Goal: Task Accomplishment & Management: Use online tool/utility

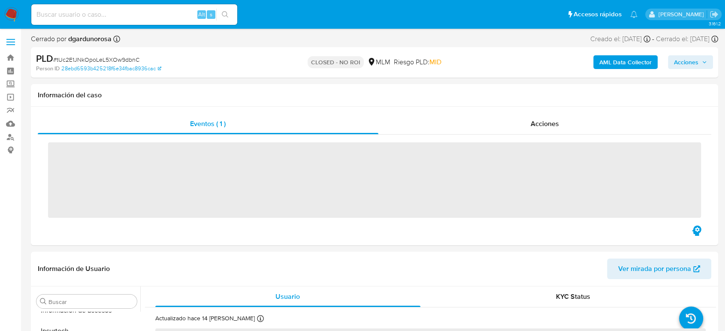
scroll to position [404, 0]
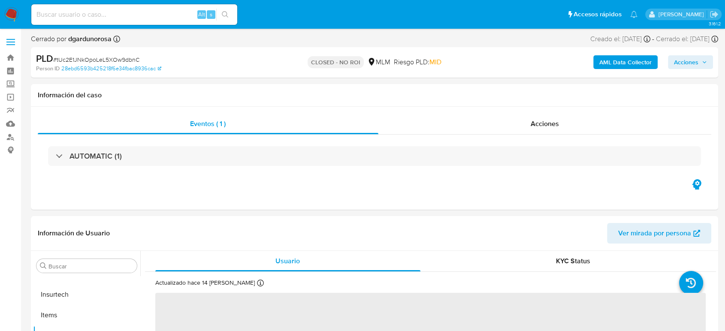
select select "10"
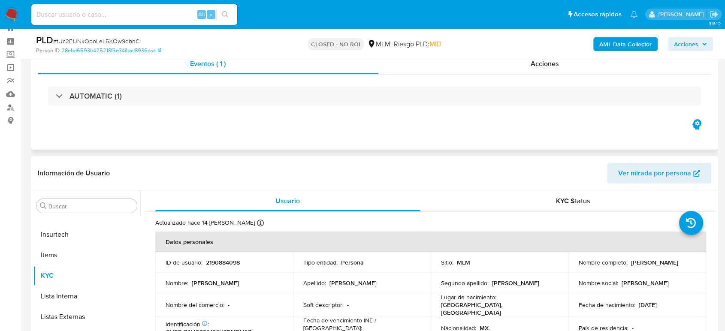
scroll to position [0, 0]
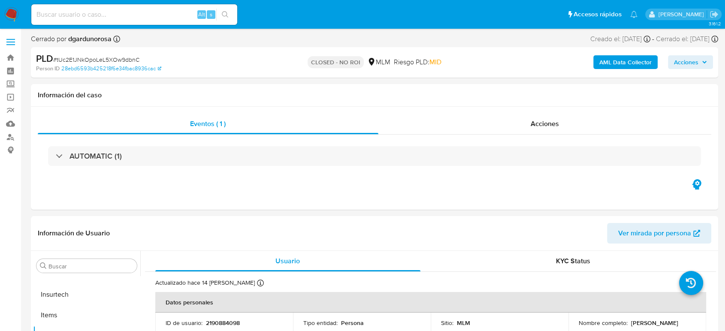
click at [12, 16] on img at bounding box center [11, 14] width 15 height 15
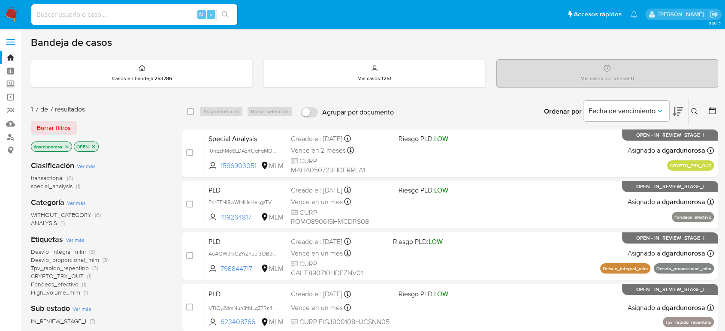
click at [101, 12] on input at bounding box center [134, 14] width 206 height 11
paste input "39108225"
type input "39108225"
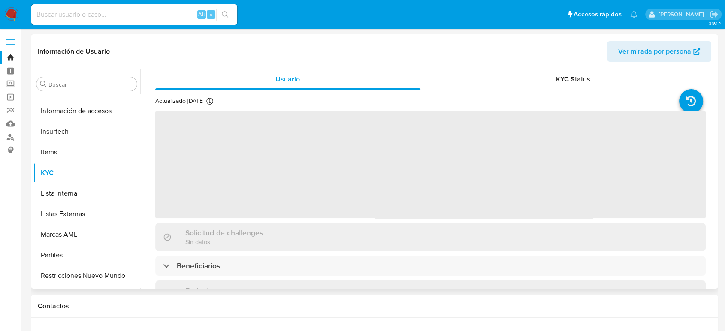
scroll to position [404, 0]
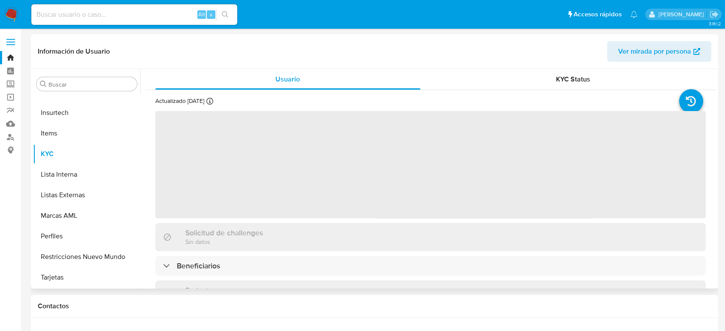
select select "10"
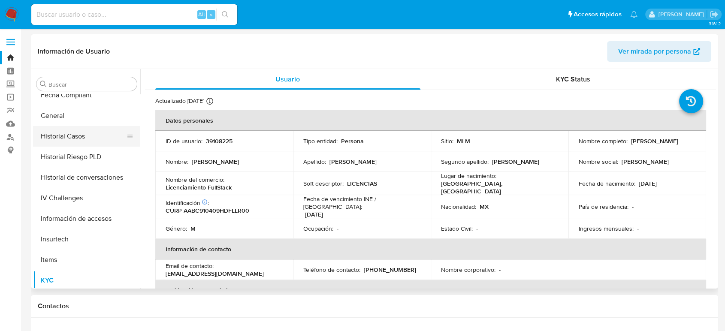
scroll to position [261, 0]
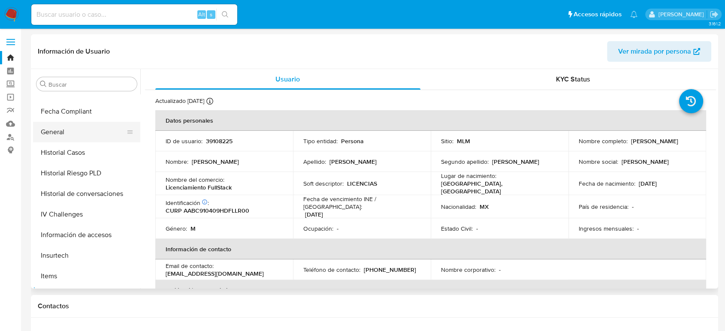
click at [71, 138] on button "General" at bounding box center [83, 132] width 100 height 21
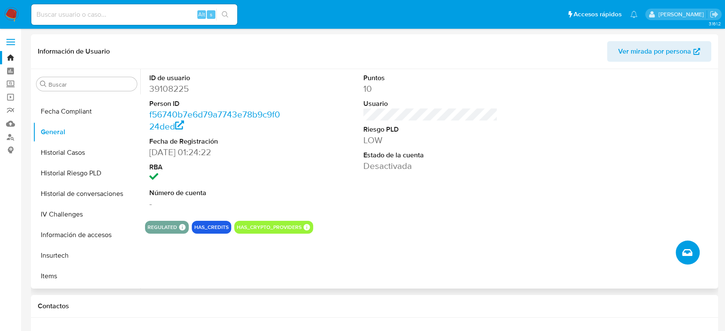
click at [695, 252] on button "Crear caso manual" at bounding box center [688, 253] width 24 height 24
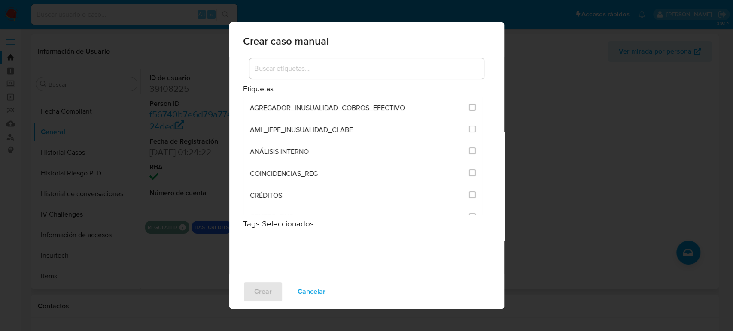
click at [306, 75] on div at bounding box center [366, 68] width 234 height 21
click at [306, 70] on input at bounding box center [366, 68] width 234 height 11
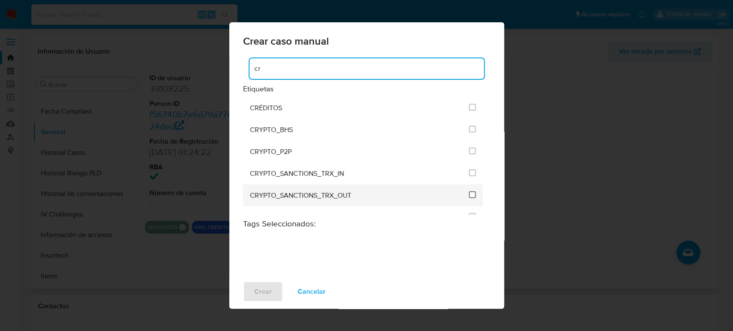
type input "cr"
click at [469, 195] on input "1956" at bounding box center [472, 194] width 7 height 7
checkbox input "true"
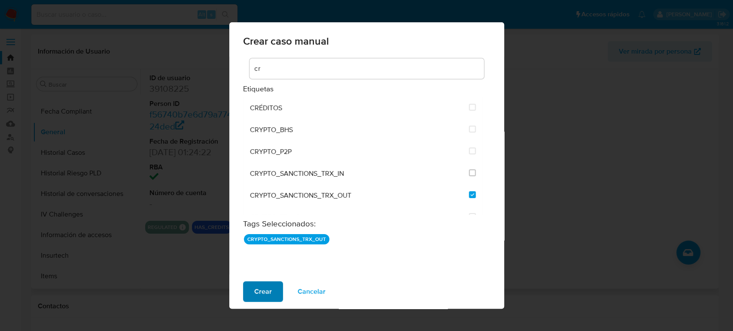
click at [276, 293] on button "Crear" at bounding box center [263, 292] width 40 height 21
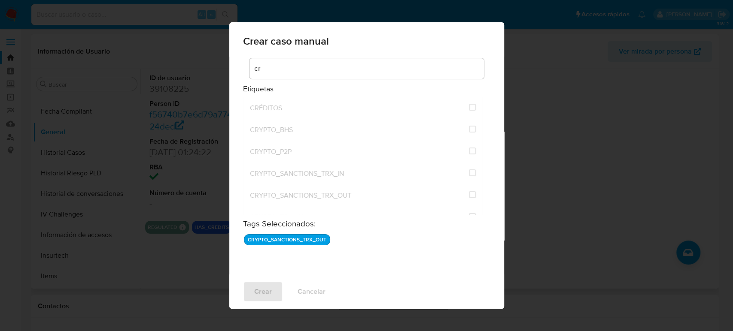
checkbox input "false"
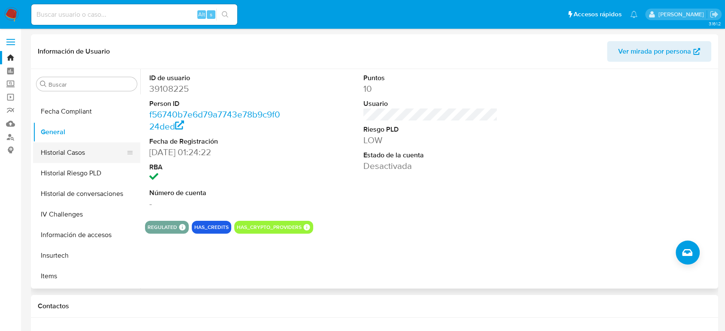
click at [76, 153] on button "Historial Casos" at bounding box center [83, 152] width 100 height 21
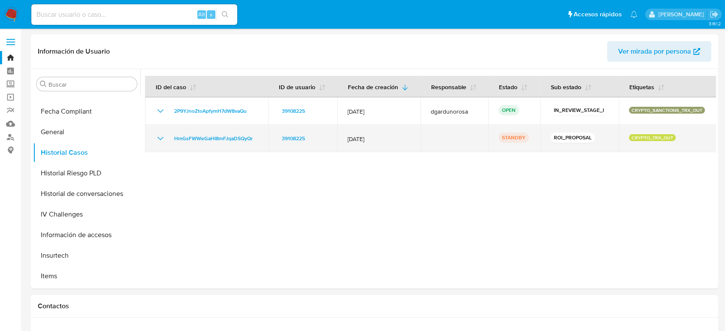
click at [161, 139] on icon "Mostrar/Ocultar" at bounding box center [161, 138] width 6 height 3
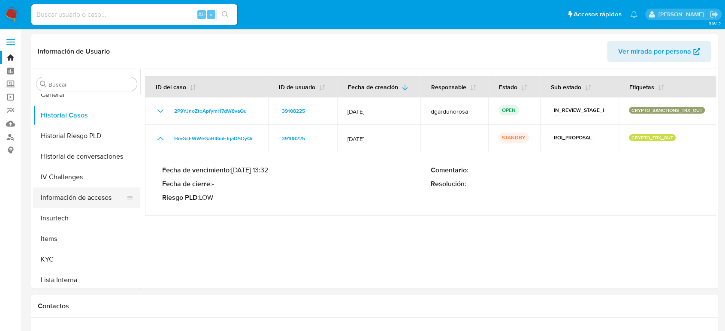
scroll to position [356, 0]
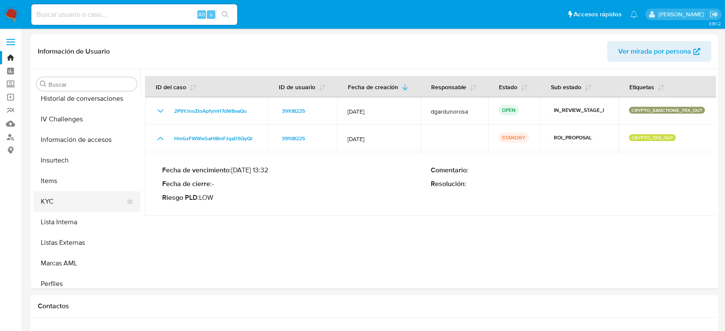
click at [61, 198] on button "KYC" at bounding box center [83, 201] width 100 height 21
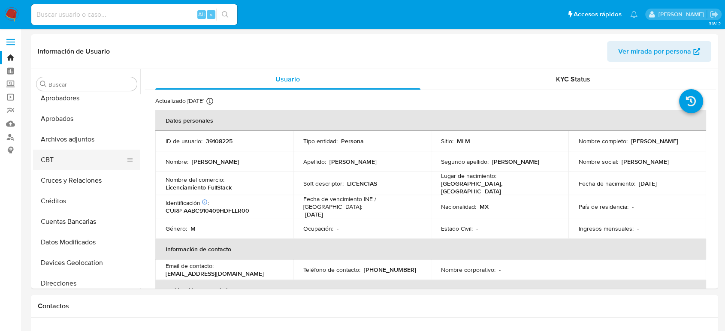
scroll to position [22, 0]
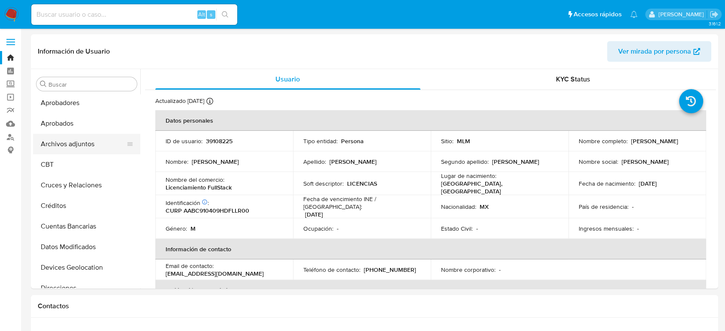
click at [85, 144] on button "Archivos adjuntos" at bounding box center [83, 144] width 100 height 21
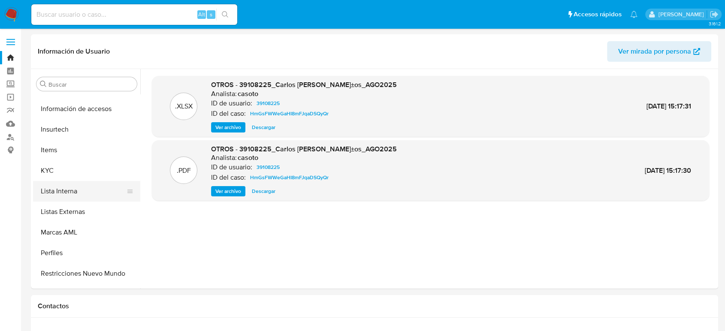
scroll to position [404, 0]
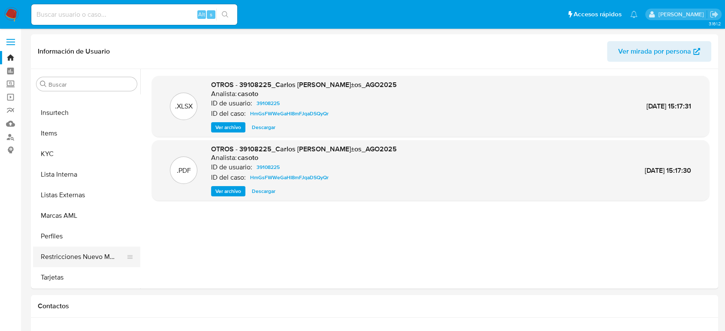
click at [79, 250] on button "Restricciones Nuevo Mundo" at bounding box center [83, 257] width 100 height 21
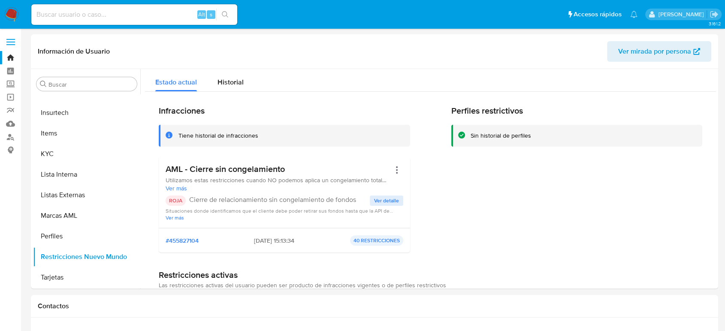
scroll to position [0, 0]
click at [239, 79] on span "Historial" at bounding box center [231, 83] width 26 height 10
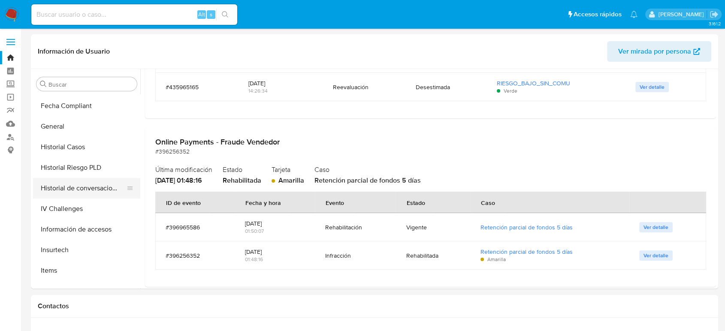
scroll to position [261, 0]
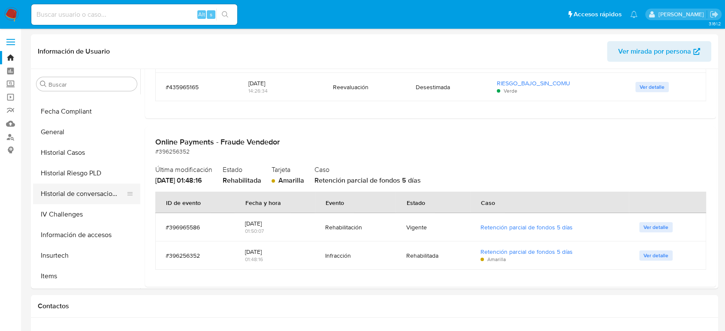
drag, startPoint x: 95, startPoint y: 189, endPoint x: 133, endPoint y: 194, distance: 38.1
click at [95, 189] on button "Historial de conversaciones" at bounding box center [83, 194] width 100 height 21
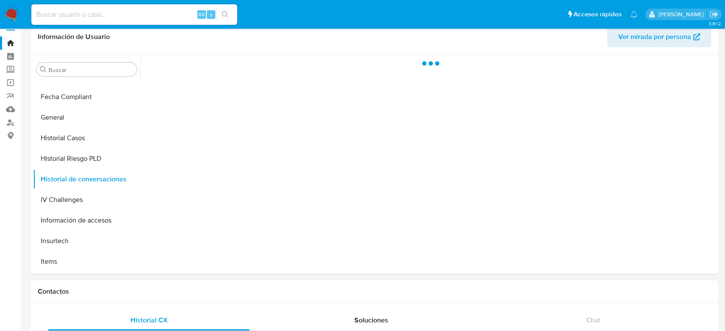
scroll to position [0, 0]
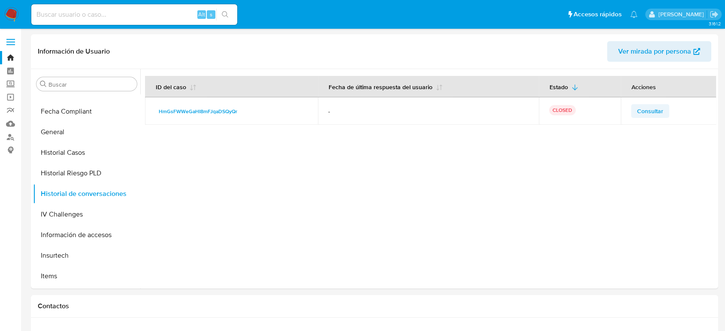
click at [656, 104] on td "Consultar" at bounding box center [669, 110] width 96 height 27
click at [655, 115] on span "Consultar" at bounding box center [650, 111] width 26 height 12
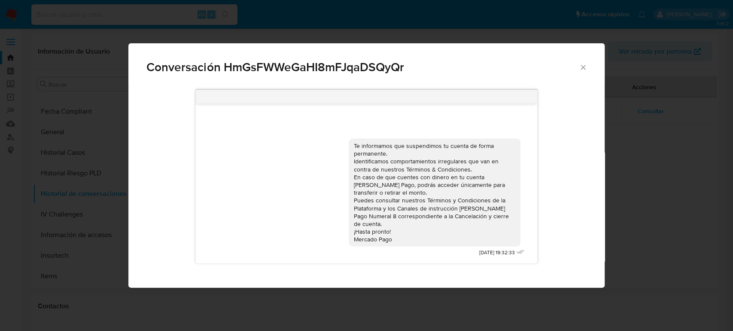
click at [585, 71] on icon "Cerrar" at bounding box center [583, 67] width 9 height 9
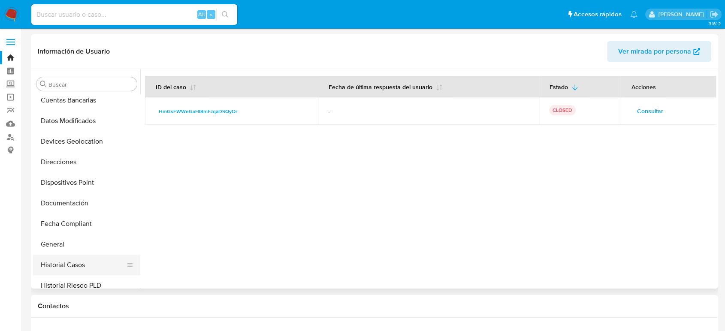
scroll to position [165, 0]
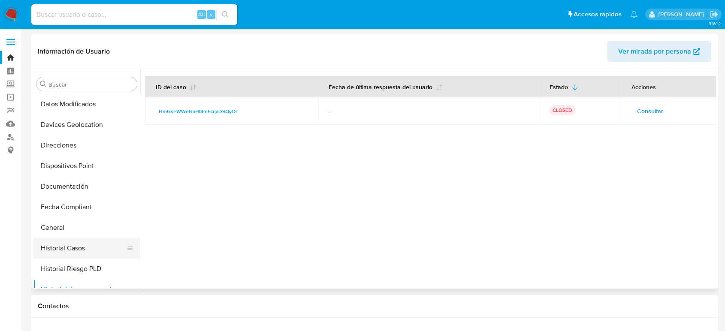
click at [81, 252] on button "Historial Casos" at bounding box center [83, 248] width 100 height 21
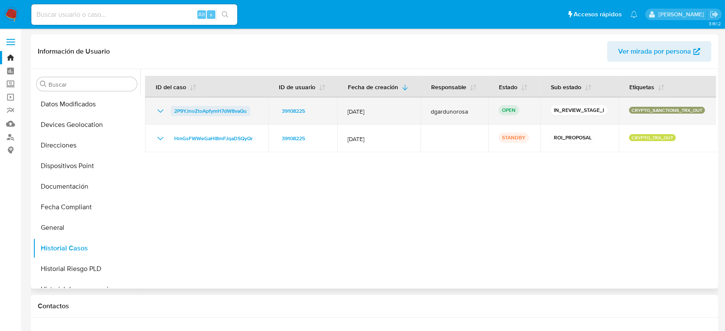
click at [215, 108] on span "2P9YJnoZtoApfymH7dW8vaQu" at bounding box center [210, 111] width 73 height 10
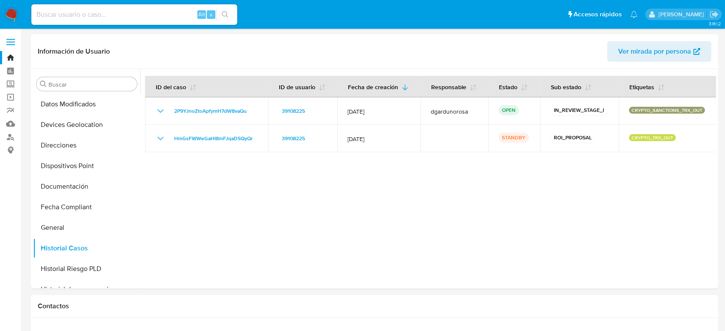
click at [143, 15] on input at bounding box center [134, 14] width 206 height 11
paste input "" 300947498""
type input "300947498"
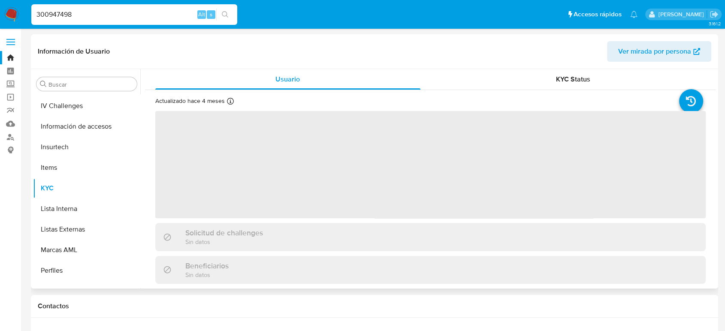
scroll to position [404, 0]
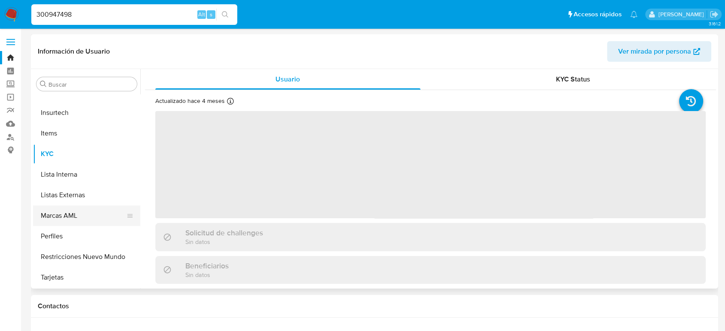
select select "10"
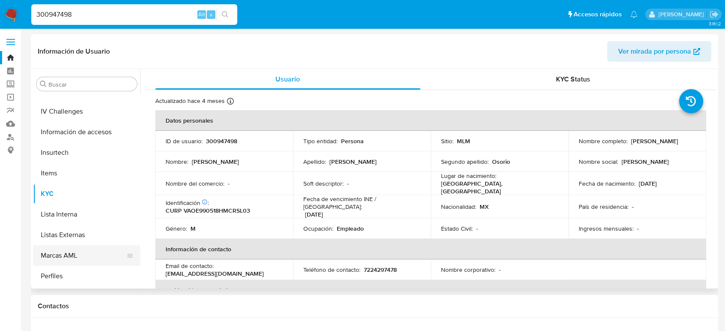
scroll to position [309, 0]
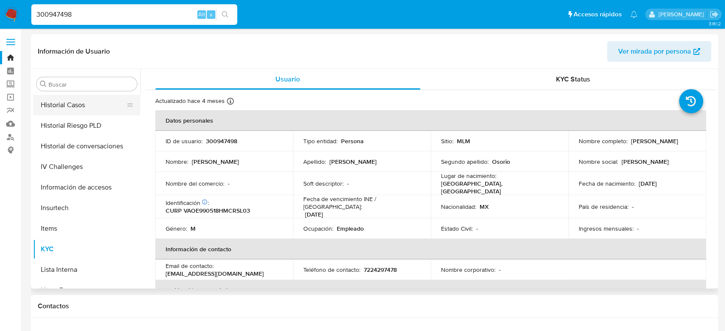
click at [70, 106] on button "Historial Casos" at bounding box center [83, 105] width 100 height 21
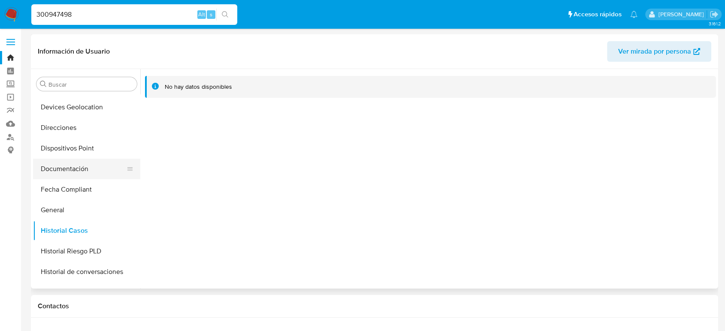
scroll to position [238, 0]
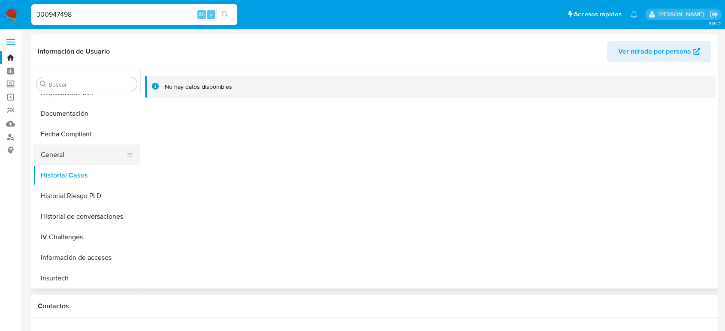
click at [68, 161] on button "General" at bounding box center [83, 155] width 100 height 21
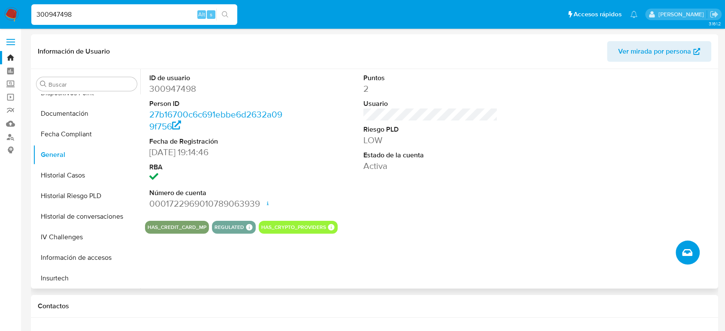
click at [687, 253] on icon "Crear caso manual" at bounding box center [687, 253] width 10 height 10
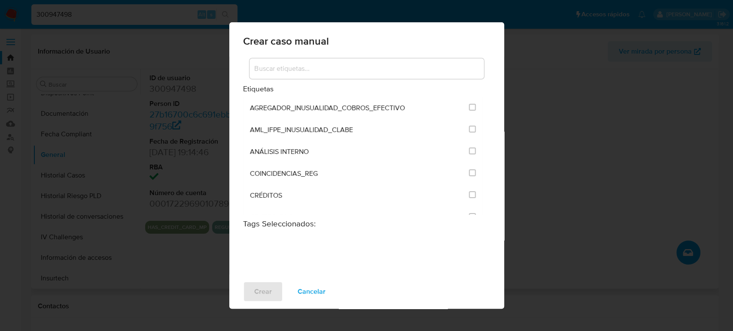
click at [357, 71] on input at bounding box center [366, 68] width 234 height 11
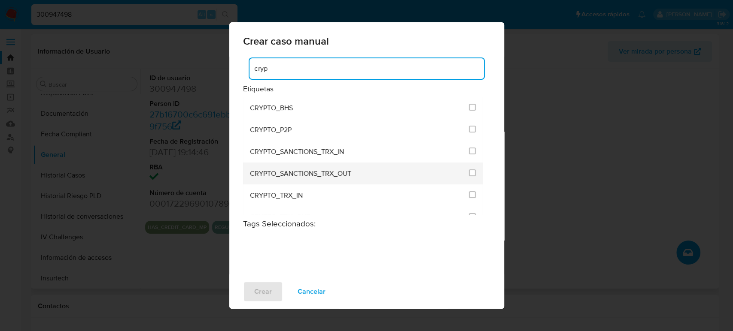
type input "cryp"
click at [465, 173] on li "CRYPTO_SANCTIONS_TRX_OUT" at bounding box center [363, 174] width 240 height 22
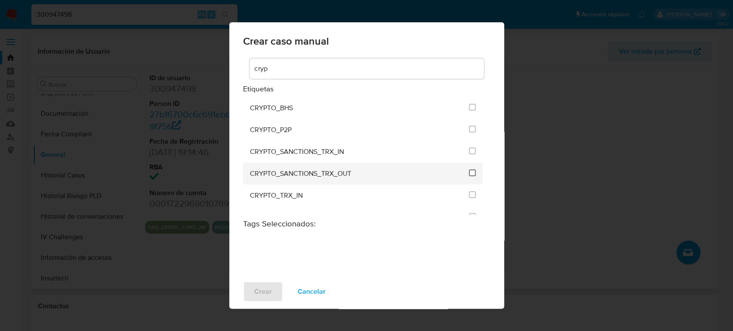
click at [470, 174] on input "1956" at bounding box center [472, 173] width 7 height 7
checkbox input "true"
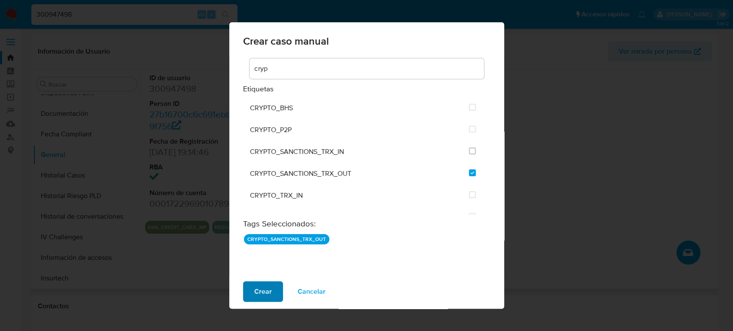
click at [271, 288] on button "Crear" at bounding box center [263, 292] width 40 height 21
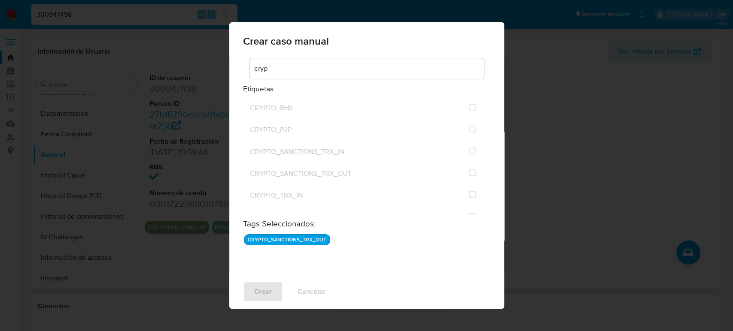
checkbox input "false"
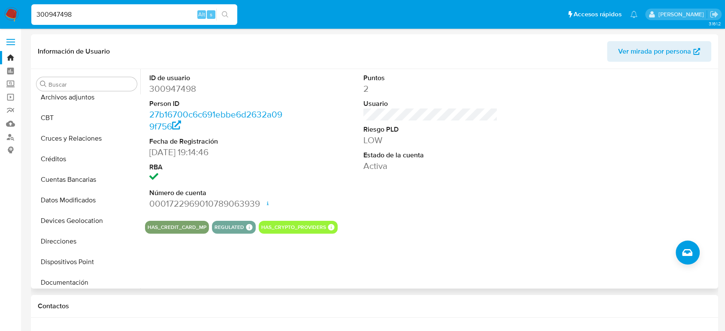
scroll to position [48, 0]
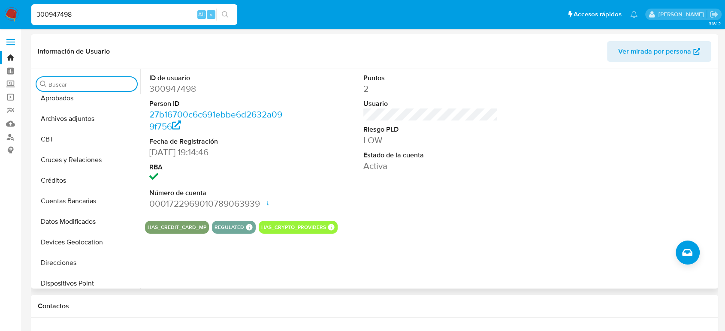
click at [86, 86] on input "Buscar" at bounding box center [91, 85] width 85 height 8
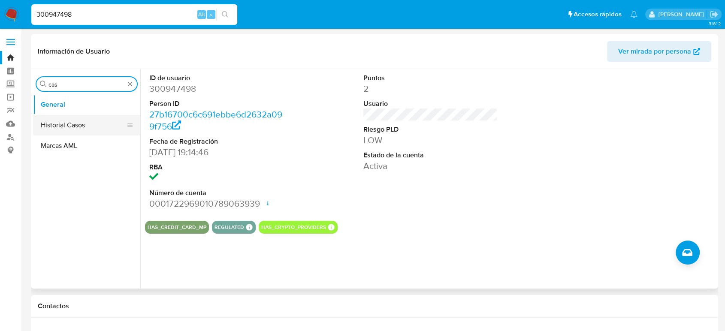
type input "cas"
click at [65, 127] on button "Historial Casos" at bounding box center [83, 125] width 100 height 21
click at [95, 127] on button "Historial Casos" at bounding box center [83, 125] width 100 height 21
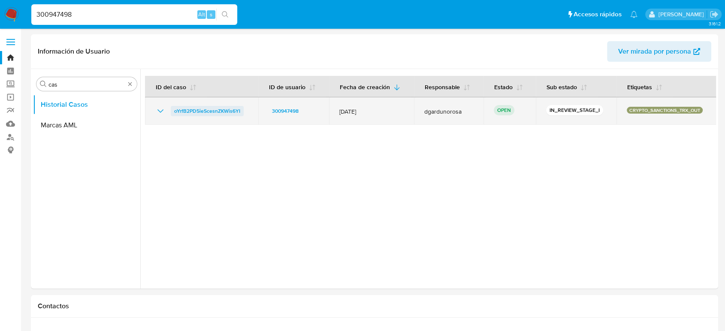
click at [183, 111] on span "oYrfB2PD5ieScesnZKWis6YI" at bounding box center [207, 111] width 66 height 10
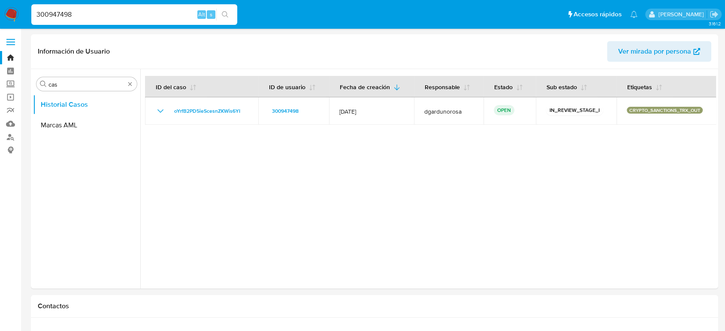
click at [63, 17] on input "300947498" at bounding box center [134, 14] width 206 height 11
paste input "73807606"
type input "373807606"
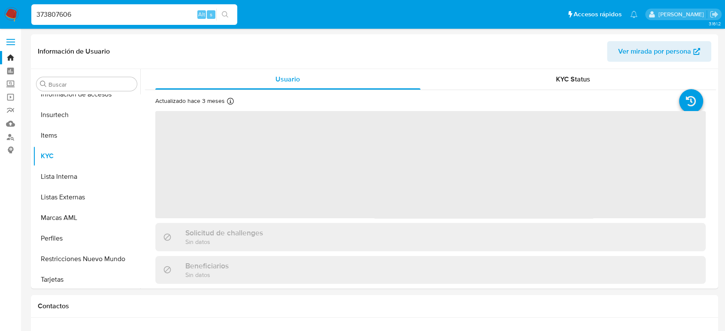
scroll to position [404, 0]
select select "10"
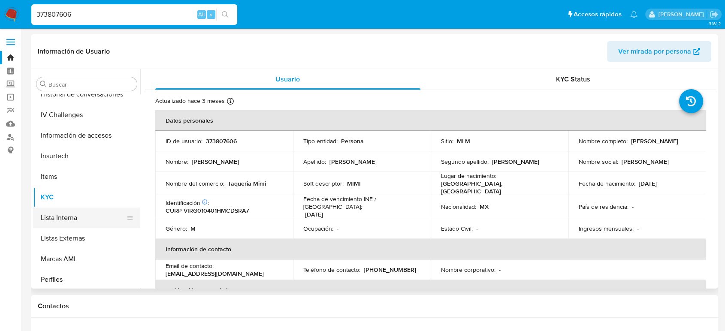
scroll to position [309, 0]
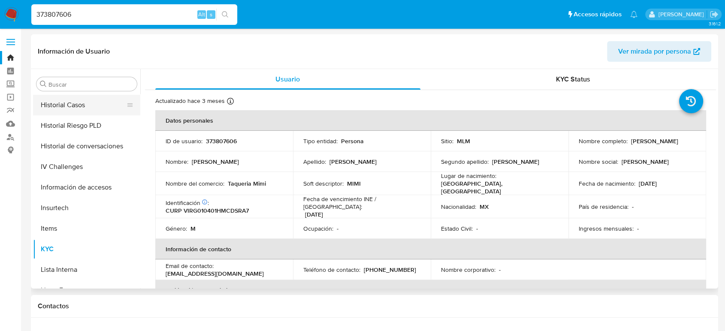
click at [69, 111] on button "Historial Casos" at bounding box center [83, 105] width 100 height 21
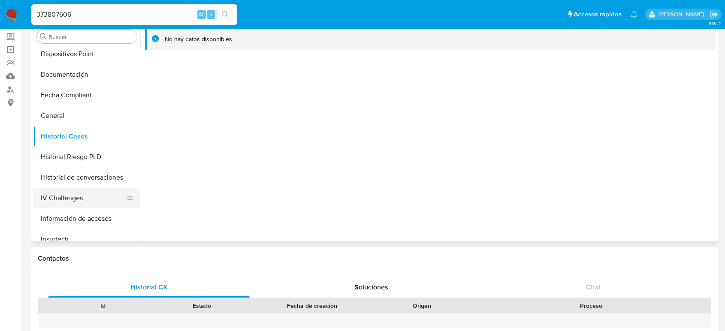
scroll to position [213, 0]
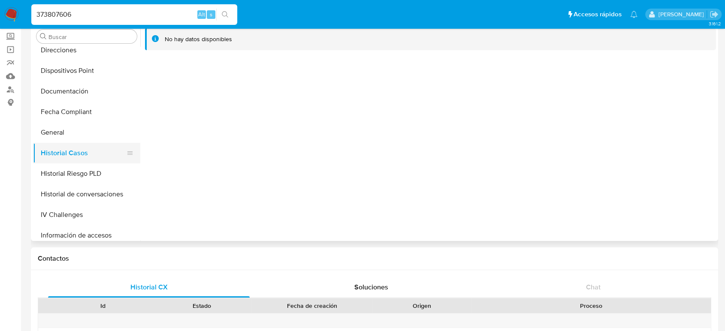
drag, startPoint x: 68, startPoint y: 128, endPoint x: 108, endPoint y: 155, distance: 48.1
click at [69, 130] on button "General" at bounding box center [86, 132] width 107 height 21
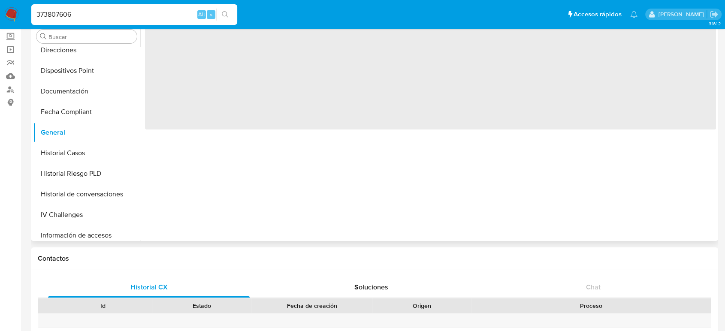
scroll to position [0, 0]
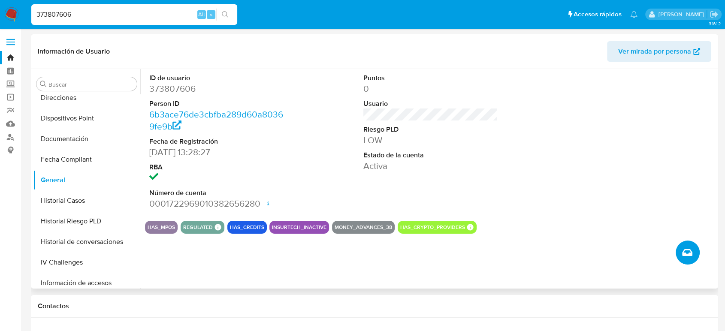
click at [688, 256] on icon "Crear caso manual" at bounding box center [687, 252] width 10 height 7
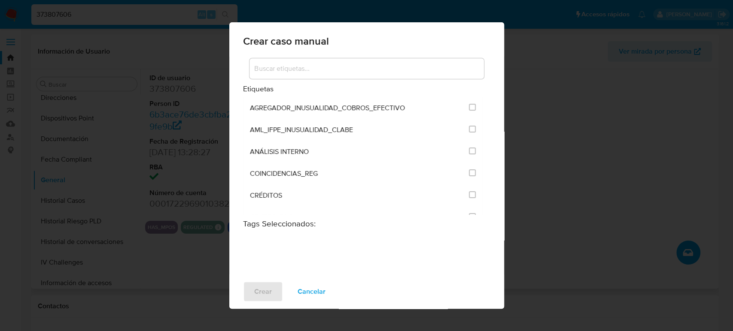
click at [334, 73] on input at bounding box center [366, 68] width 234 height 11
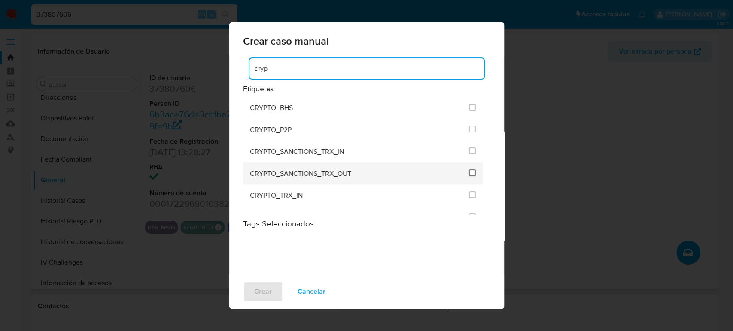
type input "cryp"
click at [469, 174] on input "1956" at bounding box center [472, 173] width 7 height 7
checkbox input "true"
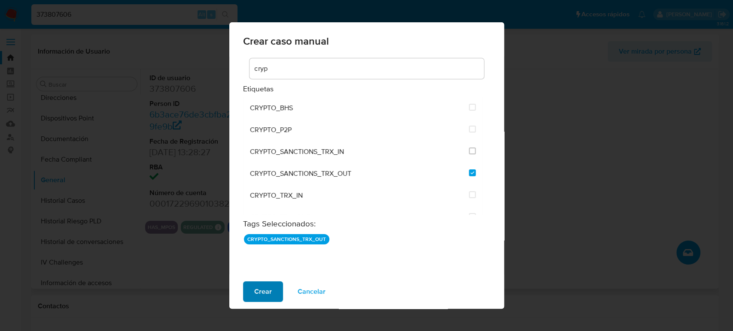
click at [269, 296] on span "Crear" at bounding box center [263, 291] width 18 height 19
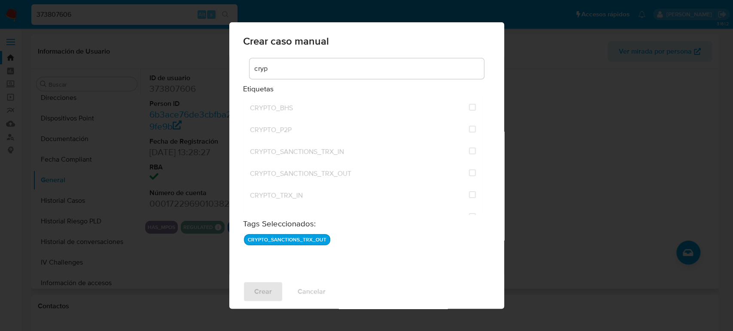
checkbox input "false"
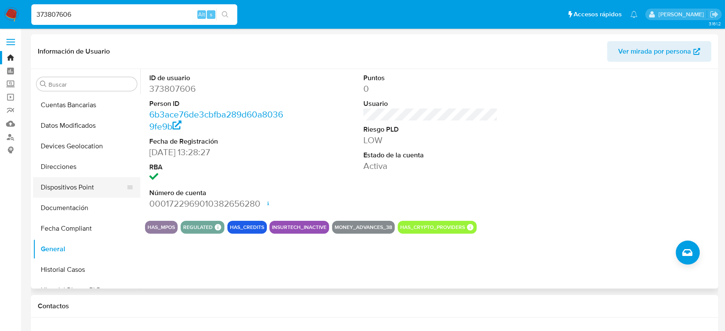
scroll to position [191, 0]
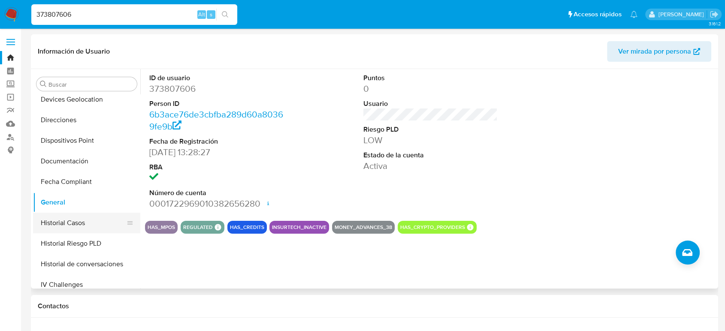
click at [82, 217] on button "Historial Casos" at bounding box center [83, 223] width 100 height 21
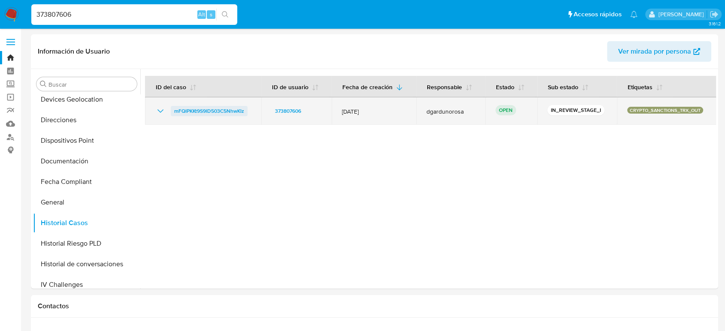
click at [239, 109] on span "mFQIPKKt9S9ID503C5NhwKIz" at bounding box center [209, 111] width 70 height 10
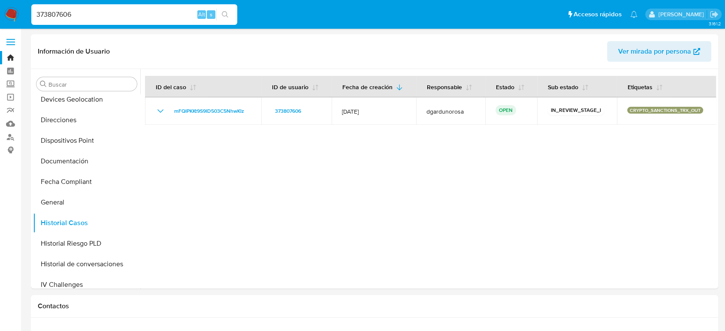
click at [10, 14] on img at bounding box center [11, 14] width 15 height 15
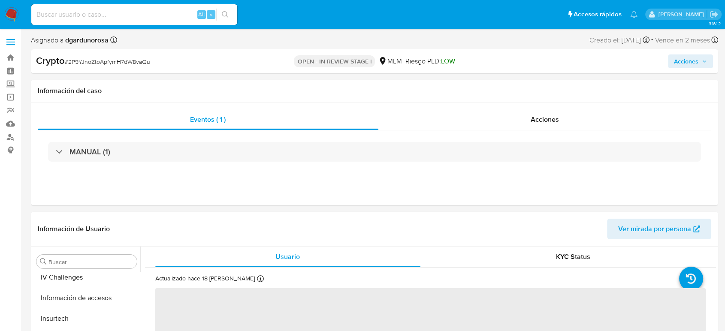
scroll to position [404, 0]
click at [130, 61] on span "# 2P9YJnoZtoApfymH7dW8vaQu" at bounding box center [107, 62] width 85 height 9
select select "10"
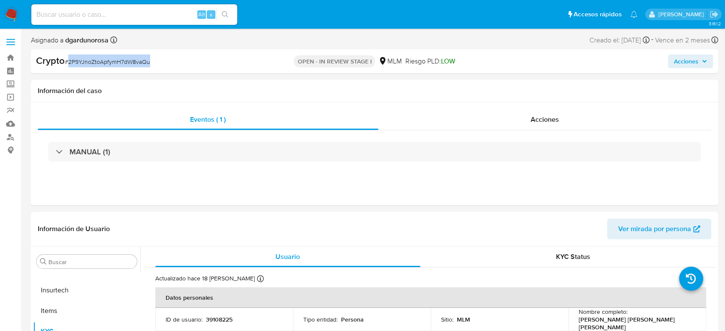
copy span "2P9YJnoZtoApfymH7dW8vaQu"
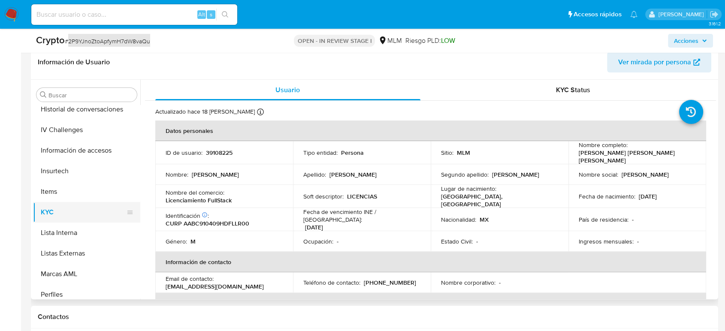
scroll to position [261, 0]
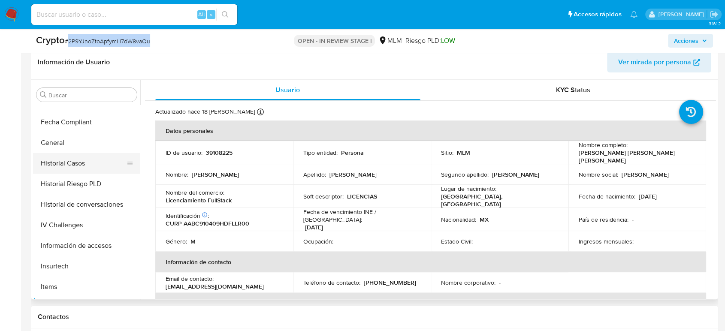
click at [88, 163] on button "Historial Casos" at bounding box center [83, 163] width 100 height 21
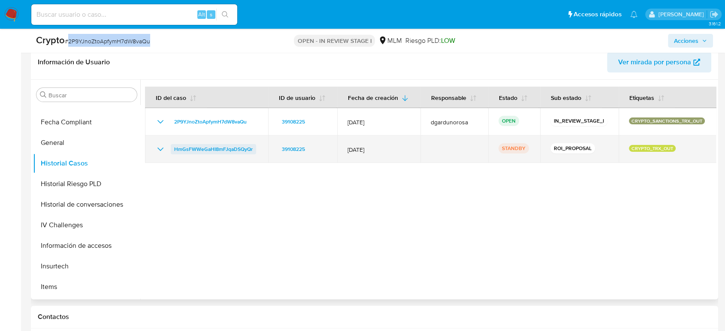
click at [229, 152] on span "HmGsFWWeGaHI8mFJqaDSQyQr" at bounding box center [213, 149] width 79 height 10
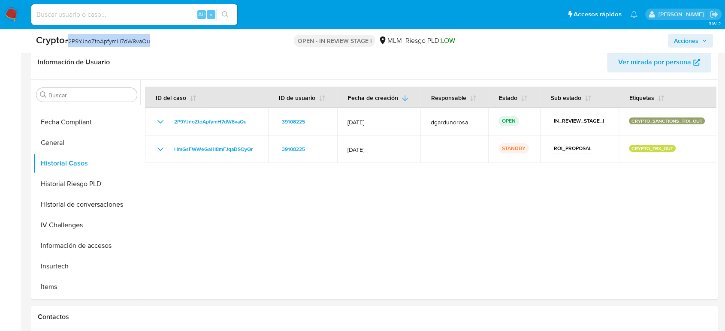
click at [114, 12] on input at bounding box center [134, 14] width 206 height 11
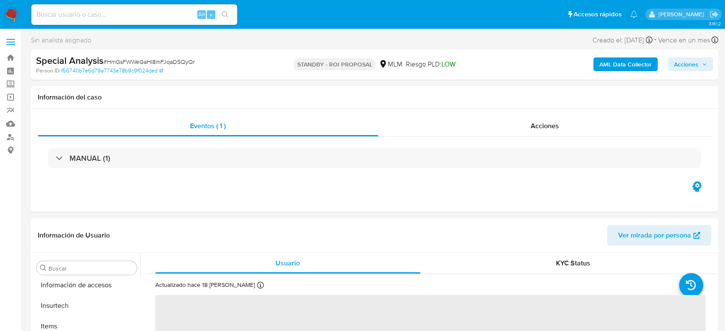
scroll to position [404, 0]
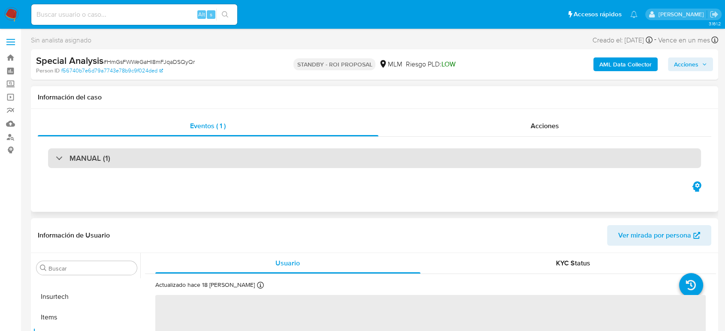
select select "10"
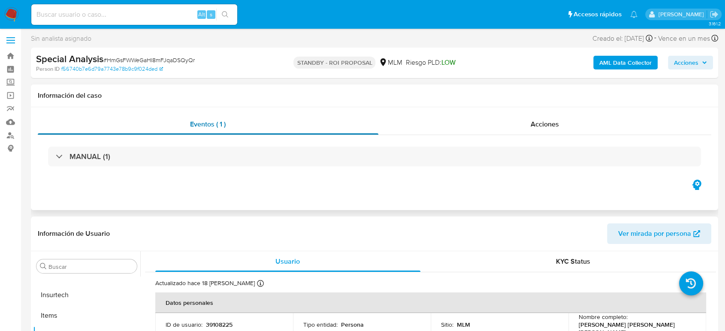
scroll to position [0, 0]
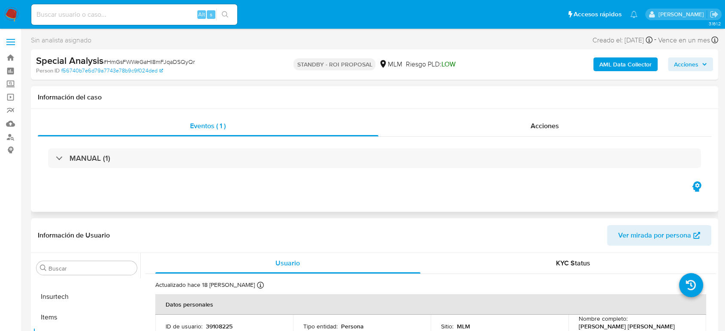
click at [97, 170] on div "MANUAL (1)" at bounding box center [375, 158] width 674 height 43
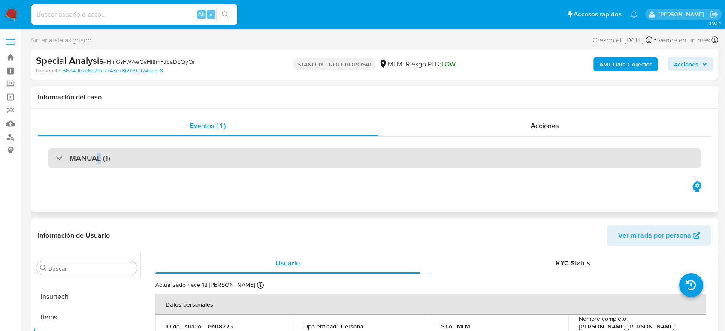
drag, startPoint x: 97, startPoint y: 162, endPoint x: 100, endPoint y: 167, distance: 6.4
click at [100, 165] on div "MANUAL (1)" at bounding box center [374, 159] width 653 height 20
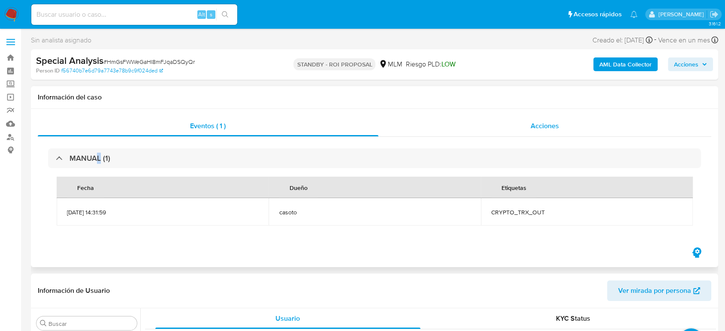
click at [502, 123] on div "Acciones" at bounding box center [545, 126] width 333 height 21
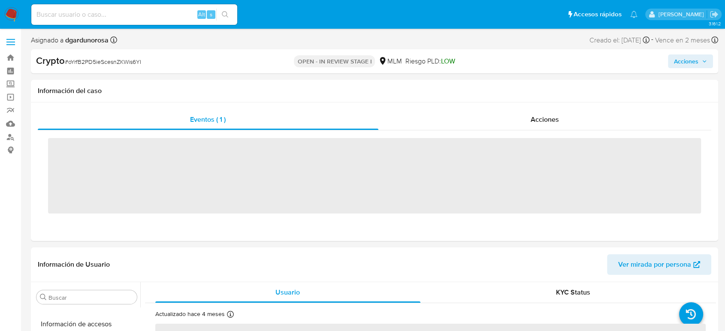
scroll to position [404, 0]
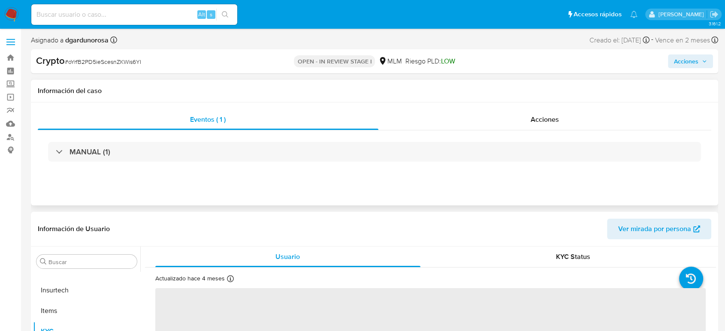
select select "10"
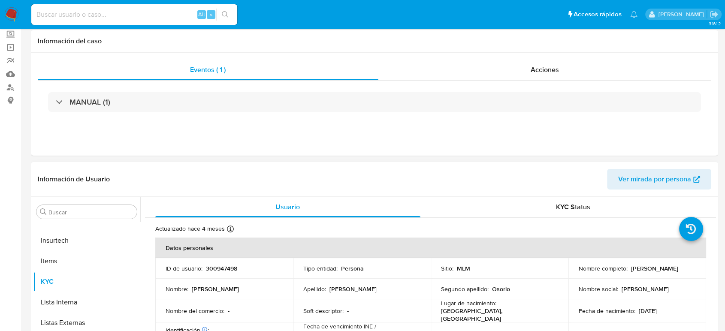
scroll to position [0, 0]
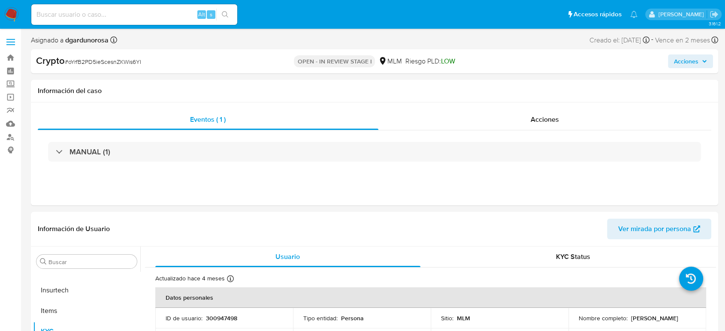
click at [118, 64] on span "# oYrfB2PD5ieScesnZKWis6YI" at bounding box center [103, 62] width 76 height 9
copy span "oYrfB2PD5ieScesnZKWis6YI"
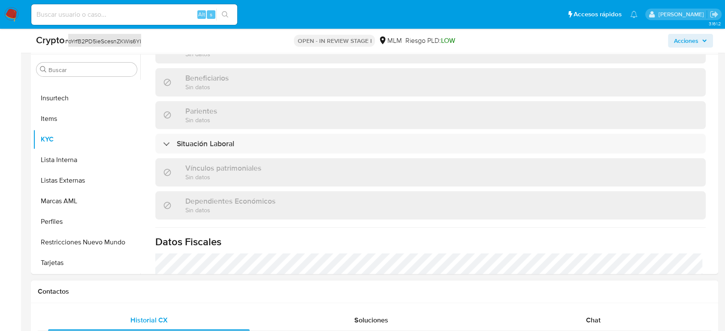
scroll to position [333, 0]
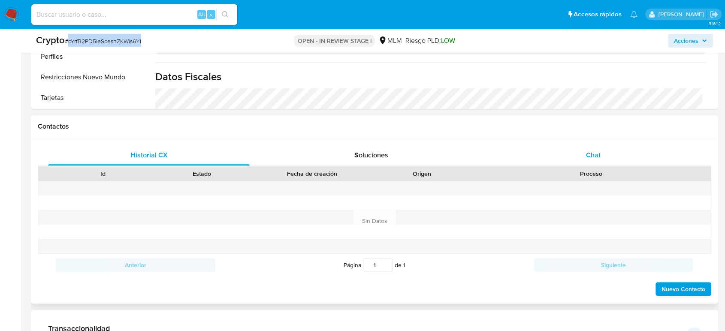
click at [597, 162] on div "Chat" at bounding box center [594, 155] width 202 height 21
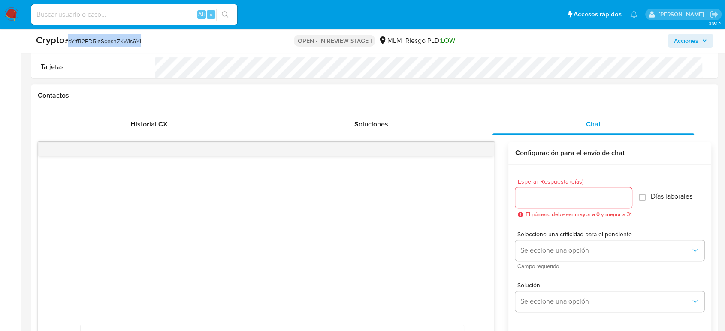
scroll to position [381, 0]
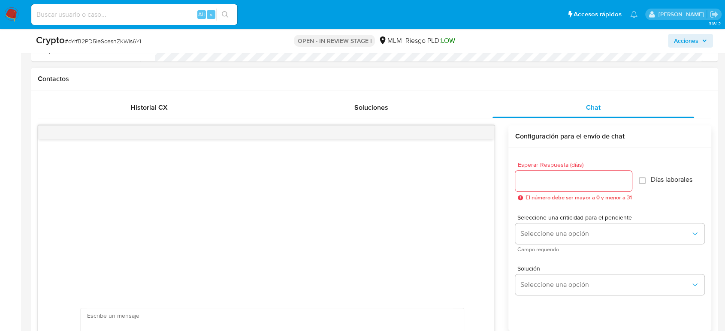
click at [543, 178] on input "Esperar Respuesta (días)" at bounding box center [573, 181] width 117 height 11
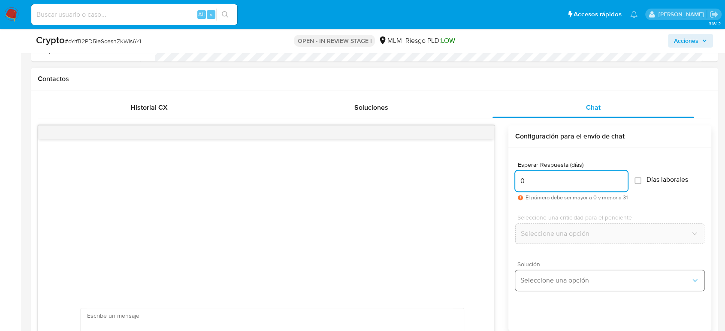
type input "0"
click at [547, 279] on span "Seleccione una opción" at bounding box center [606, 280] width 170 height 9
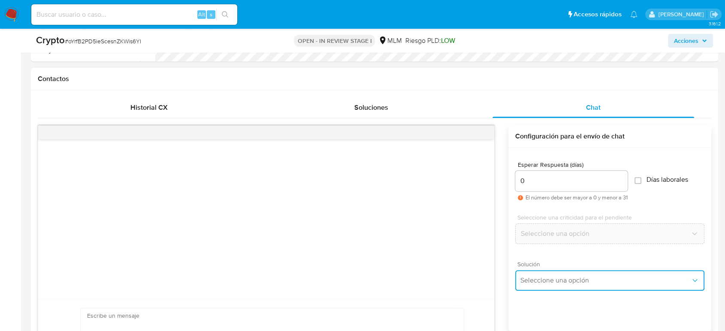
click at [603, 280] on span "Seleccione una opción" at bounding box center [606, 280] width 170 height 9
click at [608, 278] on span "Seleccione una opción" at bounding box center [606, 280] width 170 height 9
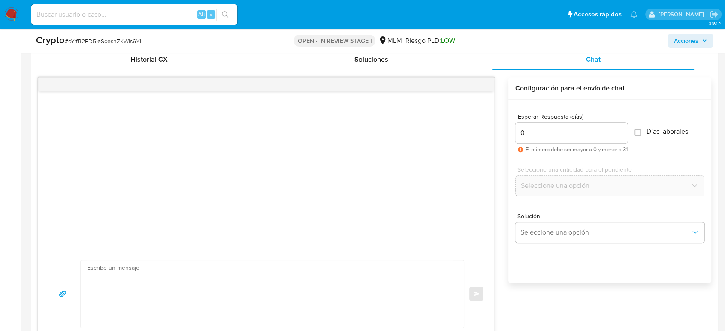
click at [489, 205] on div at bounding box center [266, 171] width 456 height 160
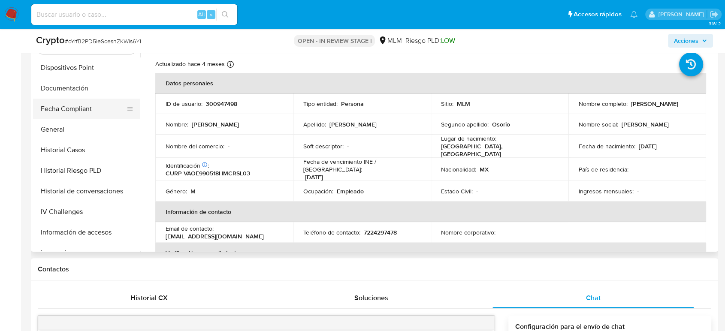
scroll to position [213, 0]
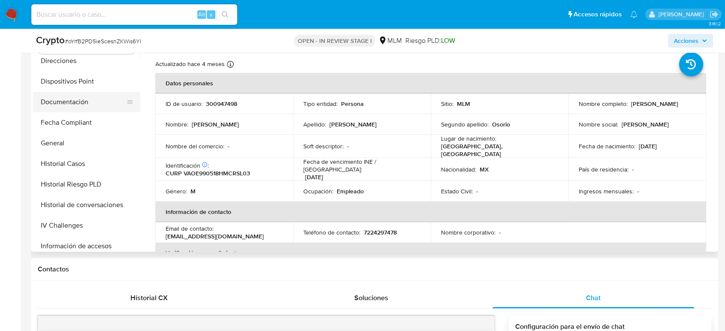
click at [69, 99] on button "Documentación" at bounding box center [83, 102] width 100 height 21
click at [87, 99] on button "Documentación" at bounding box center [83, 102] width 100 height 21
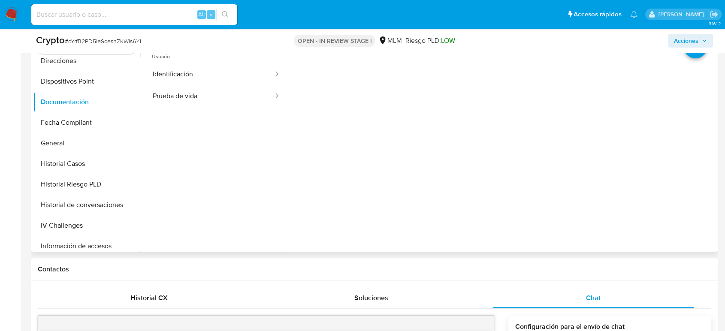
scroll to position [143, 0]
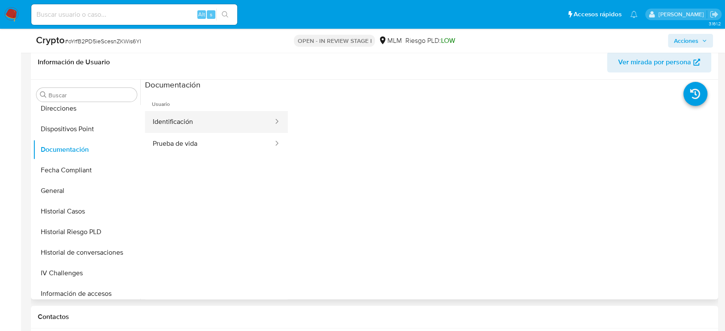
click at [237, 126] on button "Identificación" at bounding box center [209, 122] width 129 height 22
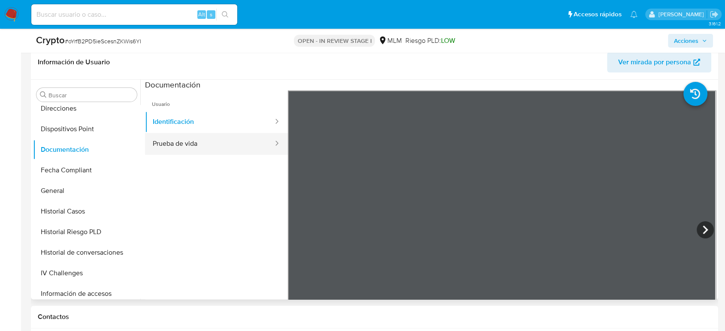
click at [199, 142] on button "Prueba de vida" at bounding box center [209, 144] width 129 height 22
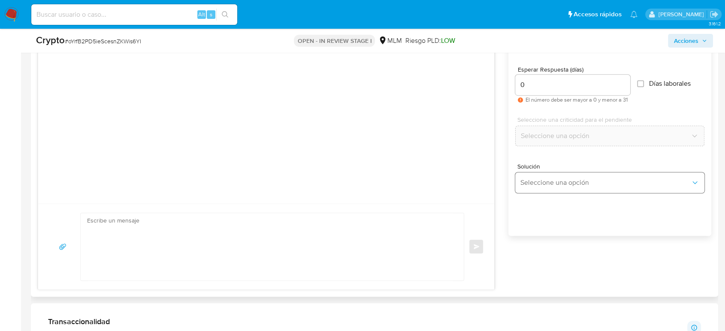
scroll to position [477, 0]
click at [340, 233] on textarea at bounding box center [270, 246] width 366 height 67
paste textarea "Estimado Cliente, Paxos, socio comercial de Mercado Pago en las transacciones d…"
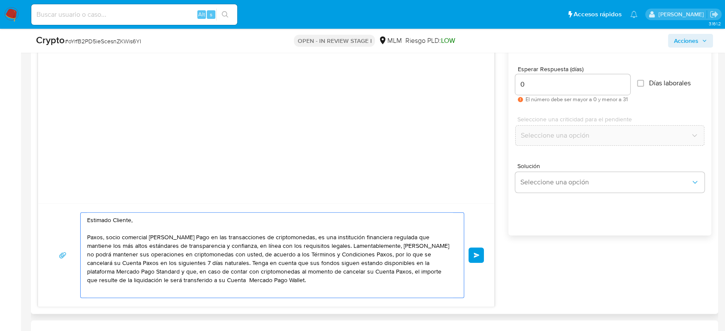
type textarea "Estimado Cliente, Paxos, socio comercial de Mercado Pago en las transacciones d…"
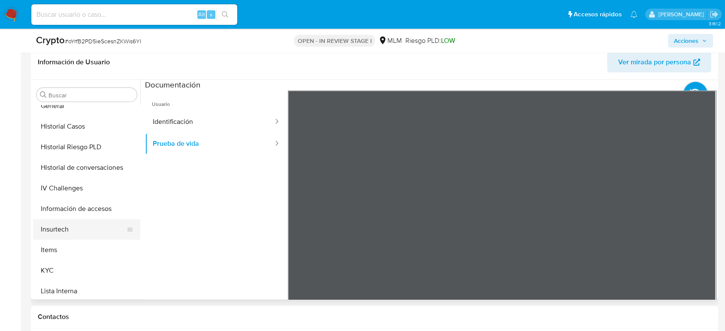
scroll to position [404, 0]
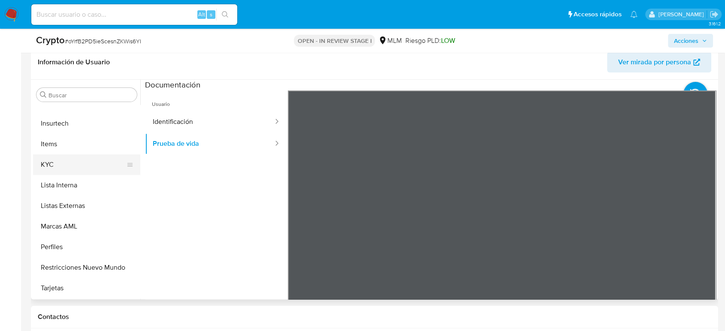
click at [75, 170] on button "KYC" at bounding box center [83, 165] width 100 height 21
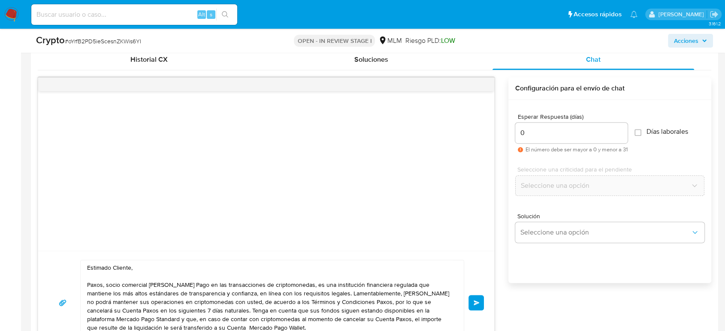
scroll to position [477, 0]
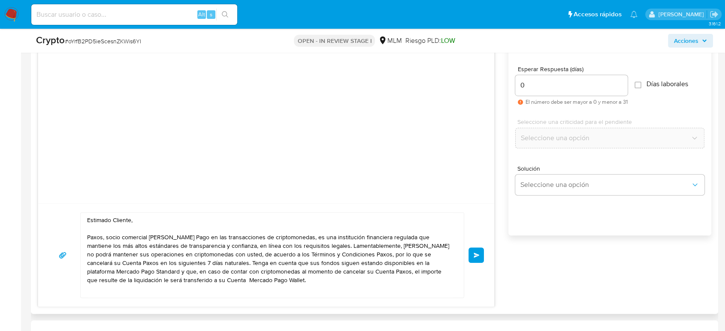
click at [481, 255] on button "Enviar" at bounding box center [476, 255] width 15 height 15
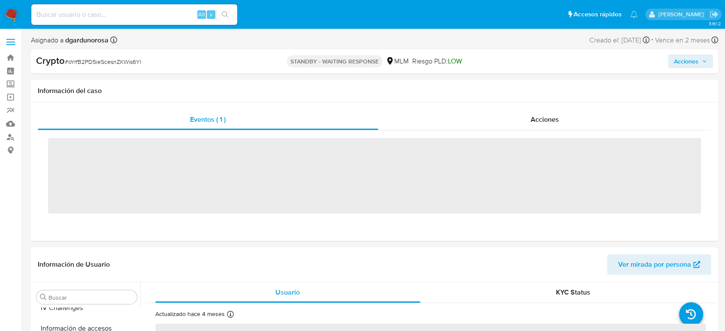
scroll to position [404, 0]
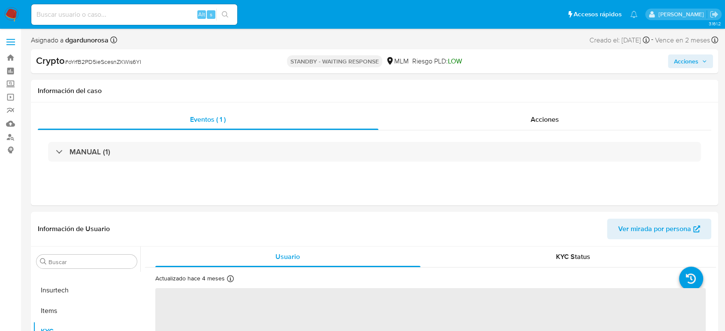
select select "10"
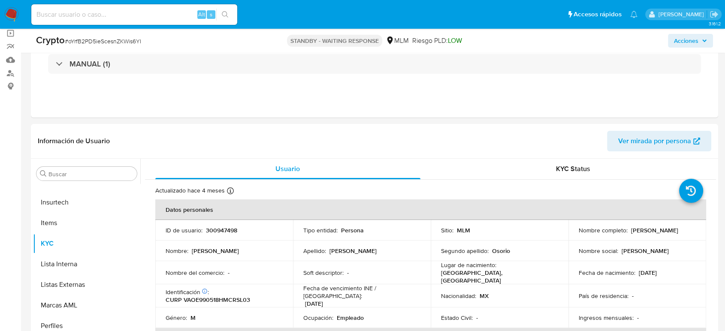
scroll to position [48, 0]
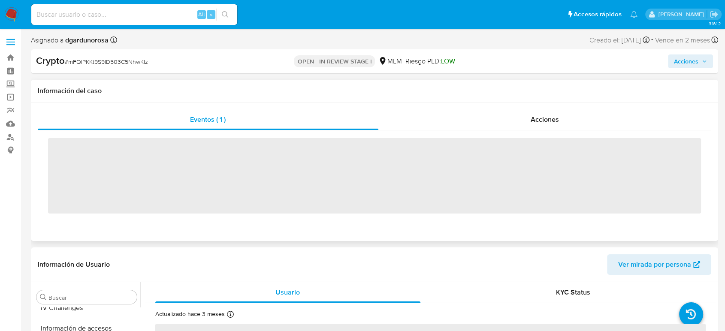
scroll to position [404, 0]
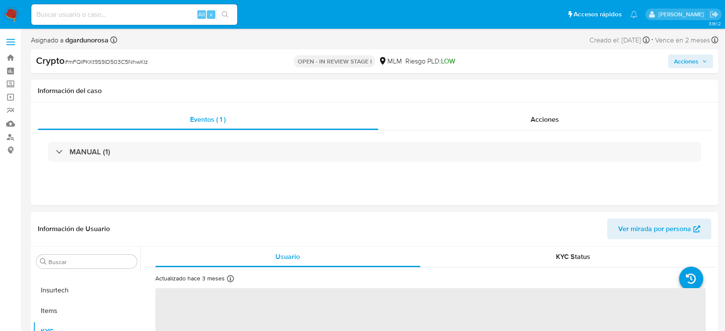
click at [111, 59] on span "# mFQIPKKt9S9ID503C5NhwKIz" at bounding box center [106, 62] width 83 height 9
select select "10"
click at [111, 59] on span "# mFQIPKKt9S9ID503C5NhwKIz" at bounding box center [106, 62] width 83 height 9
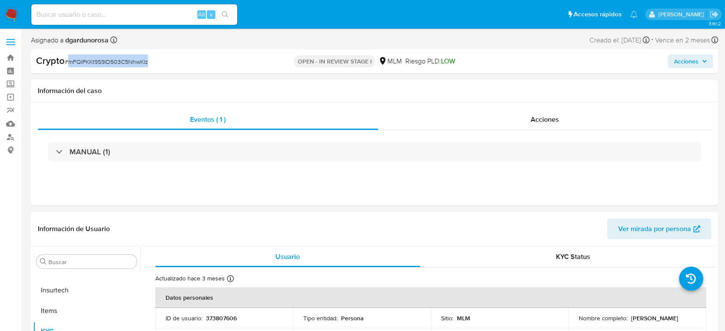
copy span "mFQIPKKt9S9ID503C5NhwKIz"
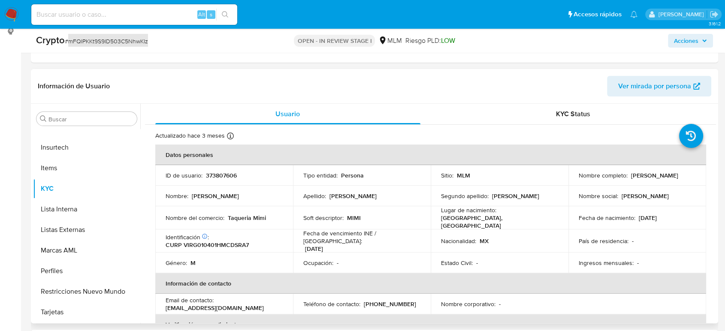
scroll to position [238, 0]
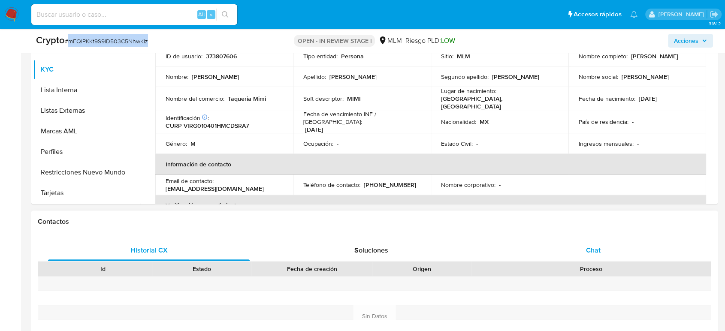
drag, startPoint x: 591, startPoint y: 257, endPoint x: 586, endPoint y: 257, distance: 4.3
click at [591, 256] on div "Chat" at bounding box center [594, 250] width 202 height 21
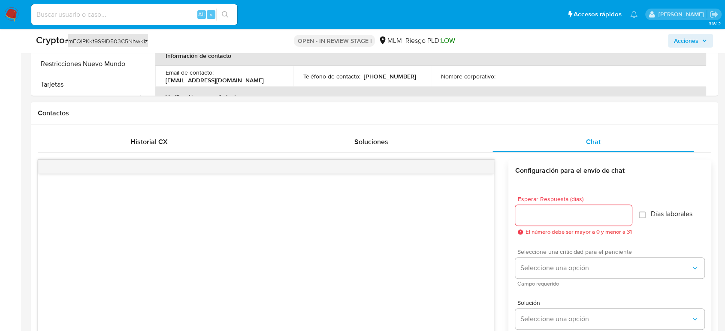
scroll to position [381, 0]
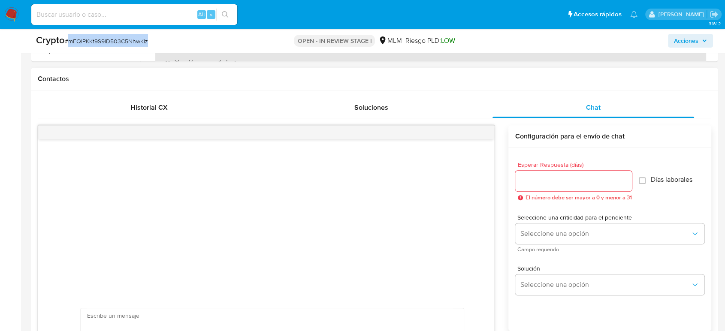
click at [558, 176] on input "Esperar Respuesta (días)" at bounding box center [573, 181] width 117 height 11
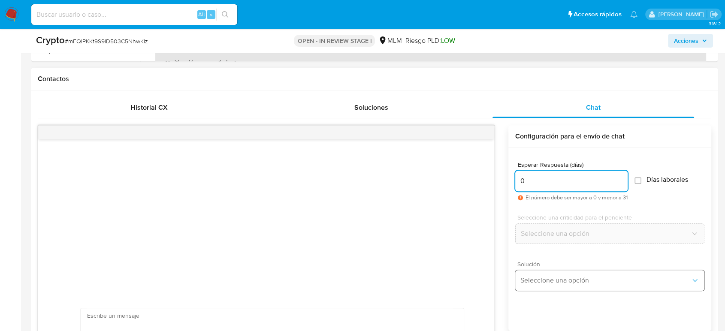
type input "0"
click at [573, 279] on span "Seleccione una opción" at bounding box center [606, 280] width 170 height 9
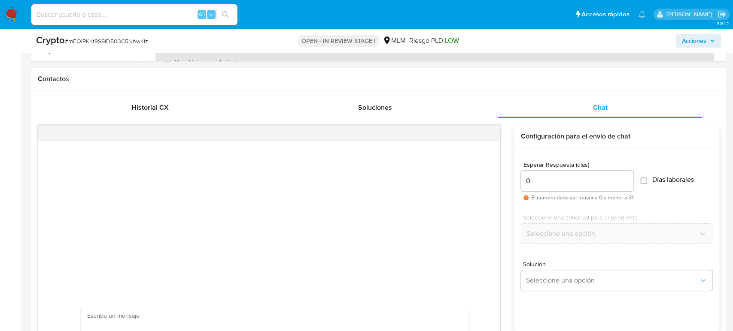
click at [279, 239] on div at bounding box center [268, 219] width 461 height 160
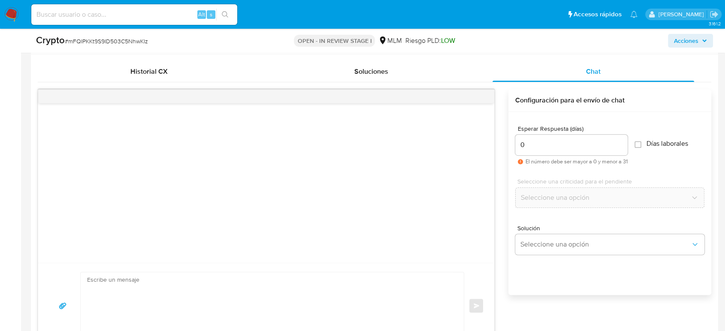
scroll to position [477, 0]
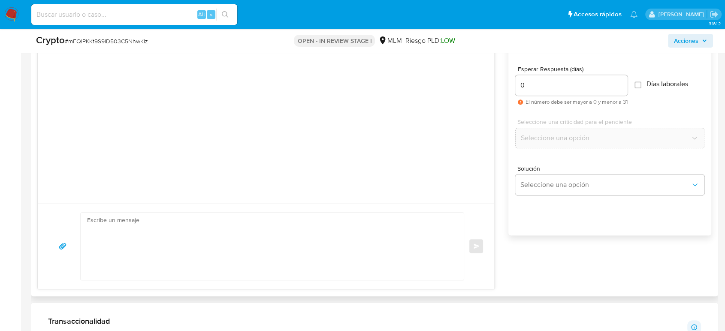
click at [306, 259] on textarea at bounding box center [270, 246] width 366 height 67
paste textarea "Estimado Cliente, Paxos, socio comercial de Mercado Pago en las transacciones d…"
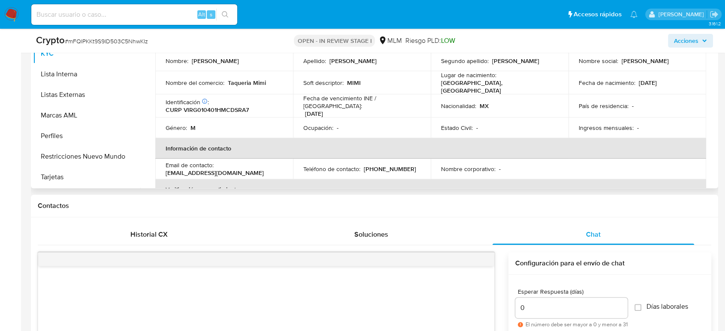
scroll to position [191, 0]
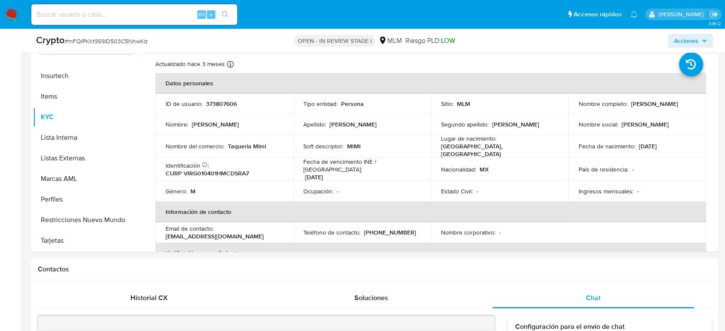
type textarea "Estimado Cliente, Paxos, socio comercial de Mercado Pago en las transacciones d…"
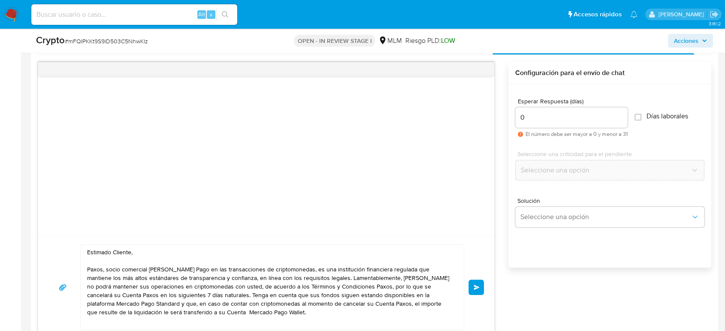
scroll to position [524, 0]
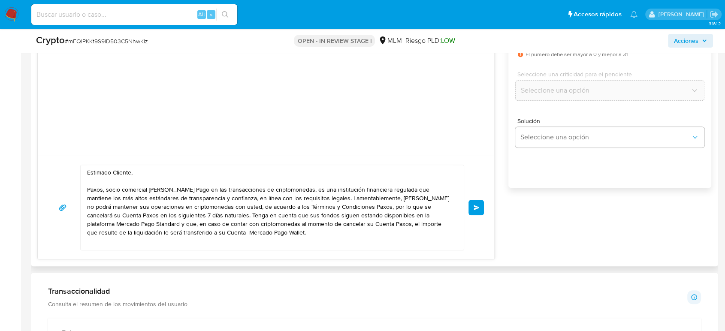
click at [476, 209] on span "Enviar" at bounding box center [477, 207] width 6 height 5
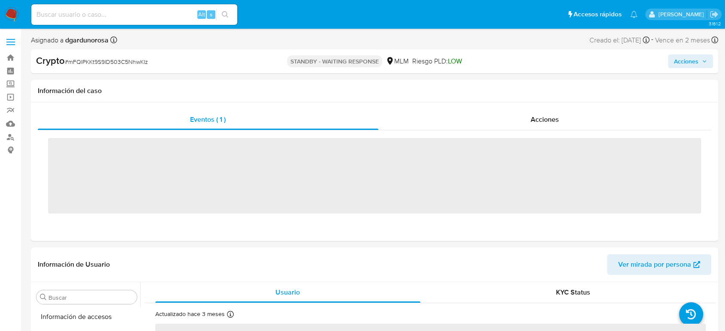
scroll to position [404, 0]
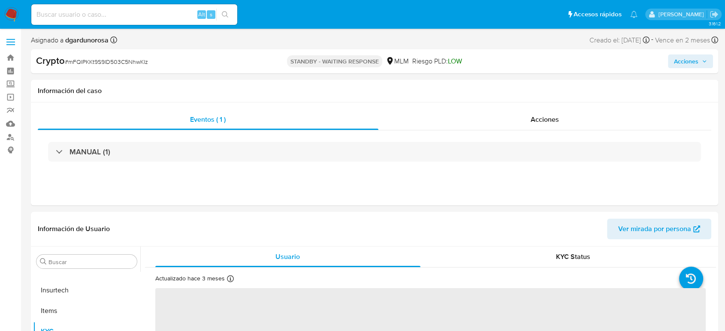
select select "10"
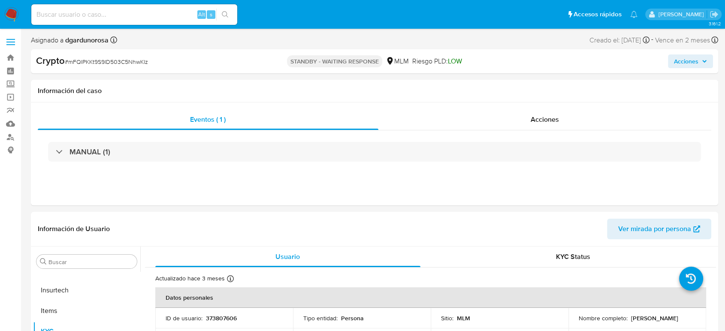
click at [119, 7] on div "Alt s" at bounding box center [134, 14] width 206 height 21
click at [130, 13] on input at bounding box center [134, 14] width 206 height 11
paste input "1687200736"
type input "1687200736"
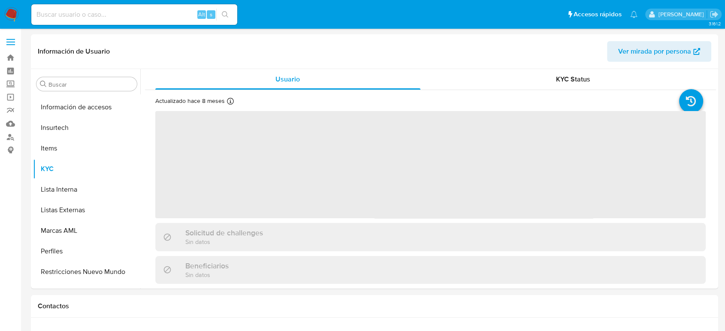
scroll to position [404, 0]
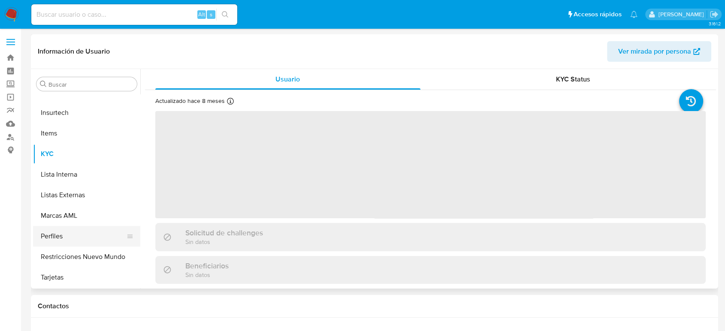
select select "10"
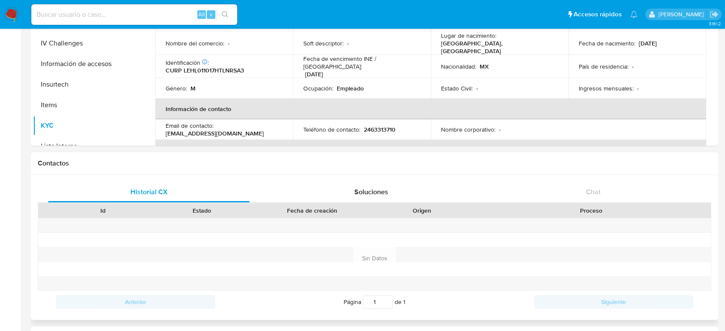
scroll to position [213, 0]
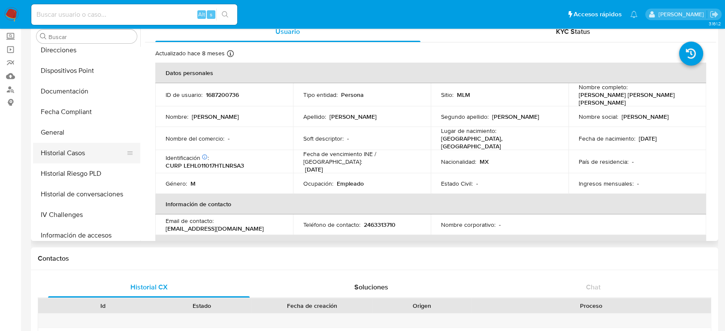
click at [76, 159] on button "Historial Casos" at bounding box center [83, 153] width 100 height 21
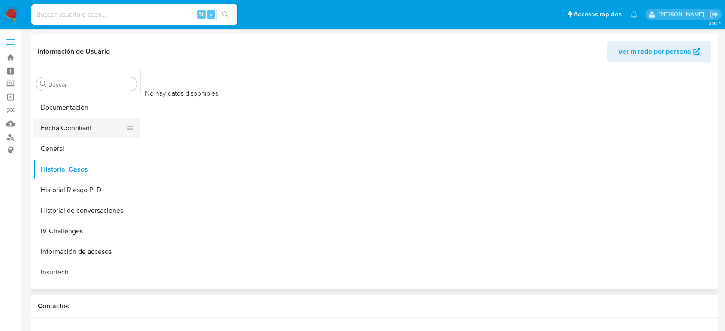
scroll to position [261, 0]
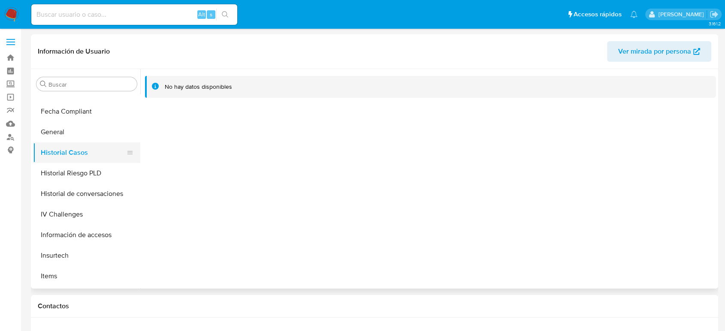
click at [82, 144] on button "Historial Casos" at bounding box center [83, 152] width 100 height 21
click at [79, 133] on button "General" at bounding box center [83, 132] width 100 height 21
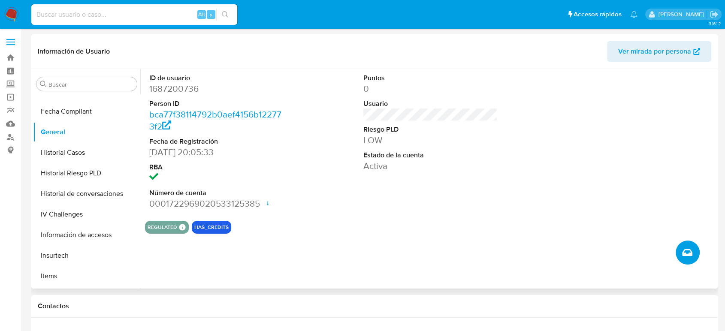
click at [686, 252] on icon "Crear caso manual" at bounding box center [687, 252] width 10 height 7
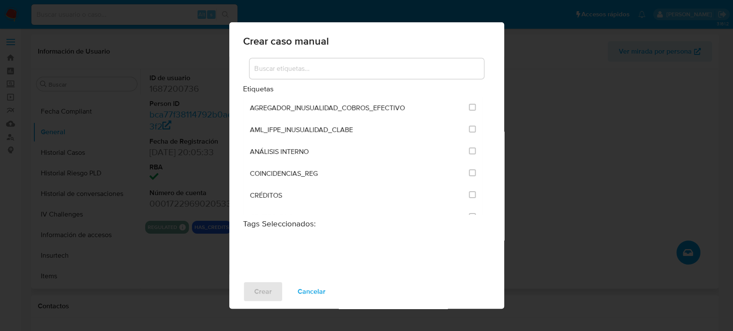
click at [348, 71] on input at bounding box center [366, 68] width 234 height 11
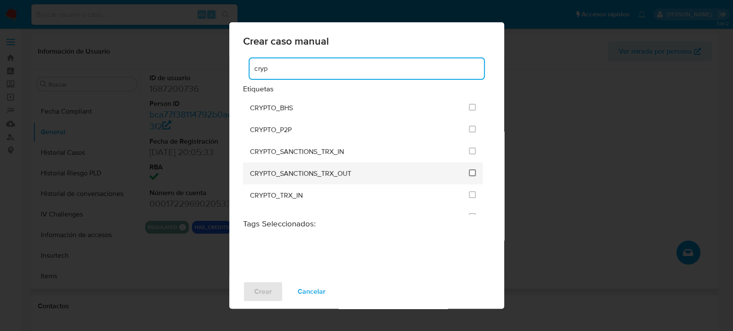
type input "cryp"
drag, startPoint x: 467, startPoint y: 169, endPoint x: 462, endPoint y: 177, distance: 9.4
click at [469, 170] on input "1956" at bounding box center [472, 173] width 7 height 7
checkbox input "true"
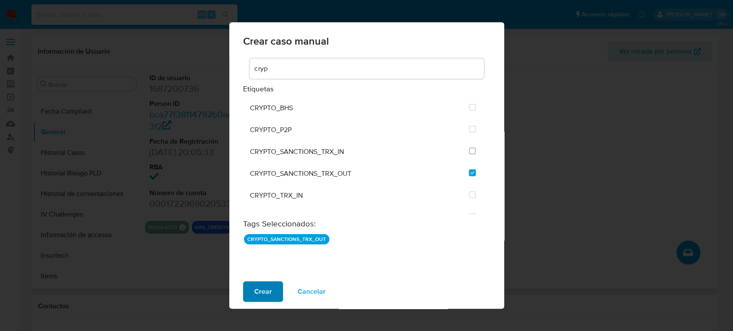
click at [264, 288] on span "Crear" at bounding box center [263, 291] width 18 height 19
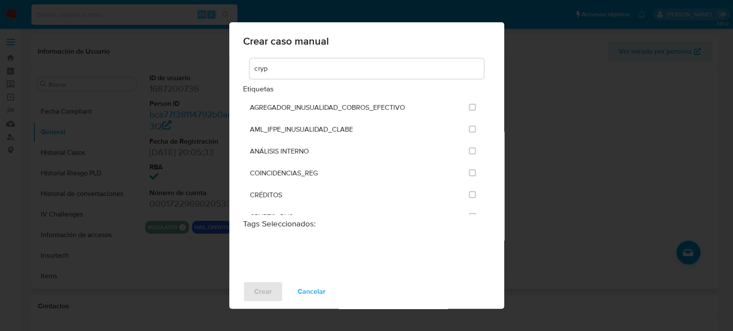
checkbox input "false"
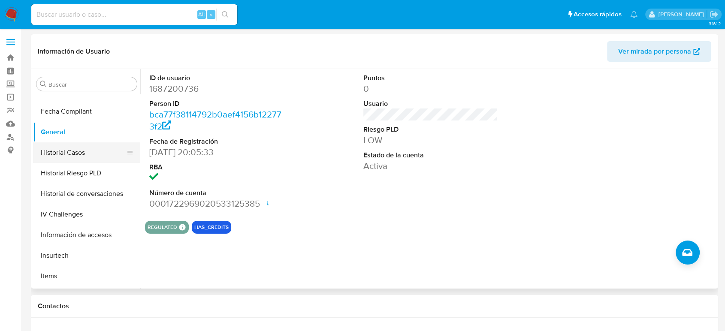
click at [86, 146] on button "Historial Casos" at bounding box center [83, 152] width 100 height 21
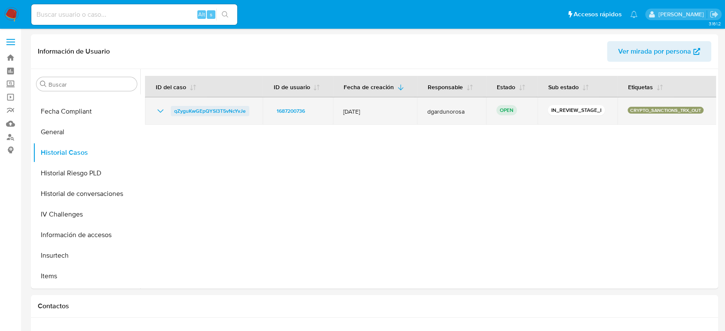
click at [228, 115] on span "qZyguKwGEpQYSI3T5vNcYvJe" at bounding box center [210, 111] width 72 height 10
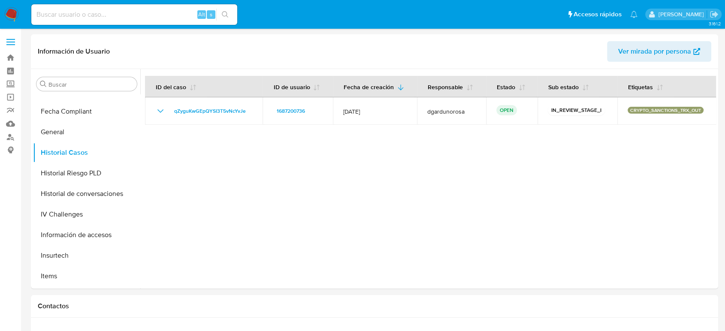
click at [175, 9] on input at bounding box center [134, 14] width 206 height 11
paste input "620173343"
type input "620173343"
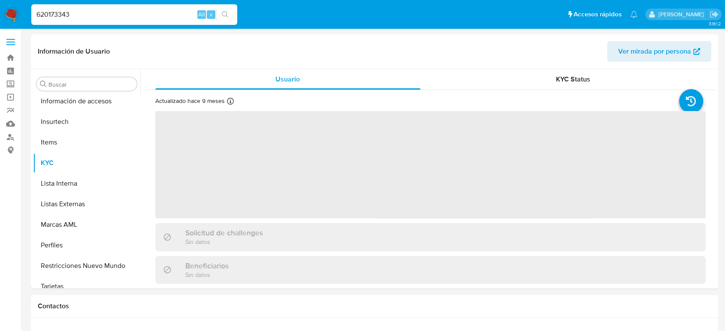
scroll to position [404, 0]
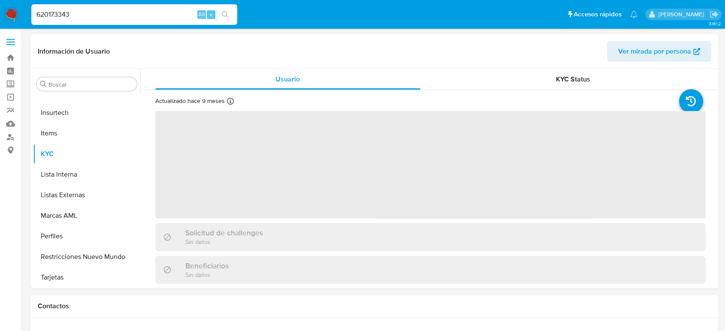
select select "10"
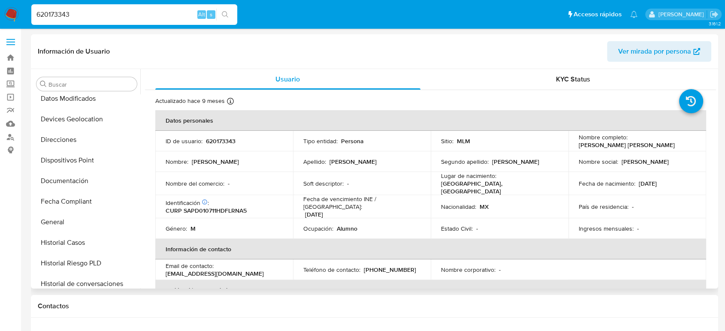
scroll to position [165, 0]
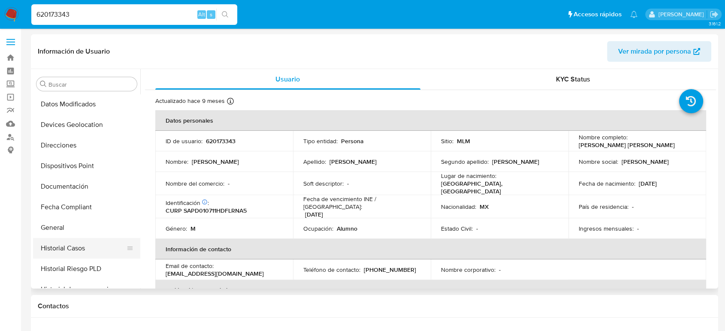
click at [73, 246] on button "Historial Casos" at bounding box center [83, 248] width 100 height 21
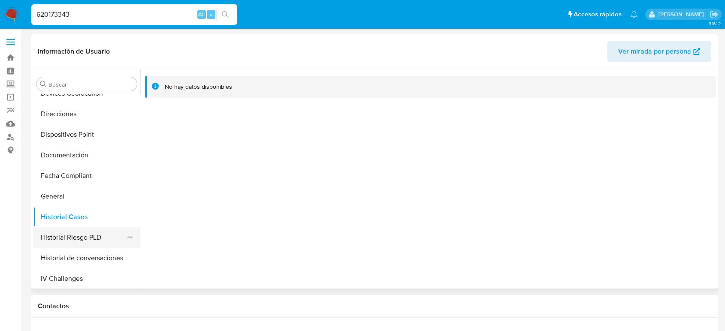
scroll to position [261, 0]
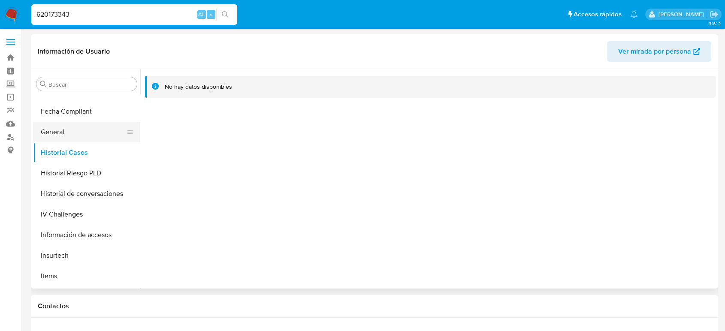
click at [64, 138] on button "General" at bounding box center [83, 132] width 100 height 21
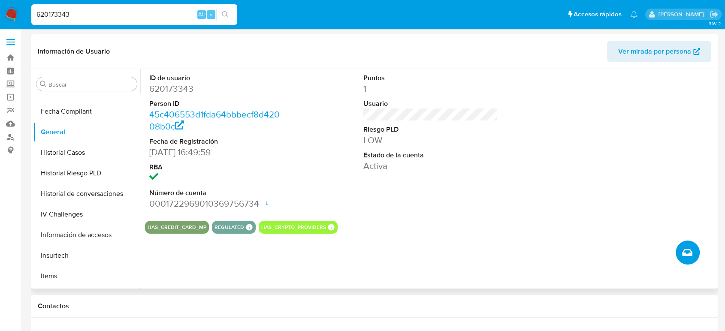
click at [685, 249] on icon "Crear caso manual" at bounding box center [687, 252] width 10 height 7
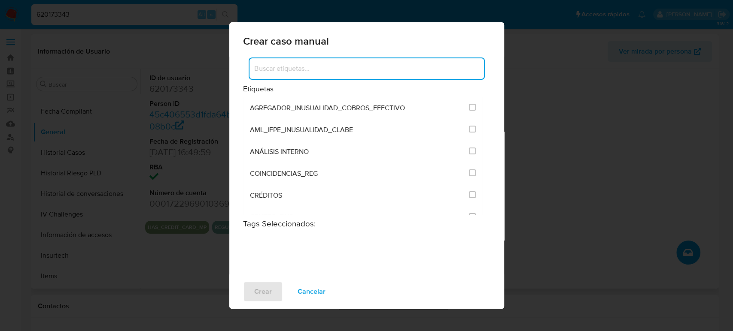
click at [314, 71] on input at bounding box center [366, 68] width 234 height 11
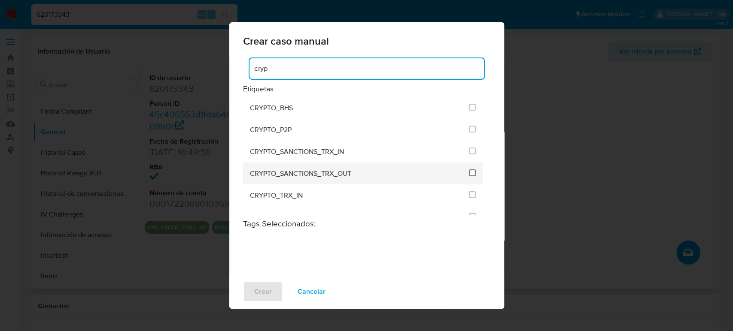
type input "cryp"
click at [470, 173] on input "1956" at bounding box center [472, 173] width 7 height 7
checkbox input "true"
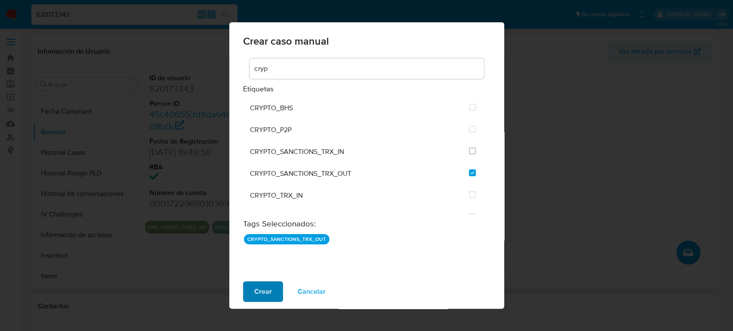
click at [257, 288] on span "Crear" at bounding box center [263, 291] width 18 height 19
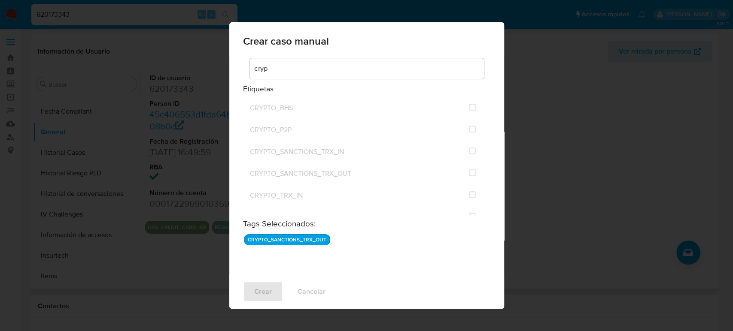
checkbox input "false"
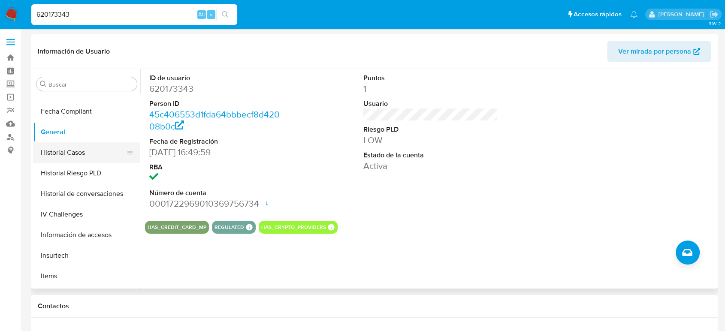
click at [94, 158] on button "Historial Casos" at bounding box center [83, 152] width 100 height 21
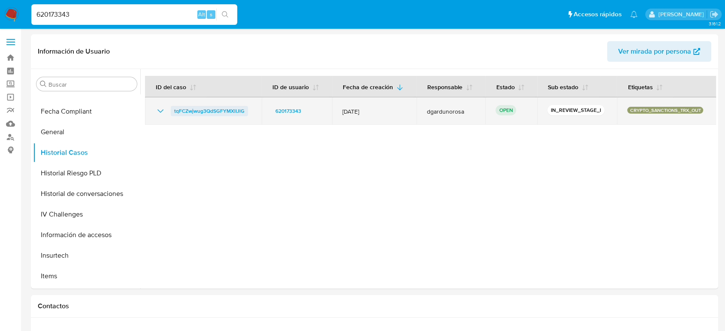
click at [208, 113] on span "tqFCZwjwug3QdSGFYMXlIJlG" at bounding box center [209, 111] width 70 height 10
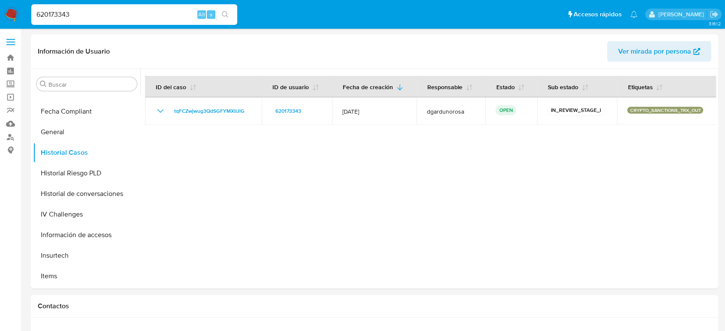
click at [64, 16] on input "620173343" at bounding box center [134, 14] width 206 height 11
paste input "11771367"
type input "11771367"
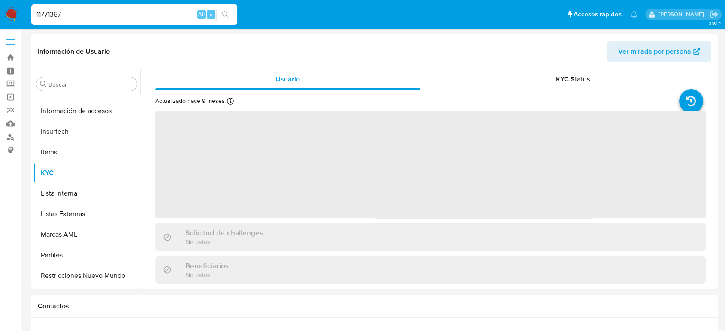
scroll to position [404, 0]
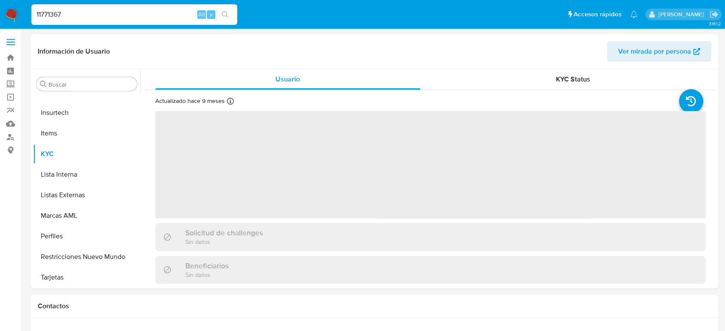
select select "10"
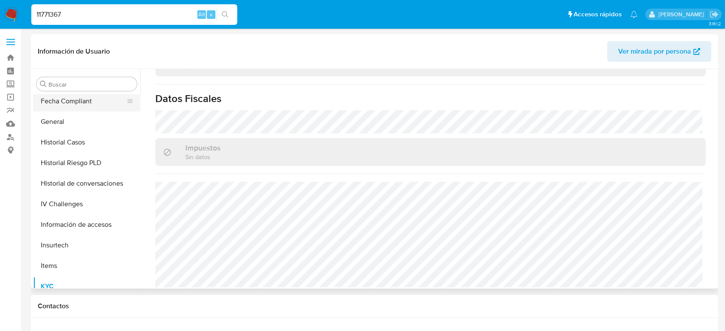
scroll to position [213, 0]
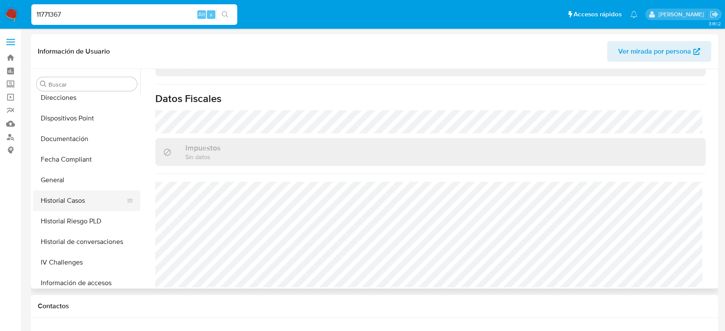
click at [74, 201] on button "Historial Casos" at bounding box center [83, 201] width 100 height 21
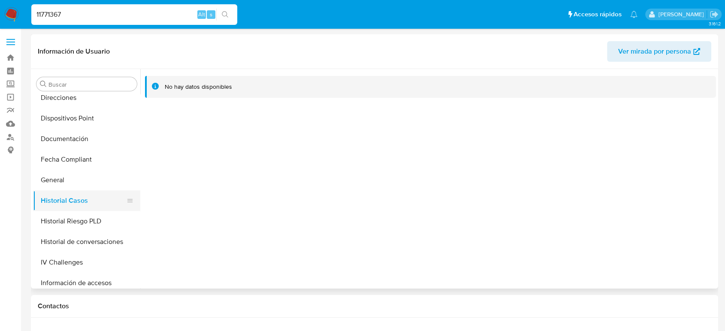
scroll to position [261, 0]
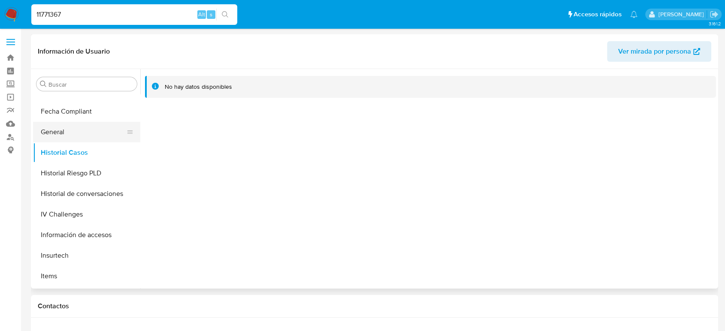
click at [64, 127] on button "General" at bounding box center [83, 132] width 100 height 21
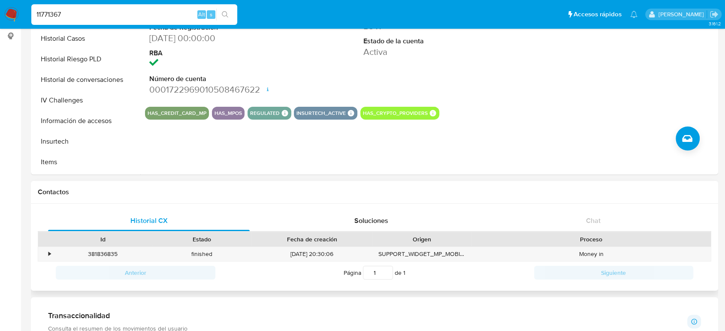
scroll to position [143, 0]
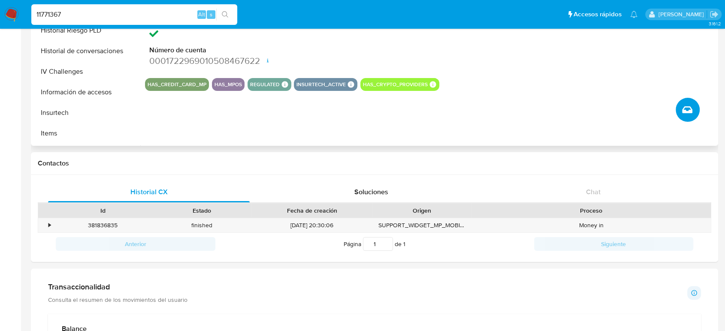
click at [690, 112] on icon "Crear caso manual" at bounding box center [687, 109] width 10 height 7
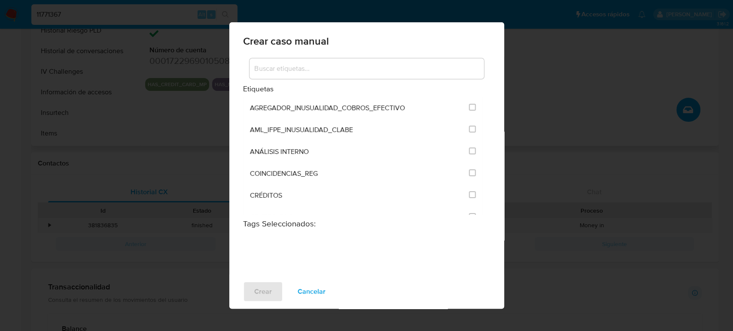
click at [322, 75] on div at bounding box center [366, 68] width 234 height 21
click at [319, 69] on input at bounding box center [366, 68] width 234 height 11
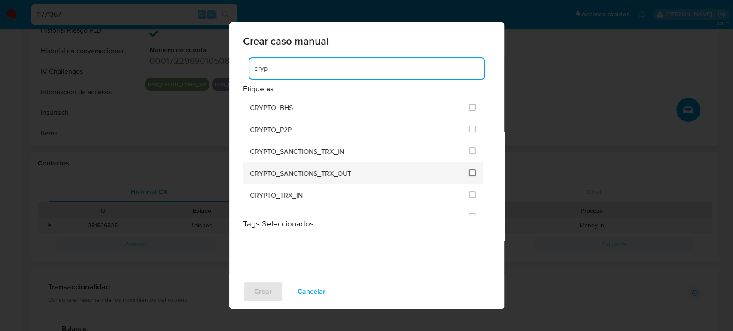
type input "cryp"
click at [469, 173] on input "1956" at bounding box center [472, 173] width 7 height 7
checkbox input "true"
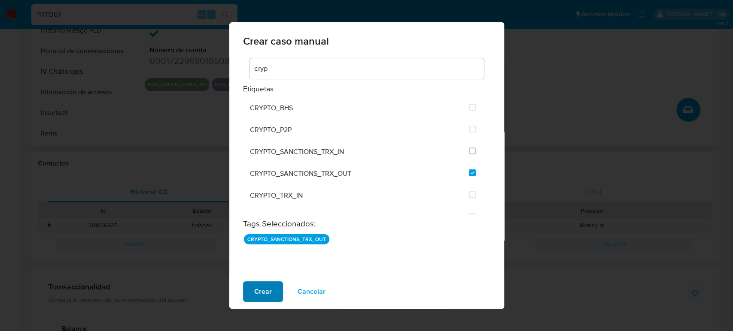
click at [264, 284] on span "Crear" at bounding box center [263, 291] width 18 height 19
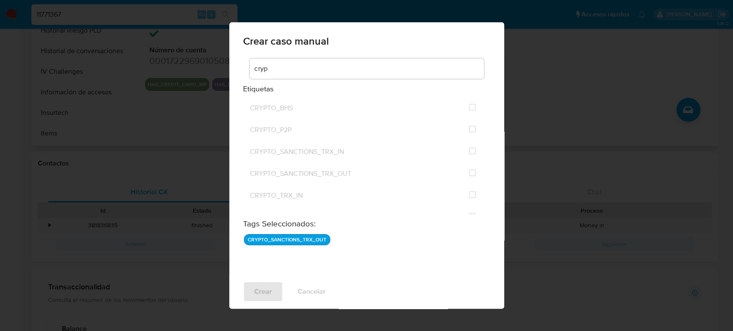
checkbox input "false"
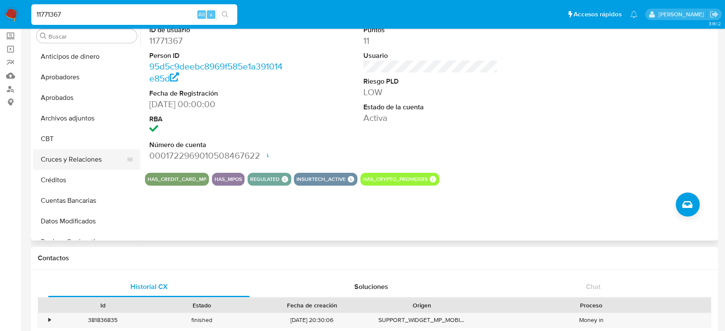
scroll to position [48, 0]
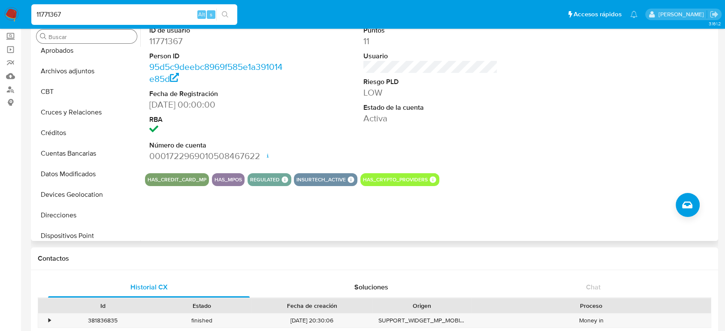
click at [91, 34] on input "Buscar" at bounding box center [91, 37] width 85 height 8
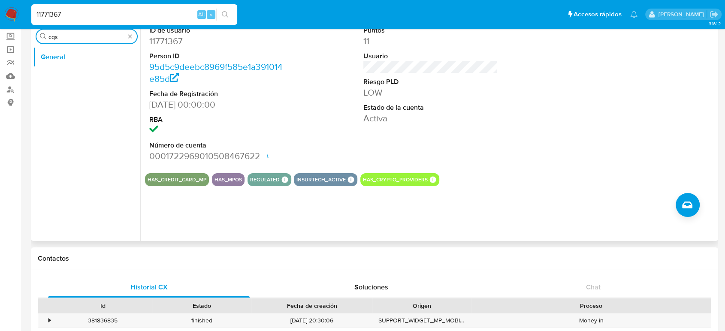
scroll to position [0, 0]
type input "cas"
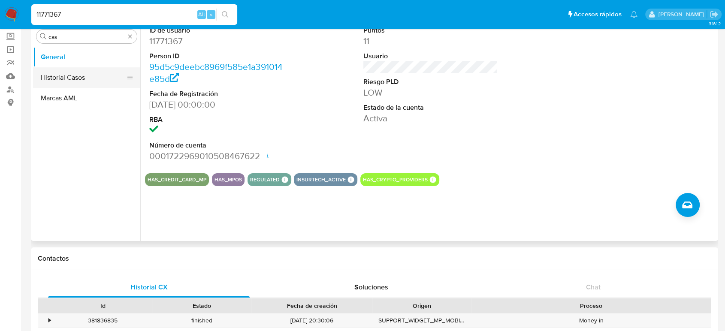
click at [93, 77] on button "Historial Casos" at bounding box center [83, 77] width 100 height 21
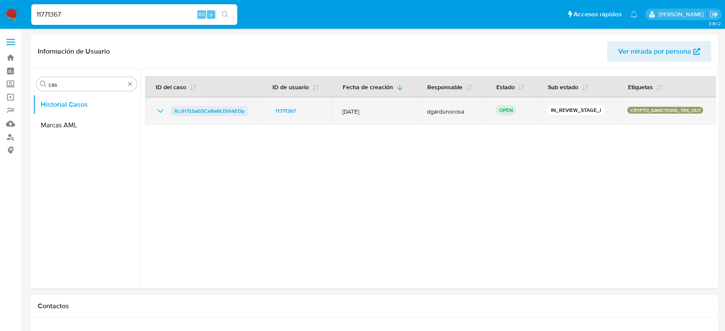
click at [215, 106] on span "XcJH7zSaG5Cx8w6LtSrhkEOp" at bounding box center [209, 111] width 70 height 10
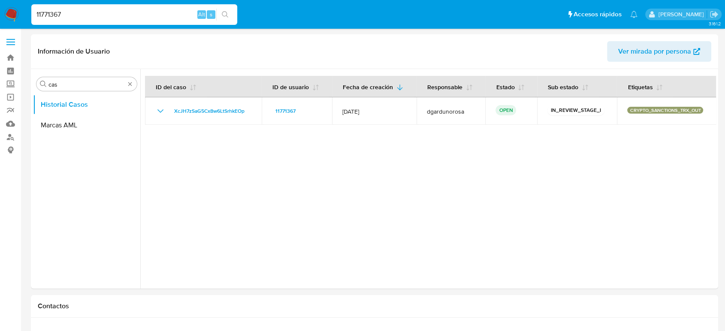
click at [46, 12] on input "11771367" at bounding box center [134, 14] width 206 height 11
paste input "27373233"
type input "1127373233"
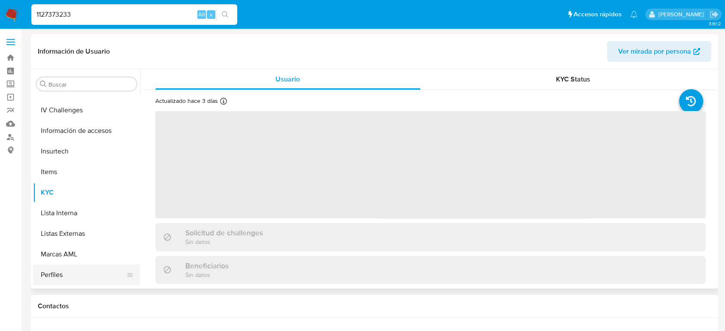
scroll to position [309, 0]
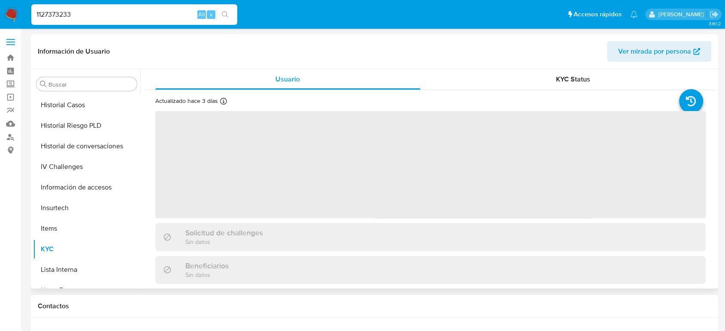
select select "10"
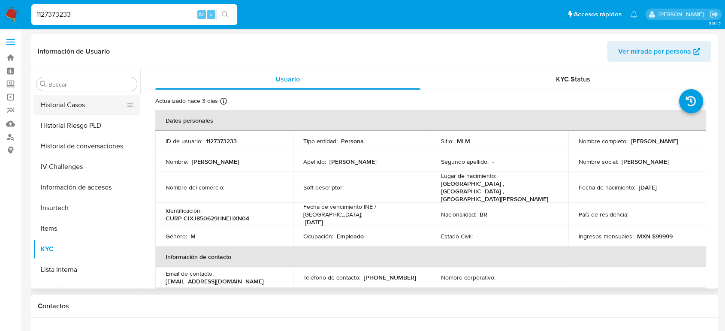
click at [68, 106] on button "Historial Casos" at bounding box center [83, 105] width 100 height 21
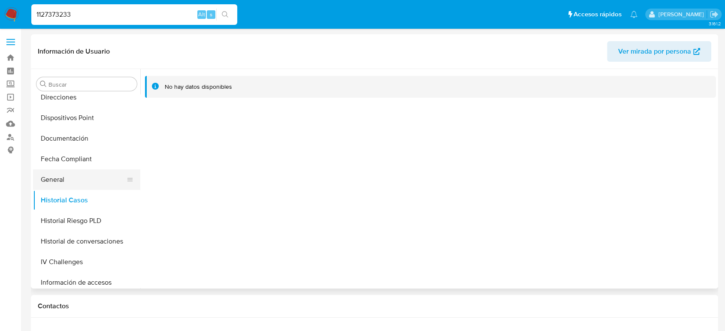
scroll to position [213, 0]
click at [65, 179] on button "General" at bounding box center [83, 180] width 100 height 21
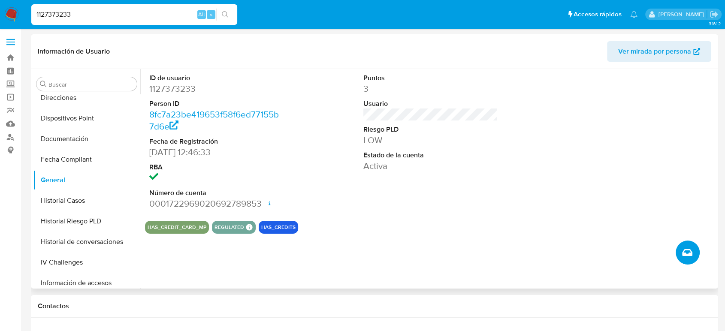
click at [687, 249] on icon "Crear caso manual" at bounding box center [687, 253] width 10 height 10
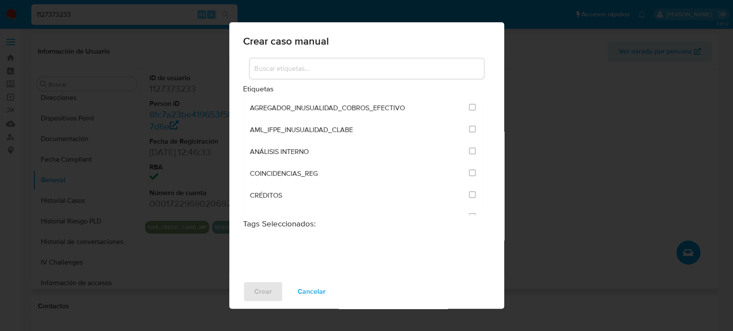
click at [333, 73] on input at bounding box center [366, 68] width 234 height 11
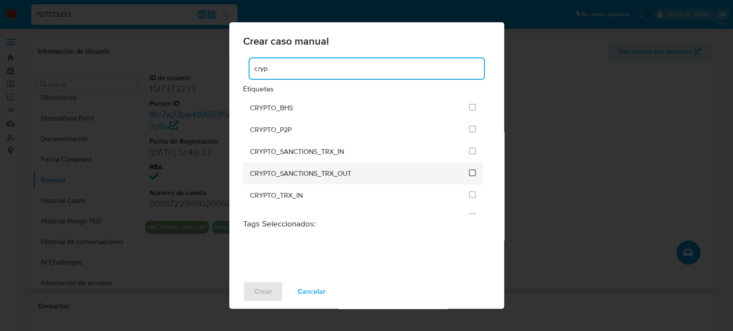
type input "cryp"
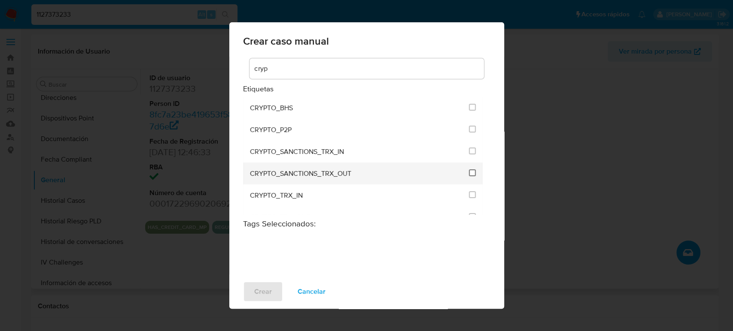
click at [470, 171] on input "1956" at bounding box center [472, 173] width 7 height 7
checkbox input "true"
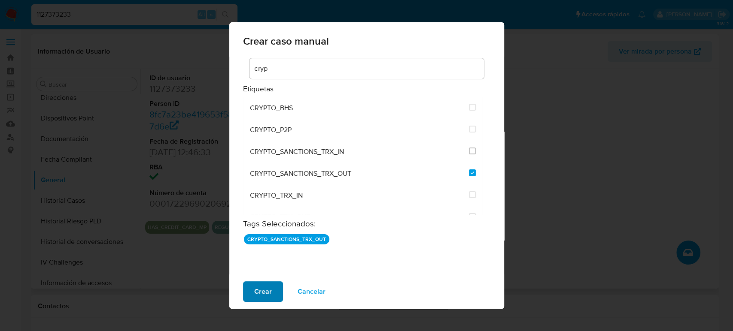
click at [266, 288] on span "Crear" at bounding box center [263, 291] width 18 height 19
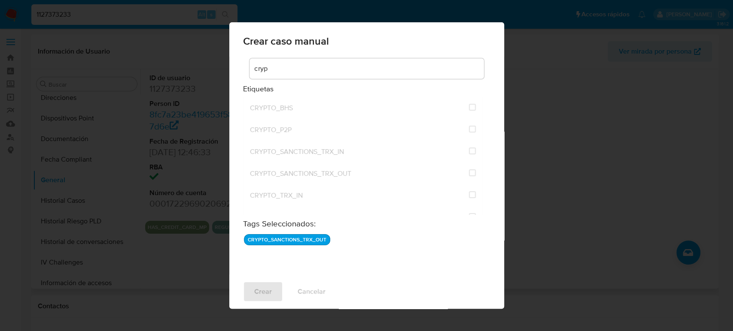
checkbox input "false"
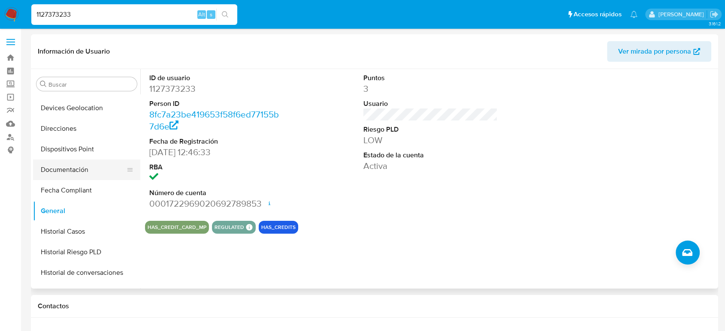
scroll to position [165, 0]
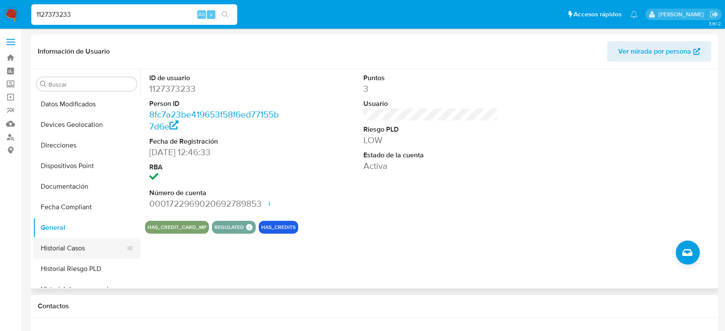
click at [71, 254] on button "Historial Casos" at bounding box center [83, 248] width 100 height 21
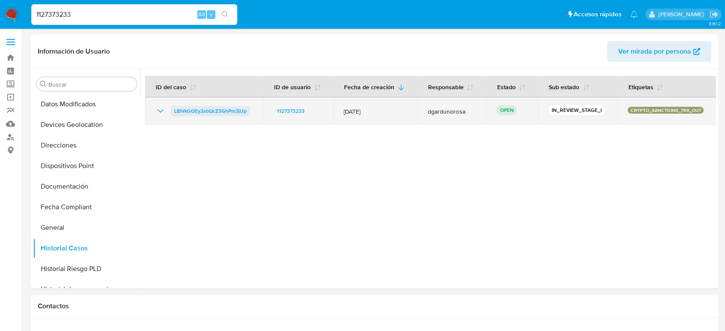
click at [218, 114] on span "L8lVkGOEy2sbQcZ3GhPm3jUp" at bounding box center [210, 111] width 73 height 10
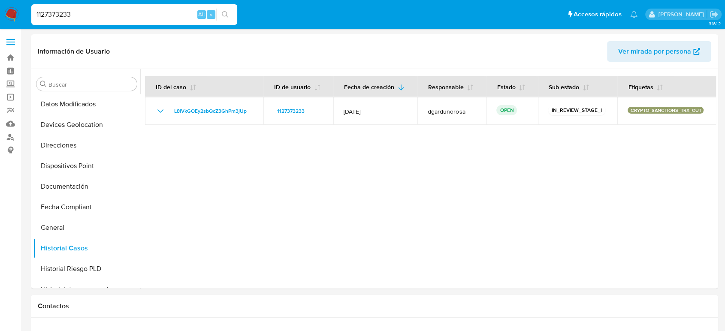
click at [64, 16] on input "1127373233" at bounding box center [134, 14] width 206 height 11
paste input "2197614359"
type input "2197614359"
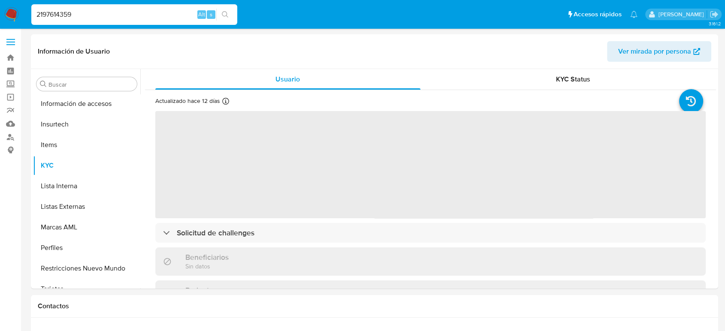
scroll to position [404, 0]
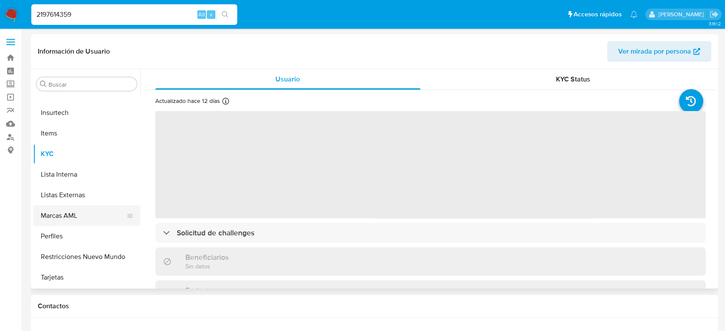
select select "10"
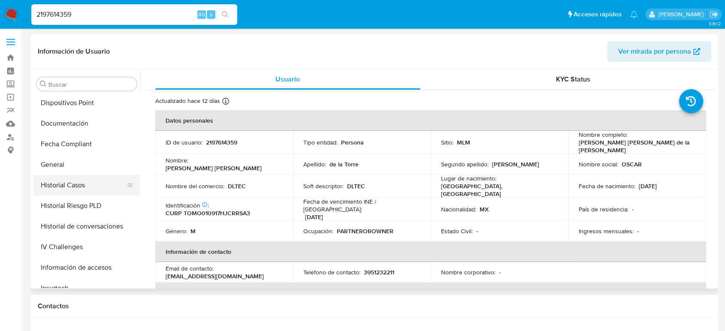
scroll to position [213, 0]
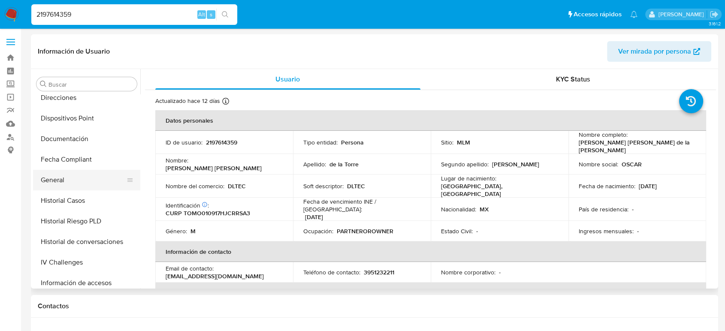
click at [65, 182] on button "General" at bounding box center [83, 180] width 100 height 21
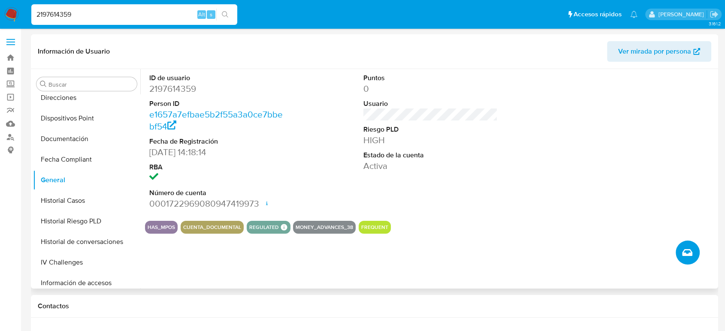
click at [685, 253] on icon "Crear caso manual" at bounding box center [687, 253] width 10 height 10
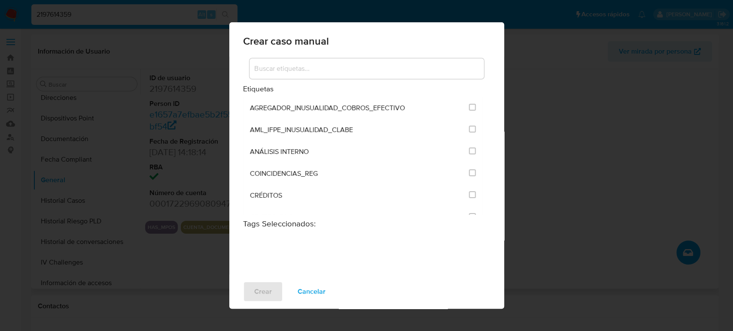
click at [326, 72] on input at bounding box center [366, 68] width 234 height 11
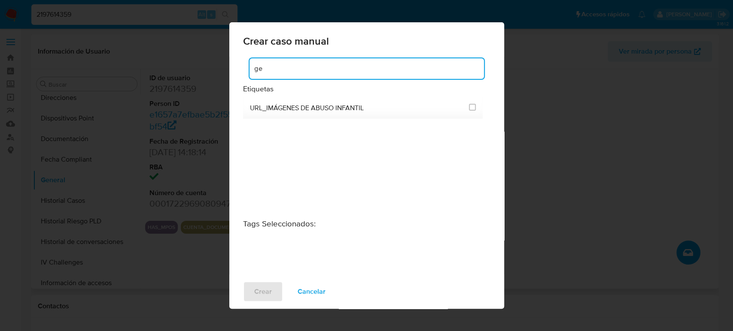
type input "g"
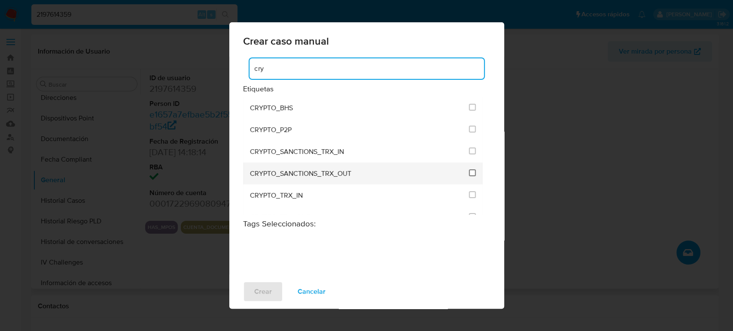
type input "cry"
click at [470, 170] on input "1956" at bounding box center [472, 173] width 7 height 7
checkbox input "true"
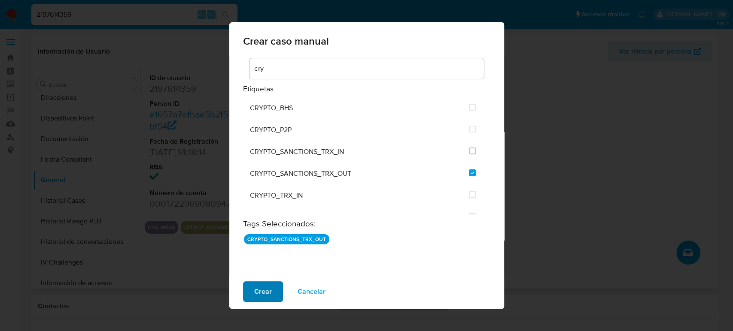
click at [269, 293] on span "Crear" at bounding box center [263, 291] width 18 height 19
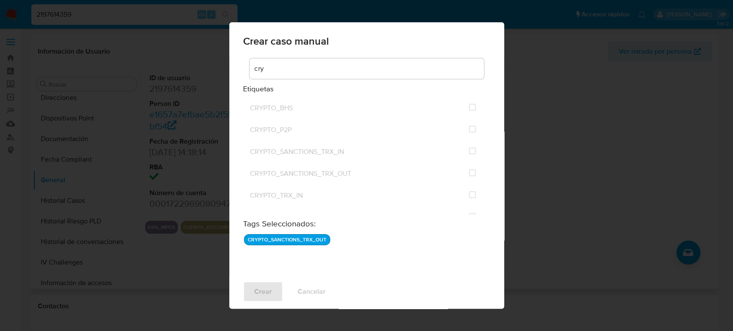
checkbox input "false"
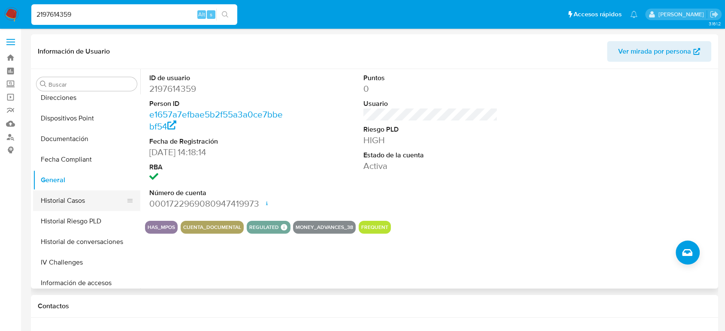
click at [78, 205] on button "Historial Casos" at bounding box center [83, 201] width 100 height 21
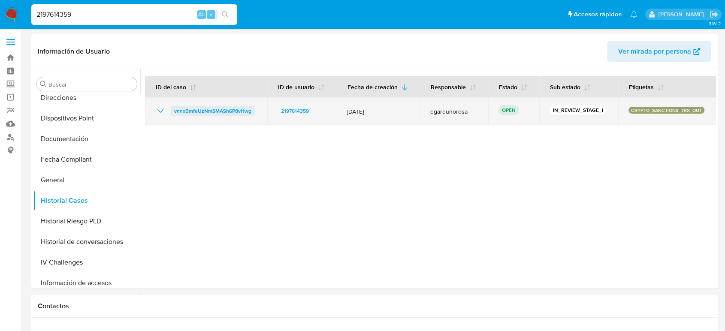
click at [232, 111] on span "vnnxBmfeUzNmSMASh6P8vHwg" at bounding box center [212, 111] width 77 height 10
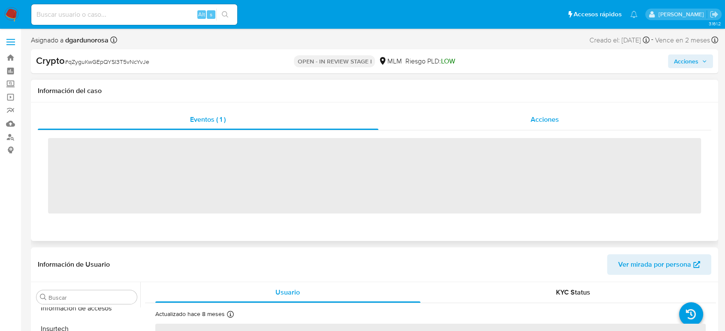
scroll to position [404, 0]
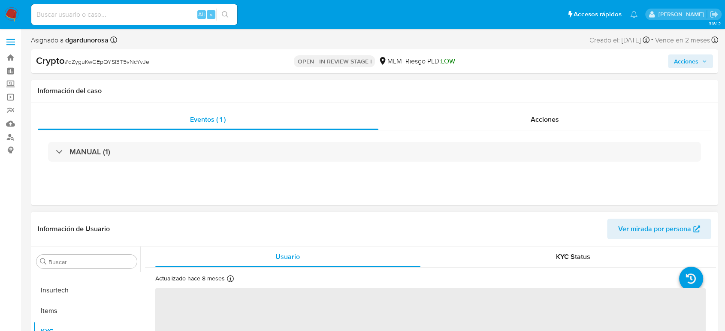
select select "10"
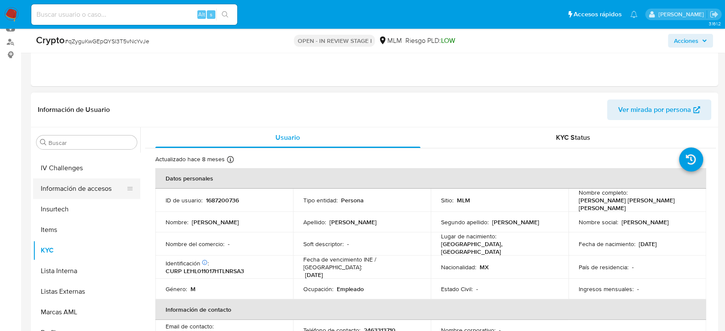
scroll to position [309, 0]
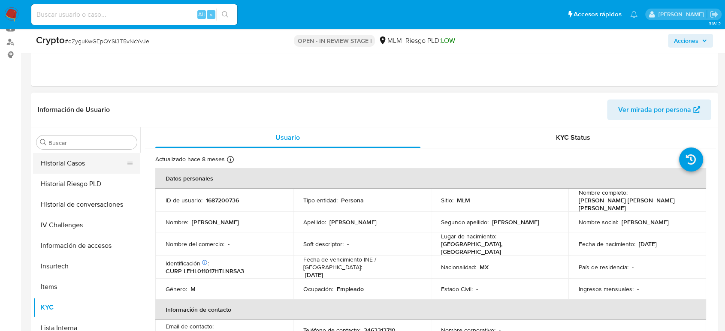
click at [79, 170] on button "Historial Casos" at bounding box center [83, 163] width 100 height 21
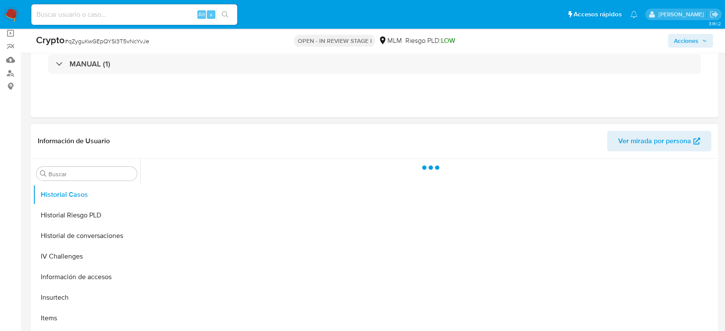
scroll to position [48, 0]
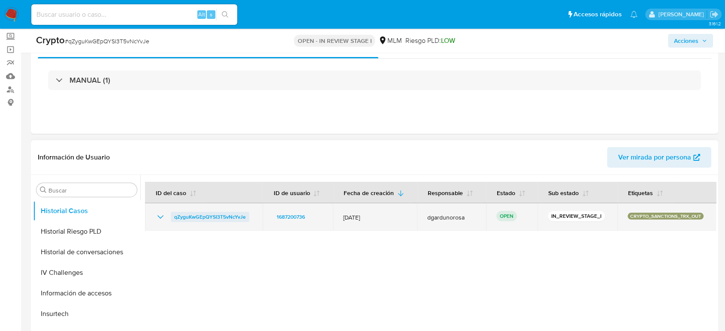
click at [223, 217] on span "qZyguKwGEpQYSI3T5vNcYvJe" at bounding box center [210, 217] width 72 height 10
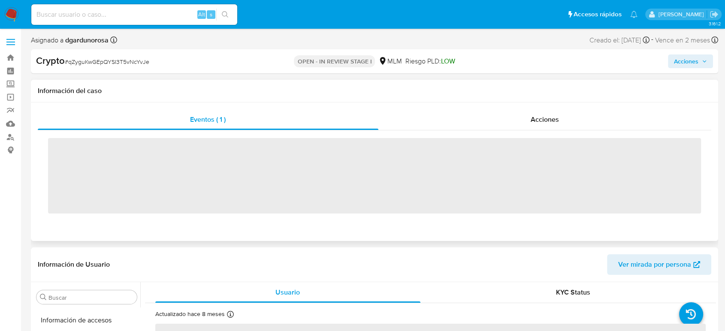
scroll to position [404, 0]
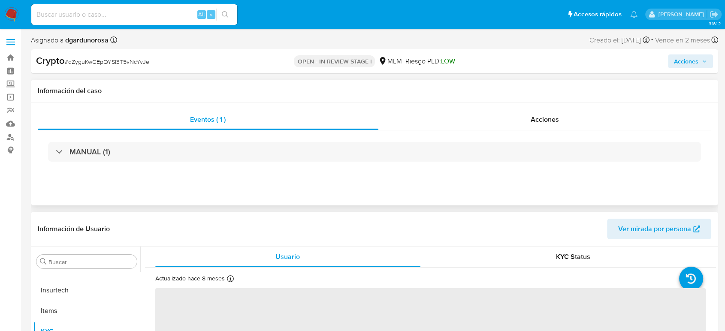
select select "10"
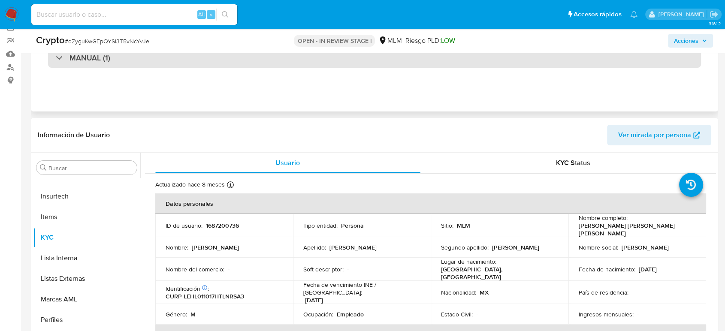
scroll to position [48, 0]
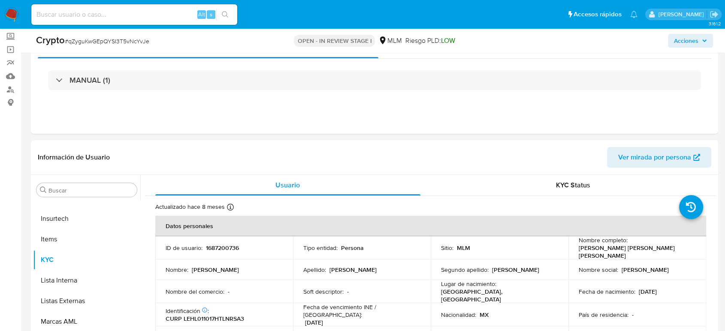
click at [135, 43] on span "# qZyguKwGEpQYSI3T5vNcYvJe" at bounding box center [107, 41] width 85 height 9
click at [135, 44] on span "# qZyguKwGEpQYSI3T5vNcYvJe" at bounding box center [107, 41] width 85 height 9
copy span "qZyguKwGEpQYSI3T5vNcYvJe"
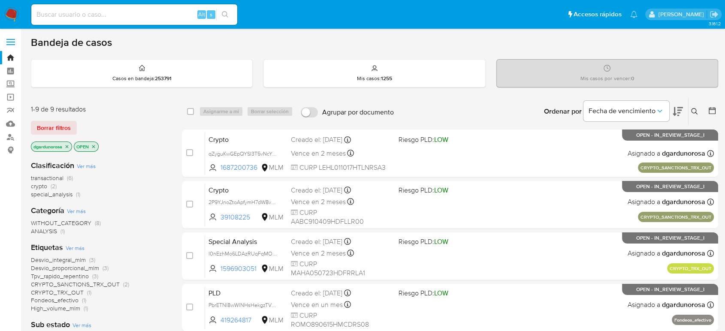
click at [53, 129] on span "Borrar filtros" at bounding box center [54, 128] width 34 height 12
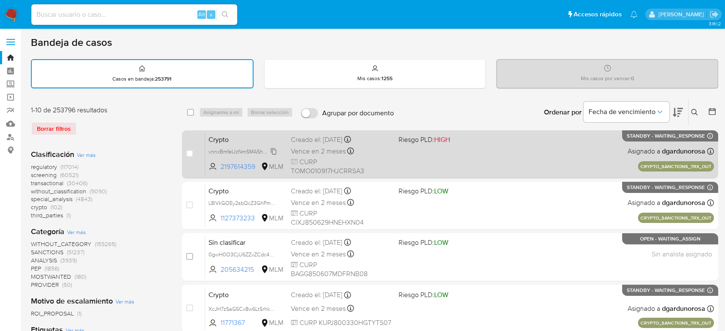
click at [275, 154] on span "vnnxBmfeUzNmSMASh6P8vHwg" at bounding box center [247, 150] width 77 height 9
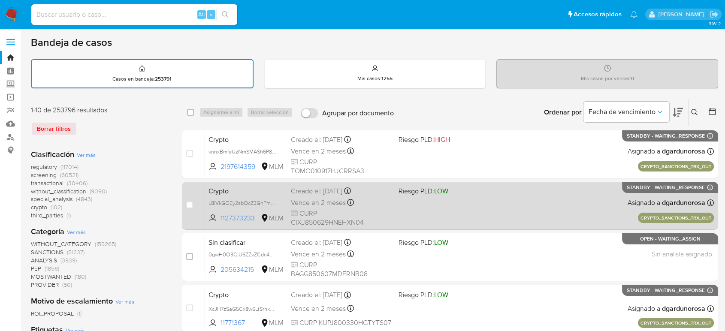
click at [609, 197] on div "Crypto L8lVkGOEy2sbQcZ3GhPm3jUp 1127373233 MLM Riesgo PLD: LOW Creado el: 30/09…" at bounding box center [459, 205] width 509 height 43
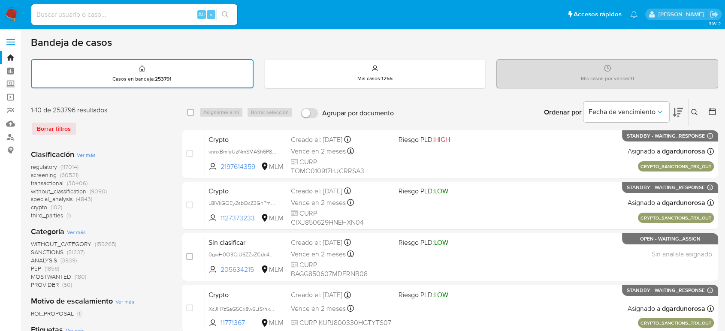
drag, startPoint x: 694, startPoint y: 111, endPoint x: 693, endPoint y: 117, distance: 6.6
click at [696, 111] on icon at bounding box center [694, 112] width 7 height 7
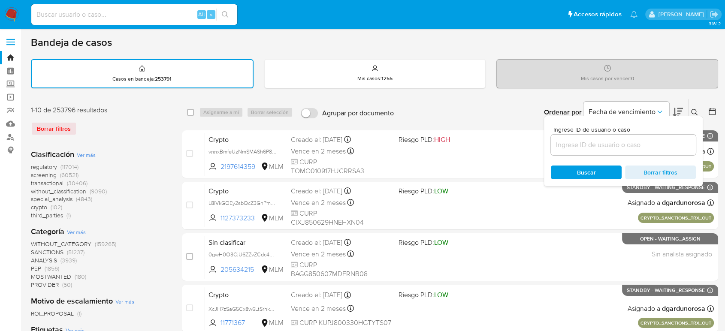
click at [667, 146] on input at bounding box center [623, 144] width 145 height 11
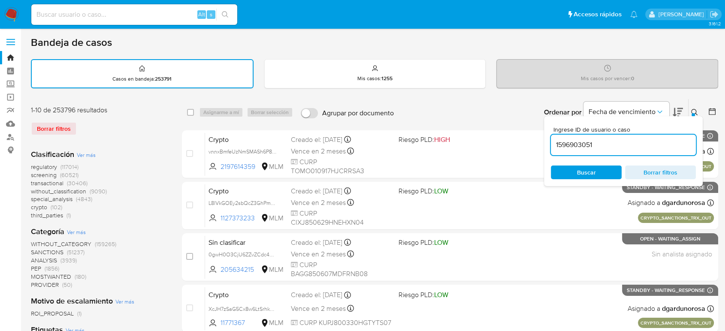
type input "1596903051"
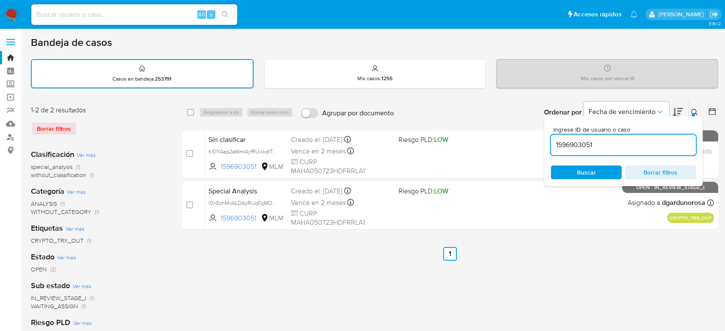
click at [695, 112] on icon at bounding box center [694, 112] width 6 height 6
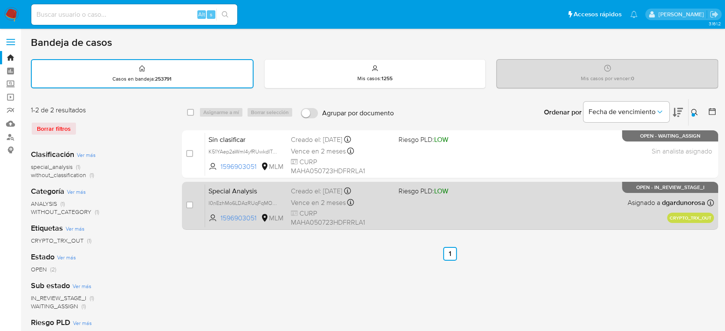
click at [558, 212] on div "Special Analysis I0nEzhMo6LDAzRUqFqMOSOJB 1596903051 MLM Riesgo PLD: LOW Creado…" at bounding box center [459, 205] width 509 height 43
click at [189, 205] on input "checkbox" at bounding box center [189, 205] width 7 height 7
checkbox input "true"
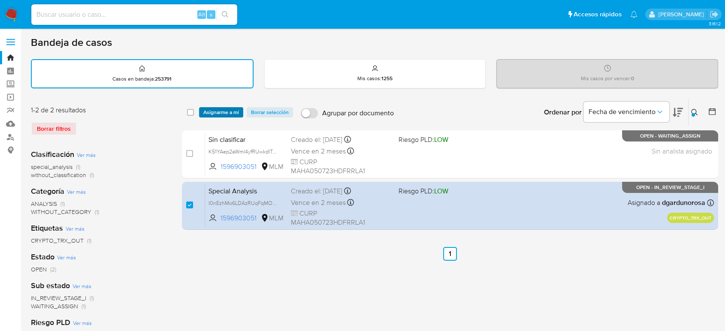
click at [225, 108] on span "Asignarme a mí" at bounding box center [221, 112] width 36 height 9
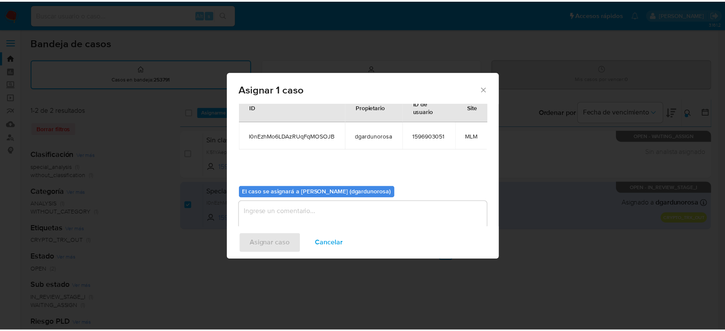
scroll to position [51, 0]
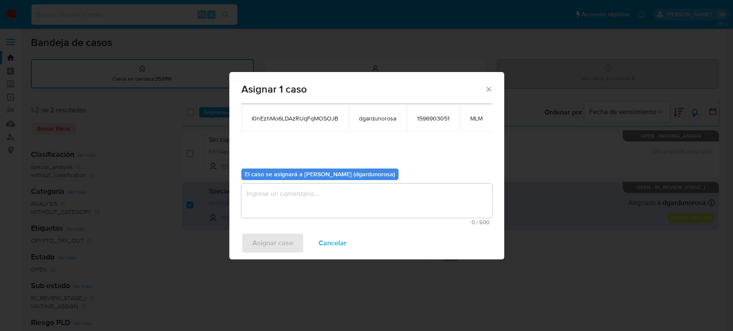
click at [322, 197] on textarea "assign-modal" at bounding box center [366, 201] width 251 height 34
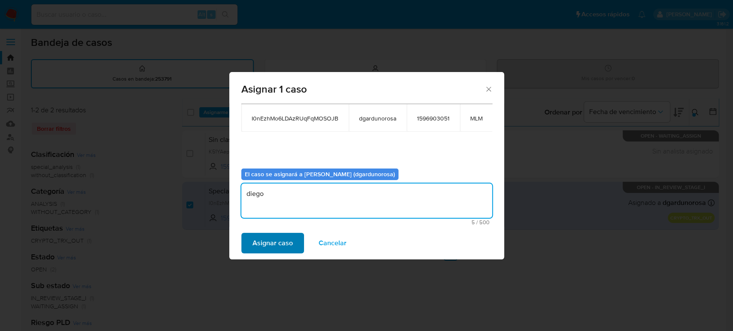
type textarea "diego"
click at [279, 253] on span "Asignar caso" at bounding box center [272, 243] width 40 height 19
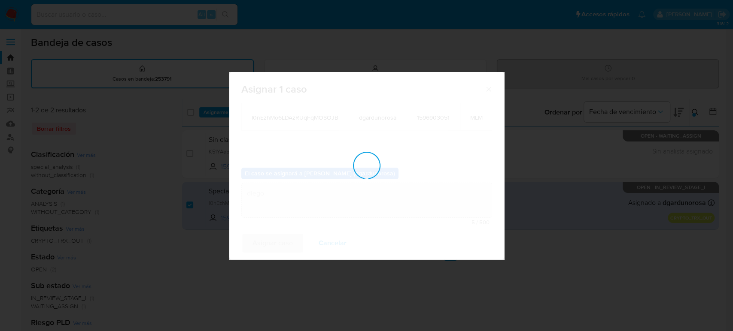
click at [278, 246] on div "assign-modal" at bounding box center [366, 166] width 275 height 188
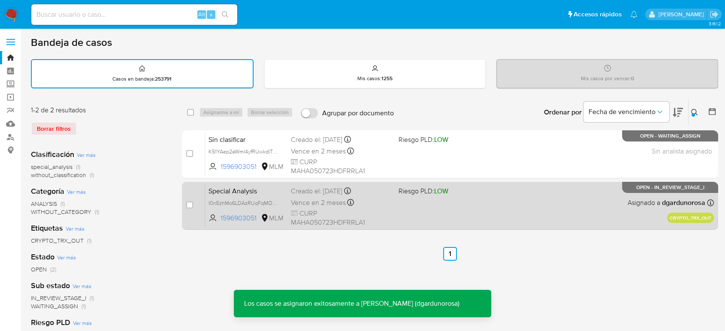
click at [464, 197] on div "Special Analysis I0nEzhMo6LDAzRUqFqMOSOJB 1596903051 MLM Riesgo PLD: LOW Creado…" at bounding box center [459, 205] width 509 height 43
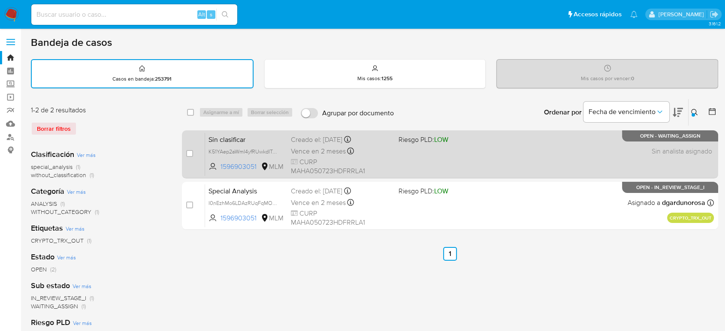
click at [428, 144] on div "Sin clasificar K51YAep2aWmI4yfRUwkdITmb 1596903051 MLM Riesgo PLD: LOW Creado e…" at bounding box center [459, 154] width 509 height 43
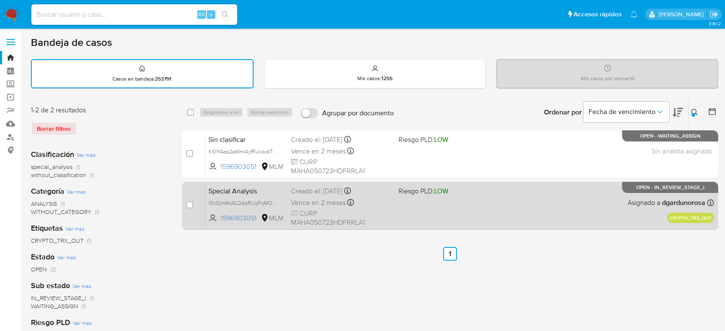
click at [430, 209] on div "Special Analysis I0nEzhMo6LDAzRUqFqMOSOJB 1596903051 MLM Riesgo PLD: LOW Creado…" at bounding box center [459, 205] width 509 height 43
click at [442, 191] on span "LOW" at bounding box center [441, 191] width 14 height 10
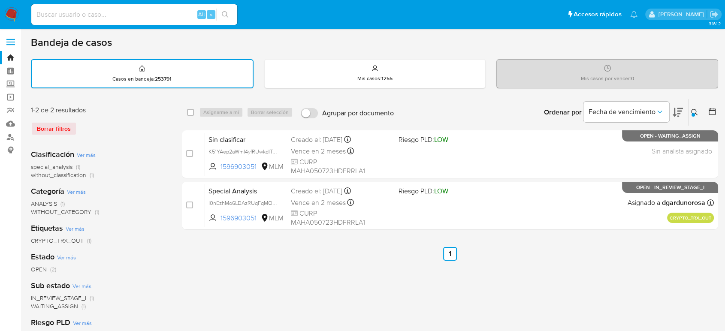
click at [694, 112] on icon at bounding box center [694, 112] width 7 height 7
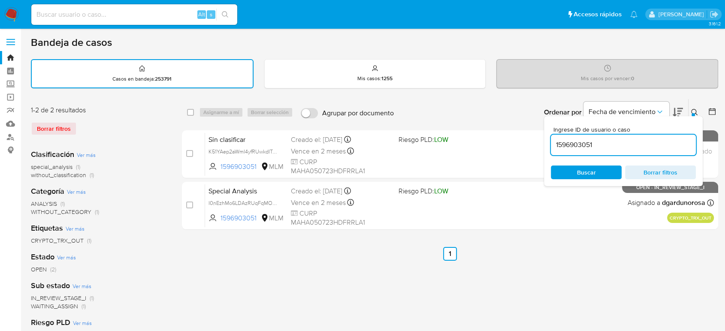
click at [579, 149] on input "1596903051" at bounding box center [623, 144] width 145 height 11
click at [579, 150] on input "1596903051" at bounding box center [623, 144] width 145 height 11
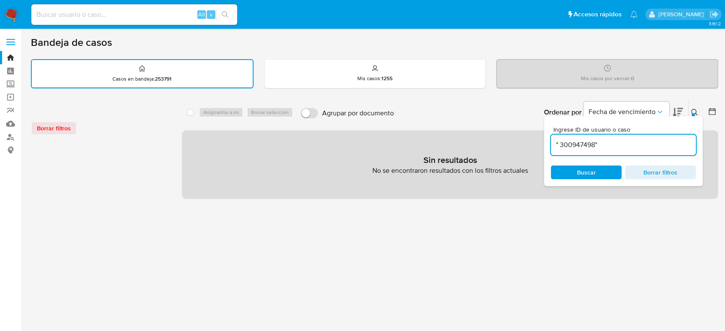
click at [631, 142] on input "" 300947498"" at bounding box center [623, 144] width 145 height 11
click at [631, 139] on input "" 300947498" at bounding box center [623, 144] width 145 height 11
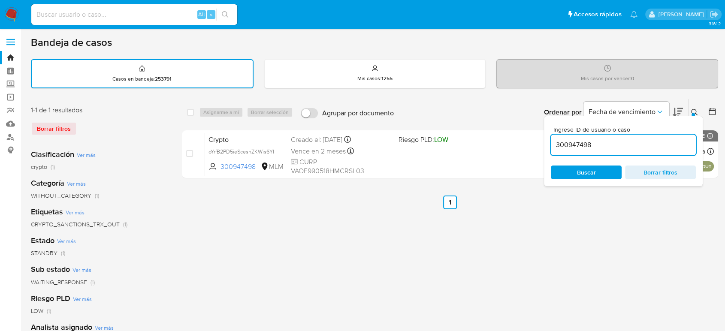
click at [697, 109] on button at bounding box center [696, 112] width 14 height 10
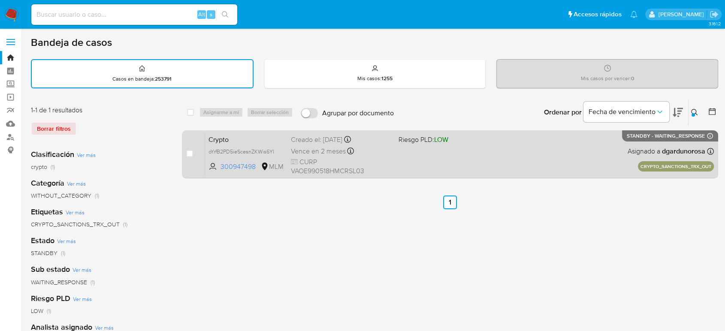
click at [401, 171] on div "Crypto oYrfB2PD5ieScesnZKWis6YI 300947498 MLM Riesgo PLD: LOW Creado el: 30/09/…" at bounding box center [459, 154] width 509 height 43
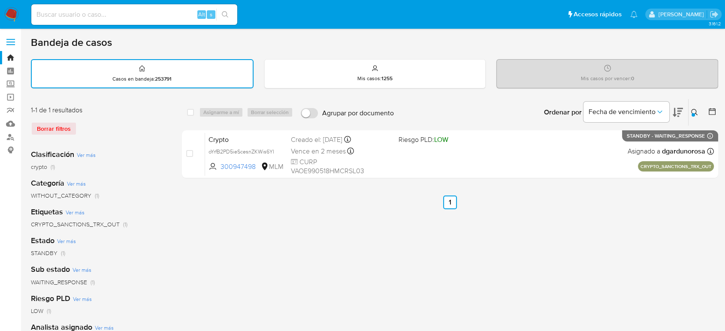
click at [580, 265] on div "select-all-cases-checkbox Asignarme a mí Borrar selección Agrupar por documento…" at bounding box center [450, 287] width 537 height 377
drag, startPoint x: 695, startPoint y: 111, endPoint x: 694, endPoint y: 123, distance: 12.0
click at [695, 110] on icon at bounding box center [694, 112] width 7 height 7
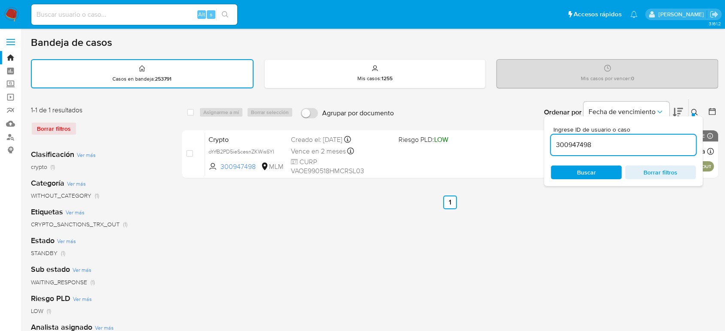
click at [588, 149] on input "300947498" at bounding box center [623, 144] width 145 height 11
click at [691, 112] on button at bounding box center [696, 112] width 14 height 10
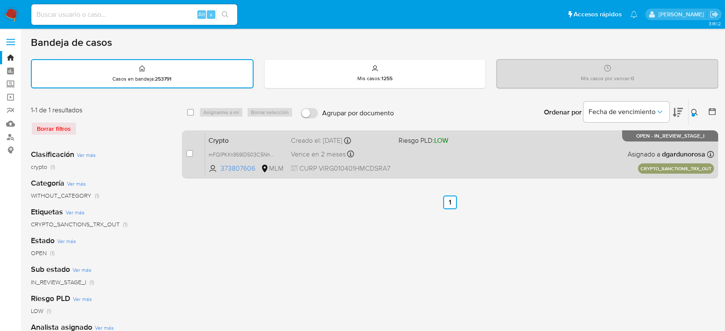
click at [488, 155] on div "Crypto mFQIPKKt9S9ID503C5NhwKIz 373807606 MLM Riesgo PLD: LOW Creado el: 30/09/…" at bounding box center [459, 154] width 509 height 43
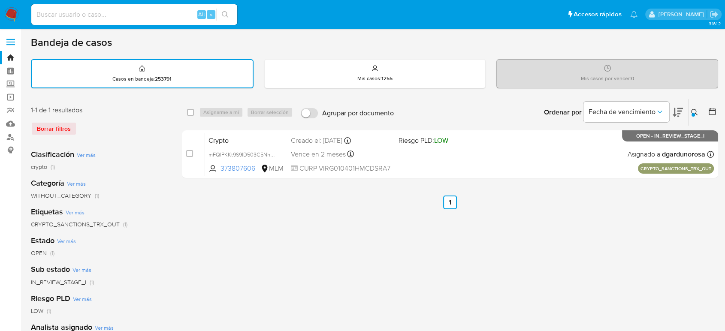
click at [692, 112] on button at bounding box center [696, 112] width 14 height 10
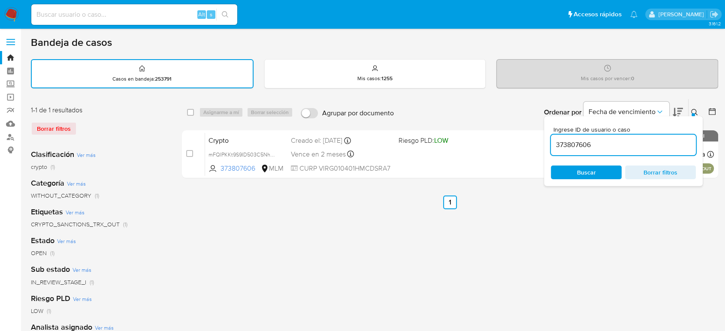
click at [585, 140] on input "373807606" at bounding box center [623, 144] width 145 height 11
click at [585, 141] on input "373807606" at bounding box center [623, 144] width 145 height 11
click at [576, 149] on input "373807606" at bounding box center [623, 144] width 145 height 11
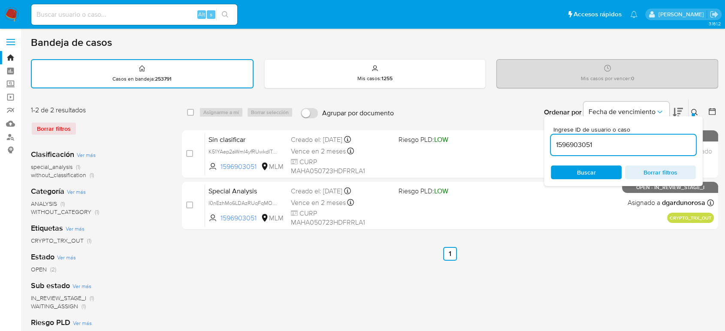
click at [694, 107] on button at bounding box center [696, 112] width 14 height 10
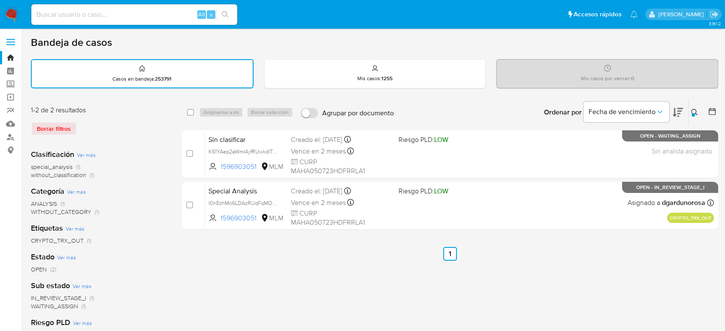
click at [695, 107] on button at bounding box center [696, 112] width 14 height 10
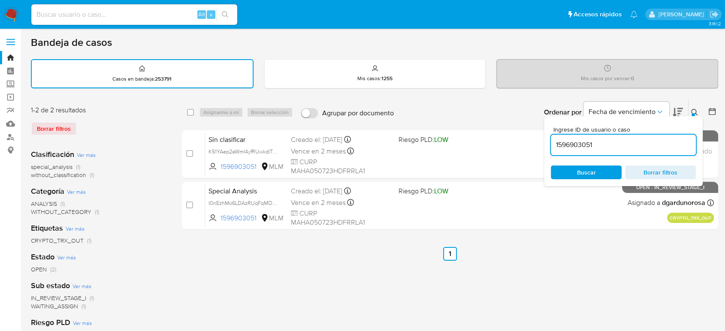
click at [696, 109] on icon at bounding box center [694, 112] width 6 height 6
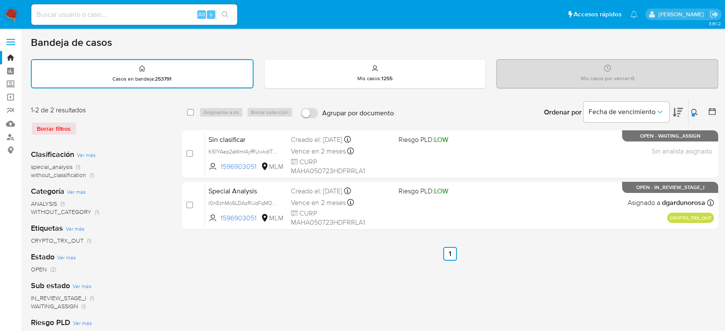
click at [697, 109] on icon at bounding box center [694, 112] width 7 height 7
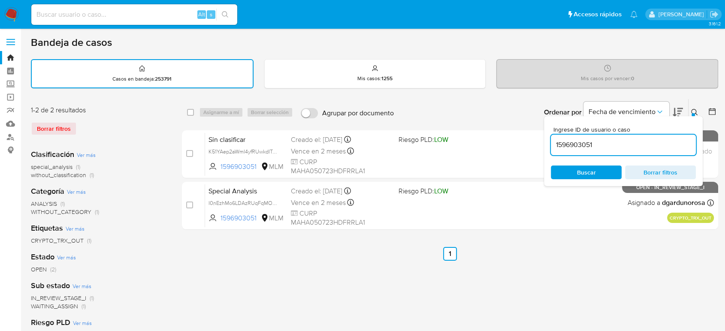
click at [567, 147] on input "1596903051" at bounding box center [623, 144] width 145 height 11
click at [568, 147] on input "1596903051" at bounding box center [623, 144] width 145 height 11
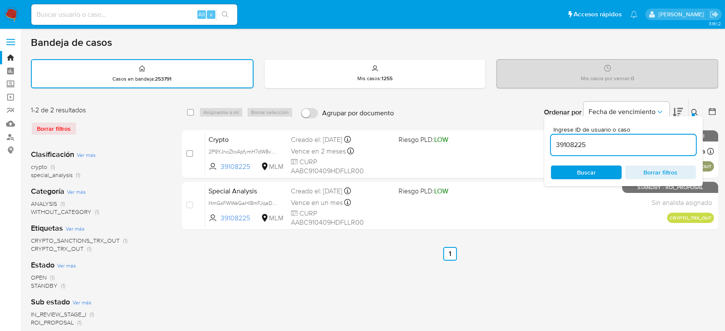
click at [694, 113] on div at bounding box center [693, 114] width 3 height 3
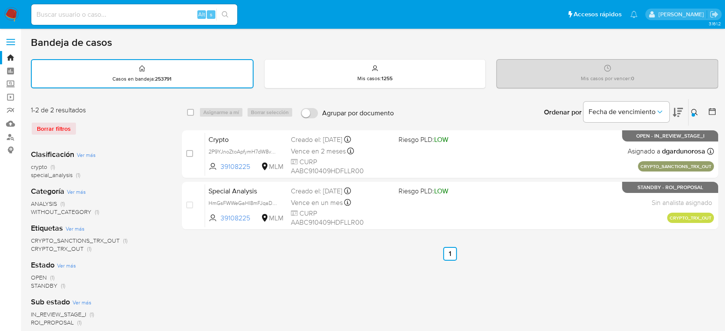
click at [697, 112] on icon at bounding box center [694, 112] width 7 height 7
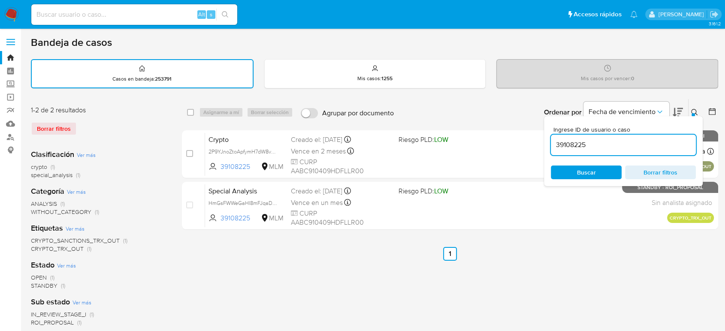
click at [573, 147] on input "39108225" at bounding box center [623, 144] width 145 height 11
click at [572, 148] on input "39108225" at bounding box center [623, 144] width 145 height 11
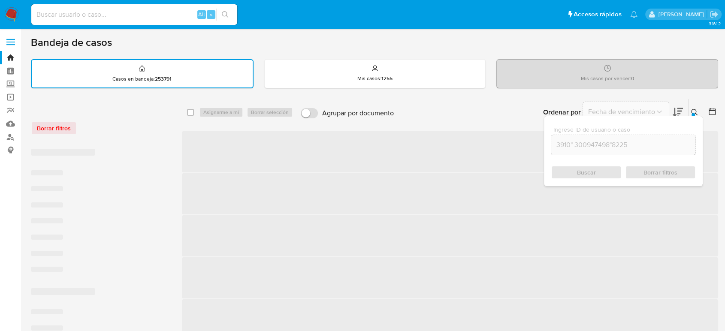
click at [586, 145] on input "3910" 300947498"8225" at bounding box center [624, 144] width 144 height 11
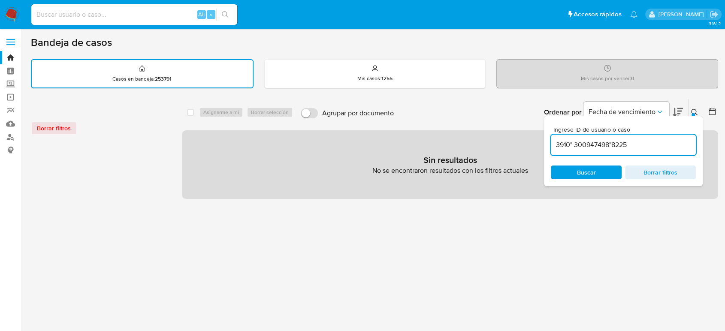
drag, startPoint x: 648, startPoint y: 146, endPoint x: 524, endPoint y: 145, distance: 123.6
click at [522, 145] on div "select-all-cases-checkbox Asignarme a mí Borrar selección Agrupar por documento…" at bounding box center [450, 149] width 537 height 100
paste input "" 300947498""
click at [656, 145] on input "" 300947498"" at bounding box center [623, 144] width 145 height 11
drag, startPoint x: 561, startPoint y: 143, endPoint x: 632, endPoint y: 129, distance: 72.7
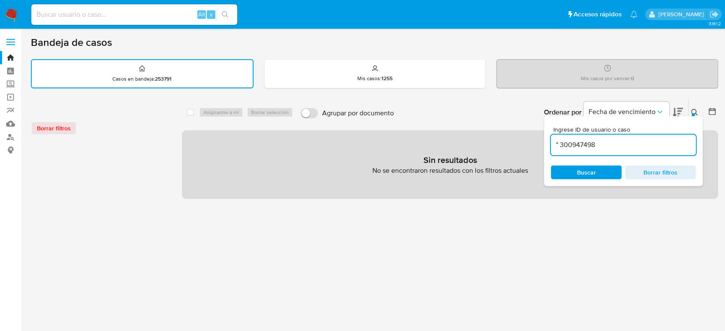
click at [561, 143] on input "" 300947498" at bounding box center [623, 144] width 145 height 11
click at [562, 139] on input ""300947498" at bounding box center [623, 144] width 145 height 11
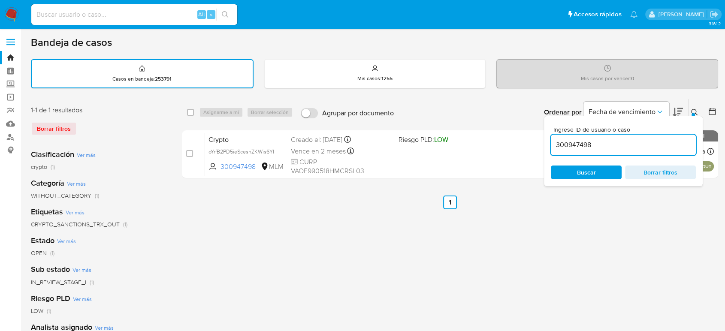
click at [692, 109] on icon at bounding box center [694, 112] width 7 height 7
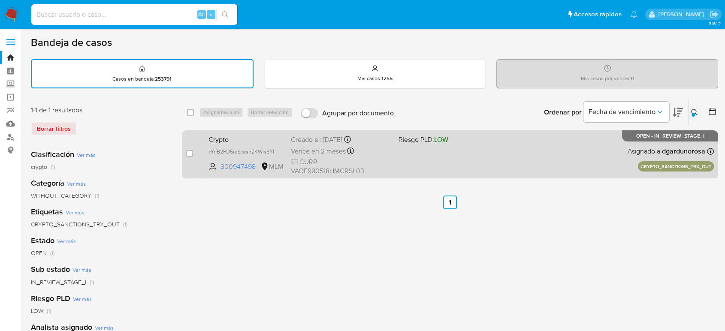
click at [564, 162] on div "Crypto oYrfB2PD5ieScesnZKWis6YI 300947498 MLM Riesgo PLD: LOW Creado el: 30/09/…" at bounding box center [459, 154] width 509 height 43
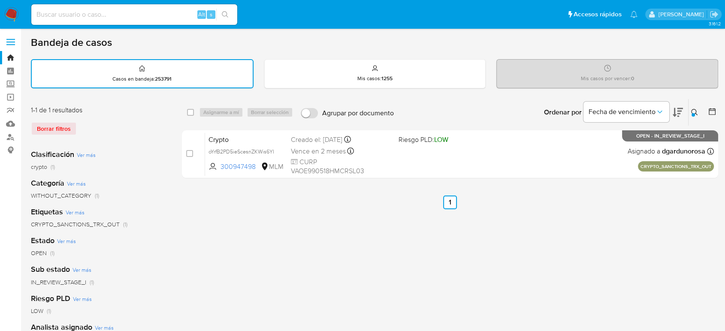
click at [694, 113] on div at bounding box center [693, 114] width 3 height 3
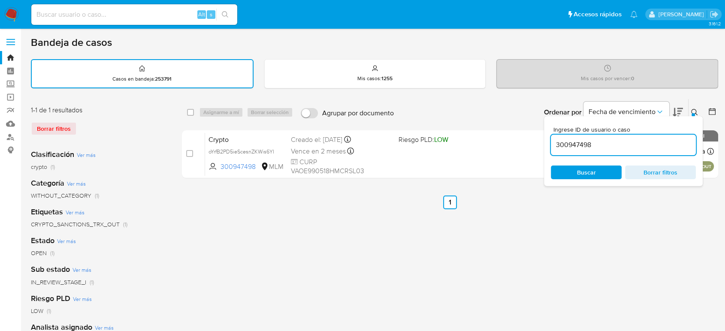
click at [587, 140] on input "300947498" at bounding box center [623, 144] width 145 height 11
click at [587, 141] on input "300947498" at bounding box center [623, 144] width 145 height 11
click at [693, 114] on div at bounding box center [693, 114] width 3 height 3
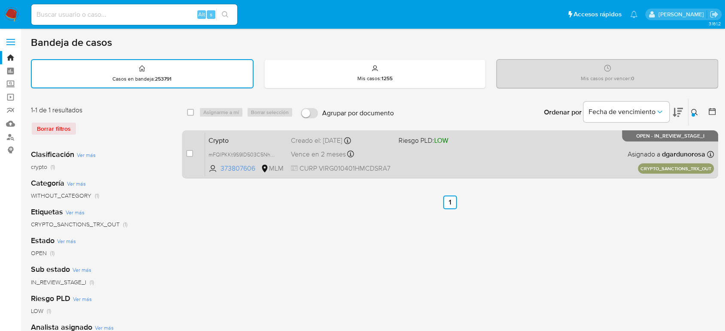
click at [553, 155] on div "Crypto mFQIPKKt9S9ID503C5NhwKIz 373807606 MLM Riesgo PLD: LOW Creado el: 30/09/…" at bounding box center [459, 154] width 509 height 43
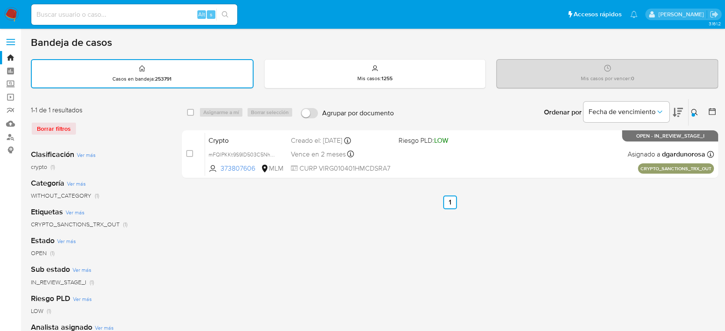
click at [695, 109] on icon at bounding box center [694, 112] width 7 height 7
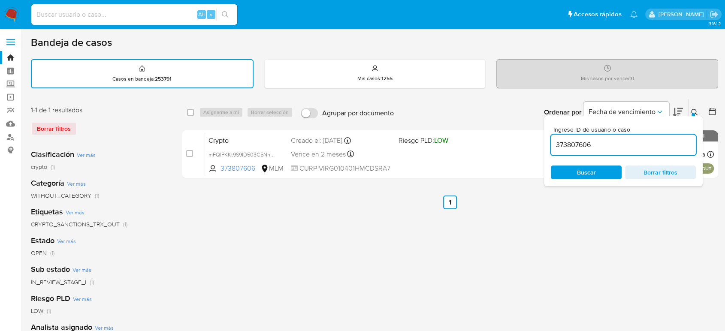
click at [584, 147] on input "373807606" at bounding box center [623, 144] width 145 height 11
click at [584, 148] on input "373807606" at bounding box center [623, 144] width 145 height 11
drag, startPoint x: 694, startPoint y: 110, endPoint x: 557, endPoint y: 196, distance: 161.7
click at [694, 111] on icon at bounding box center [694, 112] width 7 height 7
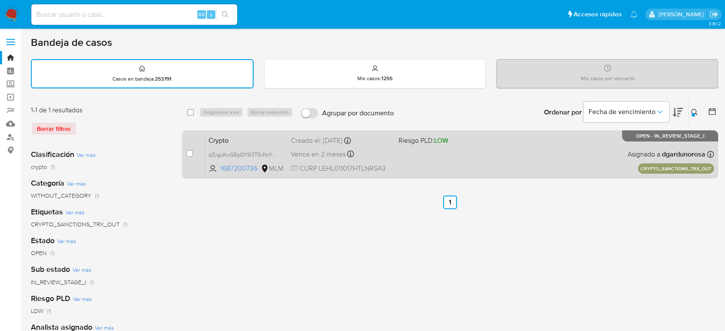
click at [502, 158] on div "Crypto qZyguKwGEpQYSI3T5vNcYvJe 1687200736 MLM Riesgo PLD: LOW Creado el: 30/09…" at bounding box center [459, 154] width 509 height 43
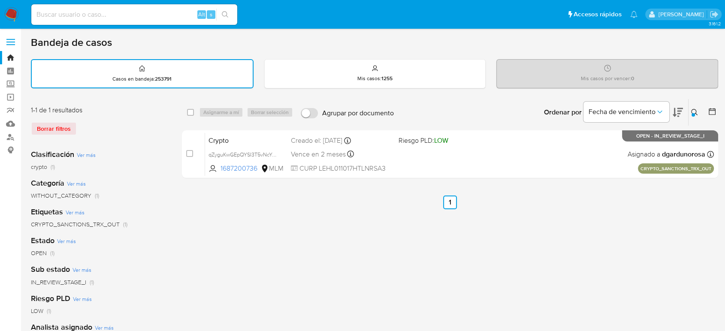
click at [694, 109] on icon at bounding box center [694, 112] width 6 height 6
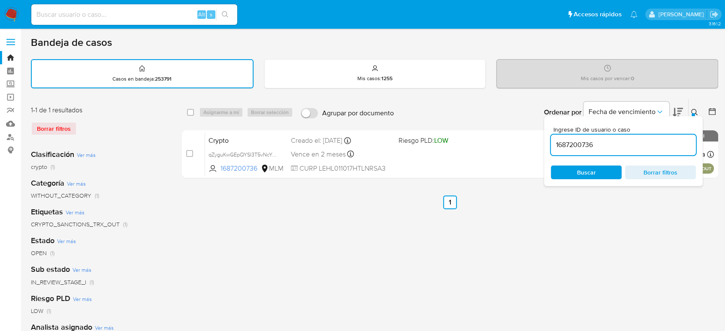
click at [589, 142] on input "1687200736" at bounding box center [623, 144] width 145 height 11
click at [695, 113] on icon at bounding box center [694, 112] width 7 height 7
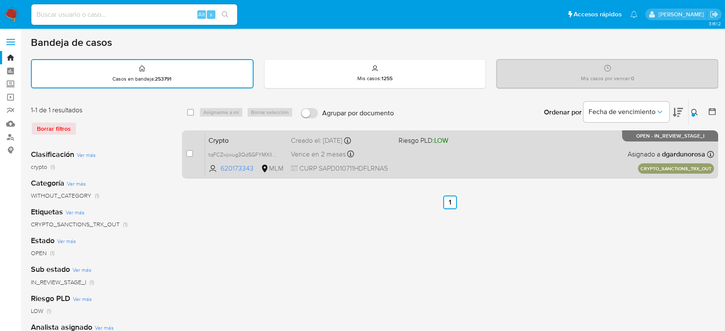
click at [645, 152] on span "Asignado a dgardunorosa" at bounding box center [667, 154] width 78 height 9
click at [469, 164] on div "Crypto tqFCZwjwug3QdSGFYMXlIJlG 620173343 MLM Riesgo PLD: LOW Creado el: 30/09/…" at bounding box center [459, 154] width 509 height 43
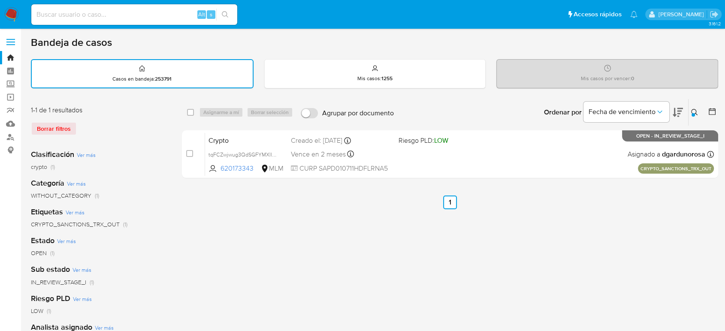
click at [692, 113] on div at bounding box center [693, 114] width 3 height 3
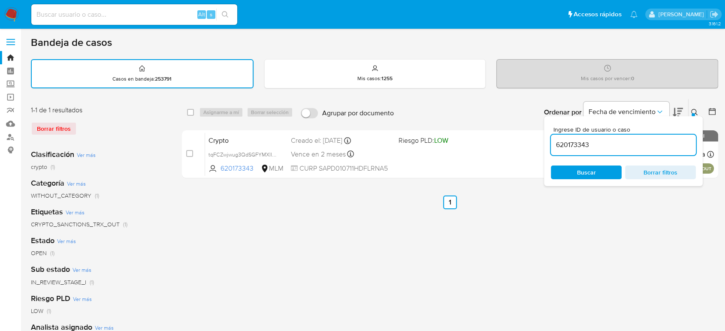
click at [583, 146] on input "620173343" at bounding box center [623, 144] width 145 height 11
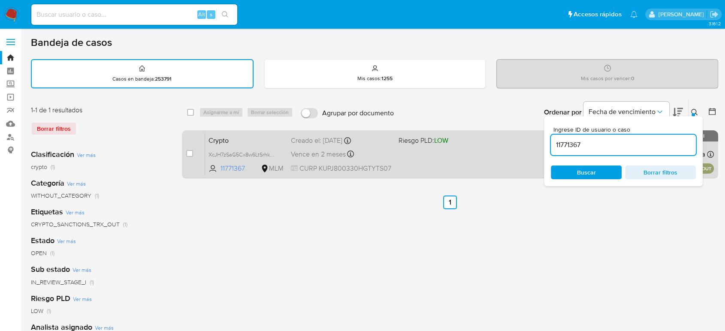
click at [421, 172] on div "Crypto XcJH7zSaG5Cx8w6LtSrhkEOp 11771367 MLM Riesgo PLD: LOW Creado el: 30/09/2…" at bounding box center [459, 154] width 509 height 43
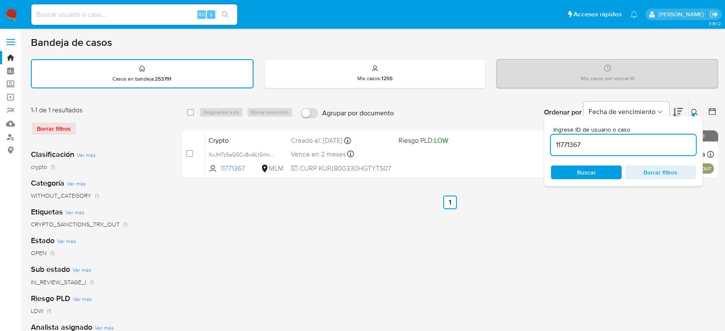
click at [566, 144] on input "11771367" at bounding box center [623, 144] width 145 height 11
click at [567, 145] on input "11771367" at bounding box center [623, 144] width 145 height 11
paste input "27373233"
click at [694, 109] on icon at bounding box center [694, 112] width 7 height 7
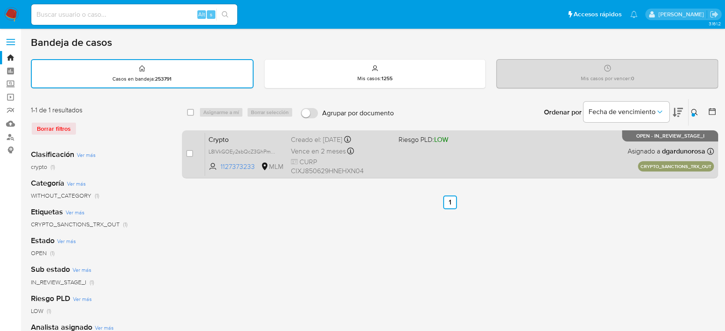
click at [440, 164] on div "Crypto L8lVkGOEy2sbQcZ3GhPm3jUp 1127373233 MLM Riesgo PLD: LOW Creado el: 30/09…" at bounding box center [459, 154] width 509 height 43
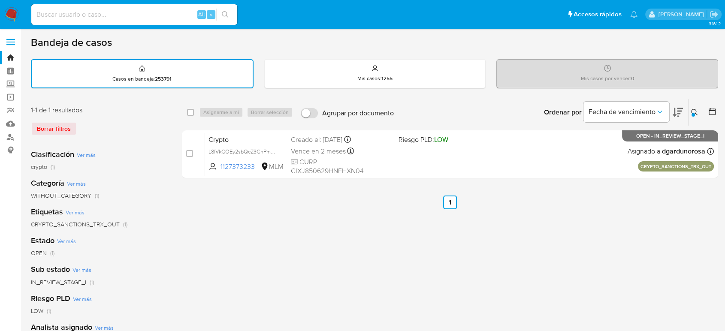
click at [694, 112] on icon at bounding box center [694, 112] width 7 height 7
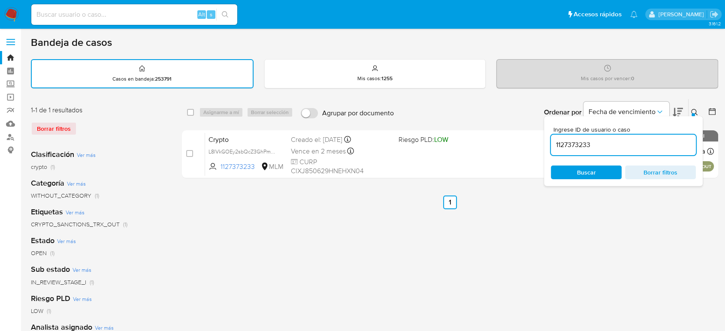
click at [579, 145] on input "1127373233" at bounding box center [623, 144] width 145 height 11
click at [578, 145] on input "1127373233" at bounding box center [623, 144] width 145 height 11
click at [584, 148] on input "1127373233" at bounding box center [623, 144] width 145 height 11
click at [581, 148] on input "1127373233" at bounding box center [623, 144] width 145 height 11
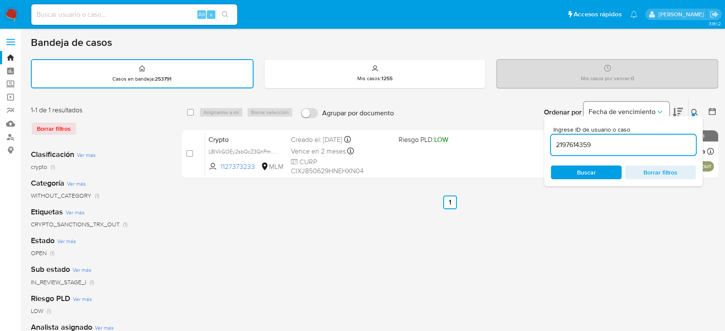
type input "2197614359"
click at [692, 114] on div at bounding box center [693, 114] width 3 height 3
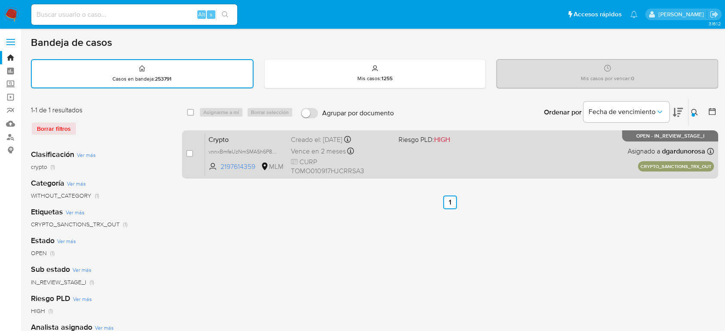
click at [525, 170] on div "Crypto vnnxBmfeUzNmSMASh6P8vHwg 2197614359 MLM Riesgo PLD: HIGH Creado el: 30/0…" at bounding box center [459, 154] width 509 height 43
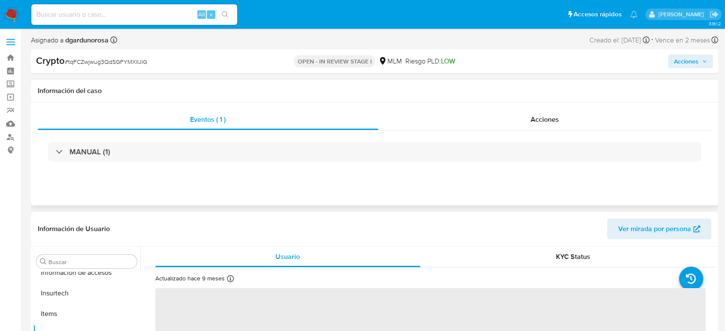
scroll to position [404, 0]
select select "10"
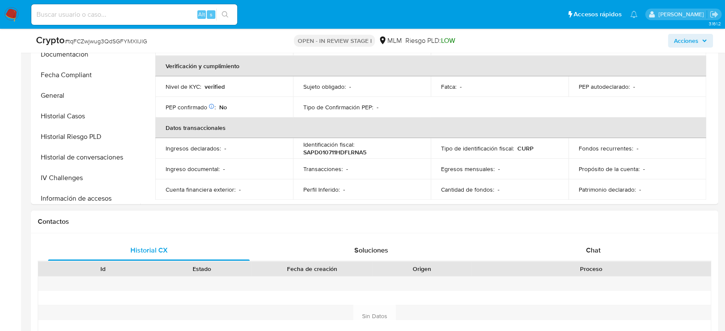
scroll to position [143, 0]
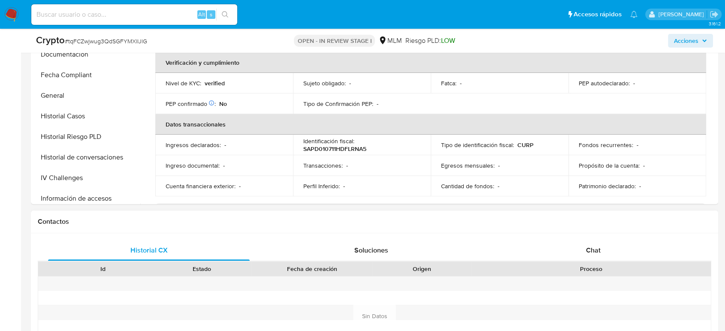
click at [608, 238] on div "Historial CX Soluciones Chat Id Estado Fecha de creación Origen Proceso Anterio…" at bounding box center [375, 316] width 688 height 166
click at [607, 247] on div "Chat" at bounding box center [594, 250] width 202 height 21
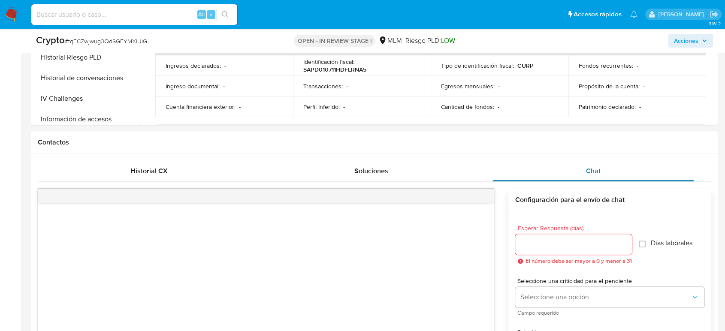
scroll to position [381, 0]
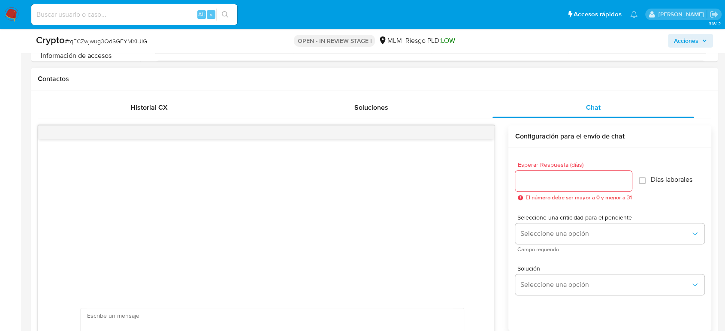
click at [557, 185] on input "Esperar Respuesta (días)" at bounding box center [573, 181] width 117 height 11
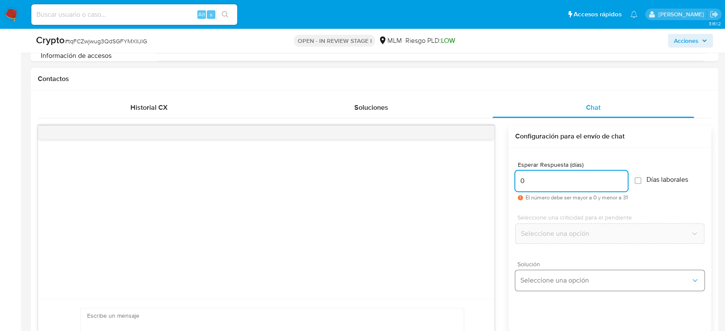
type input "0"
click at [653, 271] on button "Seleccione una opción" at bounding box center [609, 280] width 189 height 21
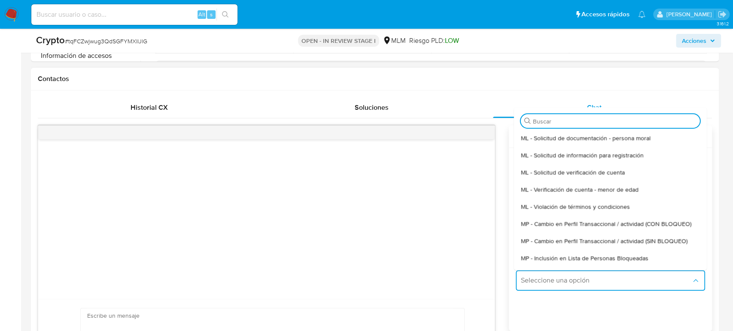
click at [642, 242] on span "MP - Cambio en Perfil Transaccional / actividad (SIN BLOQUEO)" at bounding box center [603, 241] width 167 height 8
type textarea "Estimado ,Te comunicamos que se ha identificado un cambio en el uso habitual de…"
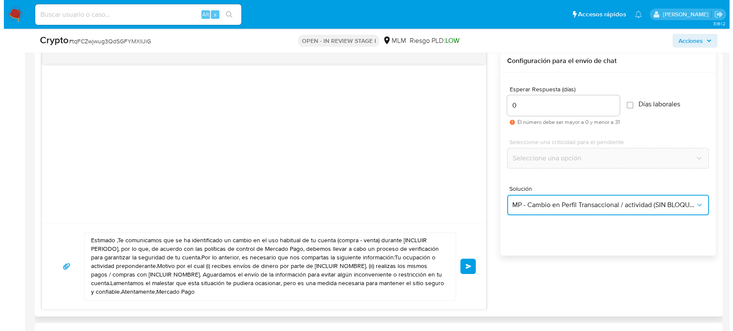
scroll to position [477, 0]
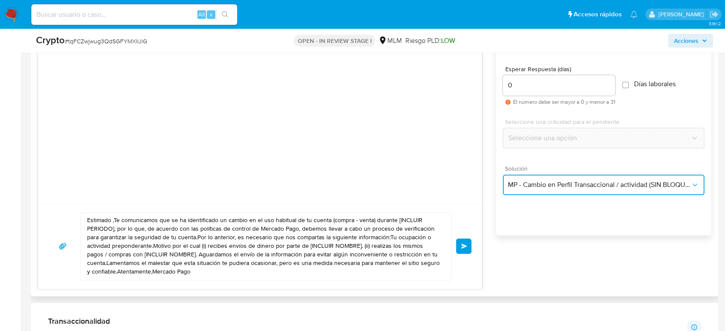
click at [555, 185] on span "MP - Cambio en Perfil Transaccional / actividad (SIN BLOQUEO)" at bounding box center [599, 185] width 183 height 9
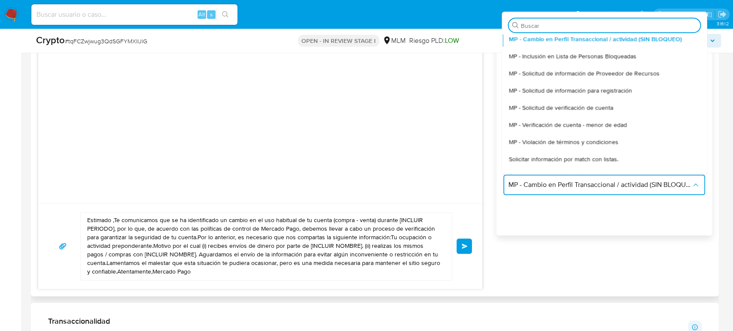
scroll to position [117, 0]
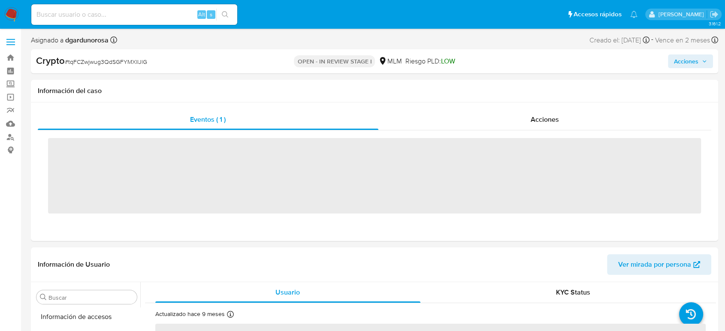
scroll to position [404, 0]
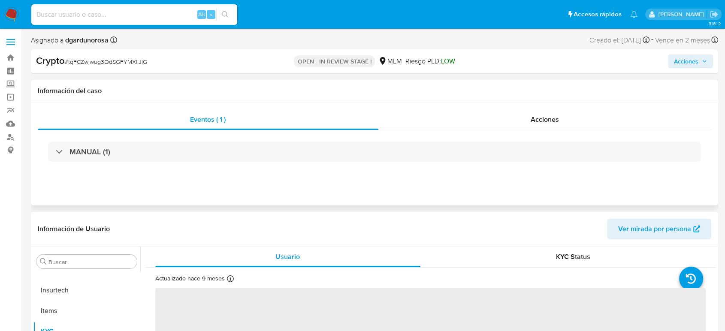
select select "10"
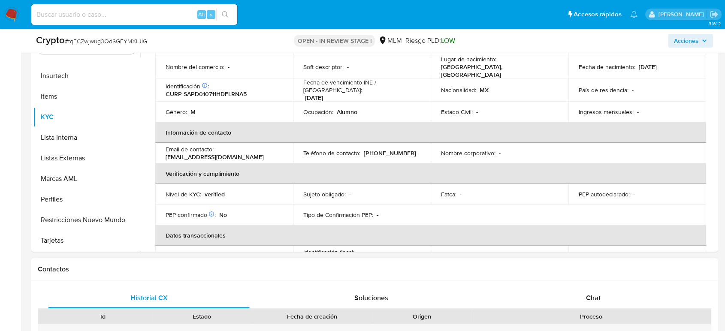
scroll to position [95, 0]
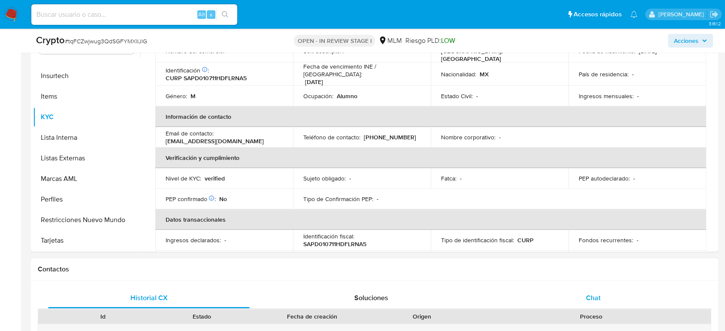
click at [607, 291] on div "Chat" at bounding box center [594, 298] width 202 height 21
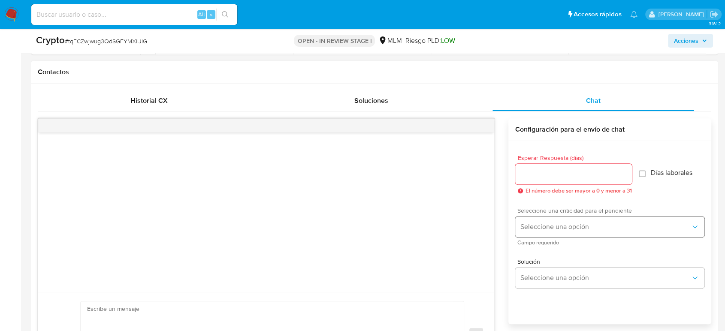
scroll to position [429, 0]
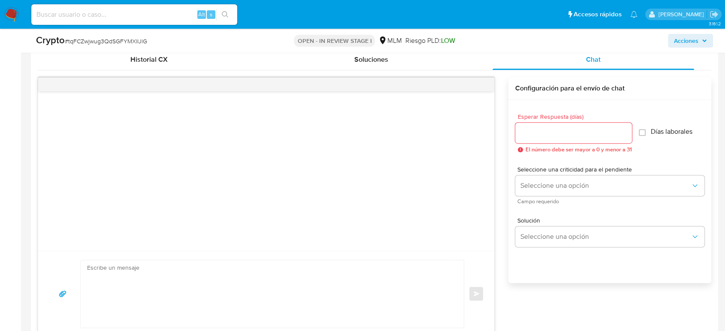
click at [542, 139] on div at bounding box center [573, 133] width 117 height 21
click at [535, 134] on input "Esperar Respuesta (días)" at bounding box center [573, 132] width 117 height 11
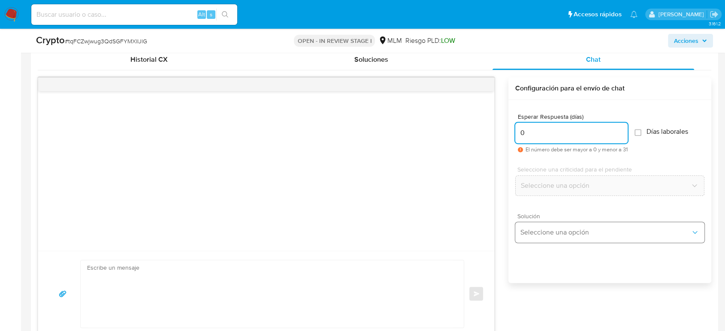
type input "0"
click at [568, 228] on span "Seleccione una opción" at bounding box center [606, 232] width 170 height 9
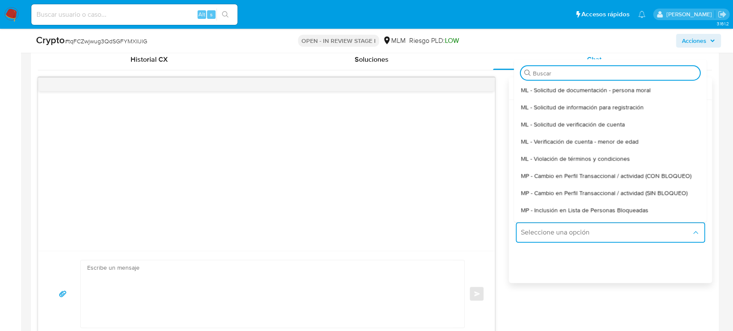
click at [305, 209] on div at bounding box center [266, 171] width 456 height 160
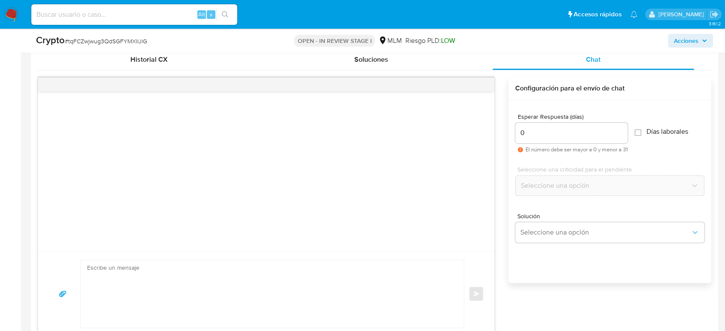
click at [271, 276] on textarea at bounding box center [270, 294] width 366 height 67
paste textarea "620173343"
type textarea "620173343"
click at [186, 267] on textarea at bounding box center [270, 294] width 366 height 67
paste textarea "Estimado Cliente, Paxos, socio comercial [PERSON_NAME] Pago en las transaccione…"
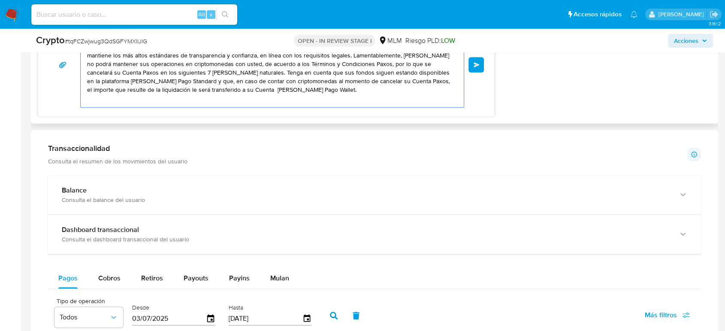
scroll to position [572, 0]
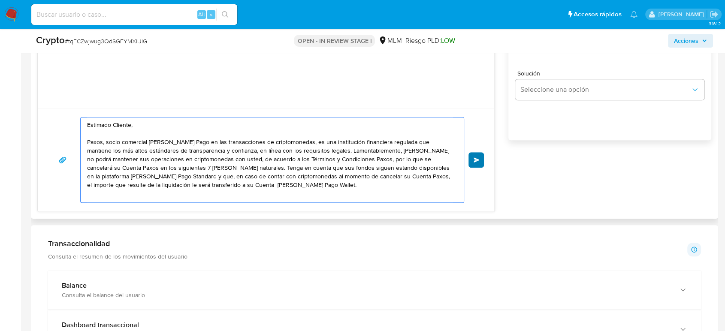
type textarea "Estimado Cliente, Paxos, socio comercial [PERSON_NAME] Pago en las transaccione…"
click at [479, 161] on span "Enviar" at bounding box center [477, 160] width 6 height 5
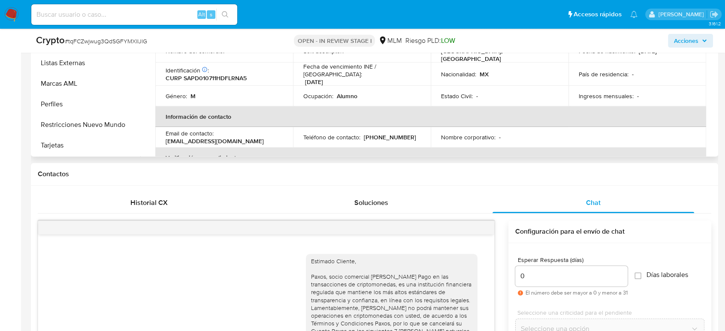
scroll to position [95, 0]
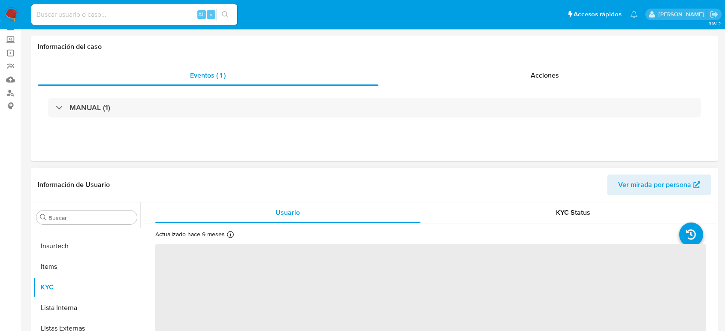
scroll to position [95, 0]
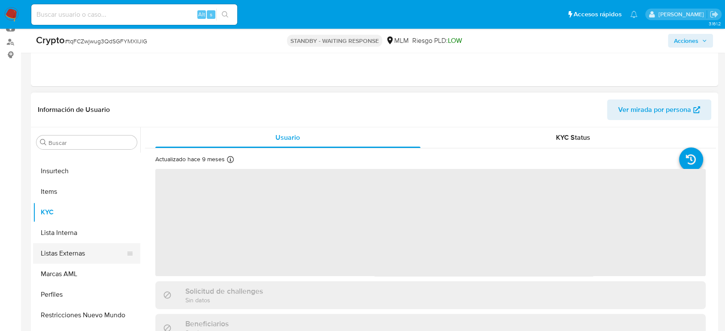
select select "10"
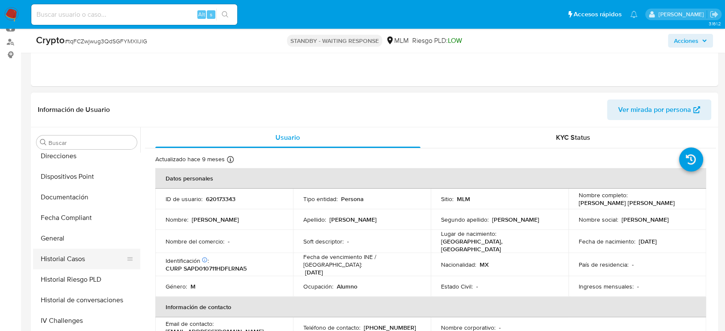
click at [69, 256] on button "Historial Casos" at bounding box center [83, 259] width 100 height 21
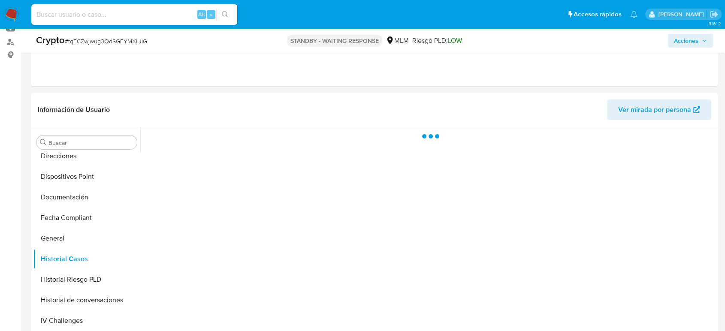
click at [118, 42] on span "# tqFCZwjwug3QdSGFYMXlIJlG" at bounding box center [106, 41] width 82 height 9
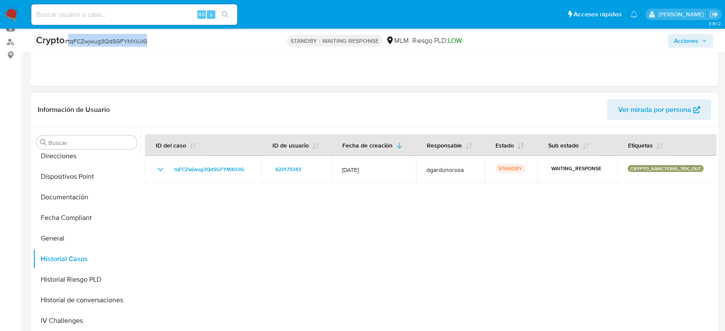
copy span "tqFCZwjwug3QdSGFYMXlIJlG"
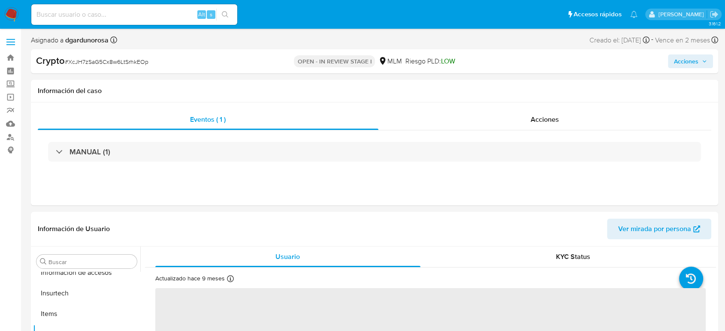
scroll to position [404, 0]
click at [102, 62] on span "# XcJH7zSaG5Cx8w6LtSrhkEOp" at bounding box center [107, 62] width 84 height 9
select select "10"
copy span "XcJH7zSaG5Cx8w6LtSrhkEOp"
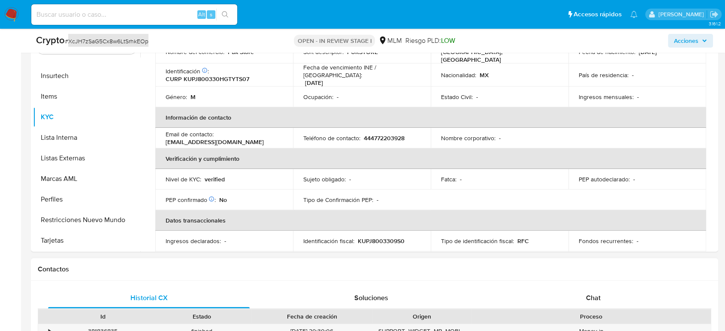
scroll to position [95, 0]
click at [594, 299] on span "Chat" at bounding box center [593, 298] width 15 height 10
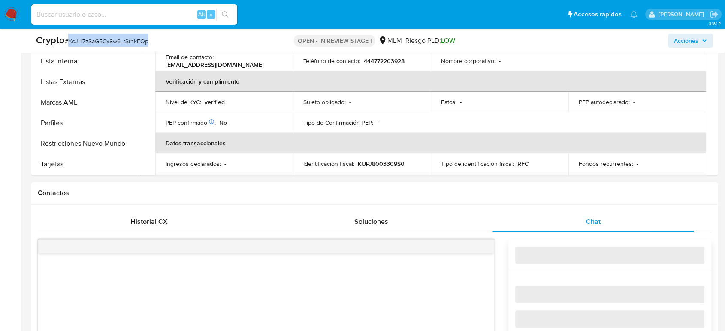
scroll to position [381, 0]
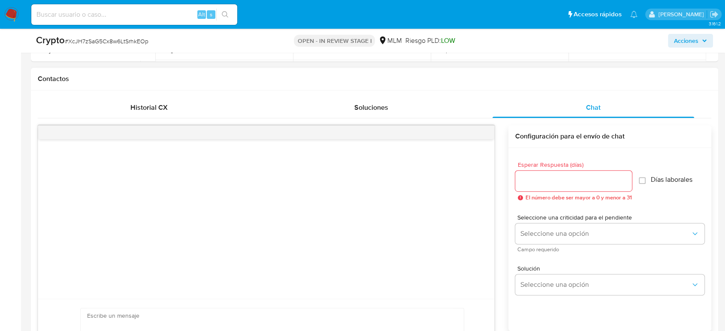
click at [543, 182] on input "Esperar Respuesta (días)" at bounding box center [573, 181] width 117 height 11
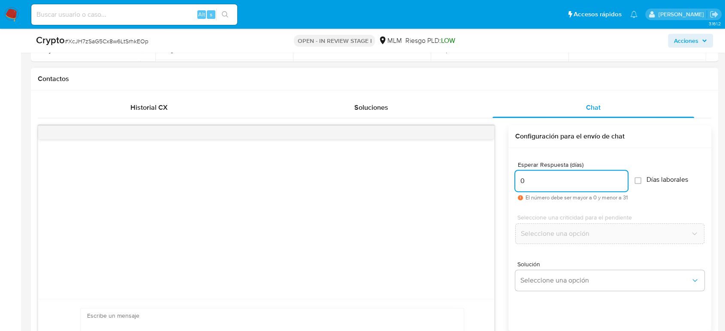
type input "0"
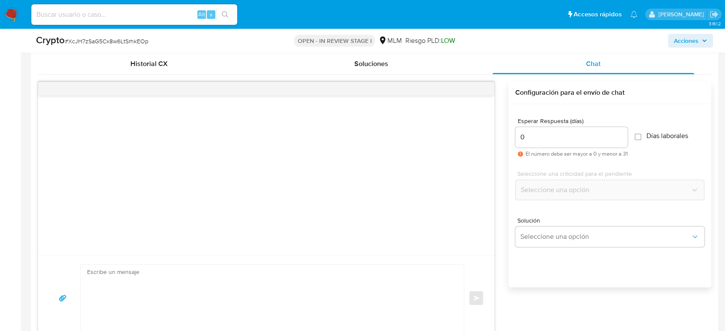
scroll to position [477, 0]
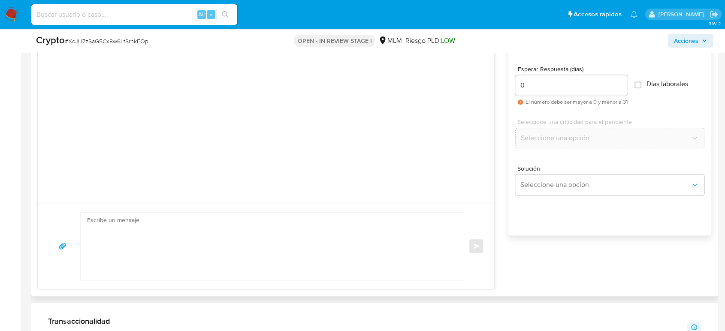
click at [263, 245] on textarea at bounding box center [270, 246] width 366 height 67
paste textarea "Estimado Cliente, Paxos, socio comercial [PERSON_NAME] Pago en las transaccione…"
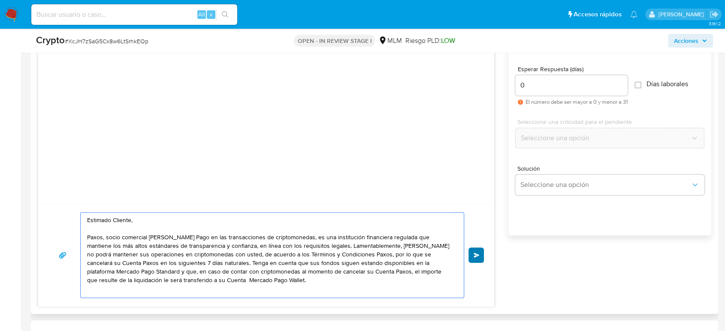
type textarea "Estimado Cliente, Paxos, socio comercial [PERSON_NAME] Pago en las transaccione…"
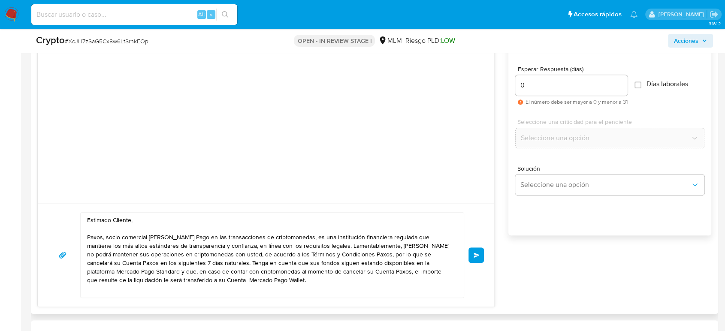
click at [480, 252] on button "Enviar" at bounding box center [476, 255] width 15 height 15
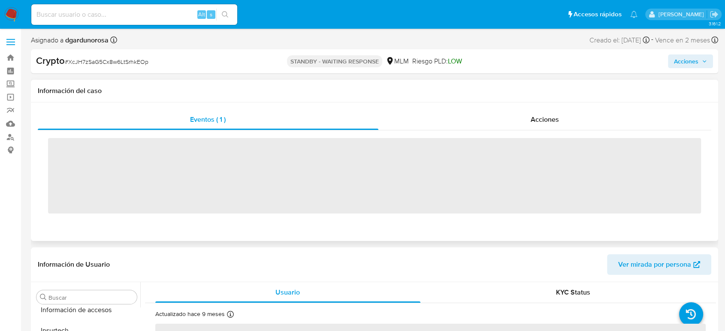
scroll to position [404, 0]
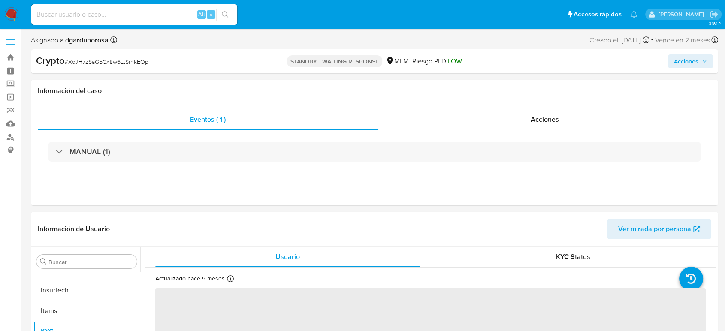
select select "10"
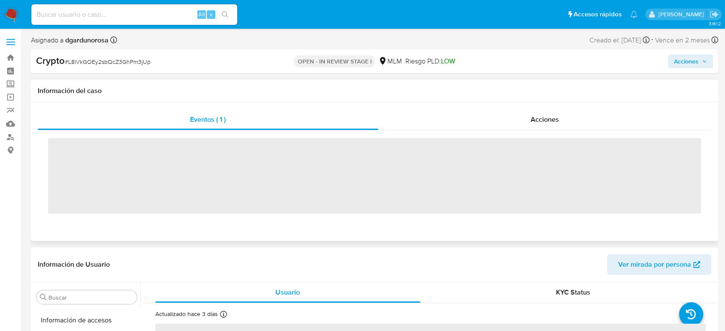
scroll to position [404, 0]
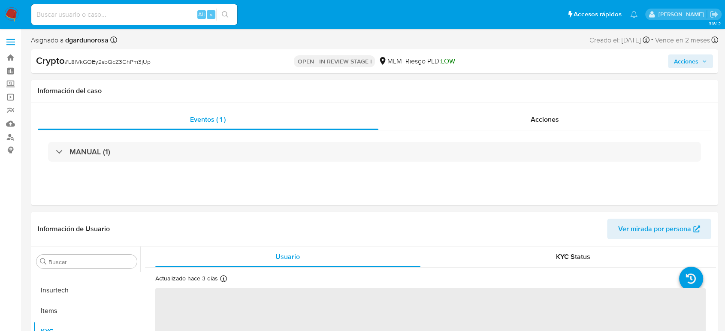
click at [131, 63] on span "# L8lVkGOEy2sbQcZ3GhPm3jUp" at bounding box center [108, 62] width 86 height 9
select select "10"
click at [130, 63] on span "# L8lVkGOEy2sbQcZ3GhPm3jUp" at bounding box center [108, 62] width 86 height 9
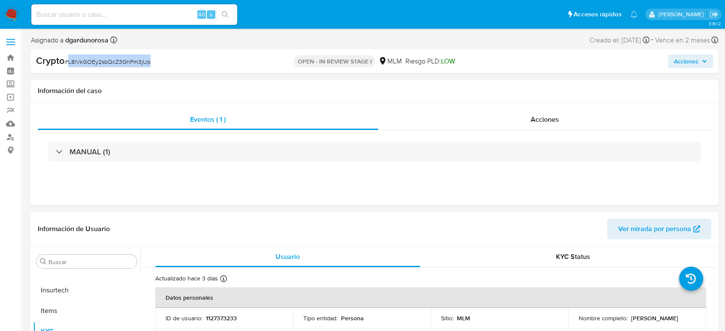
copy span "L8lVkGOEy2sbQcZ3GhPm3jUp"
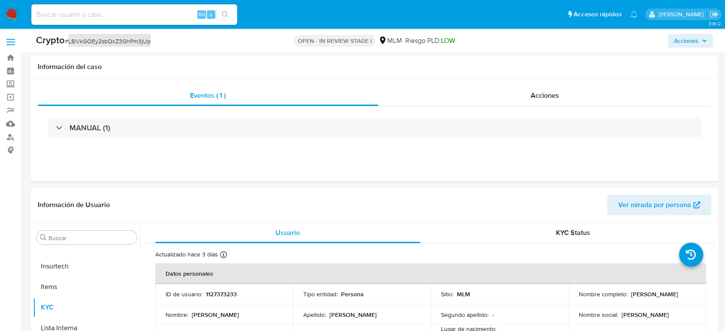
scroll to position [286, 0]
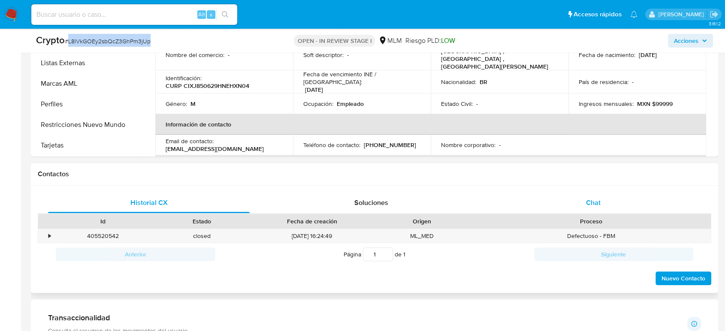
click at [578, 200] on div "Chat" at bounding box center [594, 203] width 202 height 21
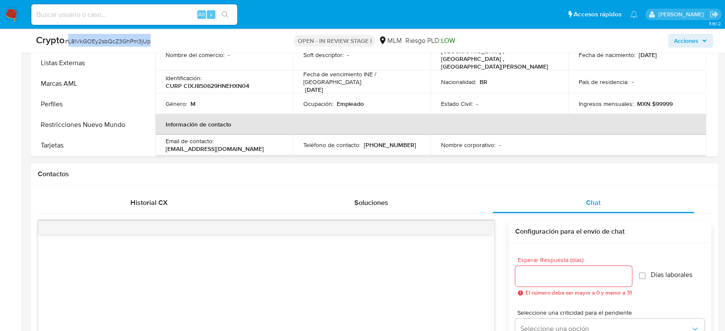
scroll to position [333, 0]
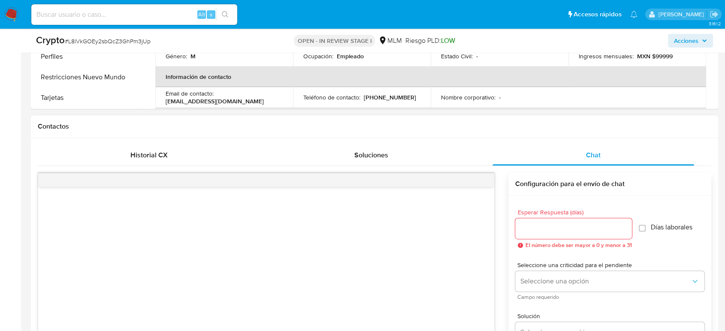
click at [561, 222] on div at bounding box center [573, 228] width 117 height 21
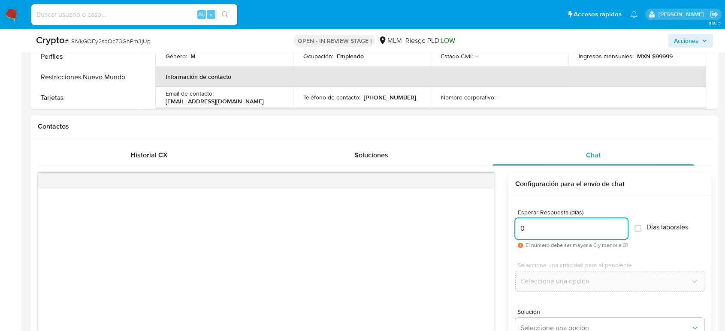
type input "0"
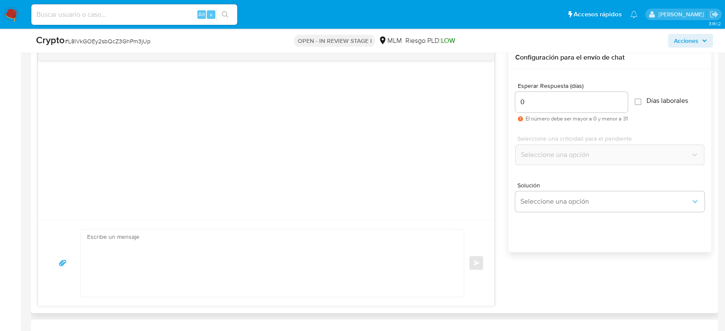
scroll to position [477, 0]
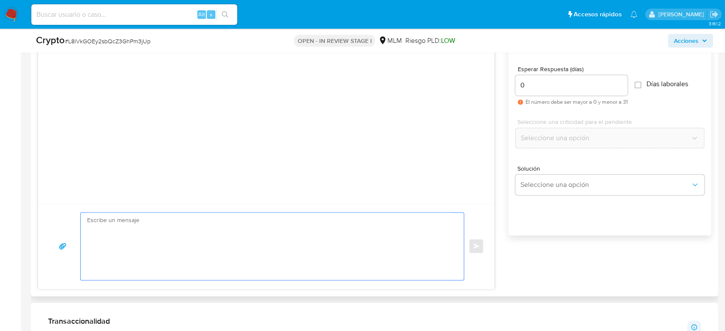
click at [309, 274] on textarea at bounding box center [270, 246] width 366 height 67
paste textarea "Estimado Cliente, Paxos, socio comercial de Mercado Pago en las transacciones d…"
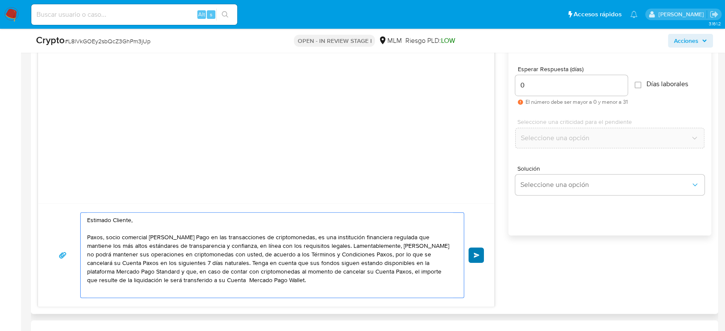
type textarea "Estimado Cliente, Paxos, socio comercial de Mercado Pago en las transacciones d…"
click at [481, 257] on button "Enviar" at bounding box center [476, 255] width 15 height 15
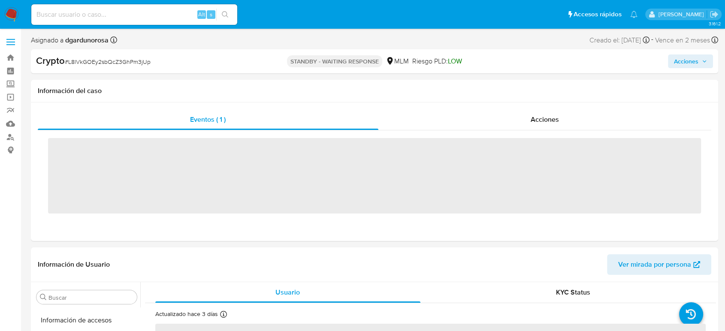
scroll to position [403, 0]
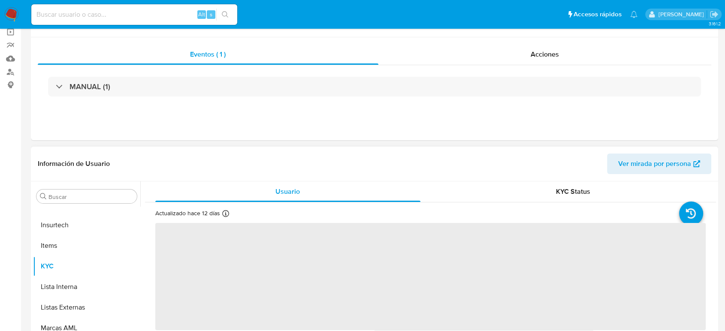
select select "10"
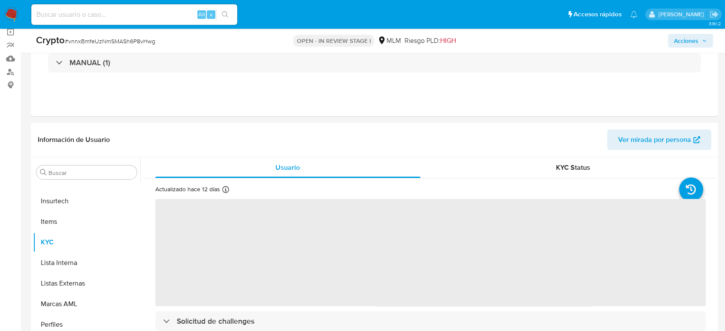
scroll to position [191, 0]
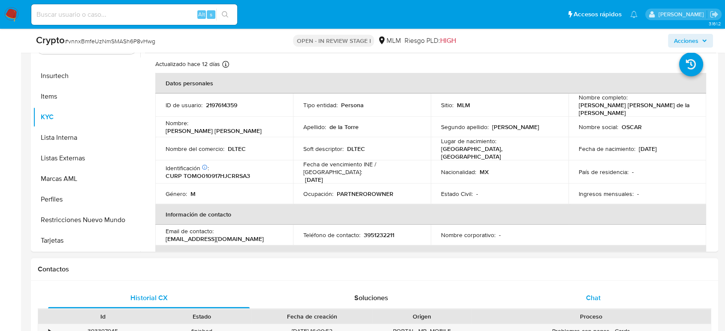
click at [600, 291] on div "Chat" at bounding box center [594, 298] width 202 height 21
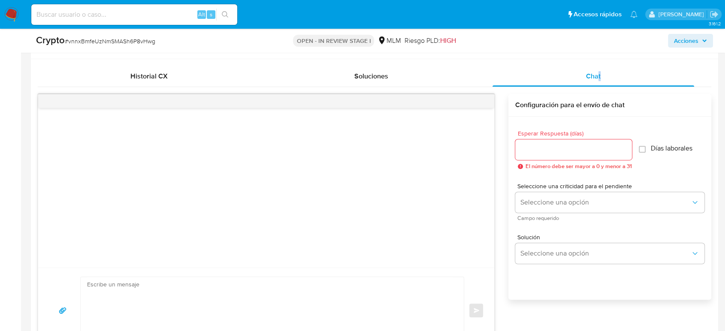
scroll to position [429, 0]
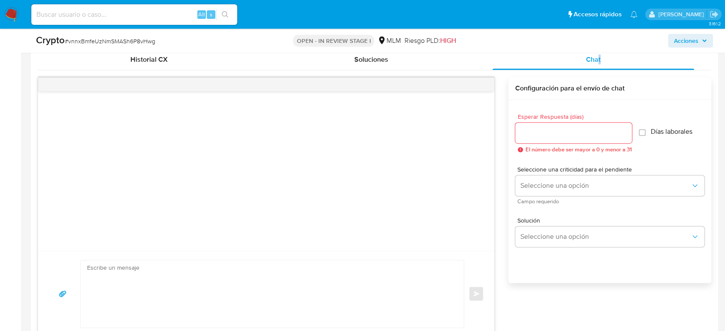
click at [578, 132] on input "Esperar Respuesta (días)" at bounding box center [573, 132] width 117 height 11
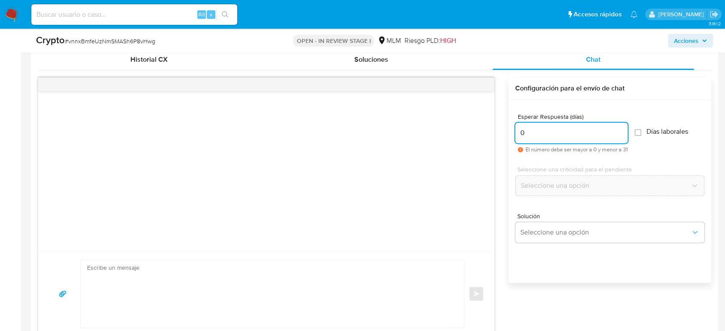
type input "0"
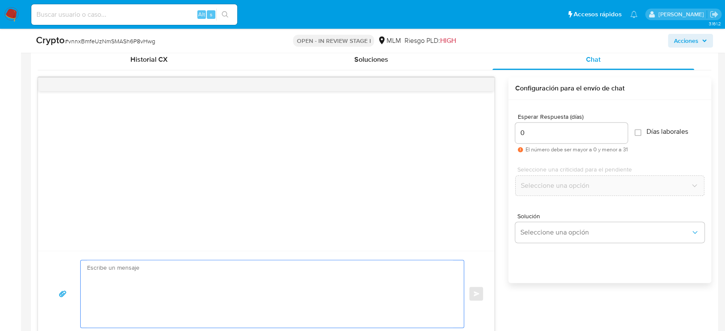
click at [264, 296] on textarea at bounding box center [270, 294] width 366 height 67
paste textarea "Estimado Cliente, Paxos, socio comercial [PERSON_NAME] Pago en las transaccione…"
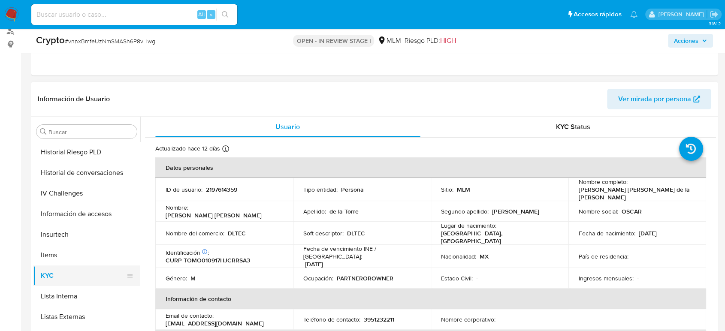
scroll to position [261, 0]
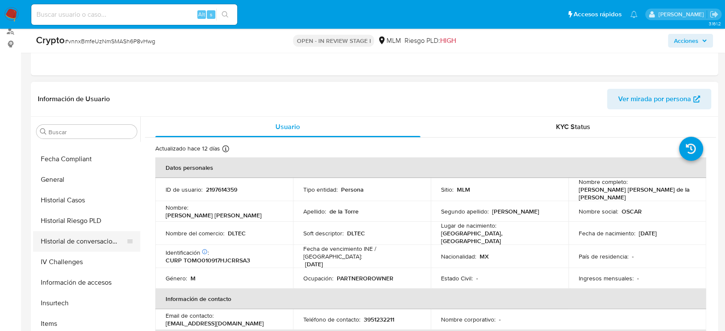
type textarea "Estimado Cliente, Paxos, socio comercial de Mercado Pago en las transacciones d…"
click at [87, 239] on button "Historial de conversaciones" at bounding box center [83, 241] width 100 height 21
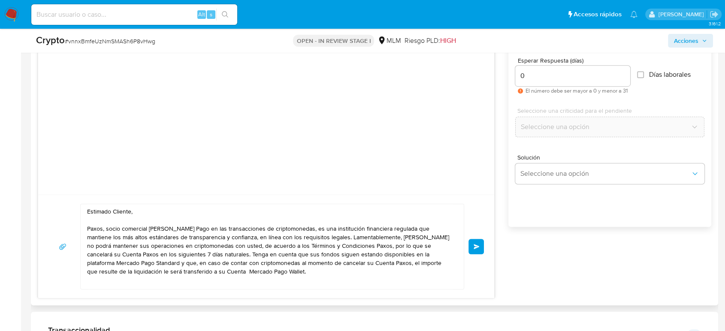
scroll to position [488, 0]
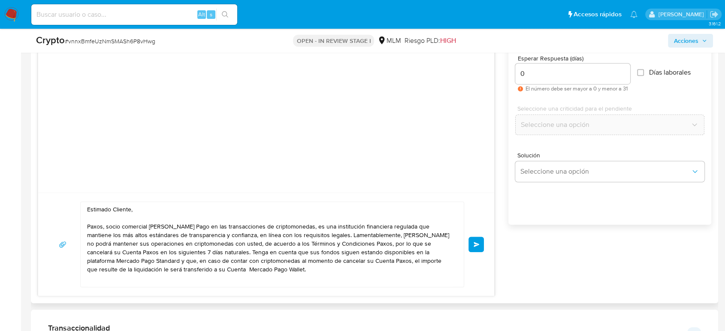
click at [475, 243] on span "Enviar" at bounding box center [477, 244] width 6 height 5
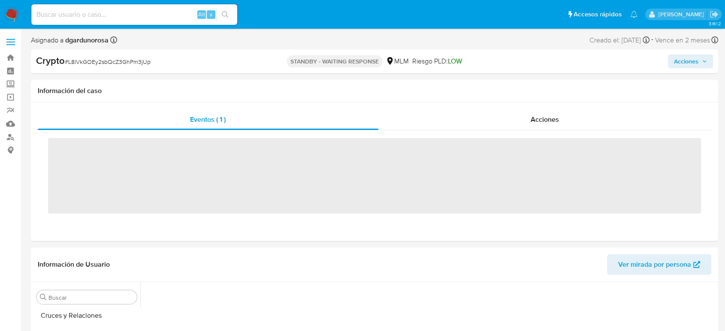
scroll to position [322, 0]
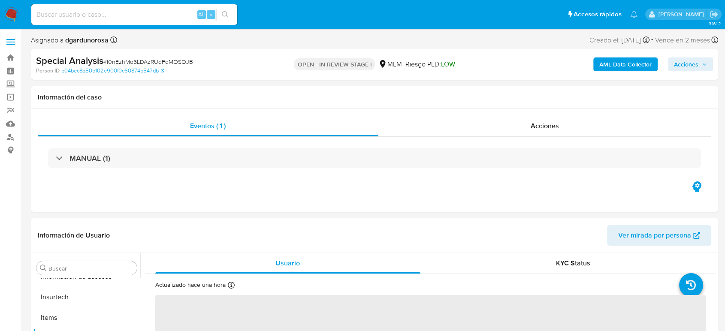
scroll to position [404, 0]
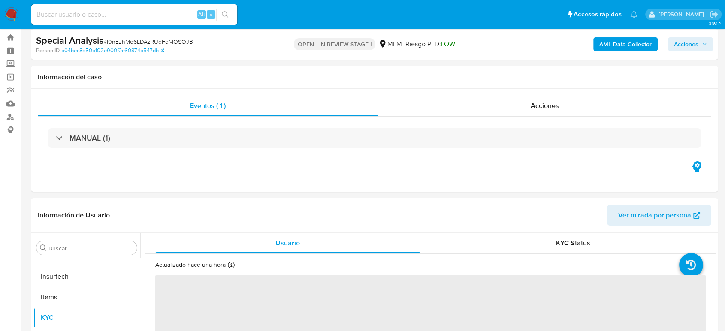
select select "10"
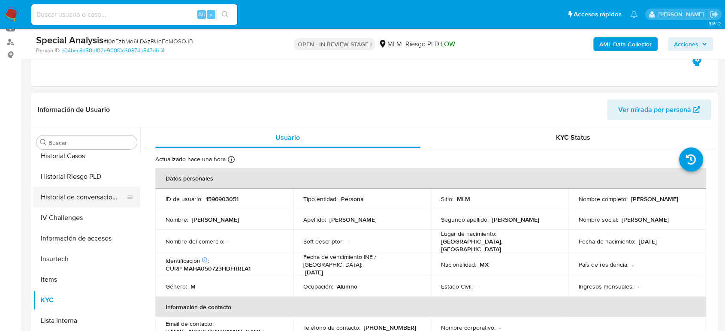
scroll to position [261, 0]
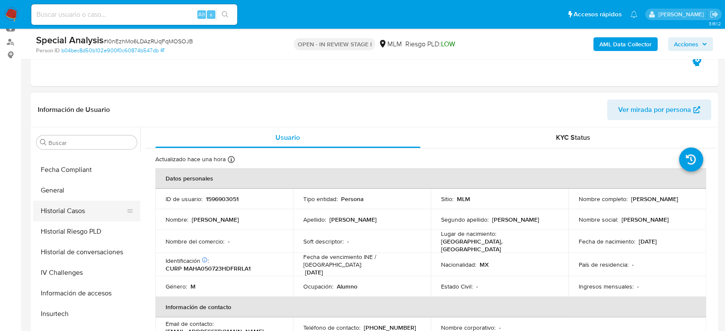
click at [79, 217] on button "Historial Casos" at bounding box center [83, 211] width 100 height 21
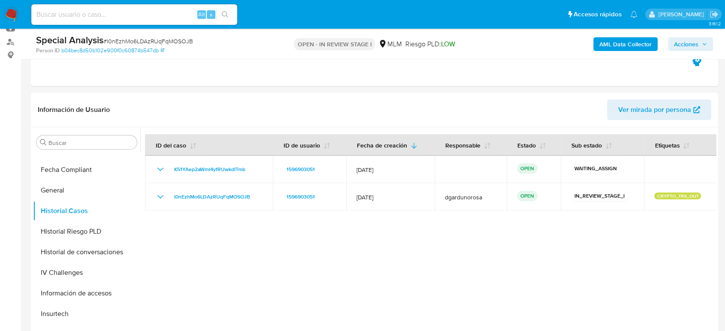
scroll to position [238, 0]
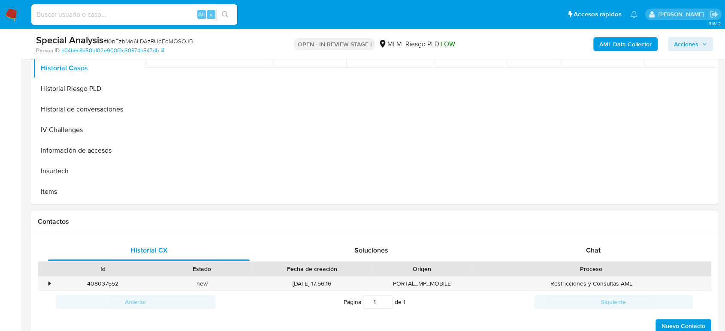
click at [569, 239] on div "Historial CX Soluciones Chat Id Estado Fecha de creación Origen Proceso • 40803…" at bounding box center [375, 287] width 688 height 108
click at [578, 246] on div "Chat" at bounding box center [594, 250] width 202 height 21
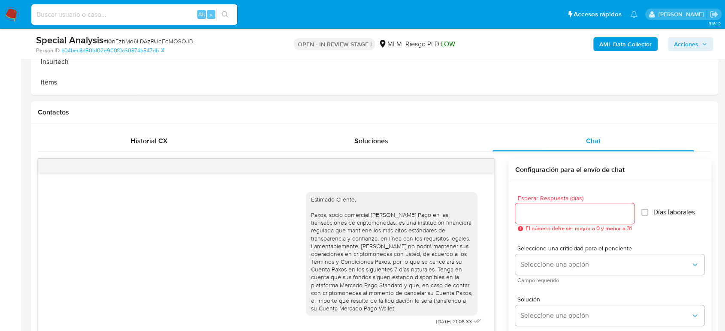
scroll to position [333, 0]
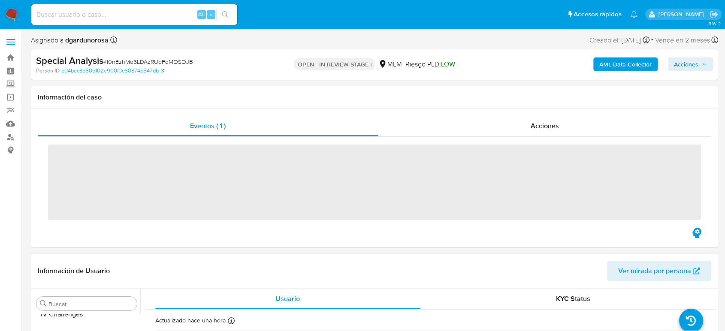
scroll to position [404, 0]
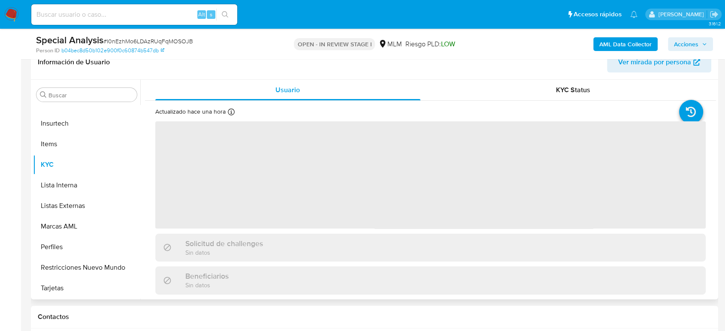
select select "10"
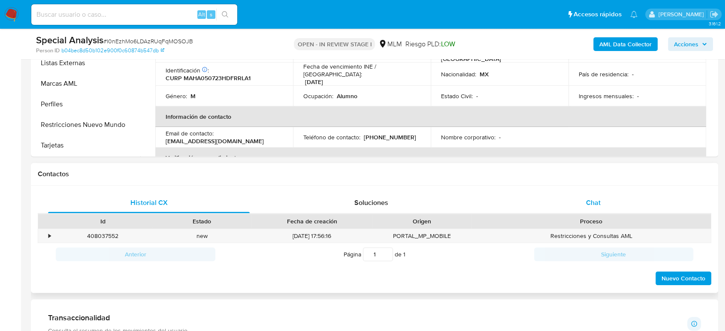
click at [602, 200] on div "Chat" at bounding box center [594, 203] width 202 height 21
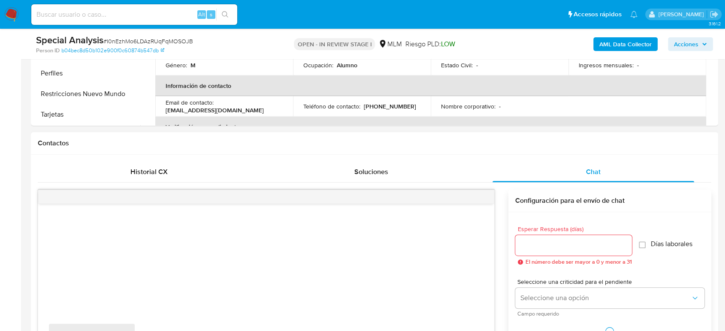
scroll to position [381, 0]
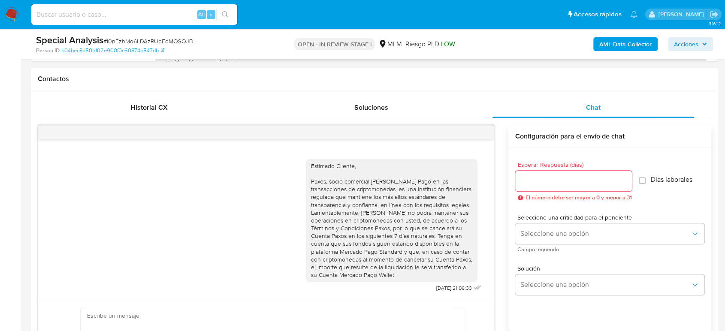
click at [485, 132] on div at bounding box center [266, 133] width 456 height 14
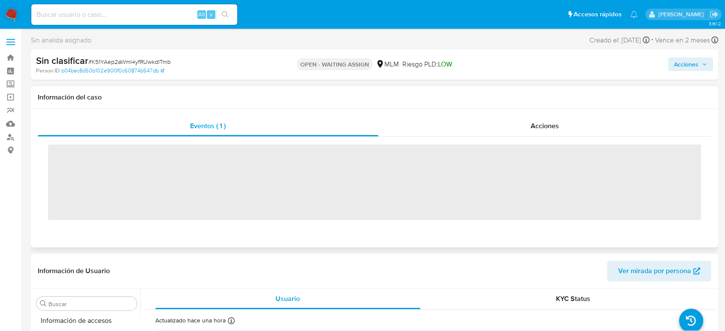
scroll to position [404, 0]
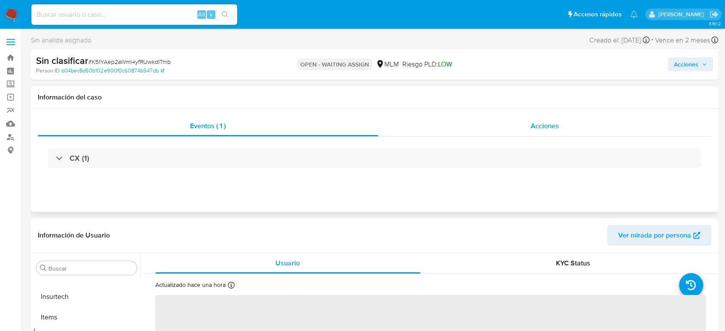
click at [509, 121] on div "Acciones" at bounding box center [545, 126] width 333 height 21
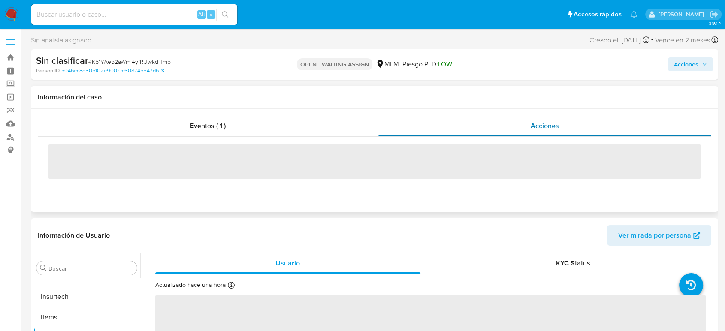
select select "10"
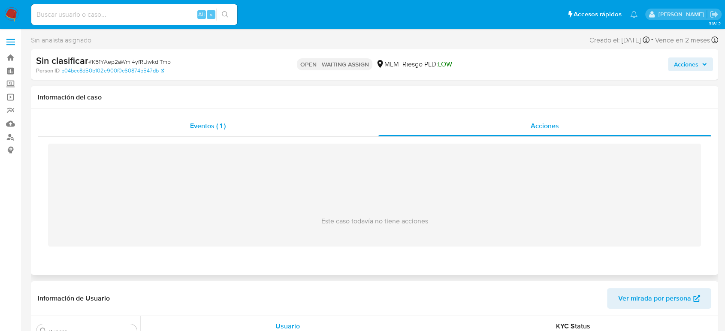
click at [219, 128] on span "Eventos ( 1 )" at bounding box center [208, 126] width 36 height 10
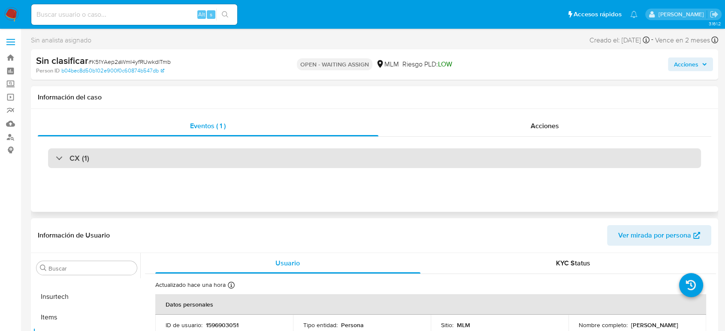
click at [203, 153] on div "CX (1)" at bounding box center [374, 159] width 653 height 20
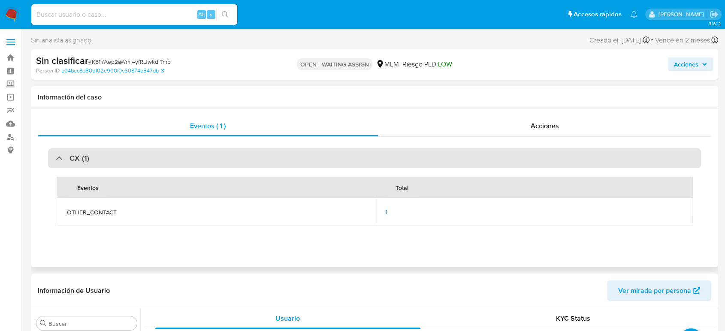
click at [203, 154] on div "CX (1)" at bounding box center [374, 159] width 653 height 20
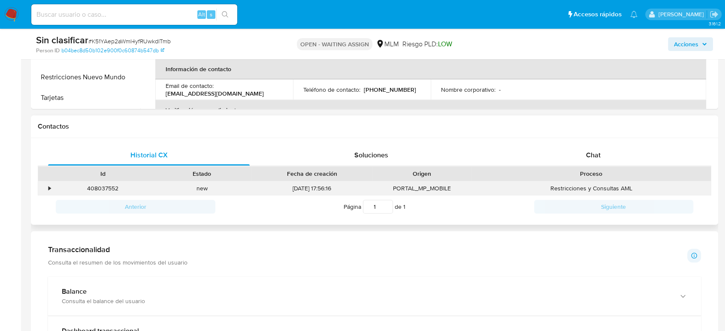
scroll to position [381, 0]
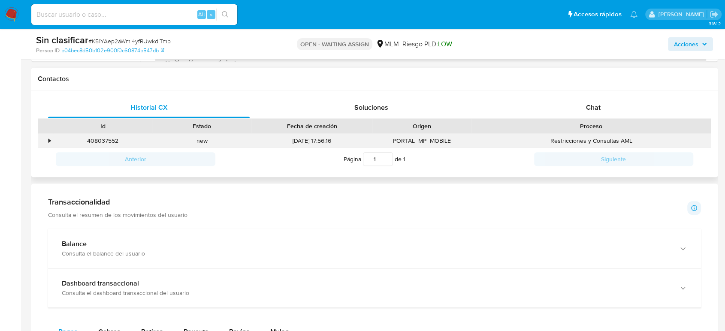
click at [48, 139] on div "•" at bounding box center [45, 141] width 15 height 14
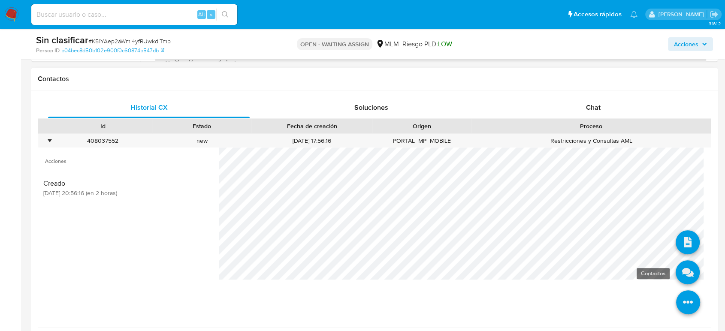
click at [685, 264] on icon at bounding box center [688, 273] width 24 height 24
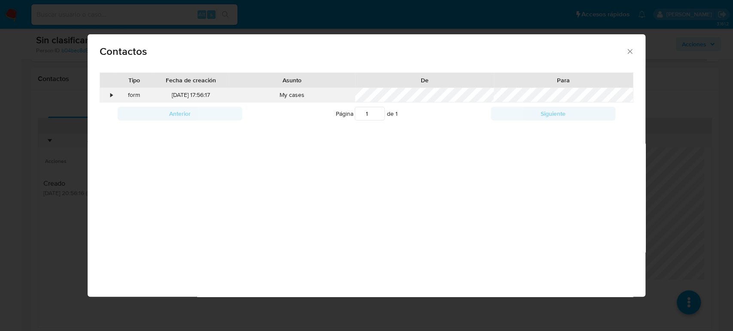
click at [110, 98] on div "•" at bounding box center [111, 95] width 2 height 9
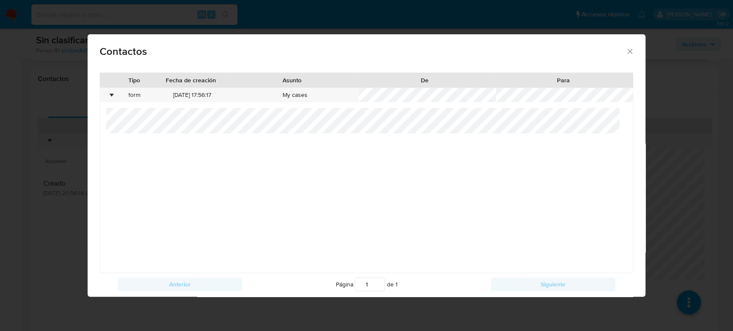
click at [625, 52] on icon "close" at bounding box center [629, 51] width 9 height 9
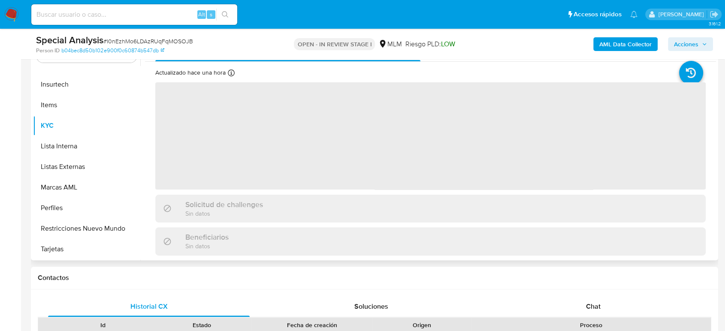
scroll to position [191, 0]
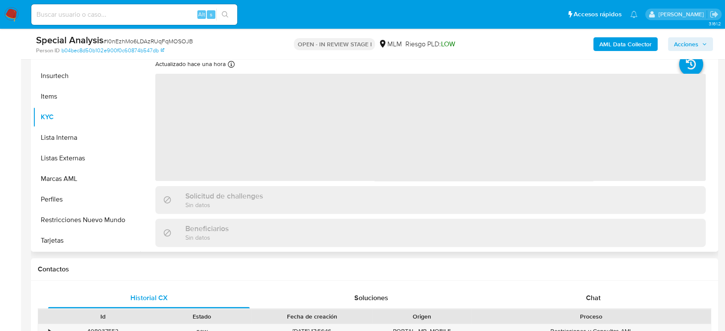
select select "10"
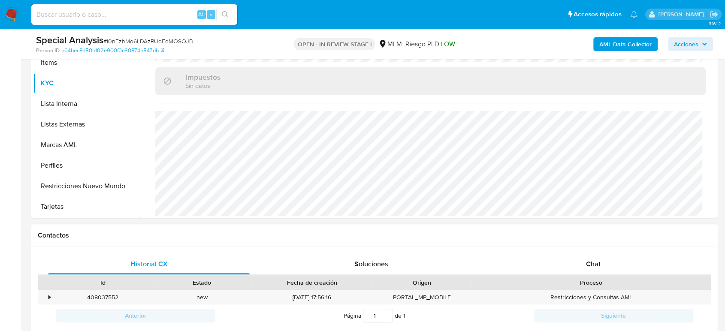
scroll to position [286, 0]
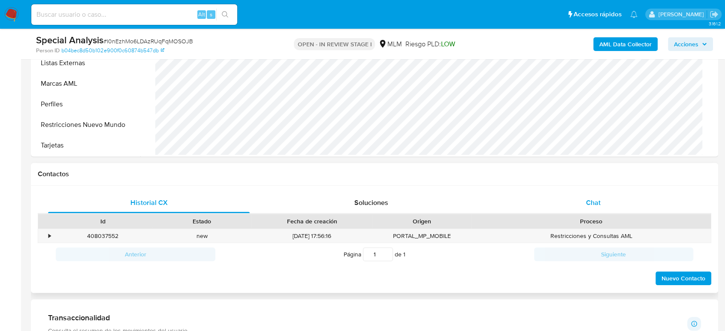
click at [576, 205] on div "Chat" at bounding box center [594, 203] width 202 height 21
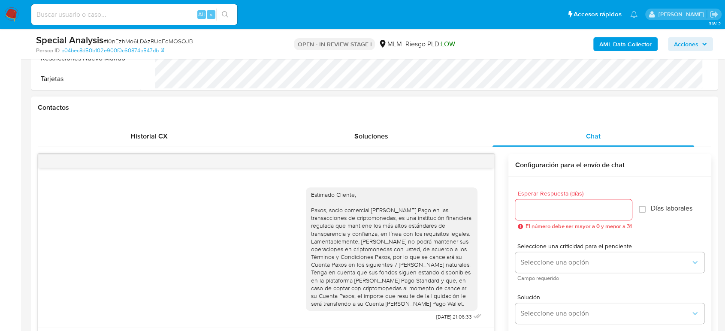
scroll to position [429, 0]
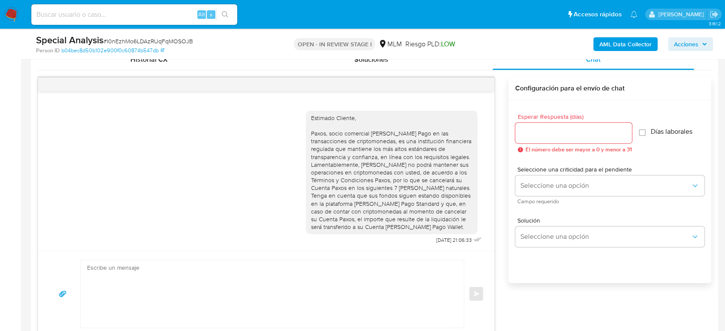
click at [448, 227] on div "Estimado Cliente, Paxos, socio comercial de Mercado Pago en las transacciones d…" at bounding box center [391, 172] width 161 height 117
click at [416, 276] on textarea at bounding box center [270, 294] width 366 height 67
click at [443, 225] on div "Estimado Cliente, Paxos, socio comercial de Mercado Pago en las transacciones d…" at bounding box center [391, 172] width 161 height 117
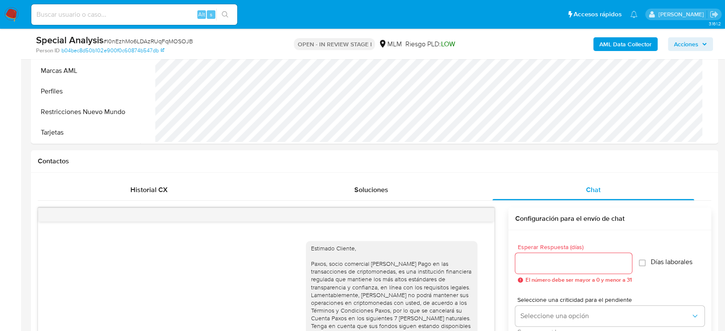
scroll to position [286, 0]
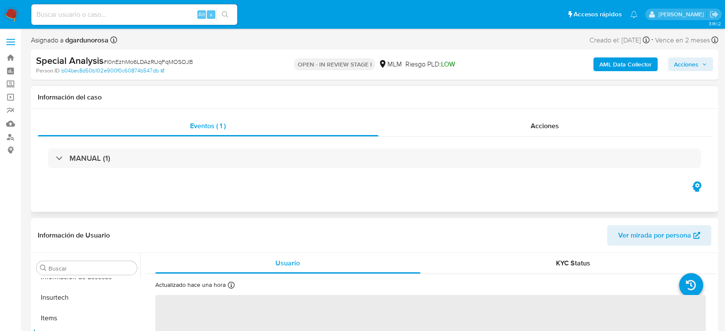
scroll to position [404, 0]
click at [482, 125] on div "Acciones" at bounding box center [545, 126] width 333 height 21
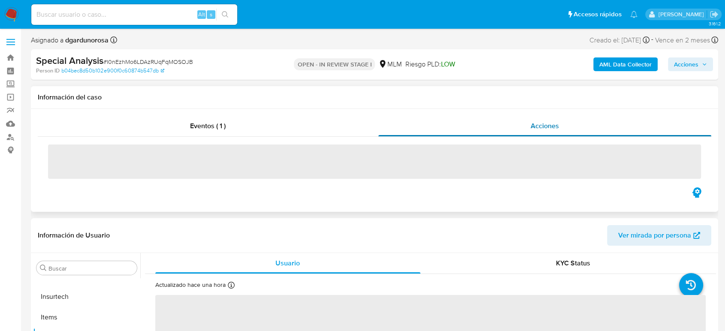
select select "10"
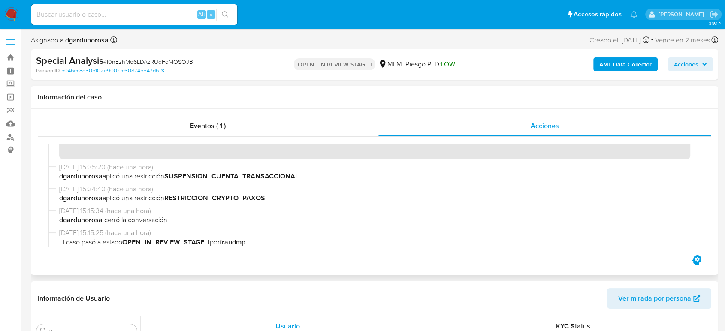
scroll to position [0, 0]
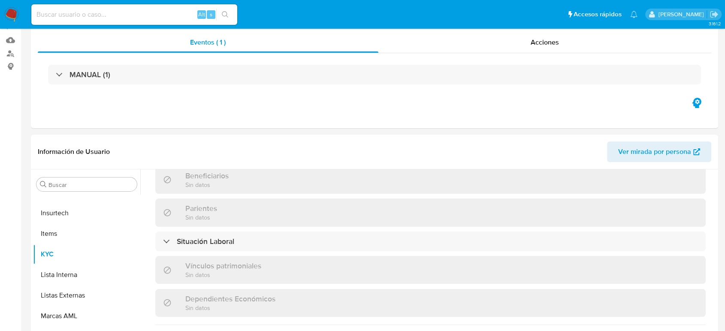
scroll to position [191, 0]
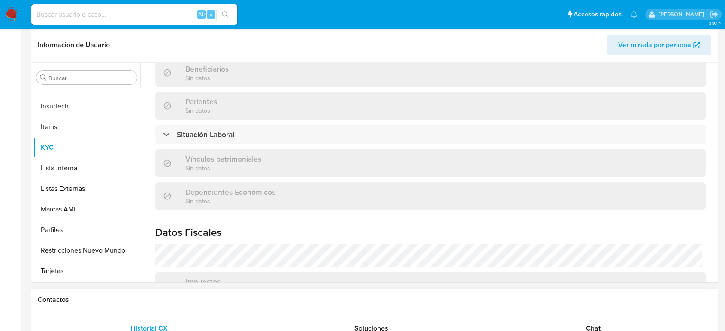
select select "10"
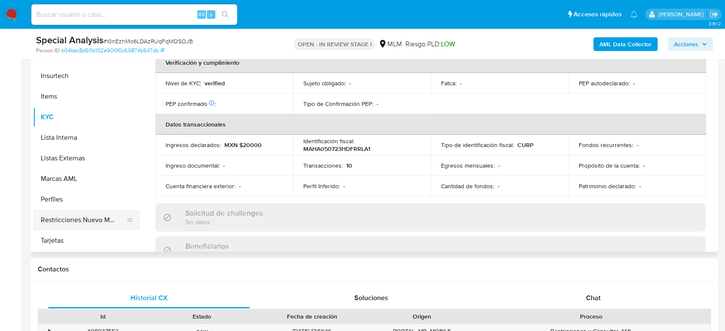
scroll to position [394, 0]
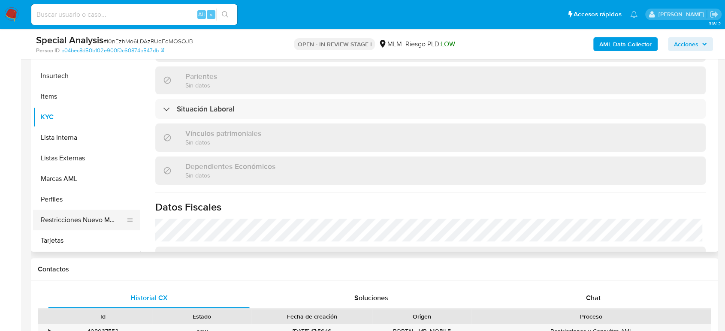
click at [98, 219] on button "Restricciones Nuevo Mundo" at bounding box center [83, 220] width 100 height 21
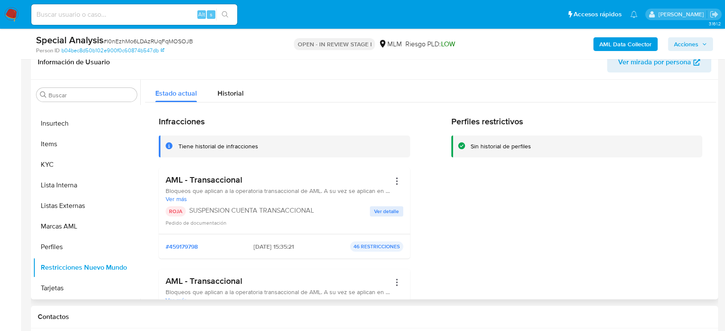
scroll to position [95, 0]
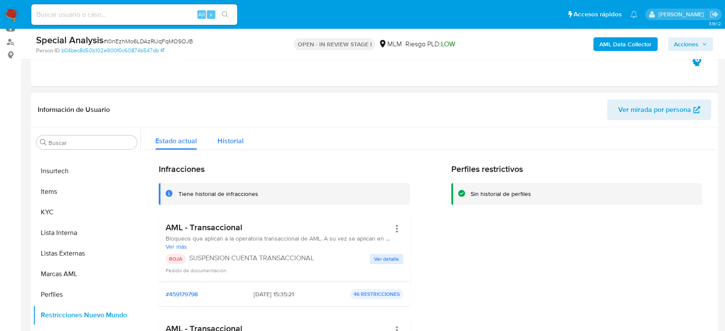
click at [243, 146] on button "Historial" at bounding box center [230, 138] width 47 height 23
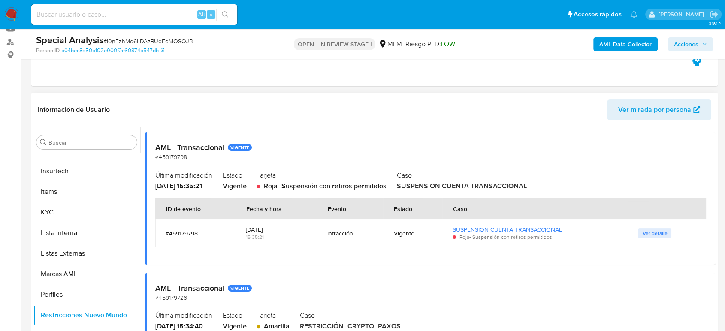
scroll to position [0, 0]
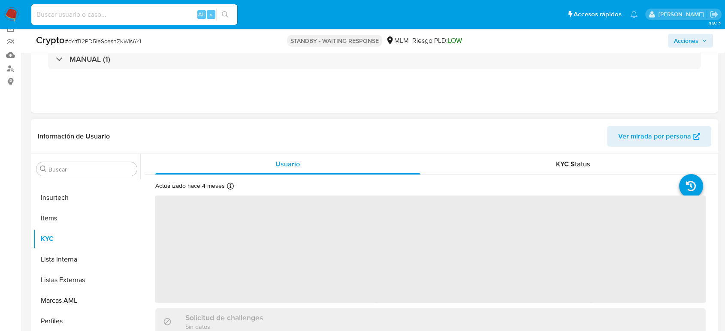
scroll to position [191, 0]
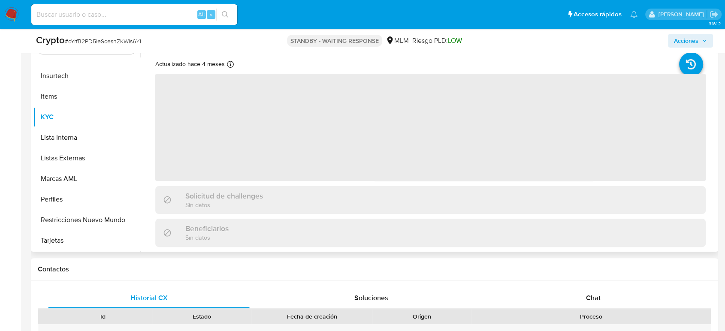
select select "10"
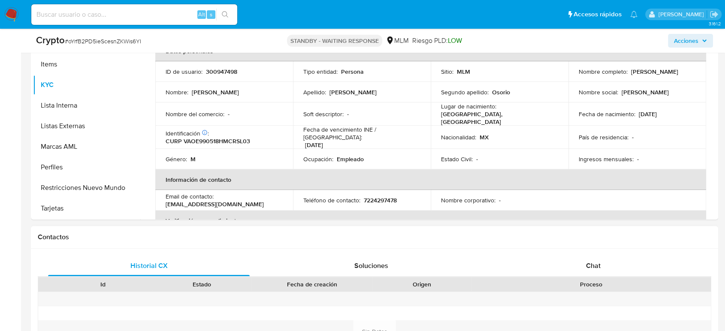
scroll to position [286, 0]
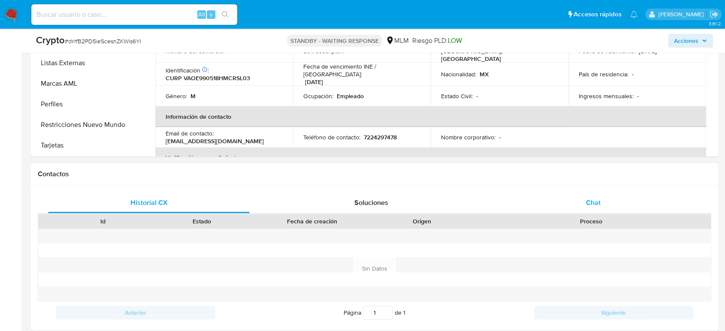
click at [609, 200] on div "Chat" at bounding box center [594, 203] width 202 height 21
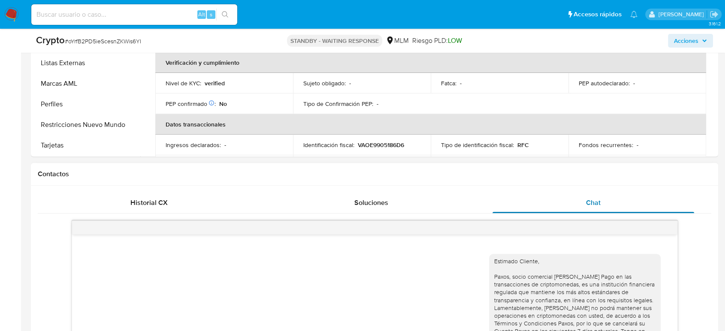
scroll to position [477, 0]
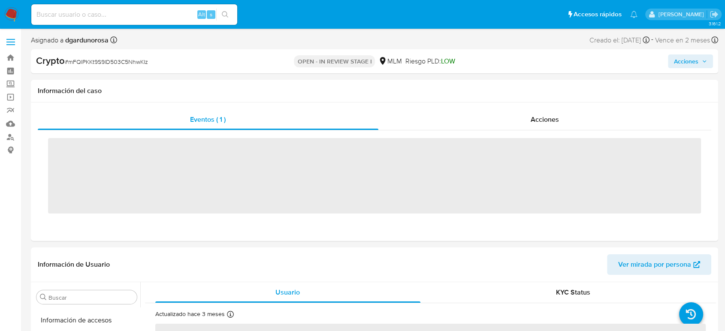
scroll to position [404, 0]
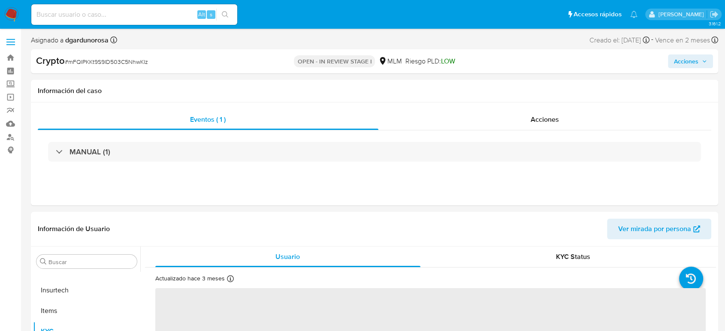
select select "10"
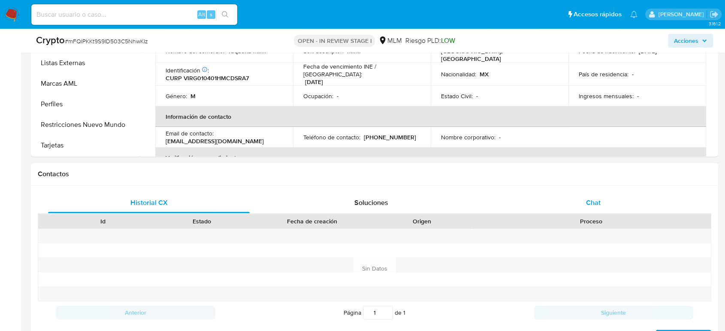
click at [563, 206] on div "Chat" at bounding box center [594, 203] width 202 height 21
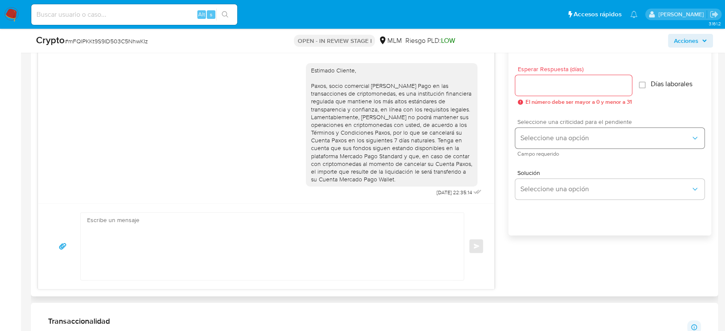
scroll to position [429, 0]
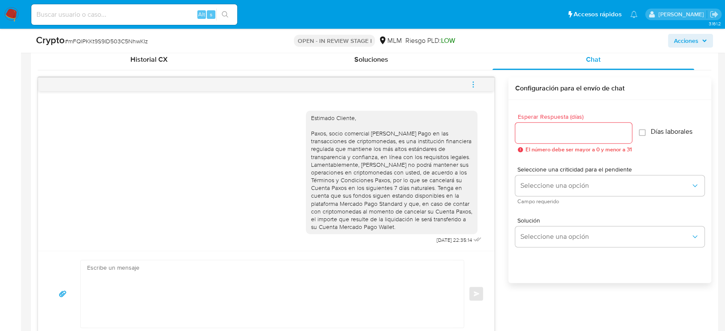
click at [467, 86] on button "menu-action" at bounding box center [473, 84] width 28 height 21
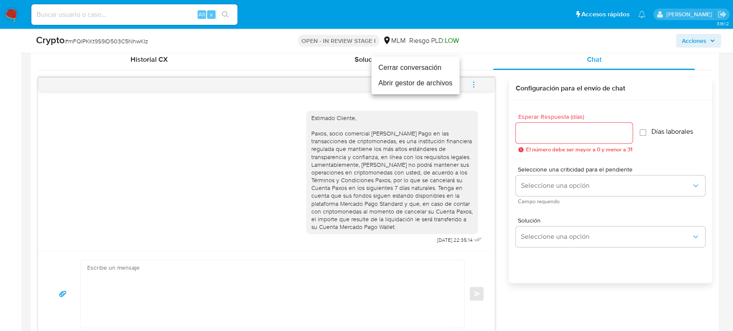
click at [416, 67] on li "Cerrar conversación" at bounding box center [415, 67] width 88 height 15
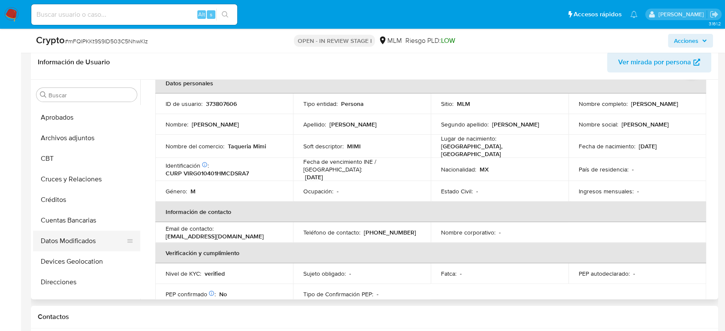
scroll to position [22, 0]
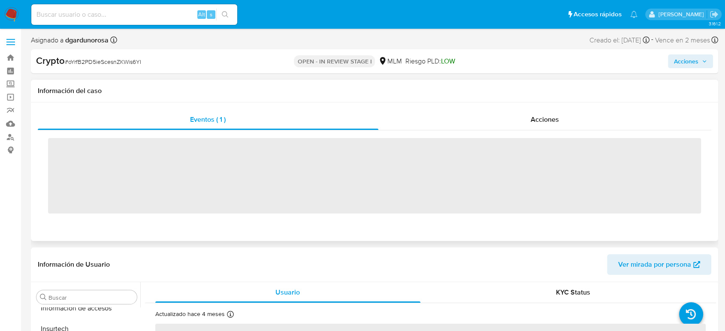
scroll to position [404, 0]
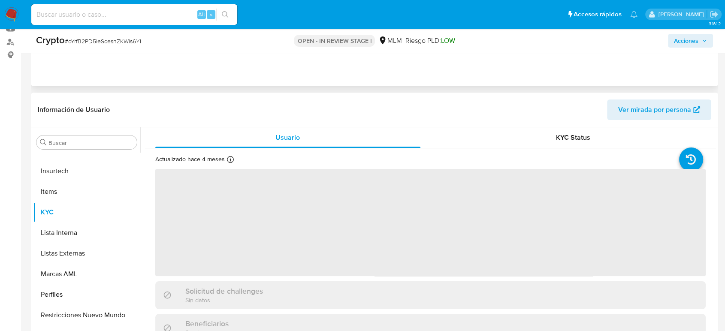
select select "10"
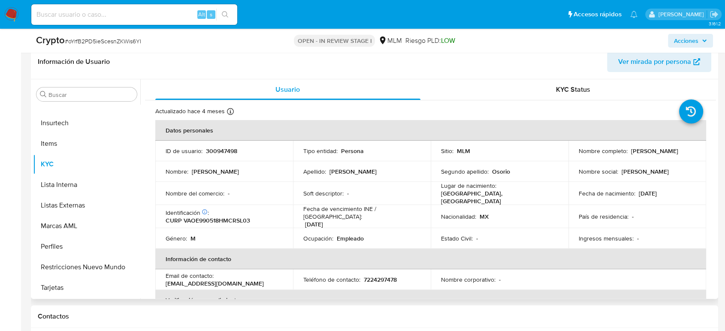
scroll to position [286, 0]
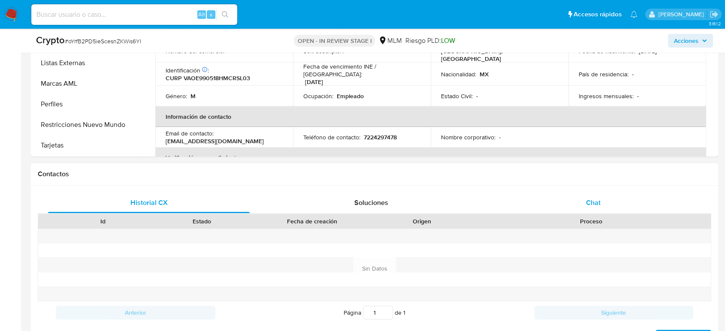
click at [599, 202] on span "Chat" at bounding box center [593, 203] width 15 height 10
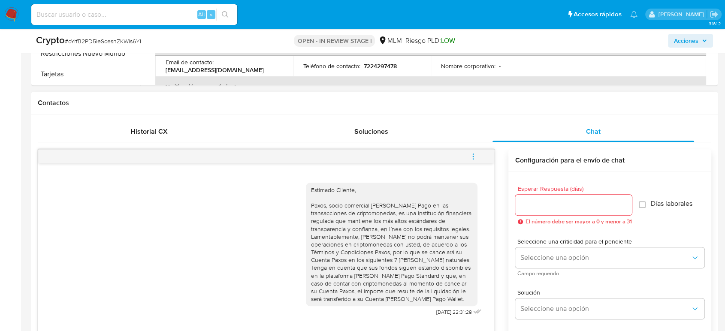
scroll to position [381, 0]
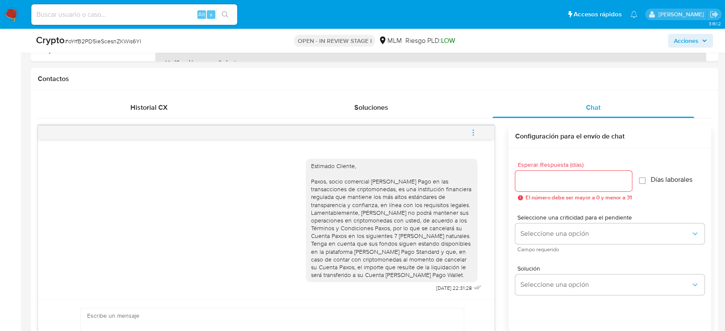
drag, startPoint x: 471, startPoint y: 132, endPoint x: 473, endPoint y: 136, distance: 4.9
click at [472, 133] on icon "menu-action" at bounding box center [474, 133] width 8 height 8
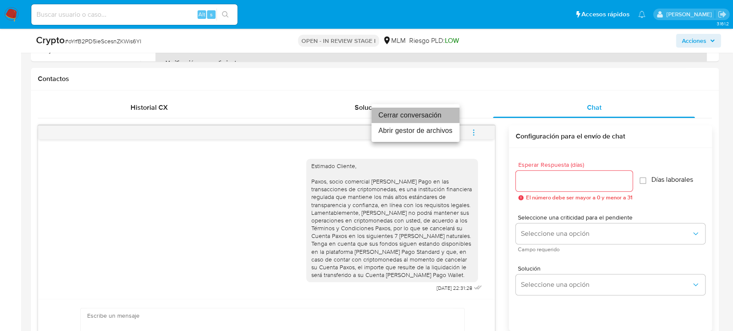
click at [412, 113] on li "Cerrar conversación" at bounding box center [415, 115] width 88 height 15
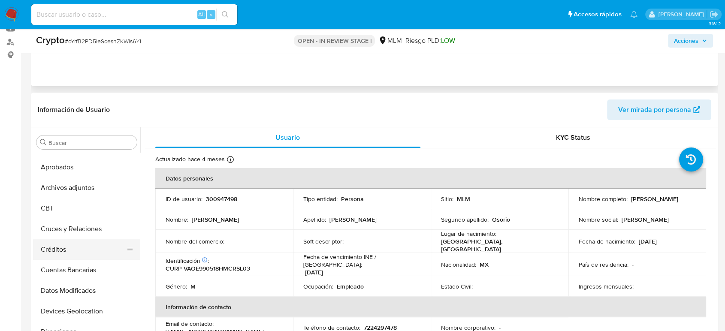
scroll to position [48, 0]
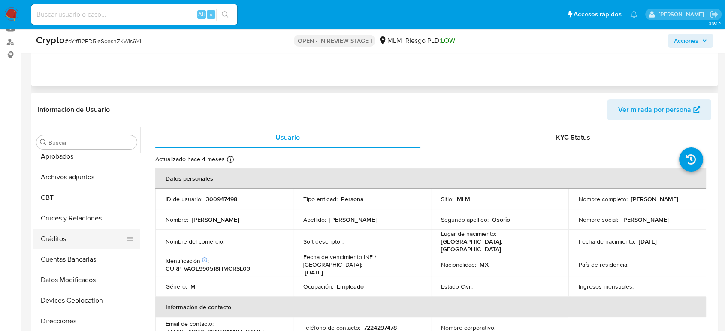
click at [78, 236] on button "Créditos" at bounding box center [83, 239] width 100 height 21
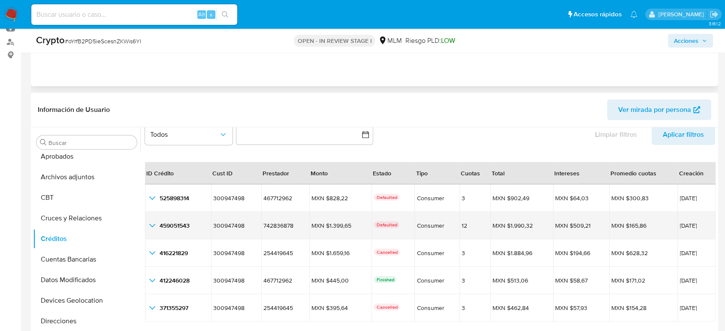
scroll to position [143, 0]
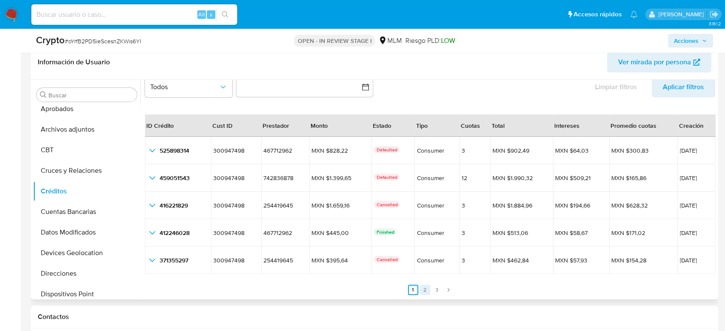
click at [426, 291] on link "2" at bounding box center [425, 290] width 10 height 10
click at [437, 294] on link "3" at bounding box center [442, 290] width 10 height 10
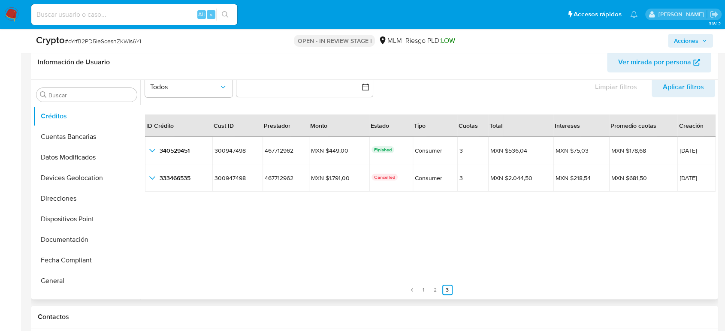
scroll to position [191, 0]
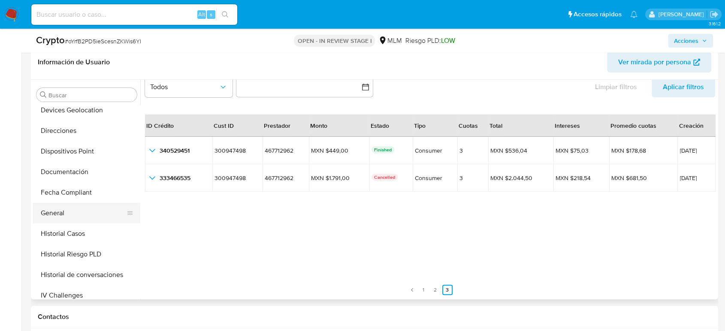
click at [65, 217] on button "General" at bounding box center [83, 213] width 100 height 21
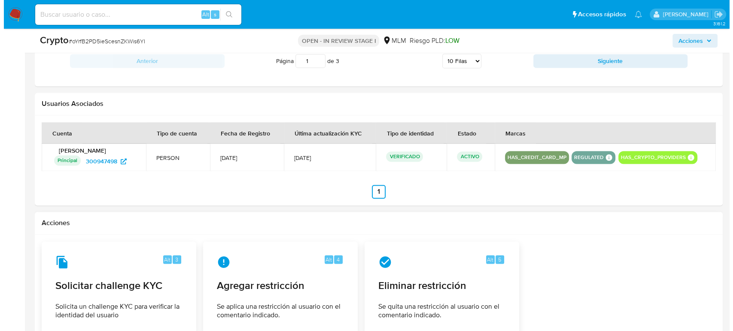
scroll to position [1288, 0]
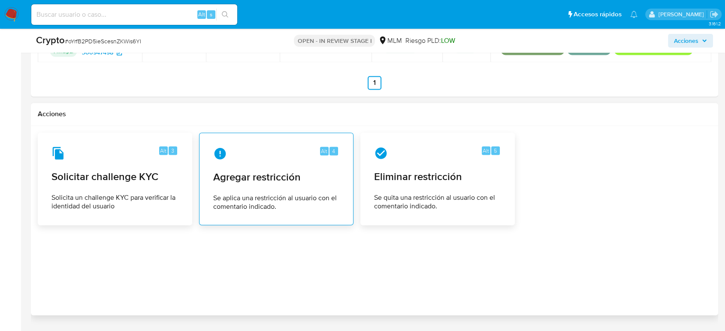
click at [303, 165] on div "Alt 4 Agregar restricción Se aplica una restricción al usuario con el comentari…" at bounding box center [276, 179] width 140 height 78
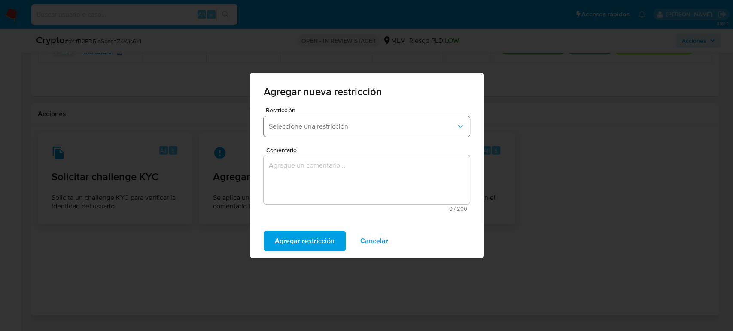
click at [322, 126] on span "Seleccione una restricción" at bounding box center [362, 126] width 187 height 9
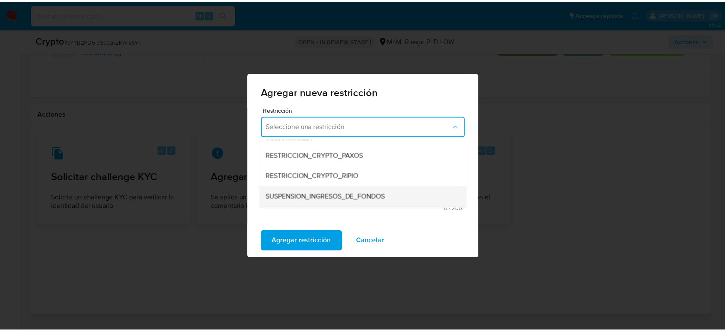
scroll to position [143, 0]
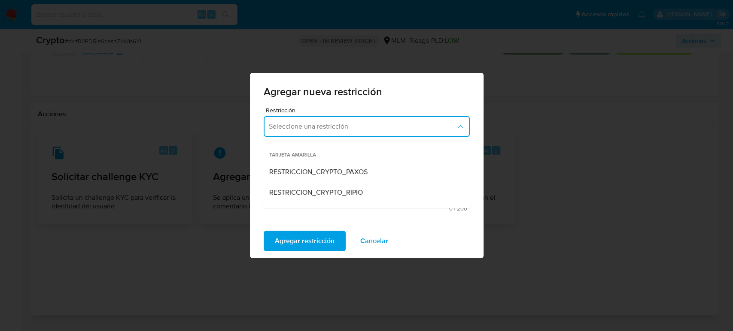
click at [394, 172] on div "RESTRICCION_CRYPTO_PAXOS" at bounding box center [364, 172] width 191 height 21
click at [350, 180] on textarea "Comentario" at bounding box center [367, 179] width 206 height 49
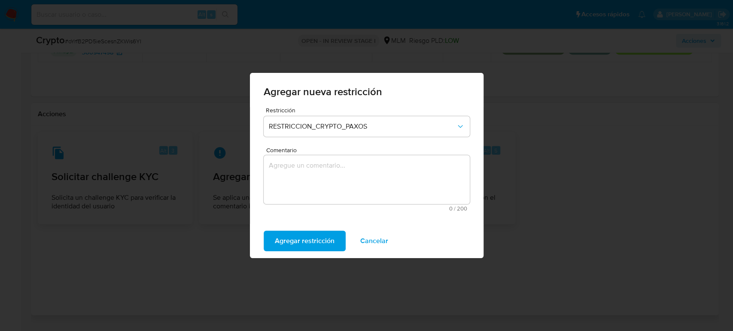
click at [328, 171] on textarea "Comentario" at bounding box center [367, 179] width 206 height 49
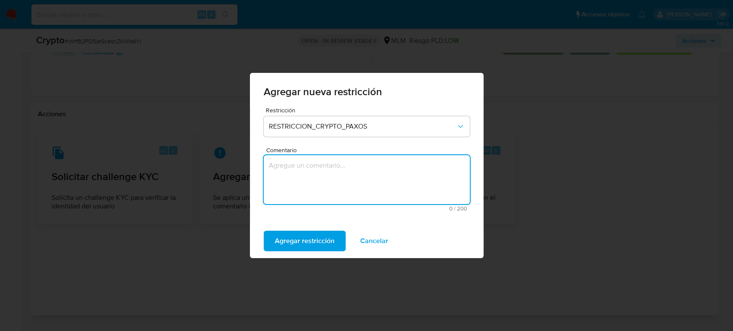
paste textarea "SE RECIBE REPORTE DE PAXOS POR IDENTIFICAR QUE EL CLIENTE OPERA CON DIRECCION R…"
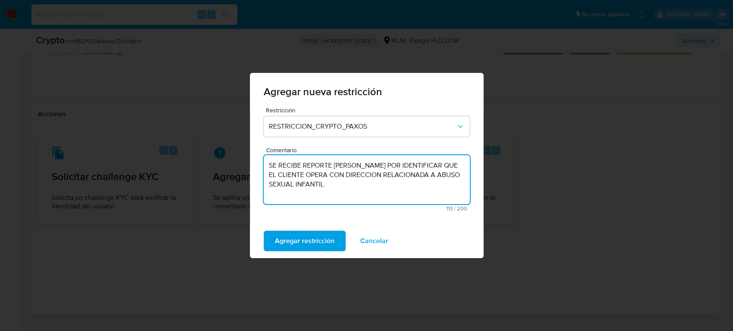
type textarea "SE RECIBE REPORTE DE PAXOS POR IDENTIFICAR QUE EL CLIENTE OPERA CON DIRECCION R…"
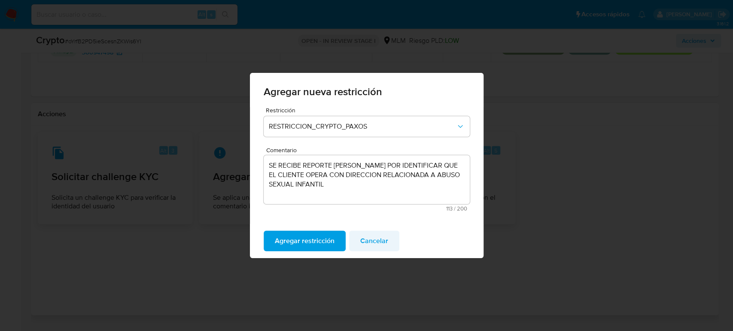
click at [382, 240] on span "Cancelar" at bounding box center [374, 241] width 28 height 19
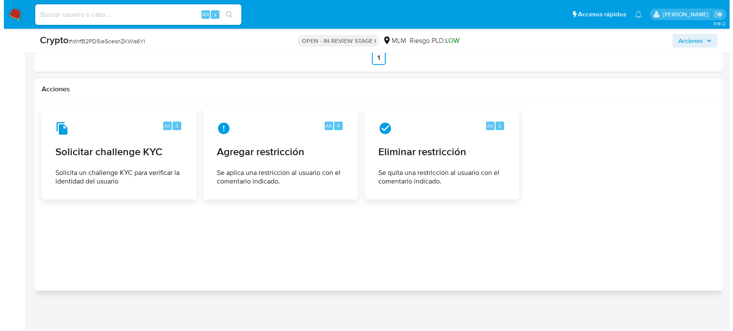
scroll to position [1313, 0]
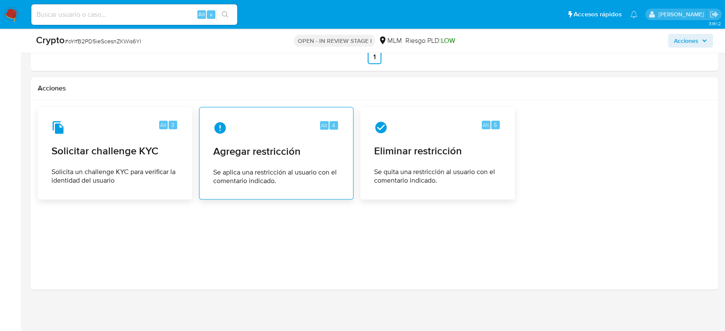
click at [282, 160] on div "Alt 4 Agregar restricción Se aplica una restricción al usuario con el comentari…" at bounding box center [276, 153] width 140 height 78
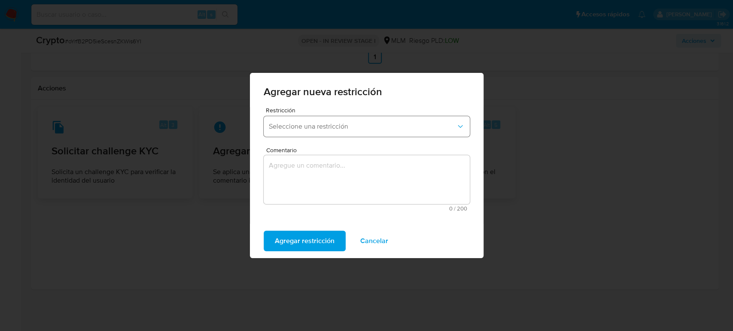
click at [309, 130] on span "Seleccione una restricción" at bounding box center [362, 126] width 187 height 9
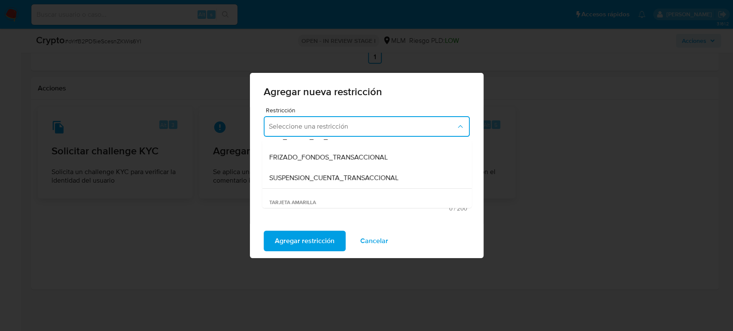
scroll to position [143, 0]
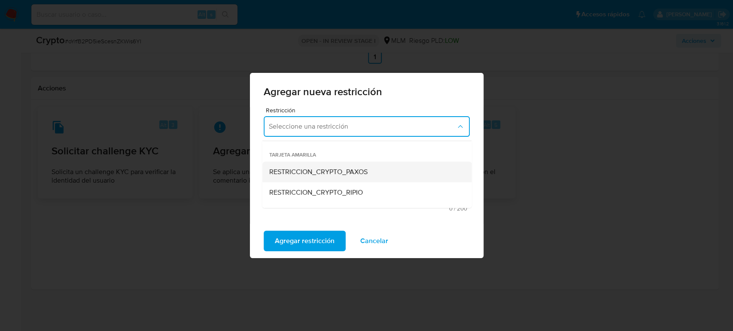
click at [338, 174] on span "RESTRICCION_CRYPTO_PAXOS" at bounding box center [318, 172] width 98 height 9
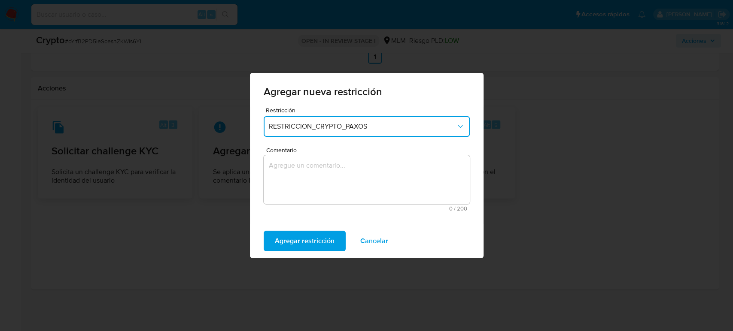
click at [323, 188] on textarea "Comentario" at bounding box center [367, 179] width 206 height 49
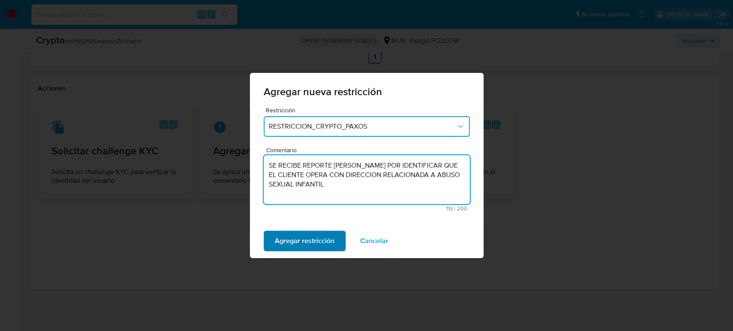
type textarea "SE RECIBE REPORTE DE PAXOS POR IDENTIFICAR QUE EL CLIENTE OPERA CON DIRECCION R…"
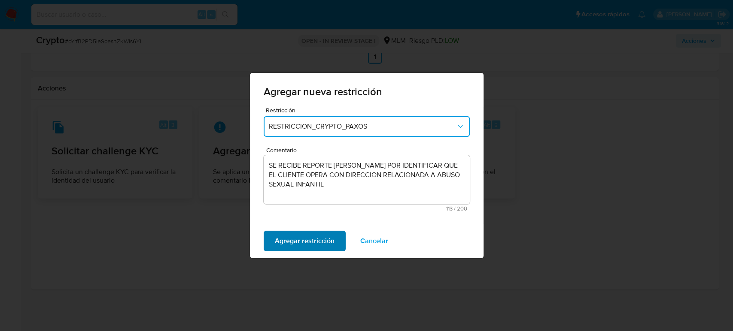
click at [324, 240] on span "Agregar restricción" at bounding box center [305, 241] width 60 height 19
click at [309, 234] on button "Confirmar" at bounding box center [290, 241] width 53 height 21
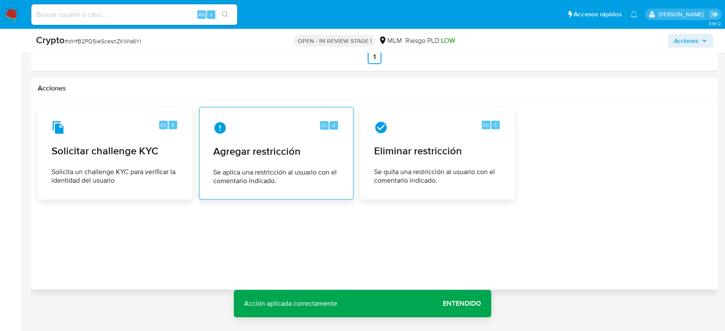
click at [309, 161] on div "Alt 4 Agregar restricción Se aplica una restricción al usuario con el comentari…" at bounding box center [276, 153] width 140 height 78
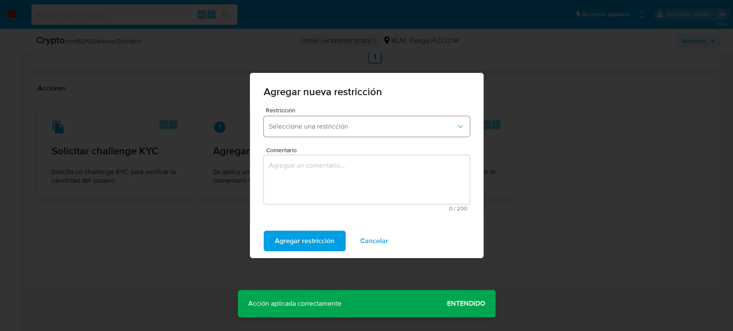
click at [316, 121] on button "Seleccione una restricción" at bounding box center [367, 126] width 206 height 21
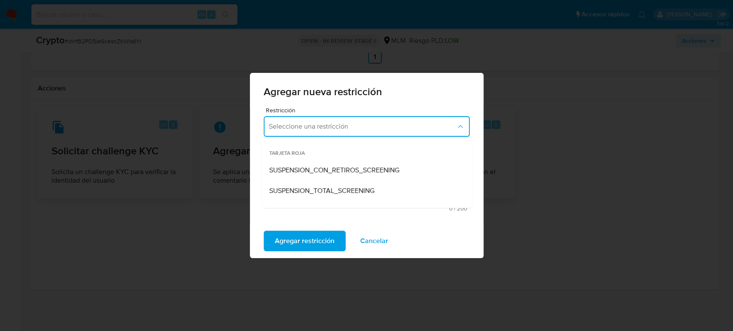
scroll to position [48, 0]
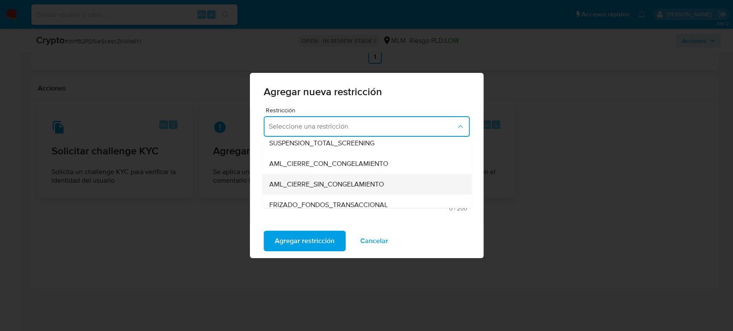
click at [391, 182] on div "AML_CIERRE_SIN_CONGELAMIENTO" at bounding box center [364, 184] width 191 height 21
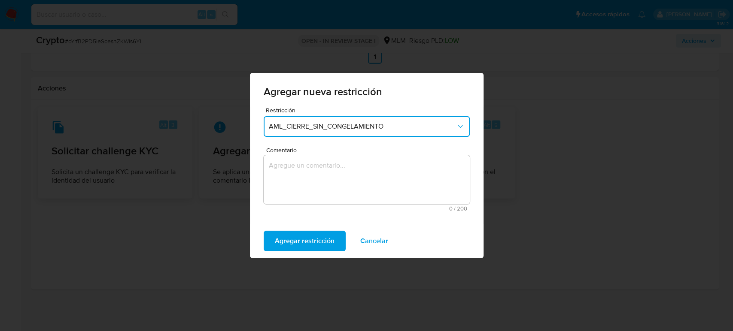
click at [386, 129] on span "AML_CIERRE_SIN_CONGELAMIENTO" at bounding box center [362, 126] width 187 height 9
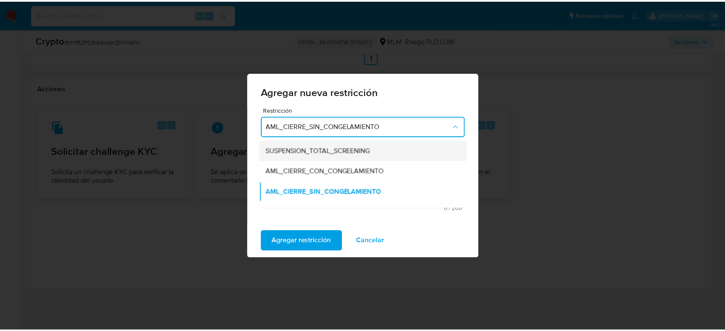
scroll to position [57, 0]
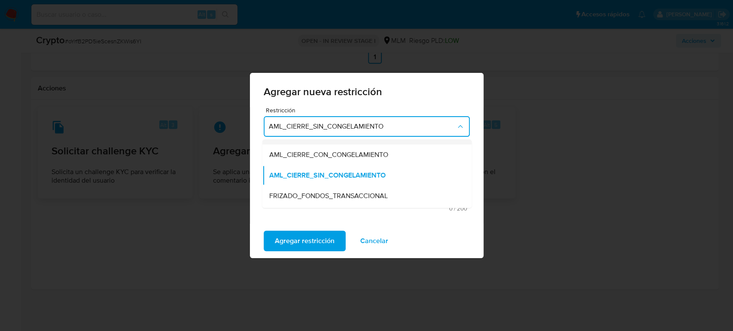
click at [402, 173] on div "AML_CIERRE_SIN_CONGELAMIENTO" at bounding box center [364, 175] width 191 height 21
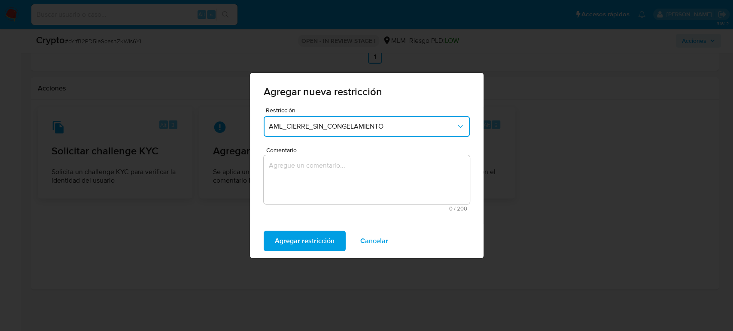
click at [395, 179] on textarea "Comentario" at bounding box center [367, 179] width 206 height 49
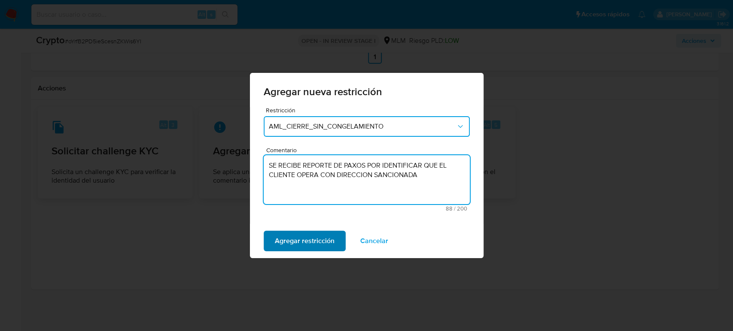
type textarea "SE RECIBE REPORTE DE PAXOS POR IDENTIFICAR QUE EL CLIENTE OPERA CON DIRECCION S…"
click at [320, 240] on span "Agregar restricción" at bounding box center [305, 241] width 60 height 19
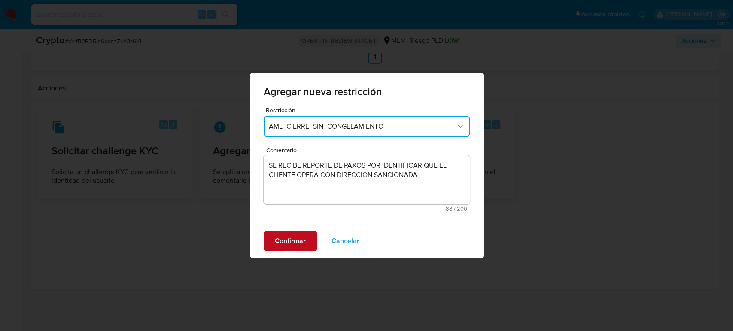
click at [298, 244] on span "Confirmar" at bounding box center [290, 241] width 31 height 19
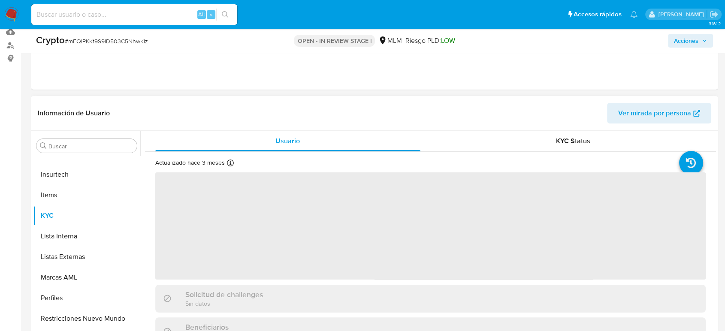
scroll to position [191, 0]
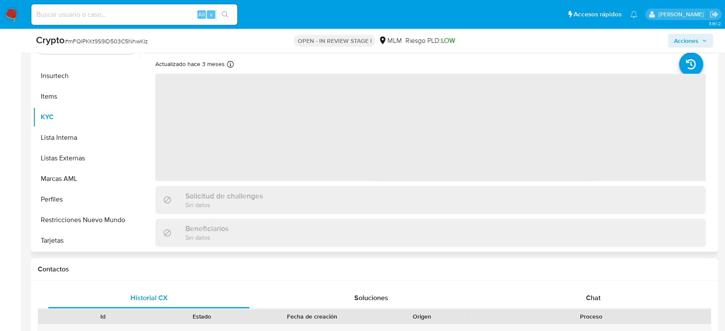
select select "10"
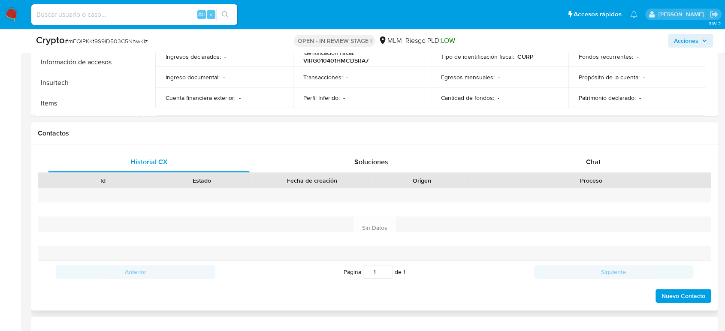
scroll to position [333, 0]
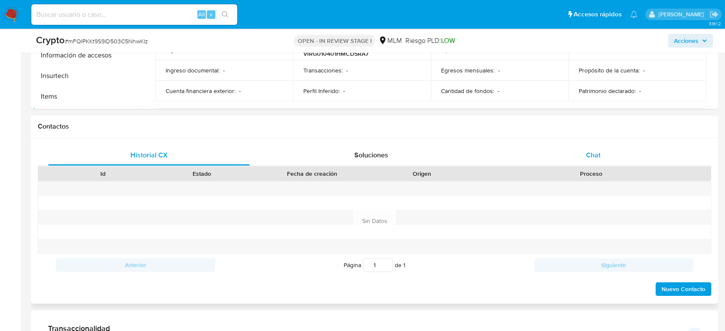
click at [588, 161] on div "Chat" at bounding box center [594, 155] width 202 height 21
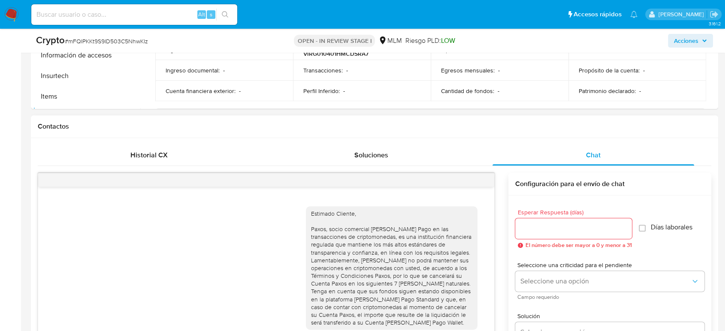
click at [482, 177] on div at bounding box center [266, 180] width 456 height 14
click at [467, 182] on div at bounding box center [266, 180] width 456 height 14
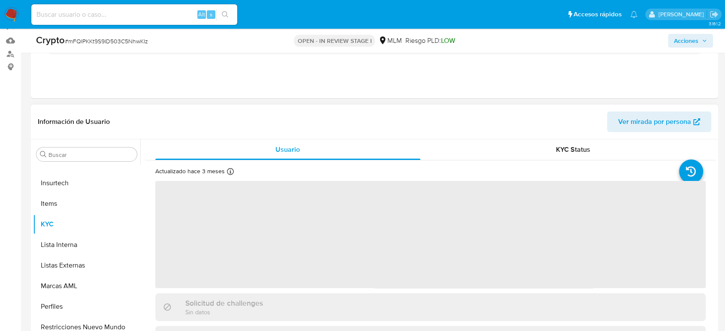
scroll to position [143, 0]
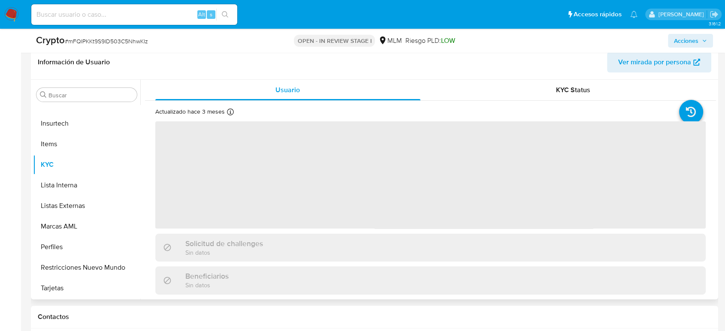
select select "10"
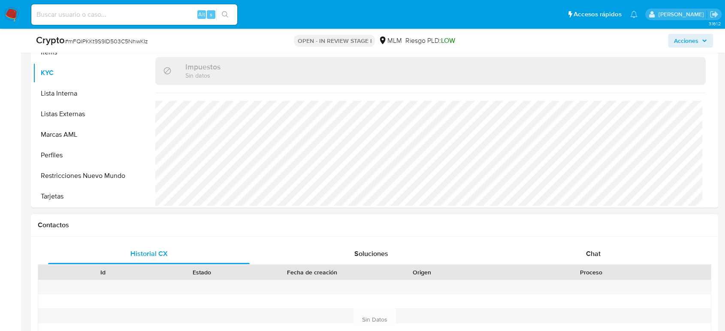
scroll to position [333, 0]
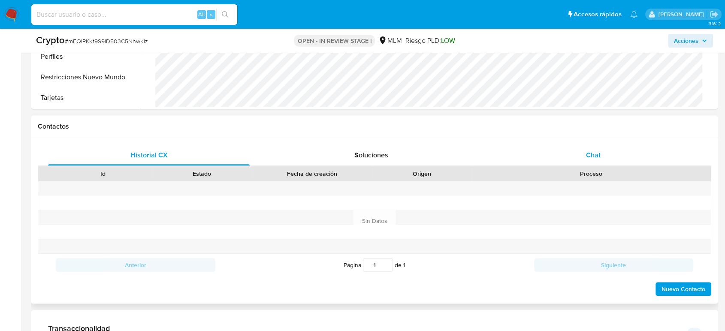
click at [589, 149] on div "Chat" at bounding box center [594, 155] width 202 height 21
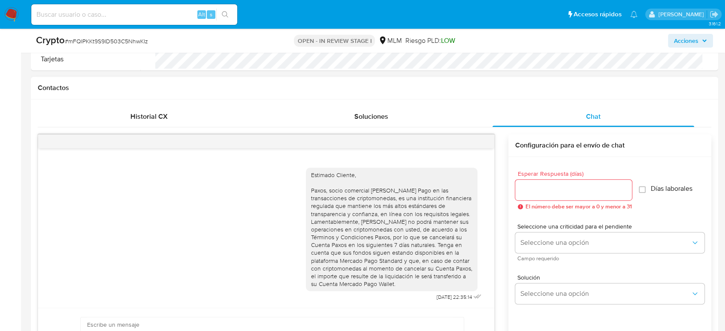
scroll to position [429, 0]
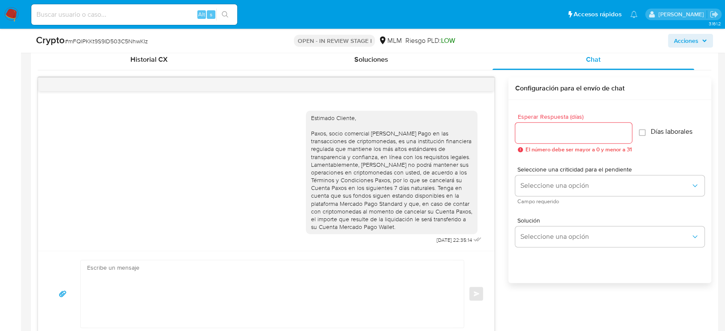
click at [475, 85] on div at bounding box center [266, 85] width 456 height 14
click at [491, 112] on div "Estimado Cliente, Paxos, socio comercial de Mercado Pago en las transacciones d…" at bounding box center [266, 175] width 456 height 151
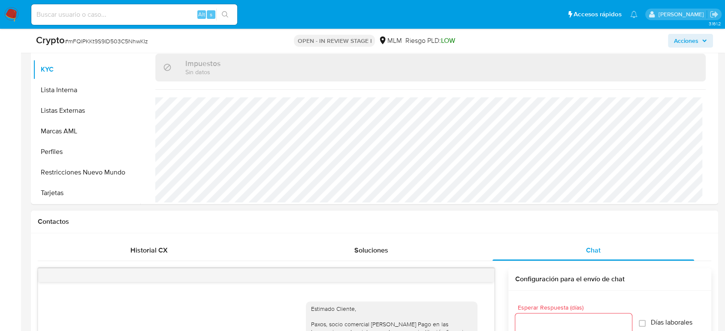
scroll to position [0, 0]
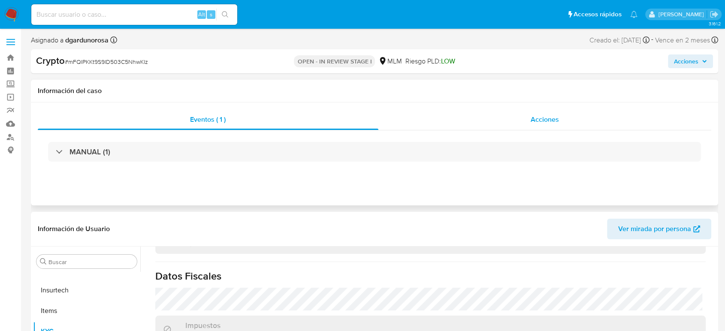
click at [531, 118] on div "Acciones" at bounding box center [545, 119] width 333 height 21
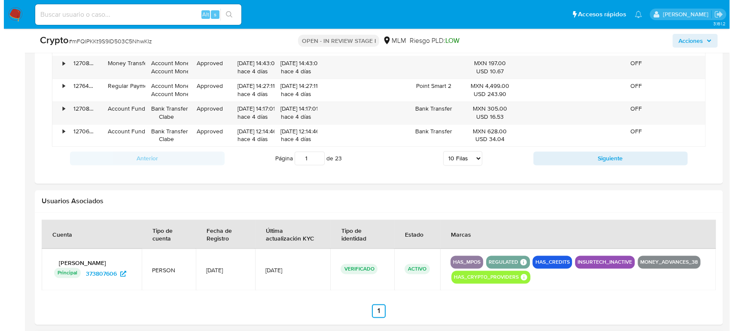
scroll to position [1335, 0]
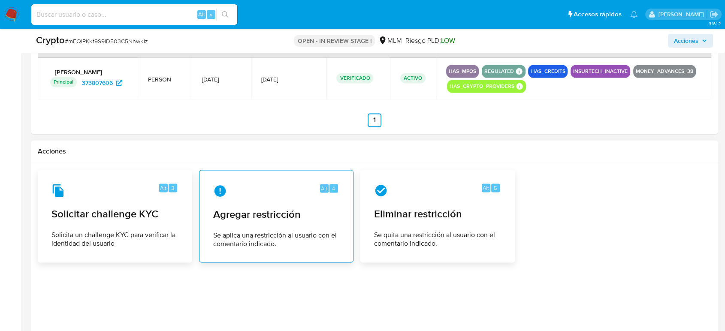
click at [272, 224] on div "Alt 4 Agregar restricción Se aplica una restricción al usuario con el comentari…" at bounding box center [276, 216] width 140 height 78
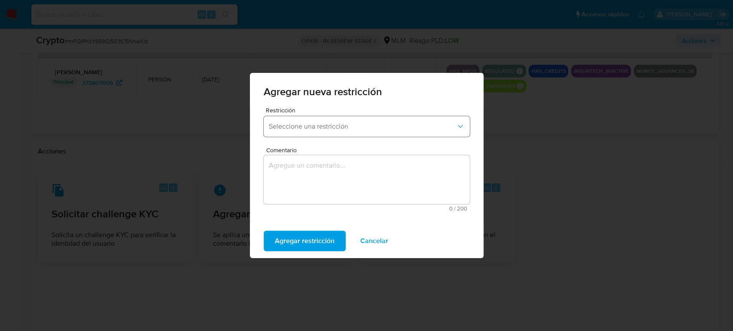
click at [341, 129] on span "Seleccione una restricción" at bounding box center [362, 126] width 187 height 9
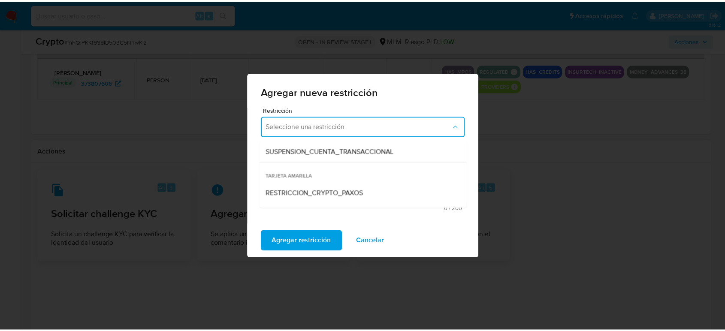
scroll to position [143, 0]
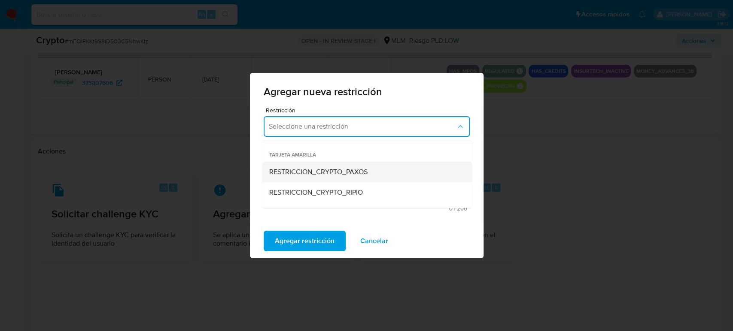
click at [357, 176] on div "RESTRICCION_CRYPTO_PAXOS" at bounding box center [364, 172] width 191 height 21
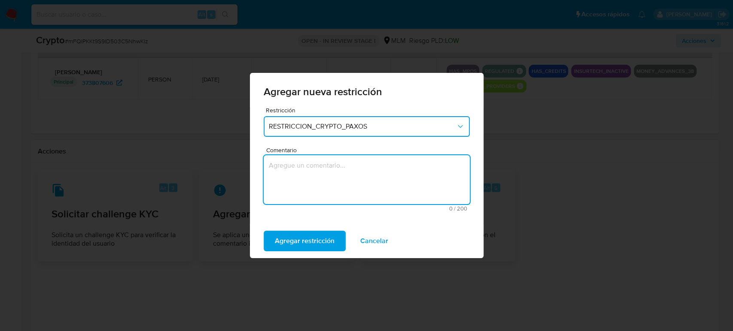
click at [338, 168] on textarea "Comentario" at bounding box center [367, 179] width 206 height 49
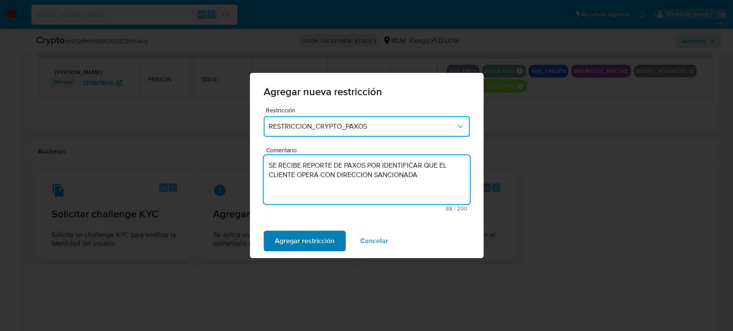
type textarea "SE RECIBE REPORTE DE PAXOS POR IDENTIFICAR QUE EL CLIENTE OPERA CON DIRECCION S…"
click at [288, 241] on span "Agregar restricción" at bounding box center [305, 241] width 60 height 19
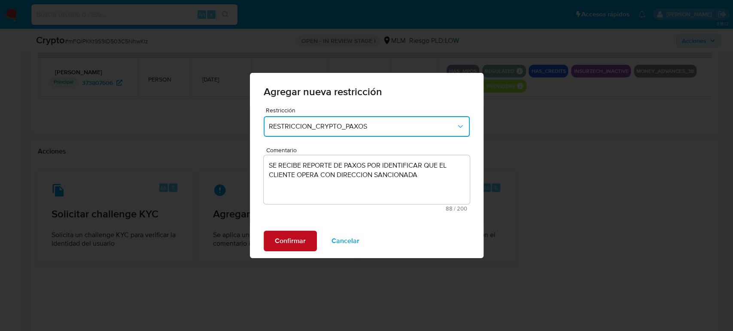
click at [295, 242] on span "Confirmar" at bounding box center [290, 241] width 31 height 19
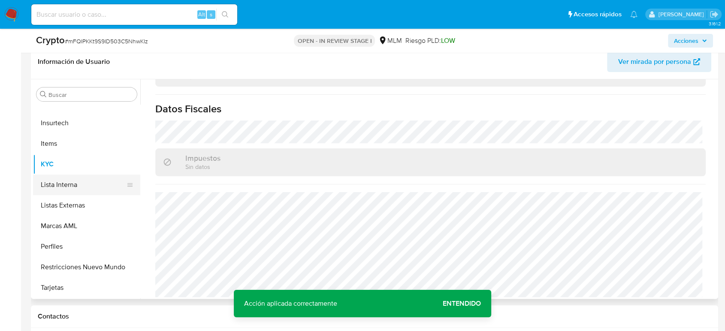
scroll to position [191, 0]
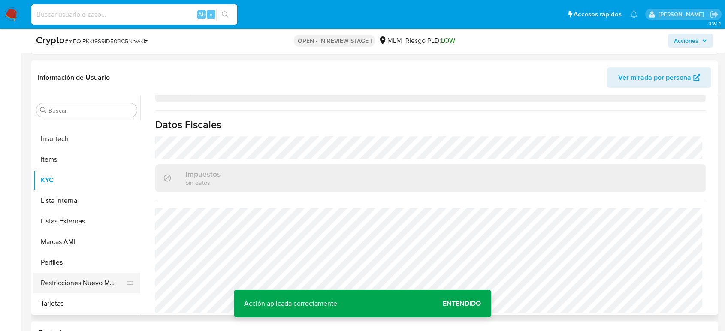
click at [62, 281] on button "Restricciones Nuevo Mundo" at bounding box center [83, 283] width 100 height 21
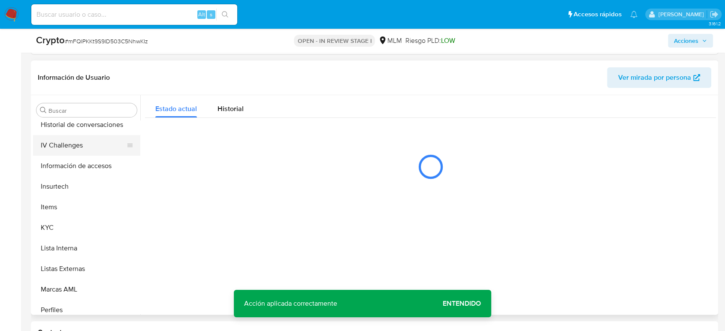
scroll to position [261, 0]
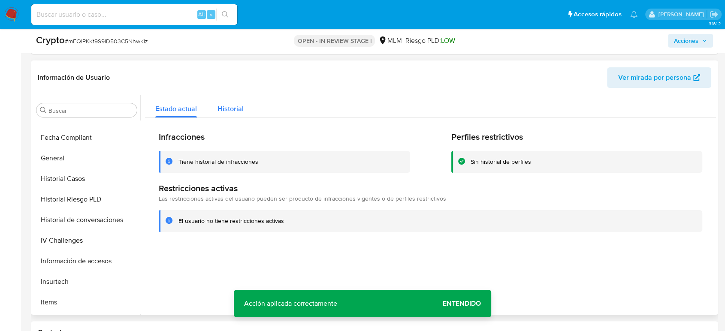
click at [230, 111] on span "Historial" at bounding box center [231, 109] width 26 height 10
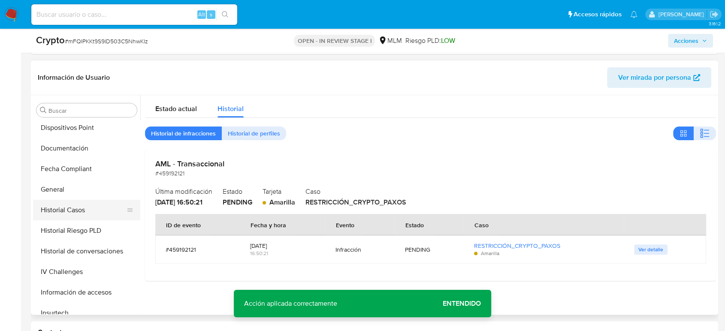
scroll to position [213, 0]
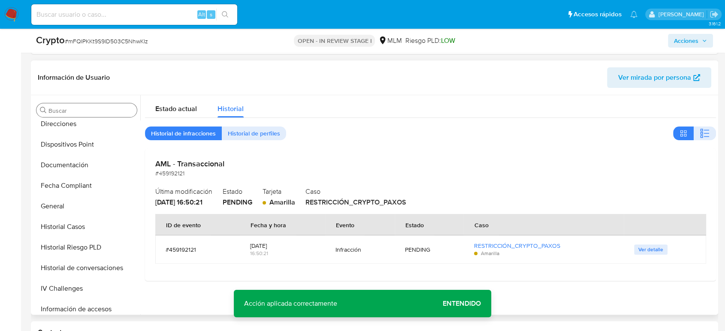
click at [82, 108] on input "Buscar" at bounding box center [91, 111] width 85 height 8
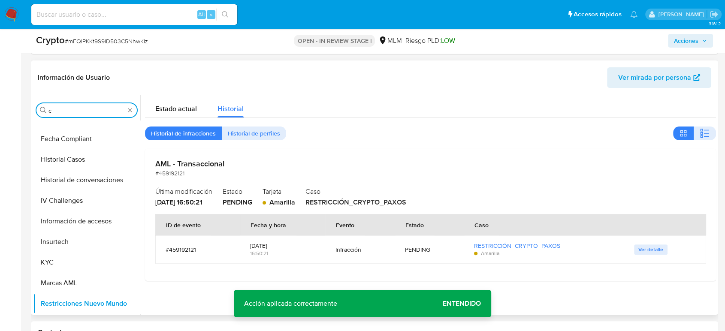
scroll to position [0, 0]
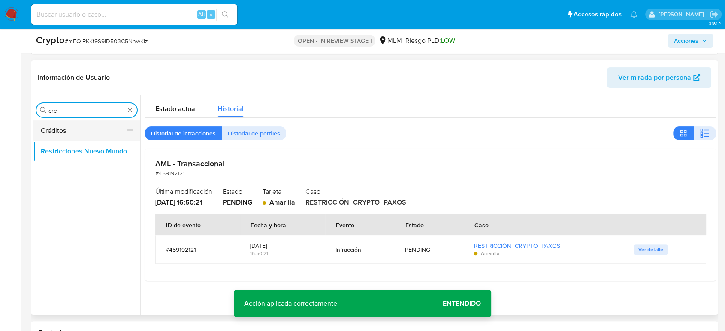
type input "cre"
click at [80, 127] on button "Créditos" at bounding box center [83, 131] width 100 height 21
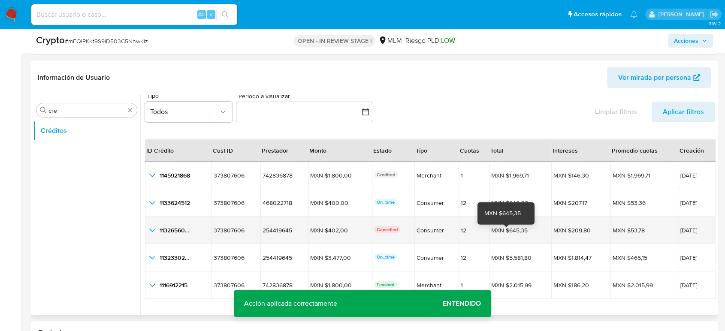
scroll to position [19, 0]
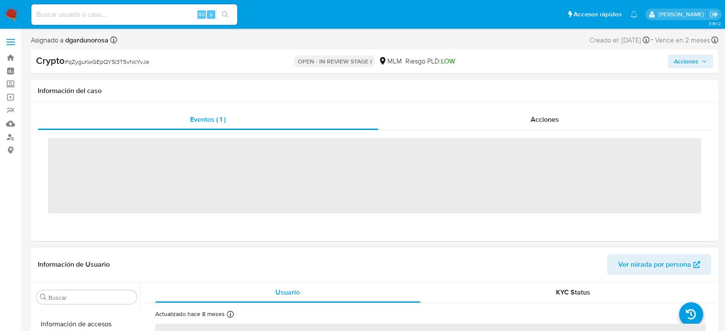
scroll to position [404, 0]
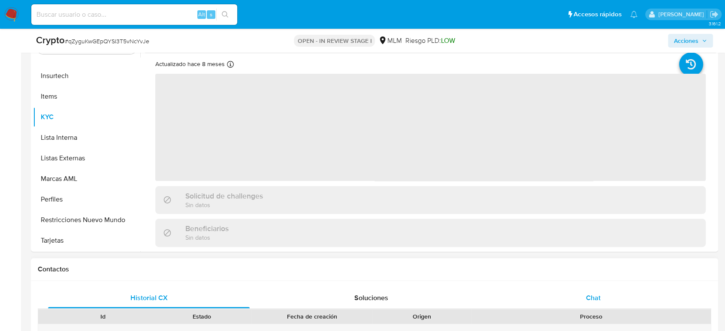
click at [581, 303] on div "Chat" at bounding box center [594, 298] width 202 height 21
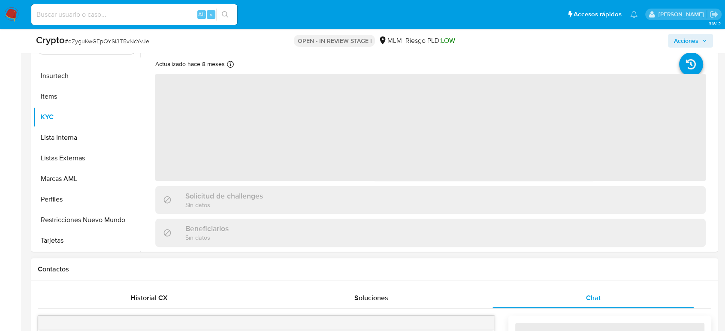
select select "10"
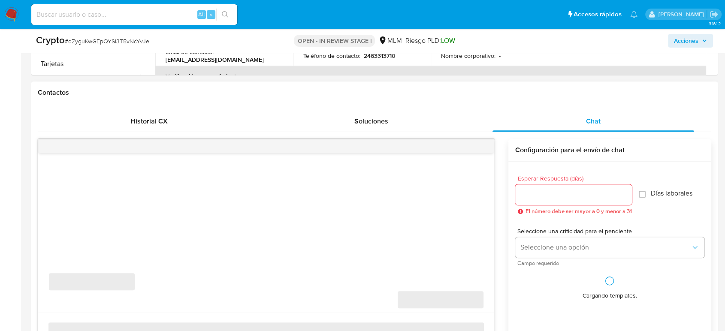
scroll to position [381, 0]
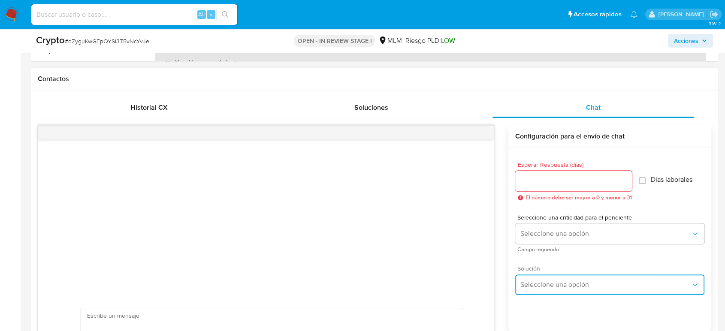
click at [597, 293] on button "Seleccione una opción" at bounding box center [609, 285] width 189 height 21
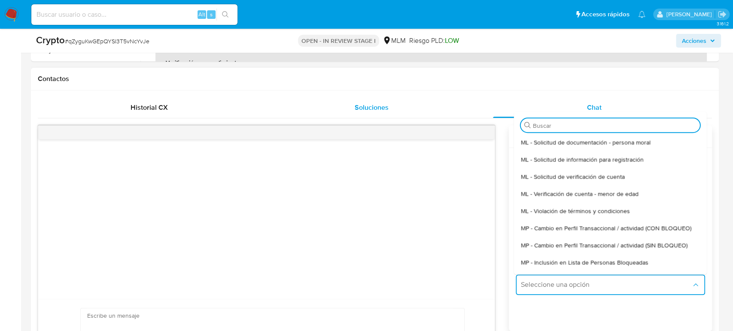
click at [309, 108] on div "Soluciones" at bounding box center [371, 107] width 202 height 21
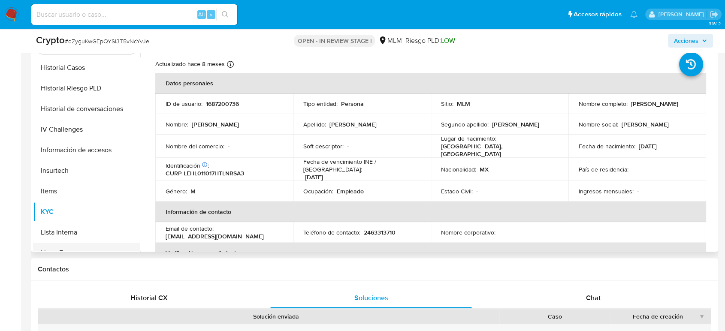
scroll to position [309, 0]
click at [93, 116] on button "Historial de conversaciones" at bounding box center [83, 109] width 100 height 21
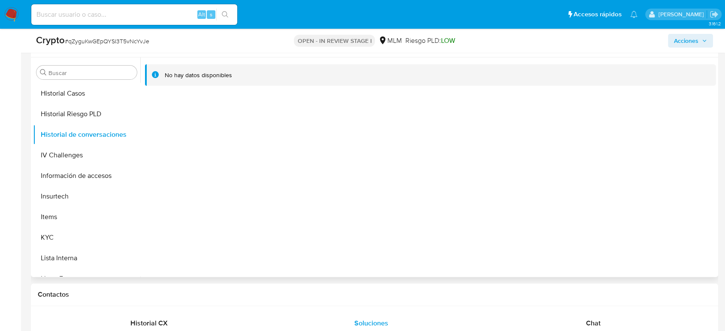
scroll to position [143, 0]
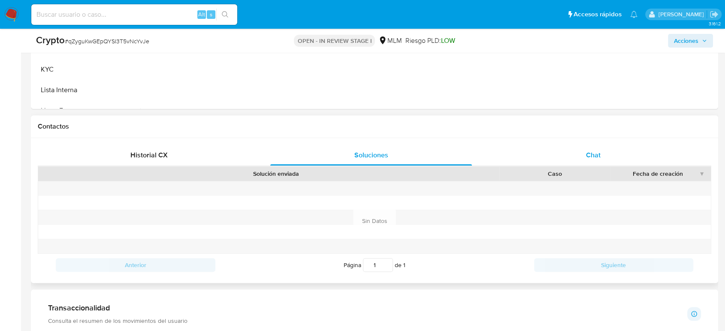
click at [582, 163] on div "Chat" at bounding box center [594, 155] width 202 height 21
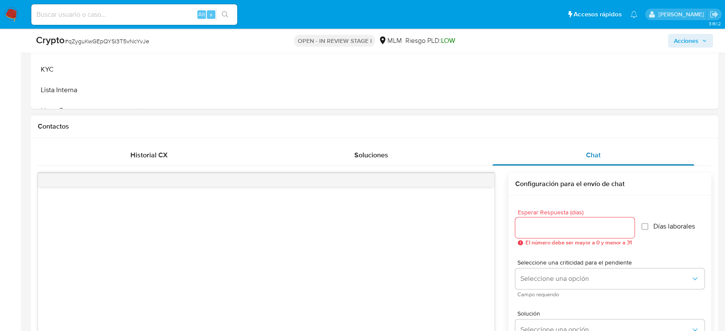
scroll to position [477, 0]
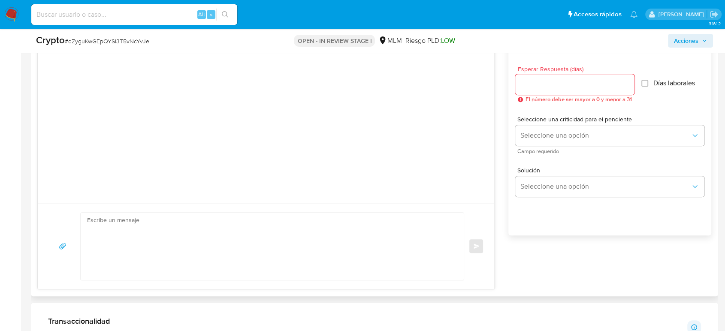
click at [560, 97] on span "El número debe ser mayor a 0 y menor a 31" at bounding box center [579, 100] width 106 height 6
click at [559, 88] on input "Esperar Respuesta (días)" at bounding box center [574, 84] width 119 height 11
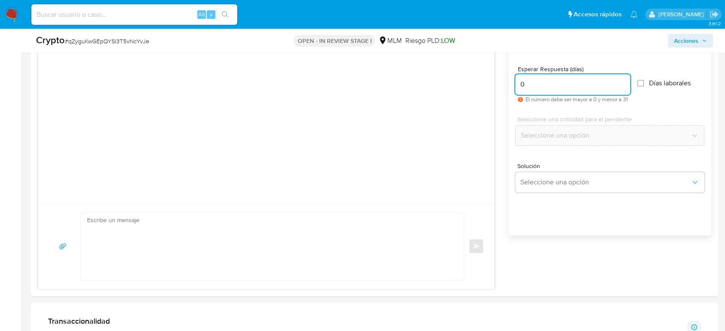
type input "0"
click at [386, 263] on textarea at bounding box center [270, 246] width 366 height 67
paste textarea "Estimado Cliente, Paxos, socio comercial [PERSON_NAME] Pago en las transaccione…"
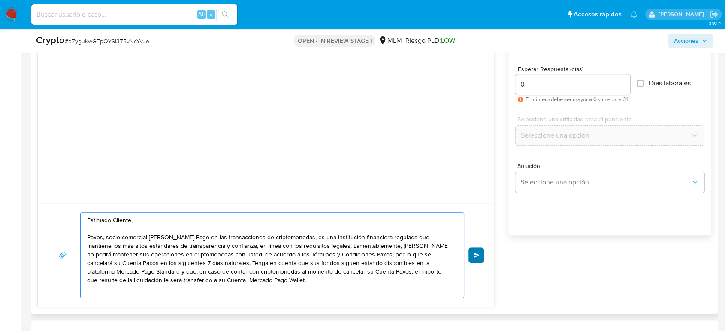
type textarea "Estimado Cliente, Paxos, socio comercial [PERSON_NAME] Pago en las transaccione…"
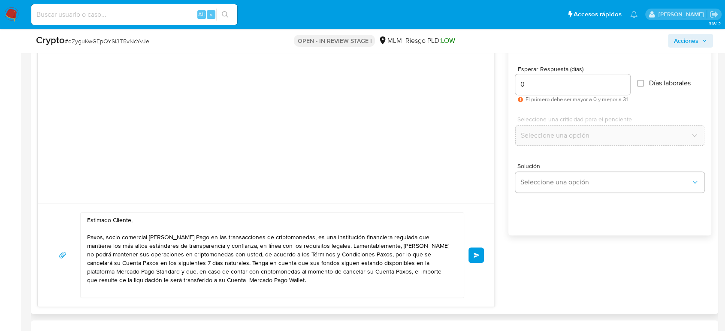
click at [479, 259] on button "Enviar" at bounding box center [476, 255] width 15 height 15
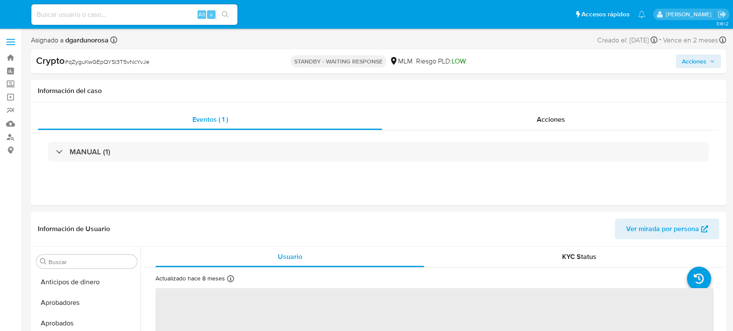
select select "10"
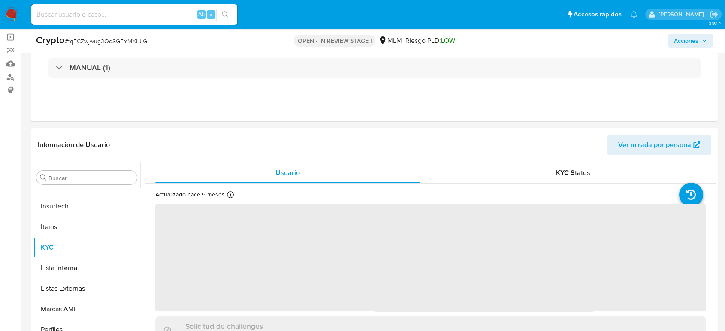
scroll to position [191, 0]
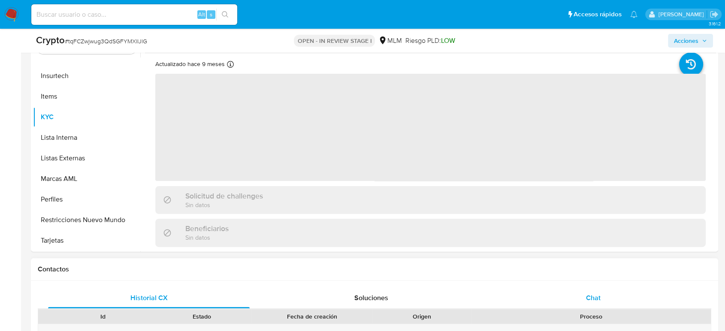
click at [589, 292] on div "Chat" at bounding box center [594, 298] width 202 height 21
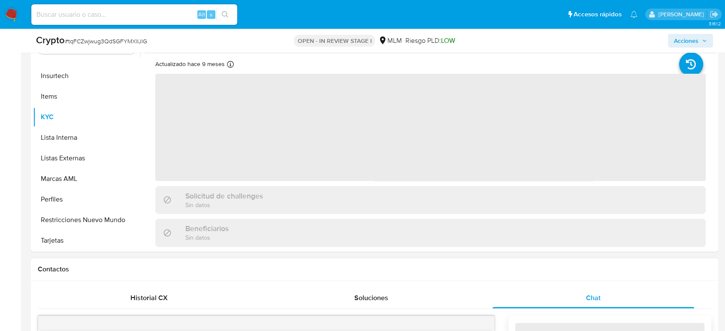
select select "10"
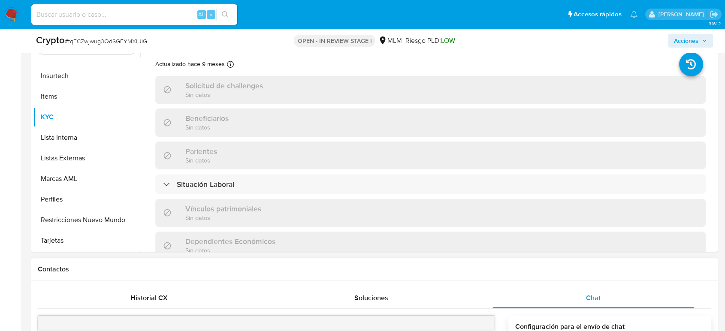
scroll to position [429, 0]
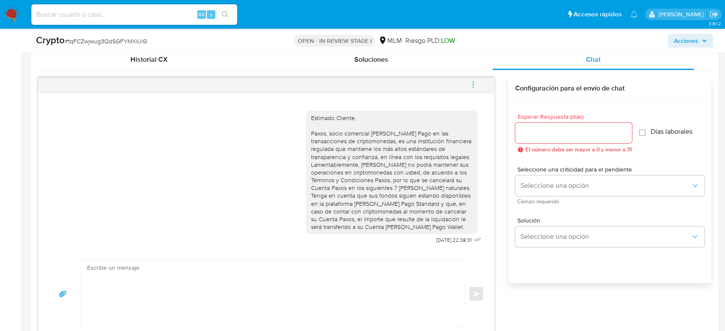
click at [476, 82] on icon "menu-action" at bounding box center [474, 85] width 8 height 8
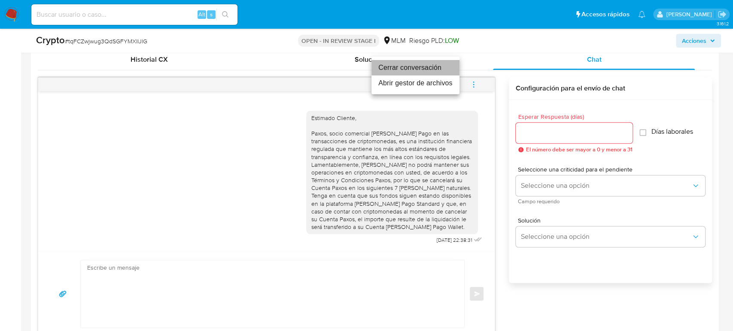
click at [425, 68] on li "Cerrar conversación" at bounding box center [415, 67] width 88 height 15
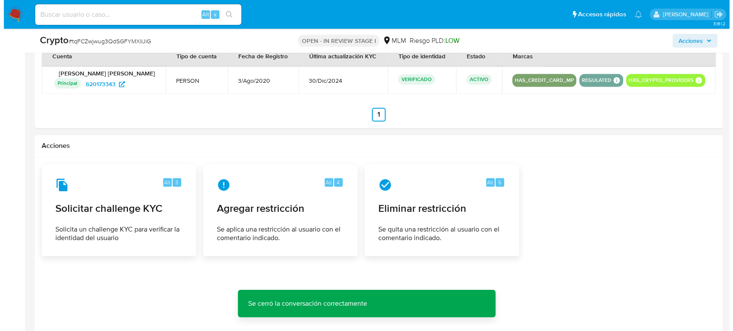
scroll to position [1313, 0]
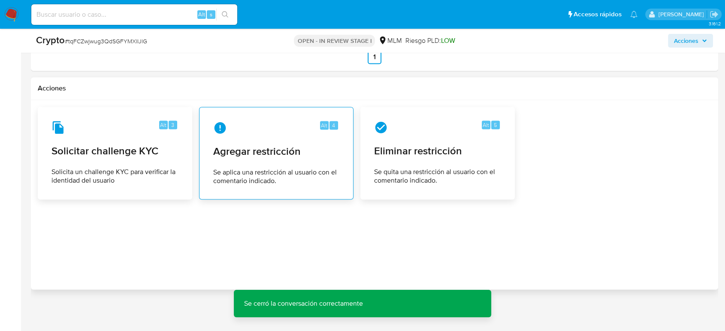
click at [283, 157] on span "Agregar restricción" at bounding box center [276, 151] width 126 height 13
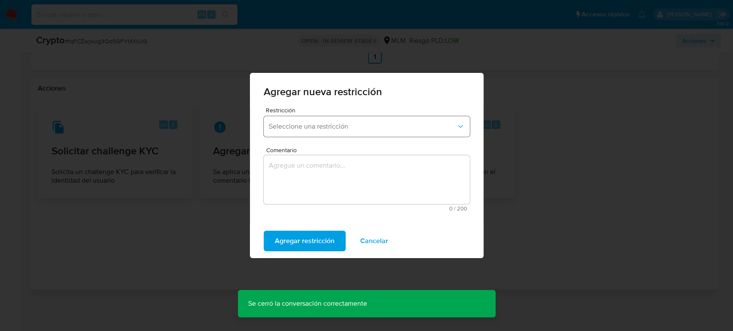
click at [348, 117] on button "Seleccione una restricción" at bounding box center [367, 126] width 206 height 21
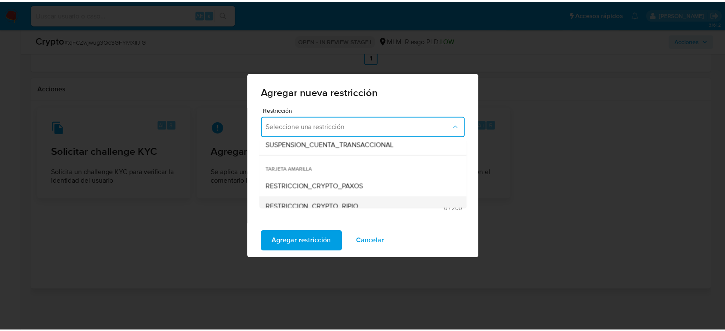
scroll to position [152, 0]
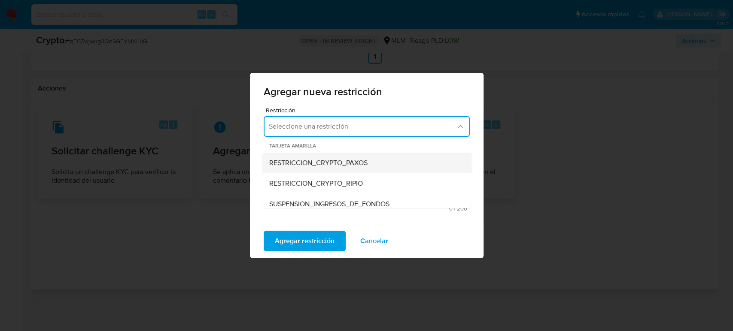
click at [376, 161] on div "RESTRICCION_CRYPTO_PAXOS" at bounding box center [364, 163] width 191 height 21
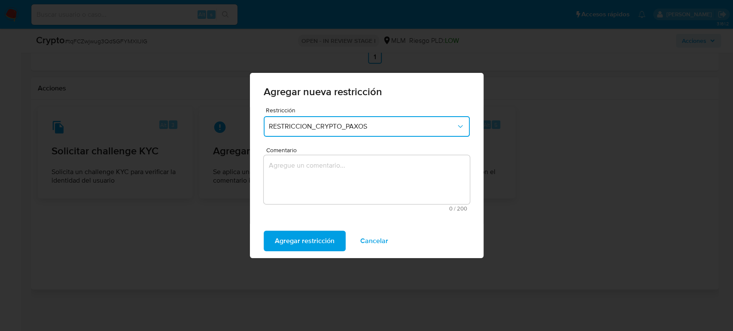
click at [397, 194] on textarea "Comentario" at bounding box center [367, 179] width 206 height 49
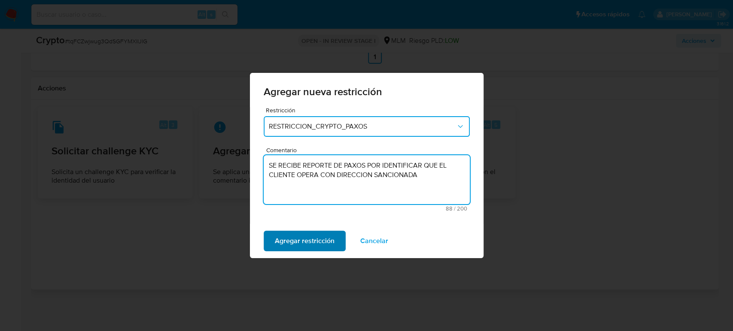
type textarea "SE RECIBE REPORTE DE PAXOS POR IDENTIFICAR QUE EL CLIENTE OPERA CON DIRECCION S…"
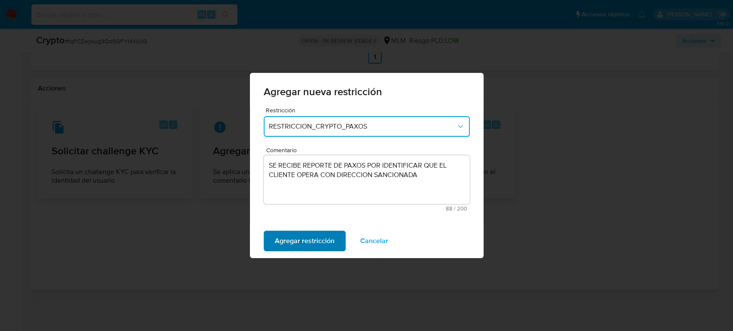
click at [328, 247] on span "Agregar restricción" at bounding box center [305, 241] width 60 height 19
click at [307, 239] on button "Confirmar" at bounding box center [290, 241] width 53 height 21
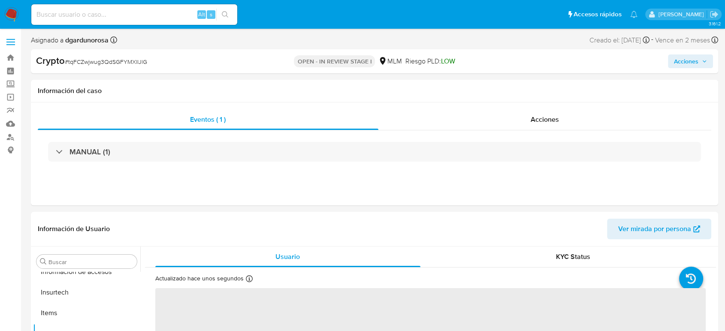
scroll to position [404, 0]
select select "10"
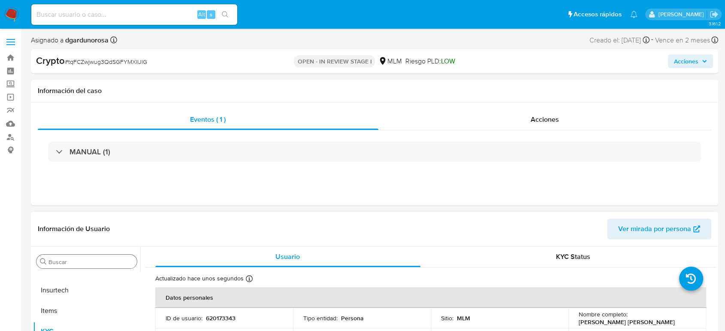
click at [83, 260] on input "Buscar" at bounding box center [91, 262] width 85 height 8
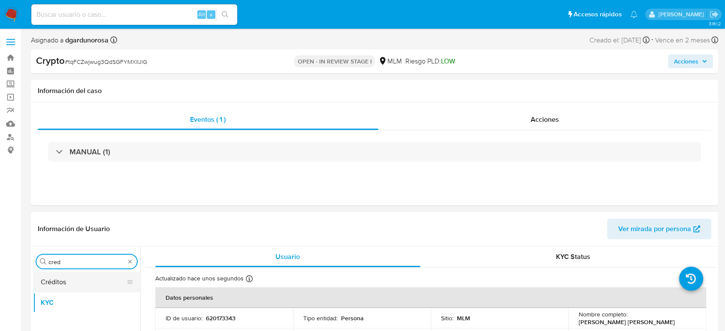
type input "cred"
click at [84, 284] on button "Créditos" at bounding box center [83, 282] width 100 height 21
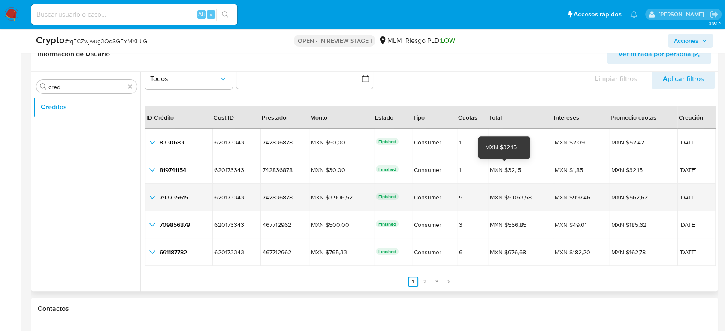
scroll to position [238, 0]
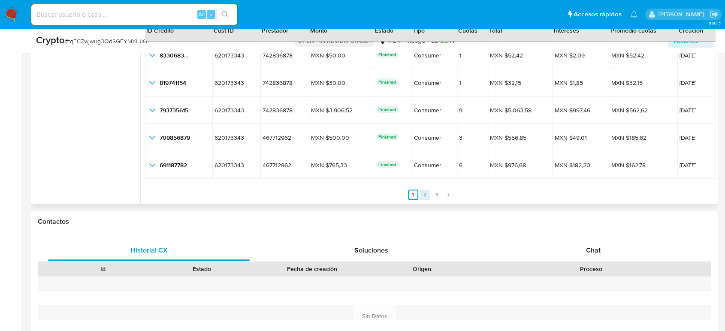
click at [422, 194] on link "2" at bounding box center [425, 195] width 10 height 10
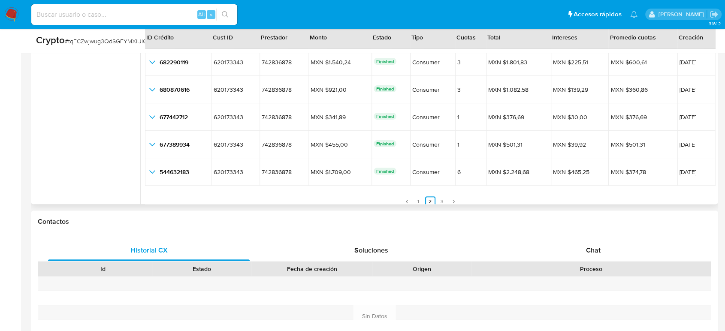
scroll to position [20, 0]
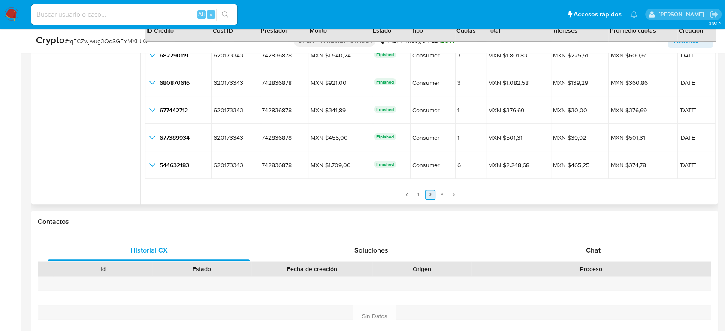
click at [438, 193] on link "3" at bounding box center [442, 195] width 10 height 10
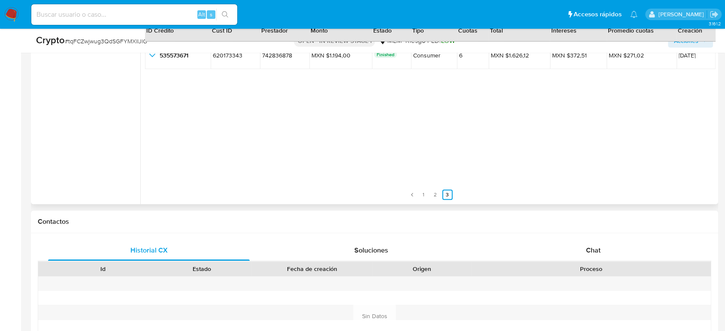
scroll to position [0, 0]
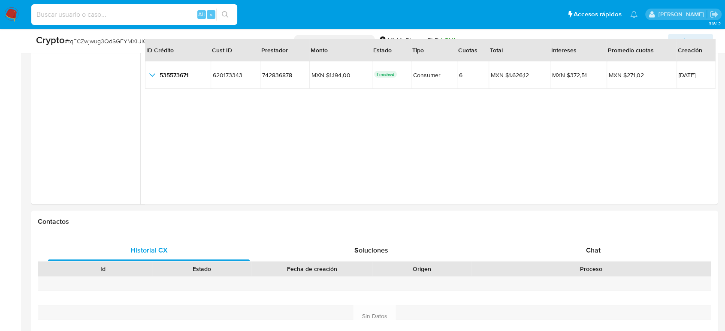
click at [127, 14] on input at bounding box center [134, 14] width 206 height 11
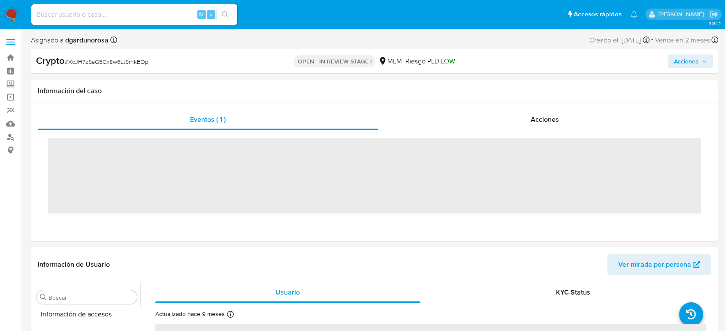
scroll to position [404, 0]
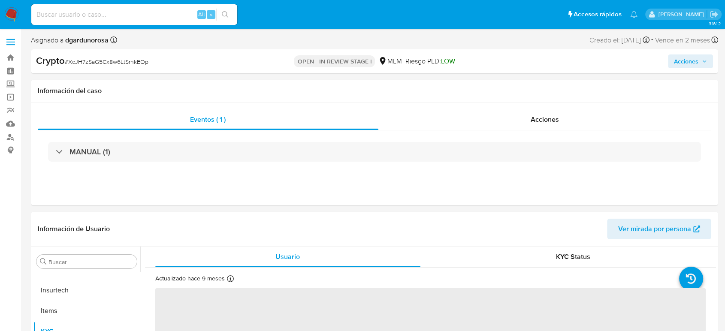
select select "10"
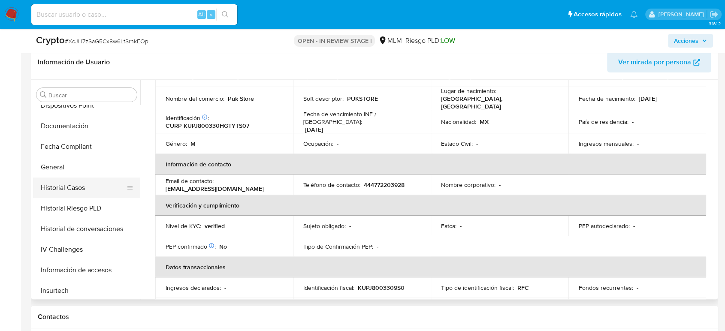
scroll to position [213, 0]
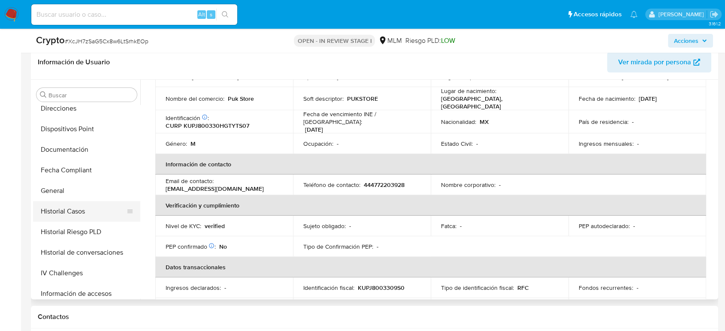
click at [86, 218] on button "Historial Casos" at bounding box center [83, 211] width 100 height 21
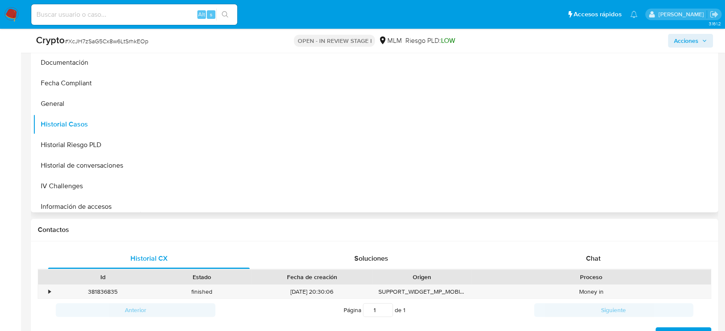
scroll to position [333, 0]
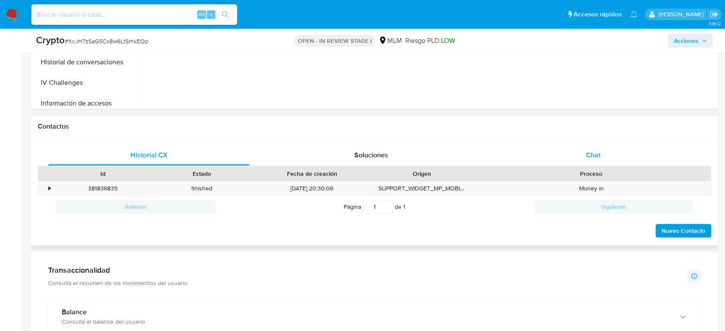
click at [571, 154] on div "Chat" at bounding box center [594, 155] width 202 height 21
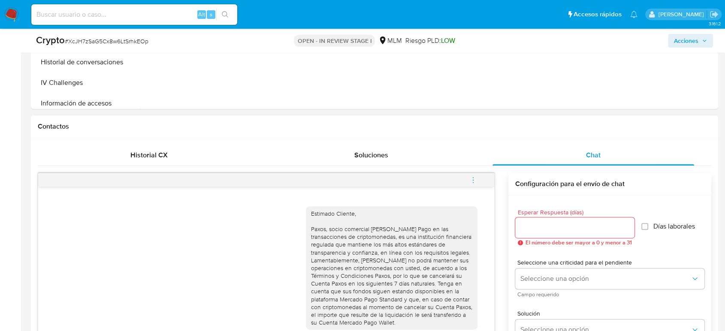
click at [470, 179] on icon "menu-action" at bounding box center [474, 180] width 8 height 8
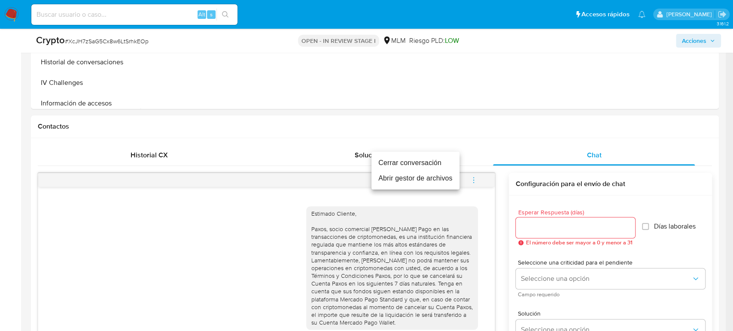
click at [419, 160] on li "Cerrar conversación" at bounding box center [415, 162] width 88 height 15
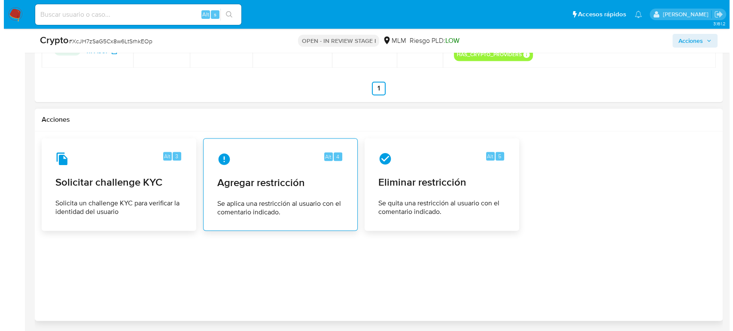
scroll to position [1288, 0]
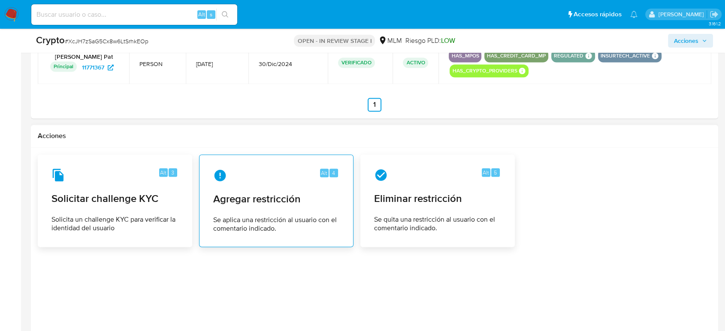
click at [290, 187] on div "Alt 4 Agregar restricción Se aplica una restricción al usuario con el comentari…" at bounding box center [276, 201] width 140 height 78
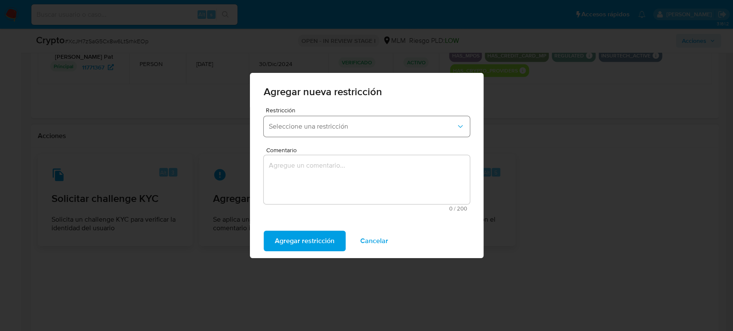
click at [315, 127] on span "Seleccione una restricción" at bounding box center [362, 126] width 187 height 9
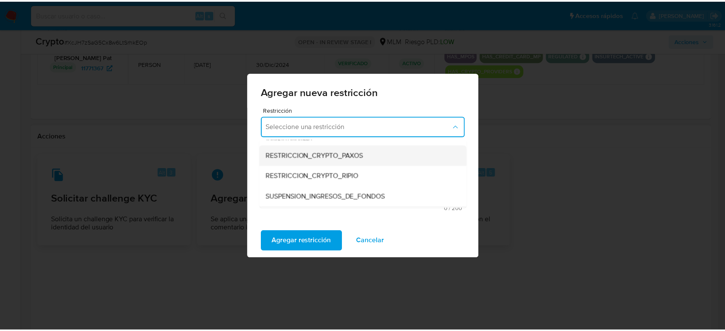
scroll to position [143, 0]
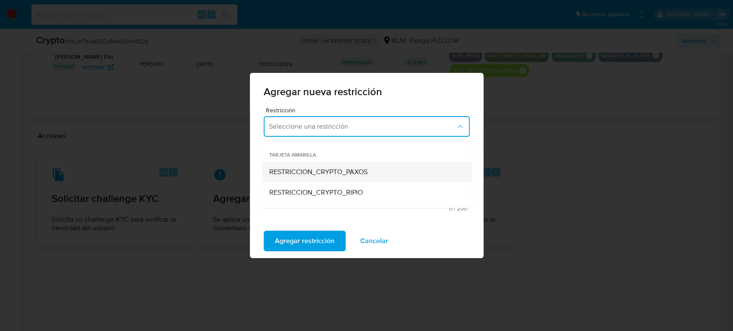
click at [357, 174] on span "RESTRICCION_CRYPTO_PAXOS" at bounding box center [318, 172] width 98 height 9
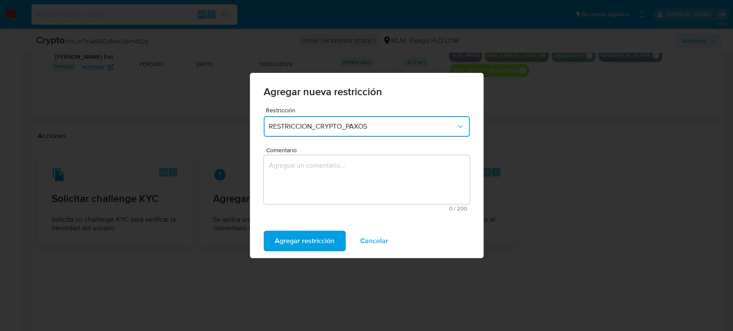
click at [358, 181] on textarea "Comentario" at bounding box center [367, 179] width 206 height 49
click at [331, 173] on textarea "Comentario" at bounding box center [367, 179] width 206 height 49
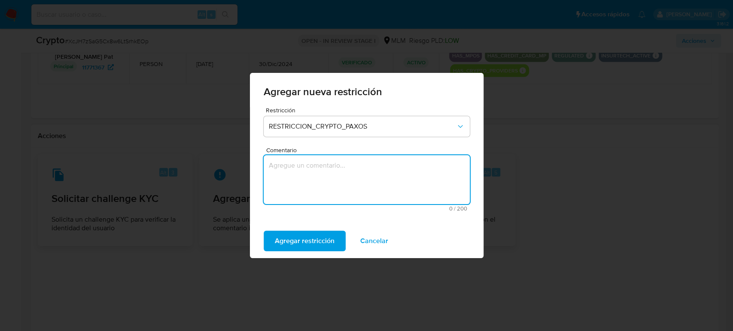
paste textarea "SE RECIBE REPORTE DE PAXOS POR IDENTIFICAR QUE EL CLIENTE OPERA CON DIRECCION S…"
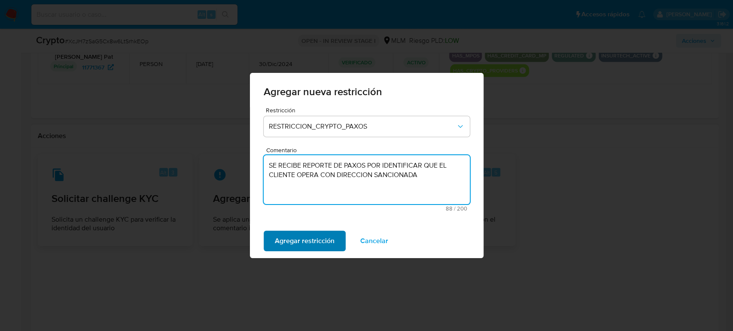
type textarea "SE RECIBE REPORTE DE PAXOS POR IDENTIFICAR QUE EL CLIENTE OPERA CON DIRECCION S…"
click at [313, 243] on span "Agregar restricción" at bounding box center [305, 241] width 60 height 19
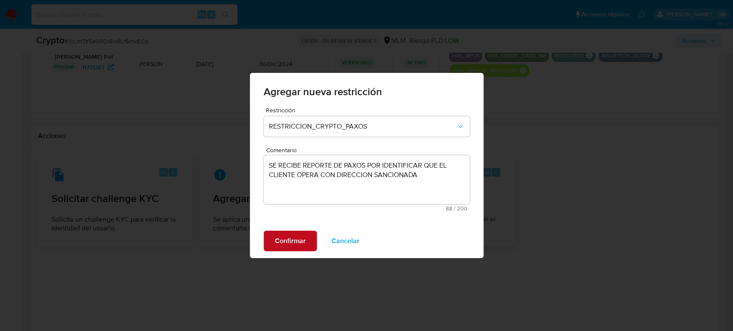
click at [295, 236] on span "Confirmar" at bounding box center [290, 241] width 31 height 19
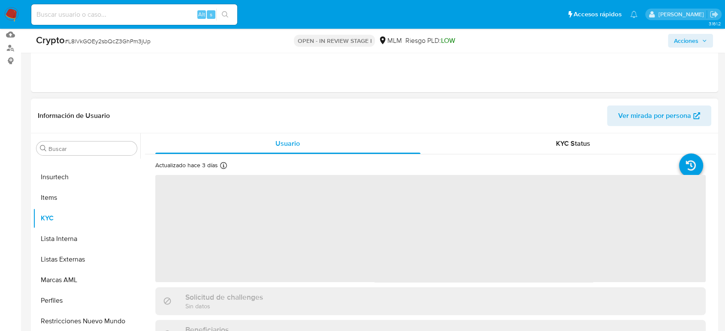
scroll to position [95, 0]
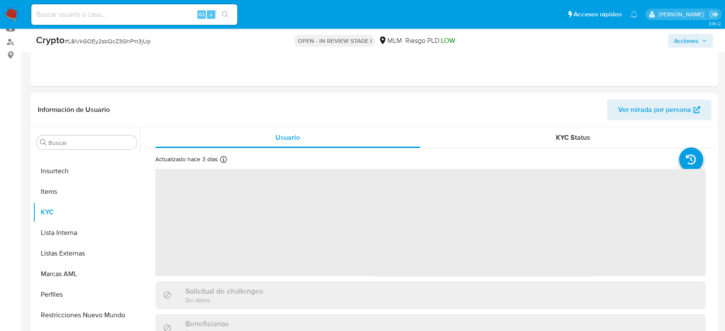
select select "10"
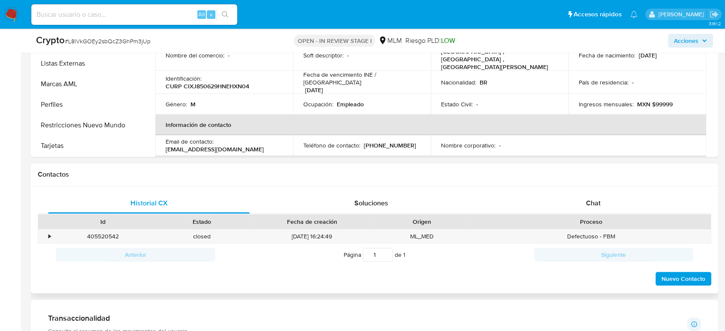
scroll to position [286, 0]
click at [597, 201] on span "Chat" at bounding box center [593, 203] width 15 height 10
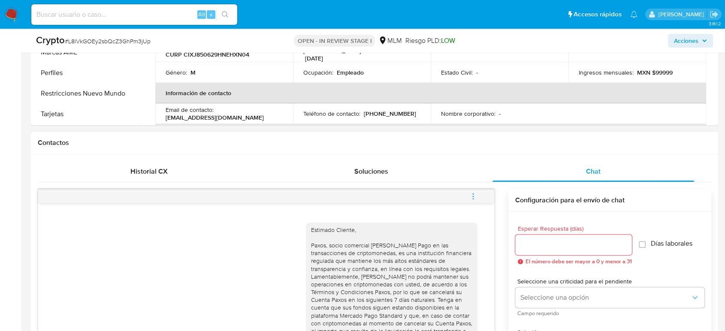
scroll to position [333, 0]
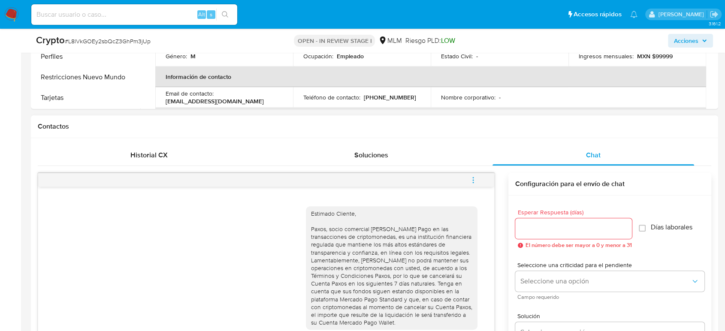
click at [476, 184] on span "menu-action" at bounding box center [474, 180] width 8 height 21
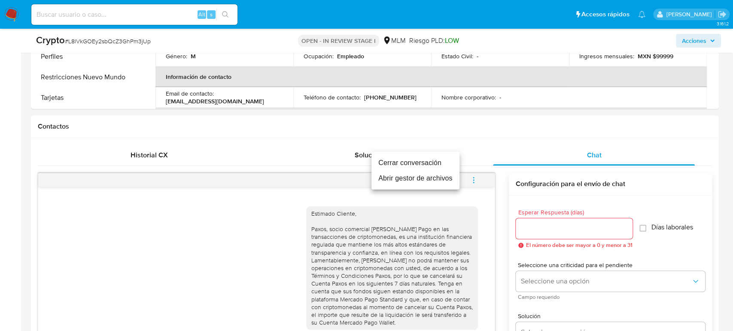
click at [424, 169] on li "Cerrar conversación" at bounding box center [415, 162] width 88 height 15
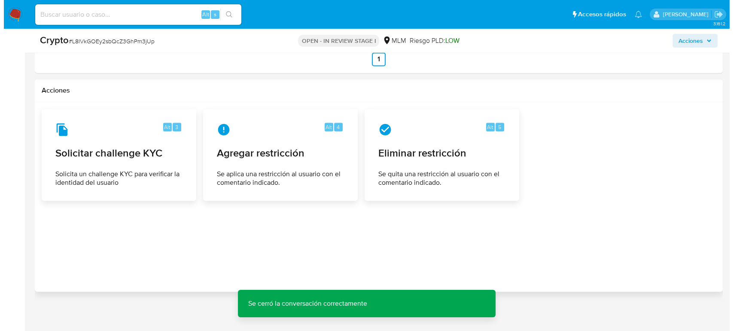
scroll to position [1322, 0]
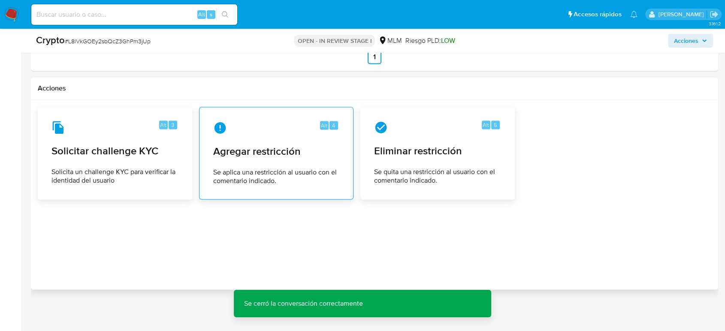
click at [263, 164] on div "Alt 4 Agregar restricción Se aplica una restricción al usuario con el comentari…" at bounding box center [276, 153] width 140 height 78
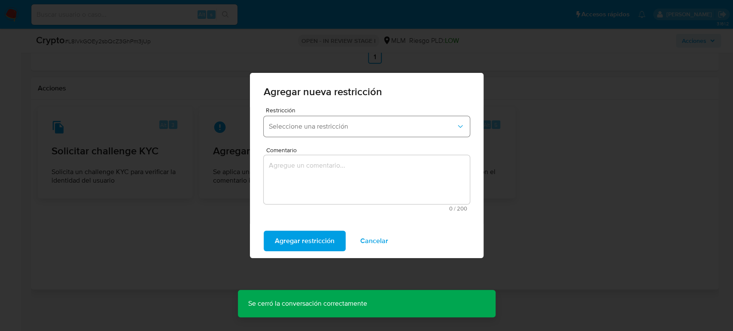
click at [307, 132] on button "Seleccione una restricción" at bounding box center [367, 126] width 206 height 21
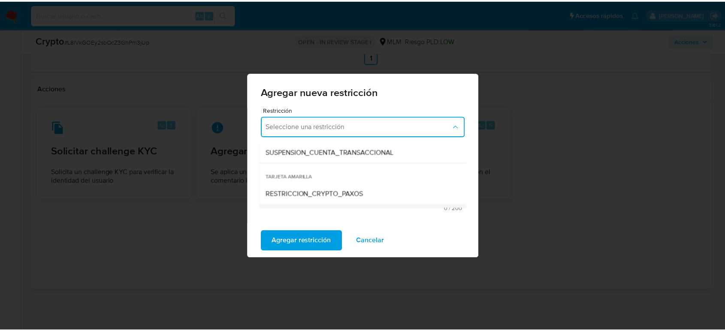
scroll to position [143, 0]
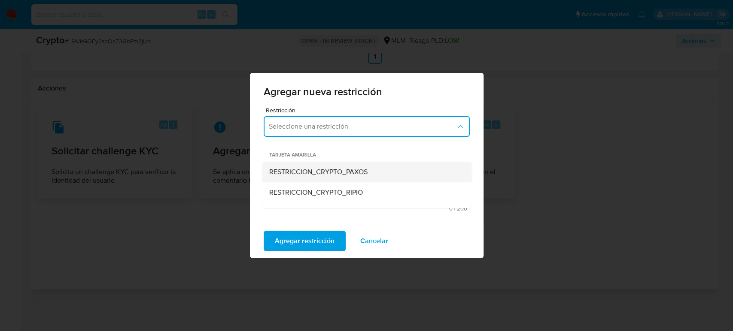
click at [359, 175] on span "RESTRICCION_CRYPTO_PAXOS" at bounding box center [318, 172] width 98 height 9
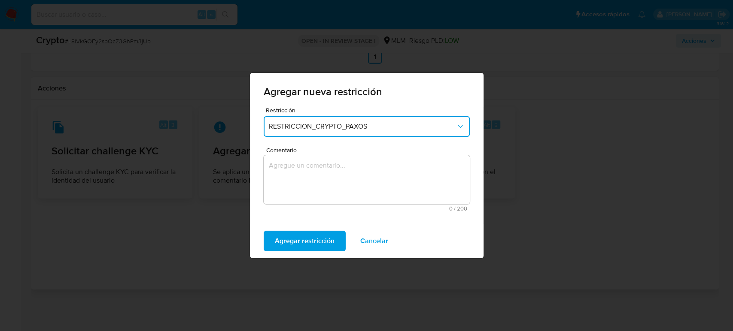
click at [359, 175] on textarea "Comentario" at bounding box center [367, 179] width 206 height 49
click at [285, 173] on textarea "Comentario" at bounding box center [367, 179] width 206 height 49
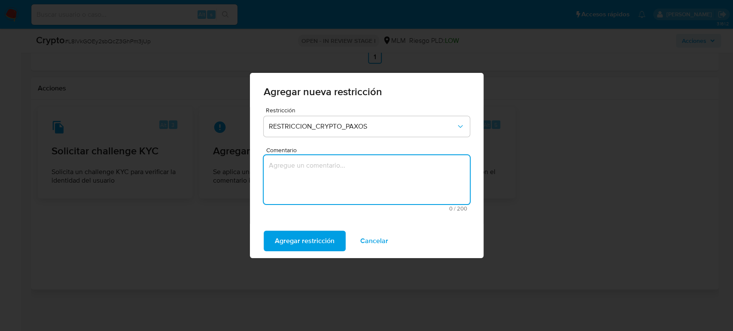
paste textarea "SE RECIBE REPORTE DE PAXOS POR IDENTIFICAR QUE EL CLIENTE OPERA CON DIRECCION S…"
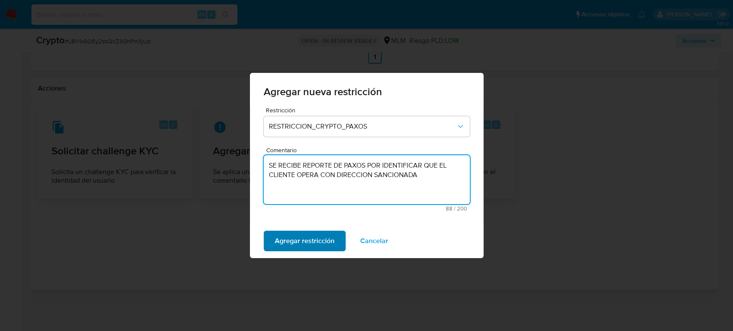
type textarea "SE RECIBE REPORTE DE PAXOS POR IDENTIFICAR QUE EL CLIENTE OPERA CON DIRECCION S…"
click at [317, 245] on span "Agregar restricción" at bounding box center [305, 241] width 60 height 19
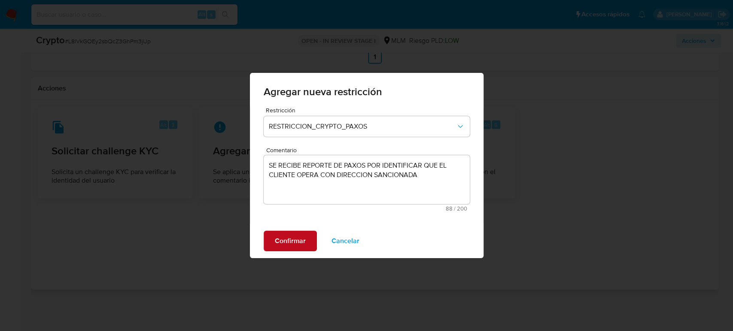
click at [306, 239] on button "Confirmar" at bounding box center [290, 241] width 53 height 21
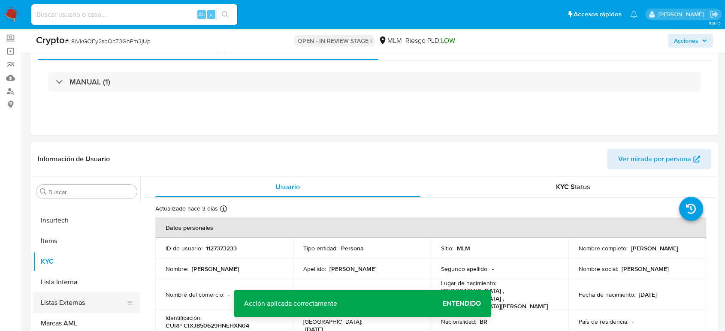
scroll to position [34, 0]
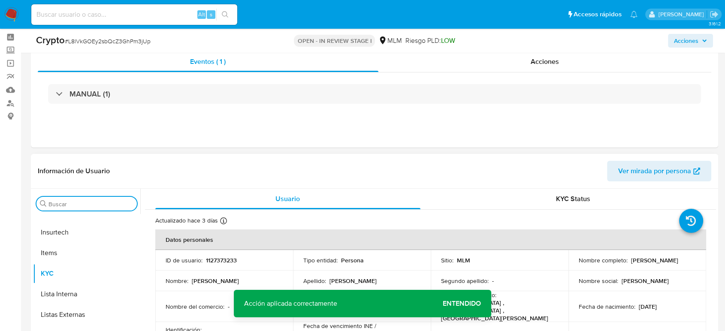
click at [79, 207] on input "Buscar" at bounding box center [91, 204] width 85 height 8
type input "cred"
click at [77, 224] on button "Créditos" at bounding box center [83, 224] width 100 height 21
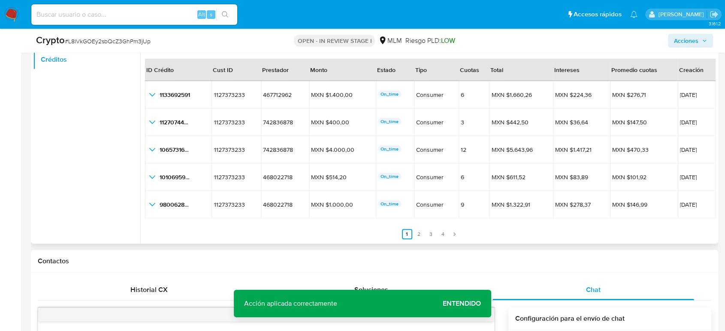
scroll to position [224, 0]
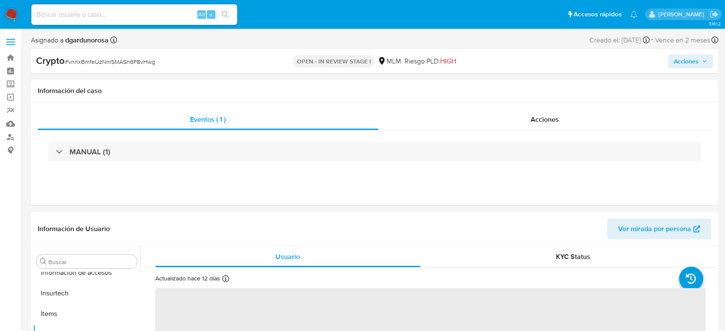
scroll to position [404, 0]
select select "10"
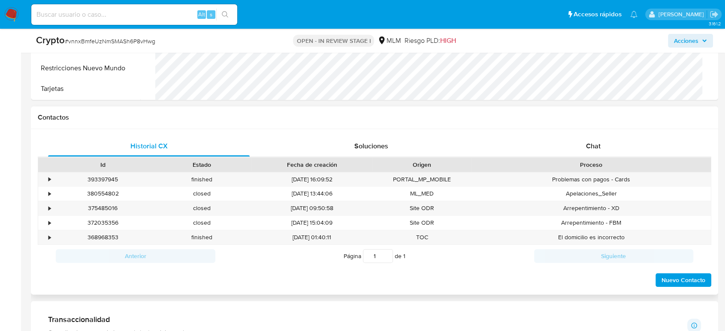
scroll to position [238, 0]
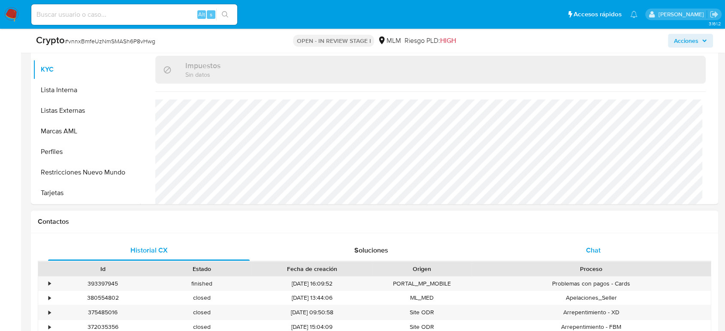
click at [595, 250] on span "Chat" at bounding box center [593, 251] width 15 height 10
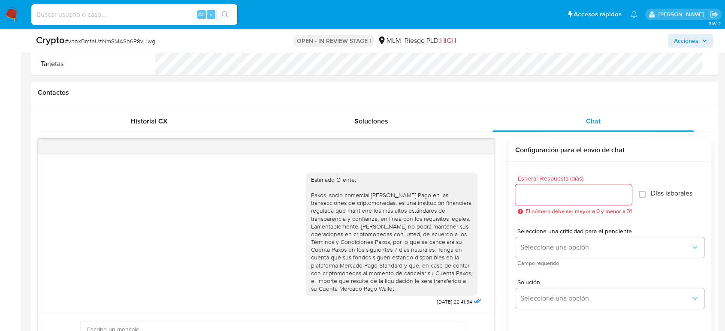
scroll to position [381, 0]
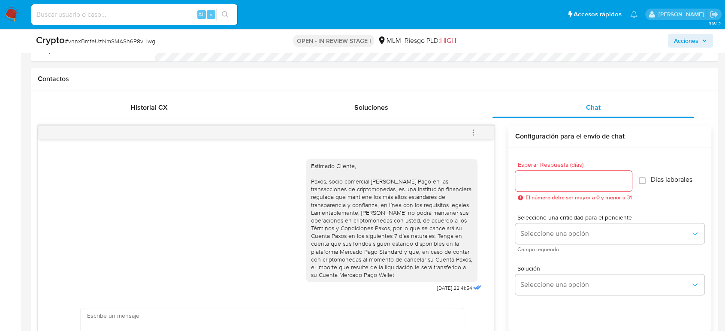
click at [470, 130] on icon "menu-action" at bounding box center [474, 133] width 8 height 8
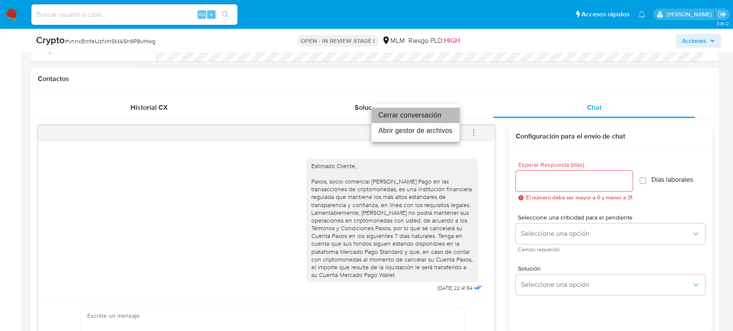
click at [415, 118] on li "Cerrar conversación" at bounding box center [415, 115] width 88 height 15
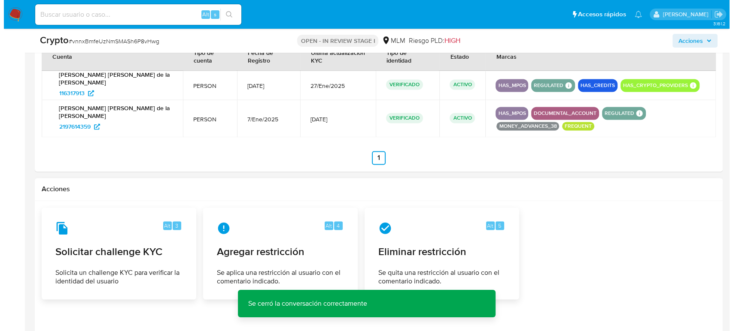
scroll to position [1335, 0]
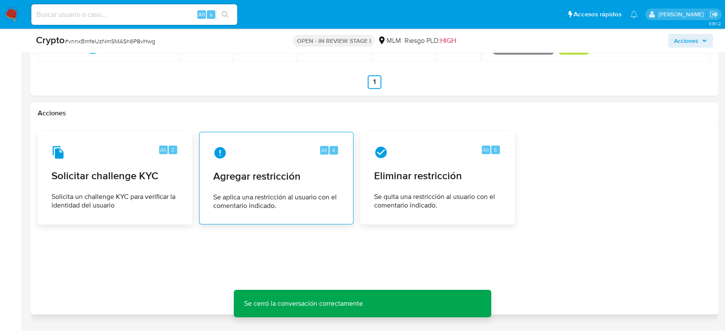
click at [269, 175] on span "Agregar restricción" at bounding box center [276, 176] width 126 height 13
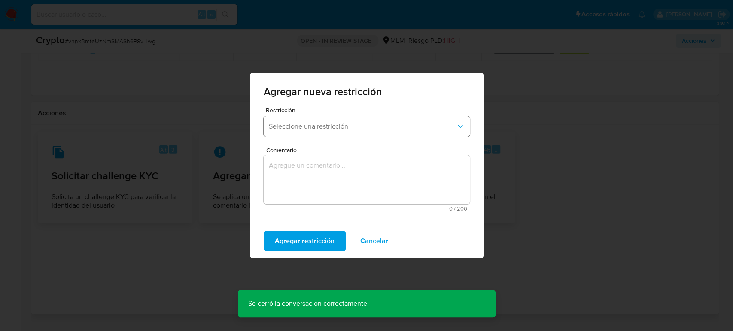
click at [302, 116] on button "Seleccione una restricción" at bounding box center [367, 126] width 206 height 21
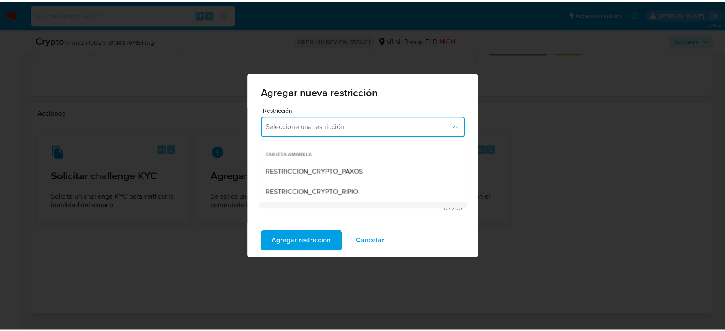
scroll to position [143, 0]
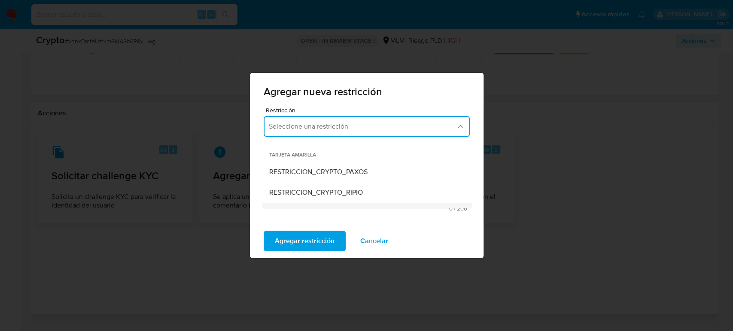
click at [343, 173] on span "RESTRICCION_CRYPTO_PAXOS" at bounding box center [318, 172] width 98 height 9
click at [347, 185] on textarea "Comentario" at bounding box center [367, 179] width 206 height 49
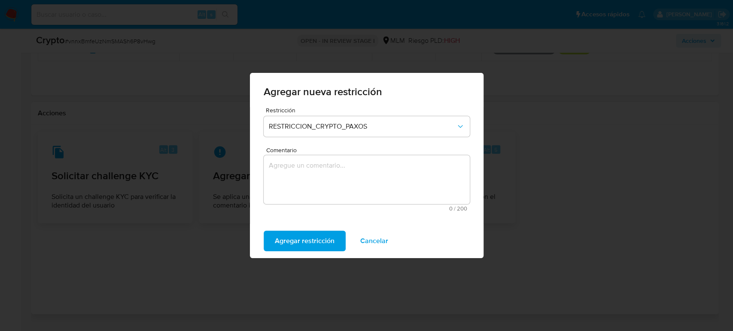
click at [392, 166] on textarea "Comentario" at bounding box center [367, 179] width 206 height 49
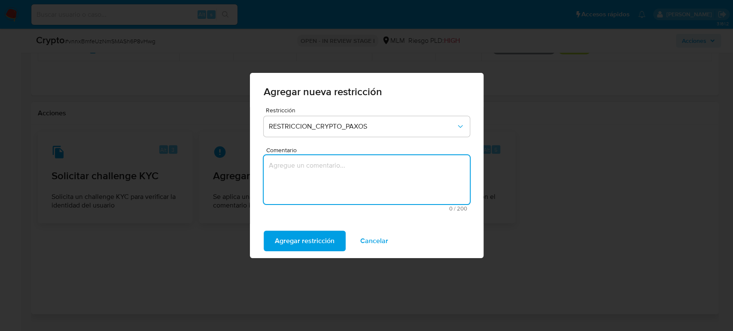
paste textarea "SE RECIBE REPORTE DE PAXOS POR IDENTIFICAR QUE EL CLIENTE OPERA CON DIRECCION S…"
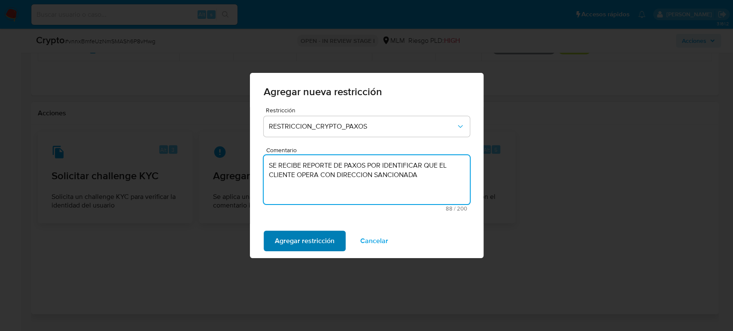
type textarea "SE RECIBE REPORTE DE PAXOS POR IDENTIFICAR QUE EL CLIENTE OPERA CON DIRECCION S…"
click at [312, 239] on span "Agregar restricción" at bounding box center [305, 241] width 60 height 19
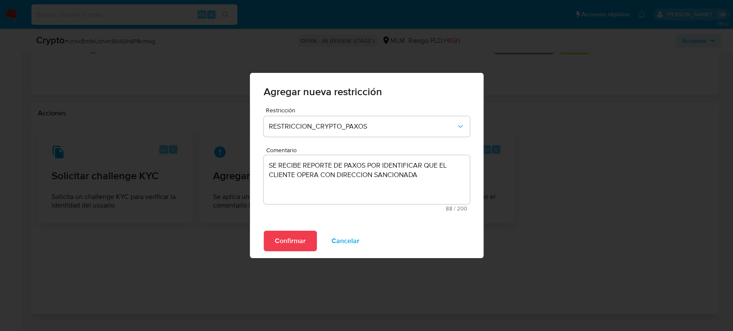
click at [310, 239] on button "Confirmar" at bounding box center [290, 241] width 53 height 21
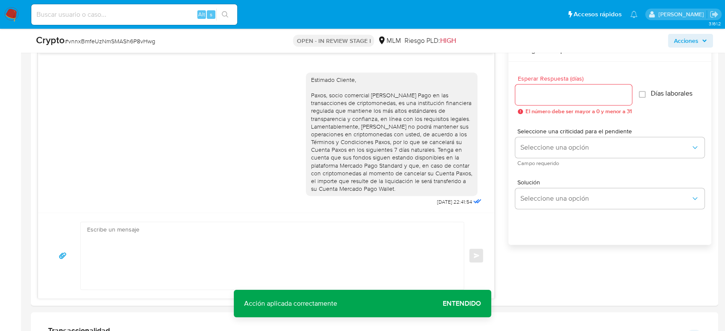
scroll to position [381, 0]
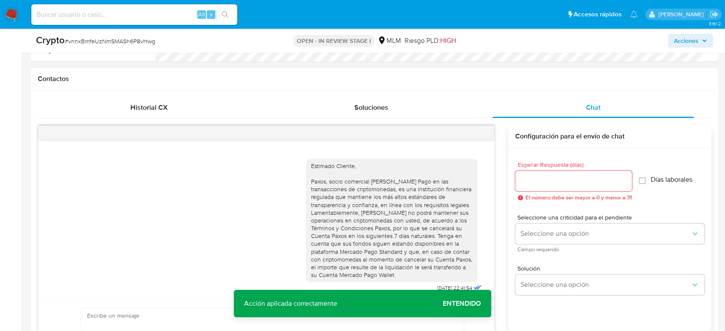
click at [481, 133] on div at bounding box center [266, 133] width 456 height 14
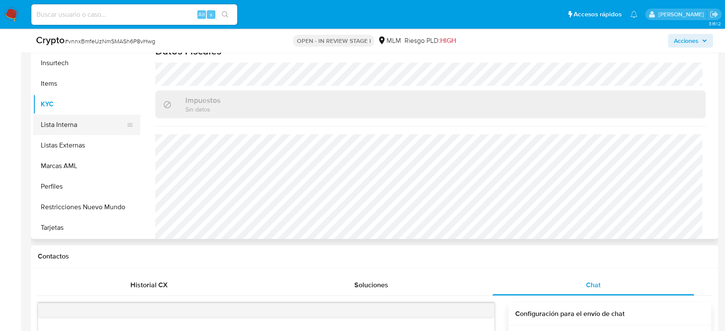
scroll to position [120, 0]
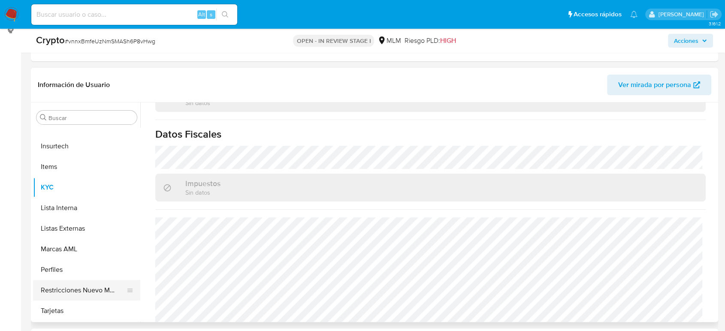
click at [66, 281] on button "Restricciones Nuevo Mundo" at bounding box center [83, 290] width 100 height 21
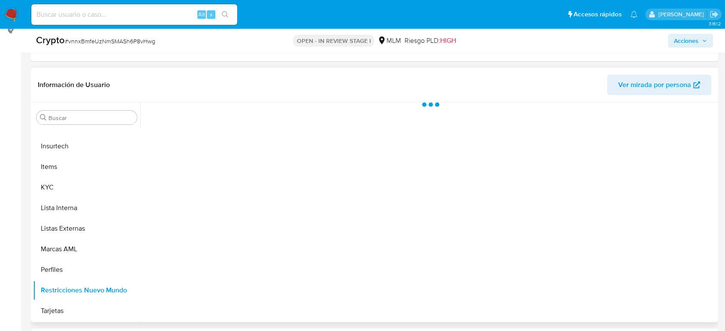
scroll to position [0, 0]
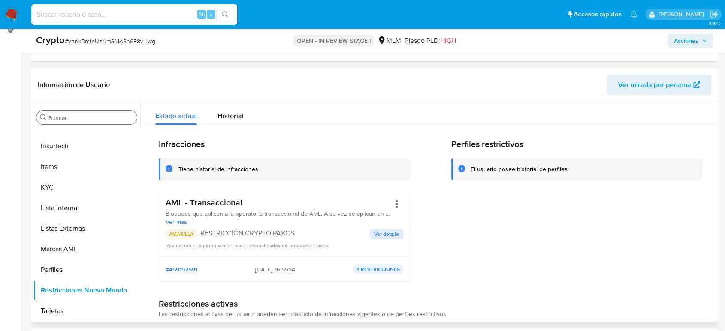
click at [88, 120] on input "Buscar" at bounding box center [91, 118] width 85 height 8
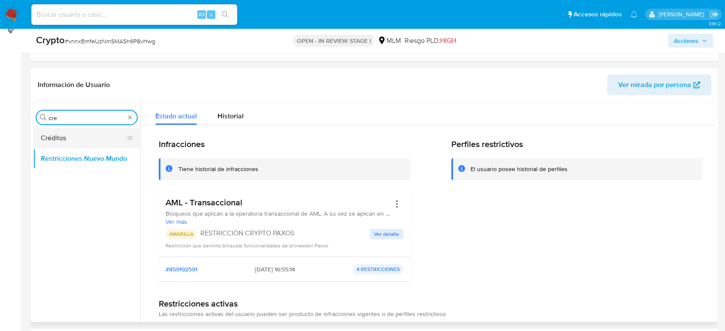
type input "cre"
click at [78, 142] on button "Créditos" at bounding box center [83, 138] width 100 height 21
click at [95, 138] on button "Créditos" at bounding box center [83, 138] width 100 height 21
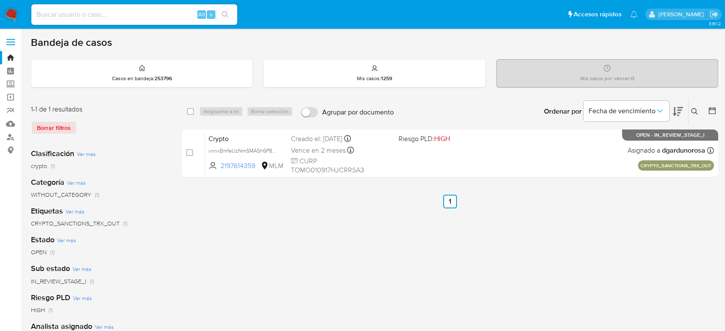
click at [694, 109] on icon at bounding box center [694, 111] width 7 height 7
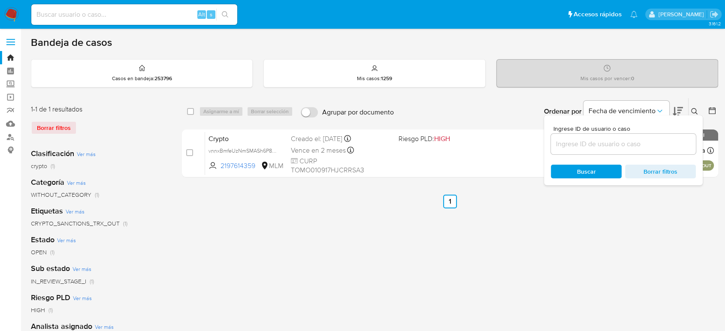
click at [634, 143] on input at bounding box center [623, 144] width 145 height 11
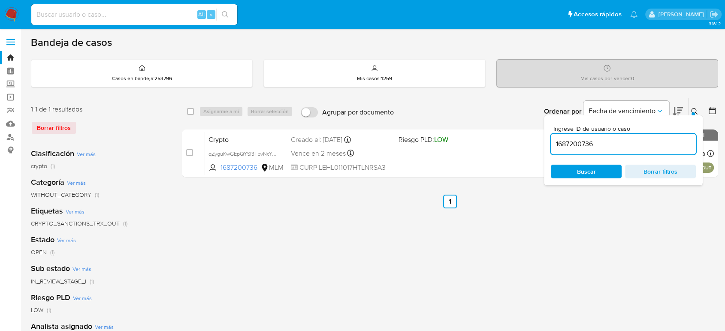
click at [695, 111] on icon at bounding box center [694, 111] width 7 height 7
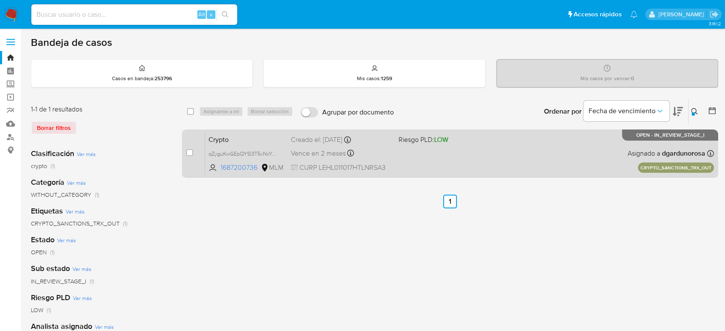
click at [499, 171] on div "Crypto qZyguKwGEpQYSI3T5vNcYvJe 1687200736 MLM Riesgo PLD: LOW Creado el: [DATE…" at bounding box center [459, 153] width 509 height 43
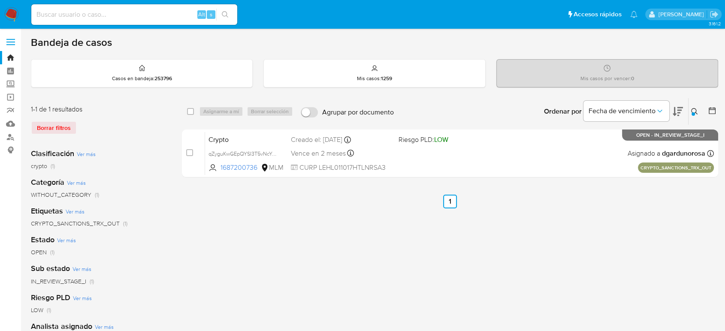
click at [694, 117] on div "Ingrese ID de usuario o caso 1687200736 Buscar Borrar filtros" at bounding box center [695, 111] width 15 height 27
click at [694, 115] on div at bounding box center [693, 113] width 3 height 3
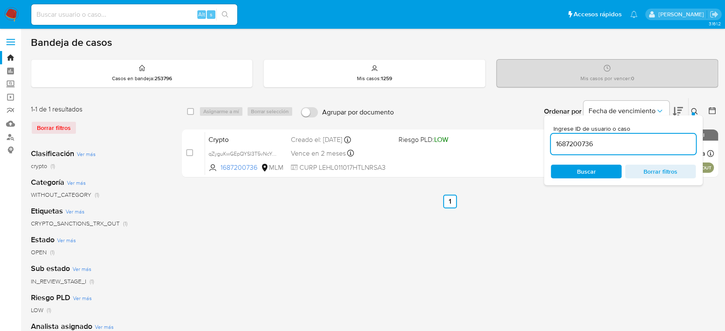
click at [576, 146] on input "1687200736" at bounding box center [623, 144] width 145 height 11
click at [576, 147] on input "1687200736" at bounding box center [623, 144] width 145 height 11
type input "39108225"
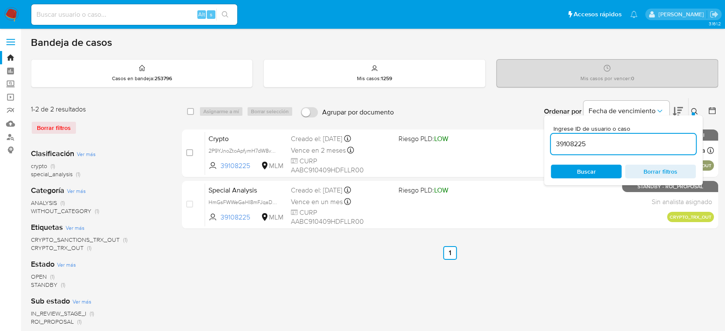
click at [689, 110] on button at bounding box center [696, 111] width 14 height 10
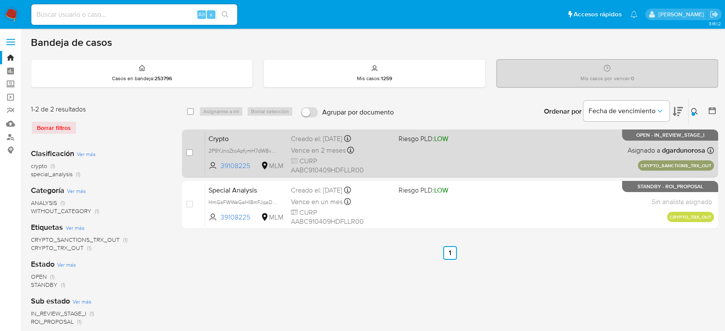
click at [509, 156] on div "Crypto 2P9YJnoZtoApfymH7dW8vaQu 39108225 MLM Riesgo PLD: LOW Creado el: [DATE] …" at bounding box center [459, 153] width 509 height 43
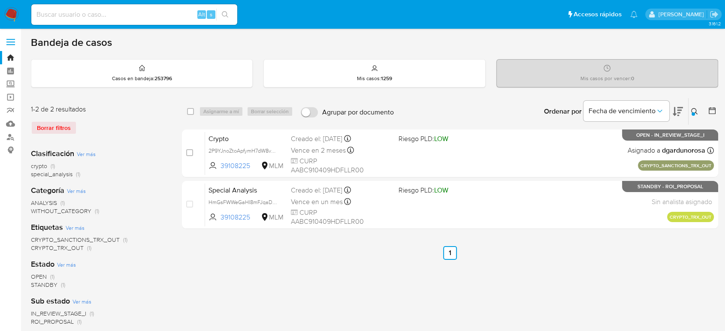
click at [11, 18] on img at bounding box center [11, 14] width 15 height 15
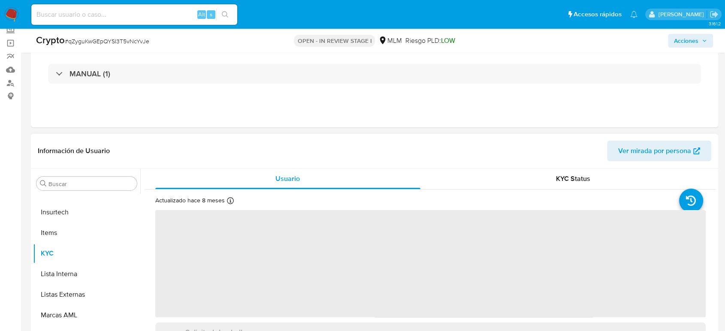
scroll to position [95, 0]
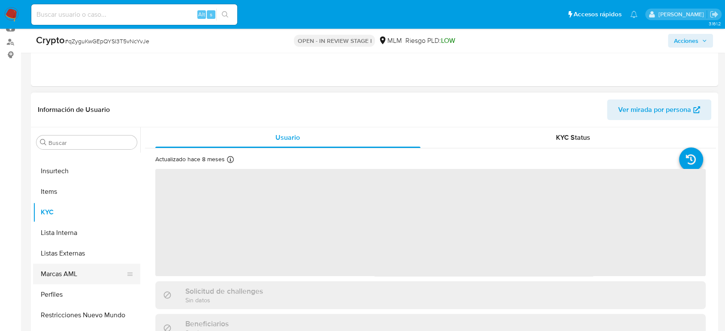
select select "10"
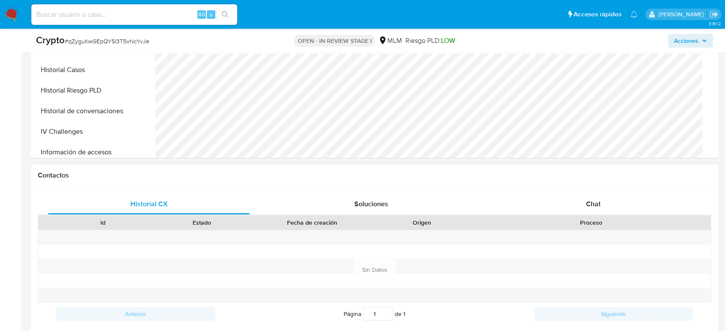
scroll to position [286, 0]
click at [586, 193] on div "Chat" at bounding box center [594, 203] width 202 height 21
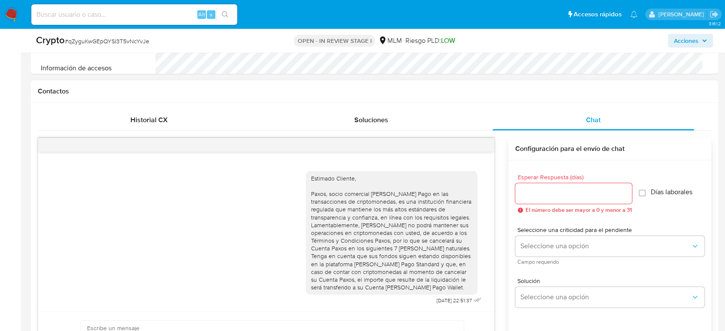
scroll to position [429, 0]
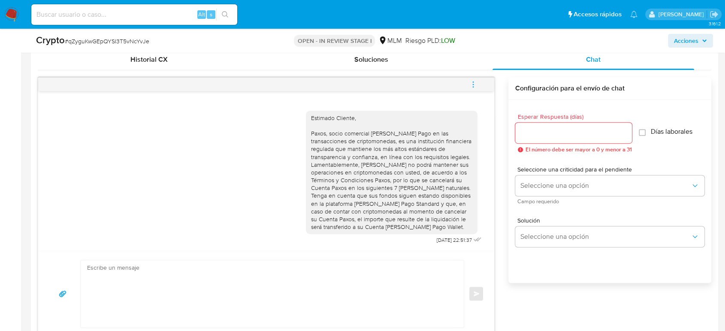
click at [473, 85] on icon "menu-action" at bounding box center [474, 85] width 8 height 8
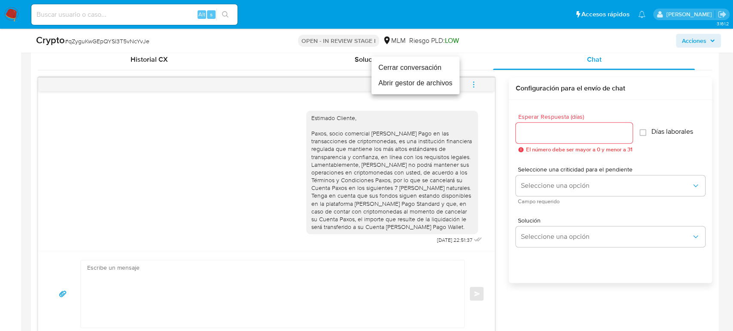
click at [423, 68] on li "Cerrar conversación" at bounding box center [415, 67] width 88 height 15
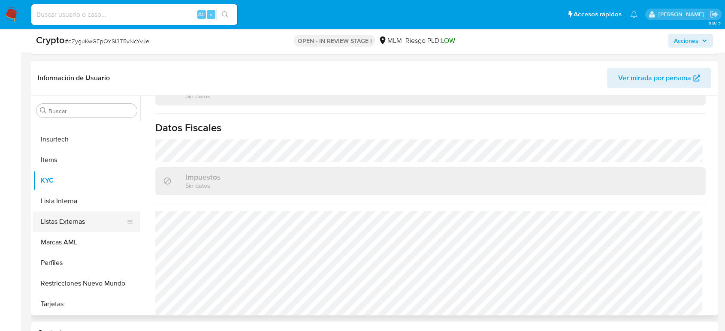
scroll to position [185, 0]
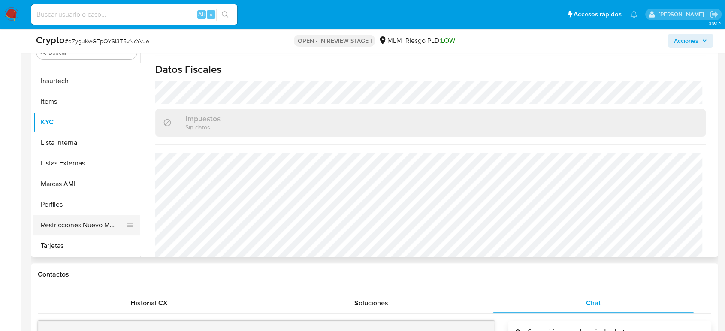
click at [79, 229] on button "Restricciones Nuevo Mundo" at bounding box center [83, 225] width 100 height 21
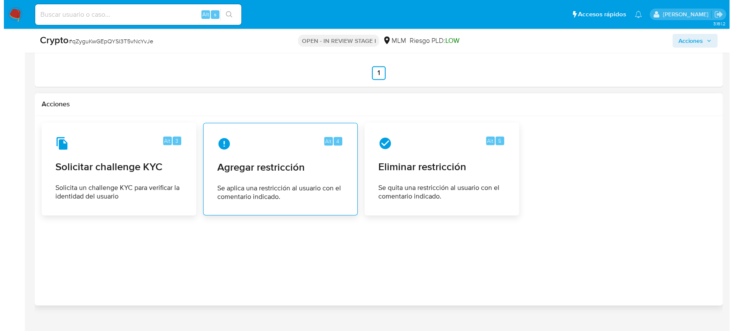
scroll to position [1282, 0]
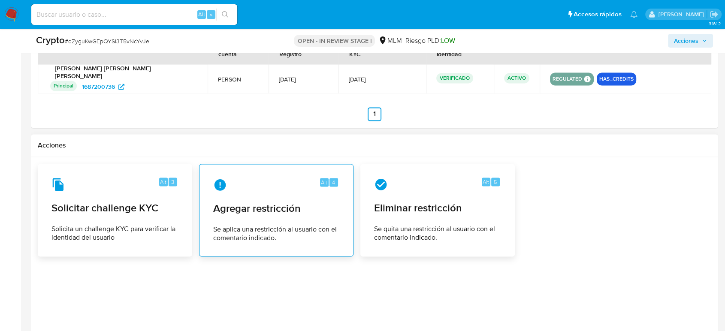
click at [318, 208] on div "Alt 4 Agregar restricción Se aplica una restricción al usuario con el comentari…" at bounding box center [276, 210] width 140 height 78
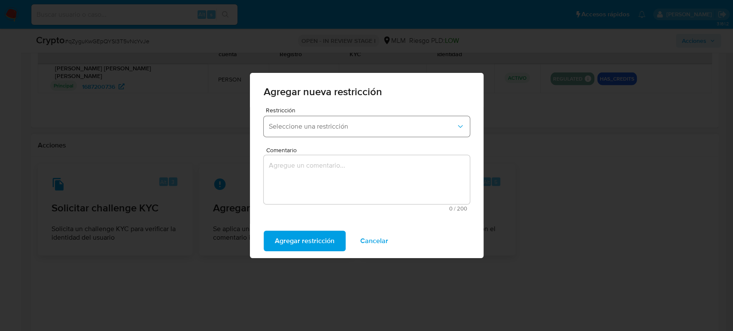
click at [334, 127] on span "Seleccione una restricción" at bounding box center [362, 126] width 187 height 9
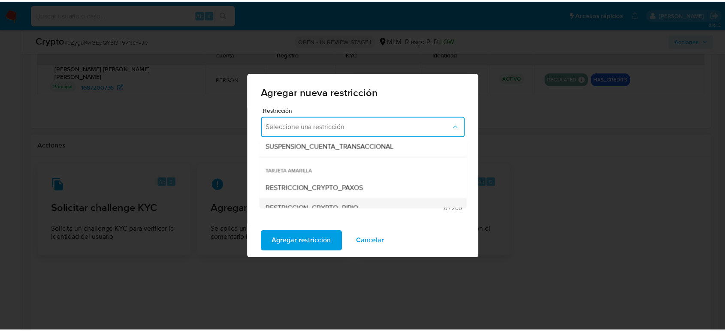
scroll to position [143, 0]
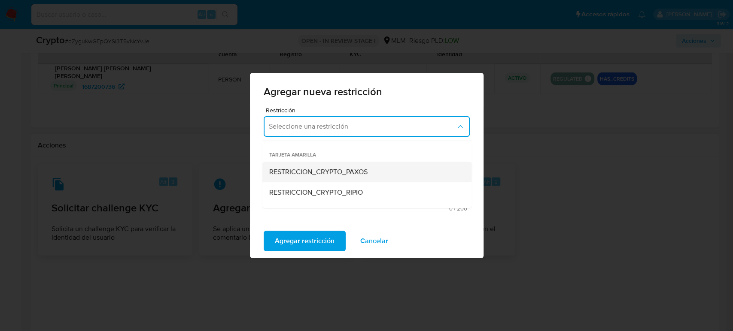
click at [361, 174] on span "RESTRICCION_CRYPTO_PAXOS" at bounding box center [318, 172] width 98 height 9
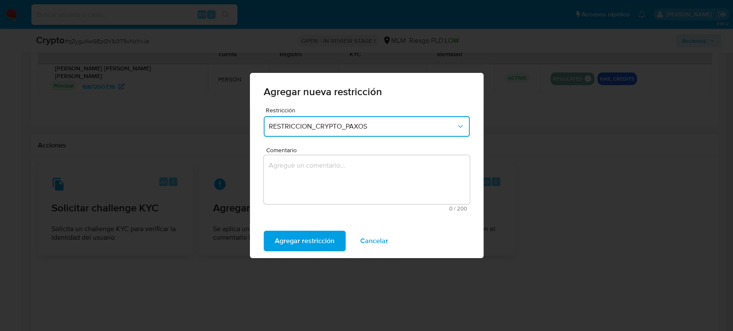
click at [355, 164] on textarea "Comentario" at bounding box center [367, 179] width 206 height 49
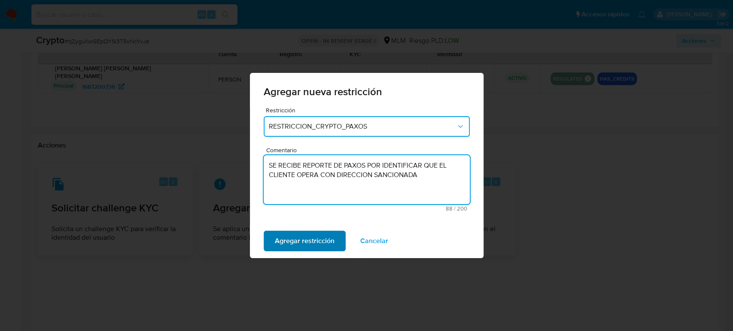
type textarea "SE RECIBE REPORTE DE PAXOS POR IDENTIFICAR QUE EL CLIENTE OPERA CON DIRECCION S…"
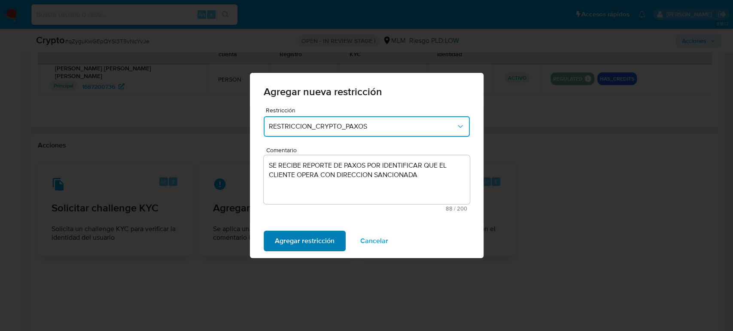
click at [311, 242] on span "Agregar restricción" at bounding box center [305, 241] width 60 height 19
click at [299, 243] on span "Confirmar" at bounding box center [290, 241] width 31 height 19
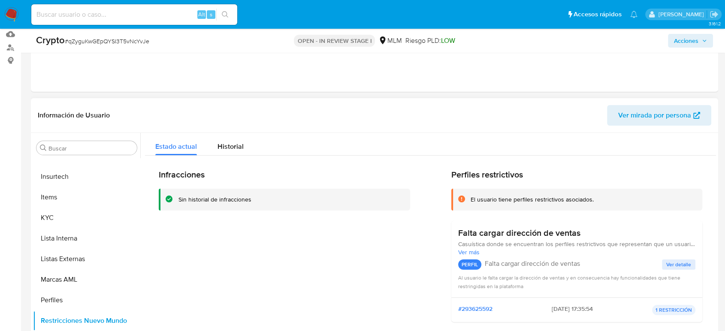
scroll to position [42, 0]
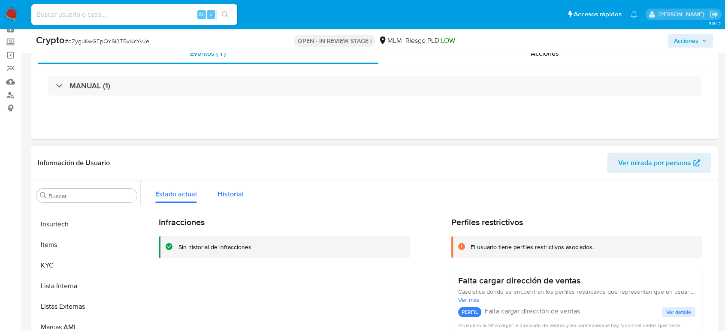
click at [232, 184] on div "Historial" at bounding box center [231, 192] width 26 height 23
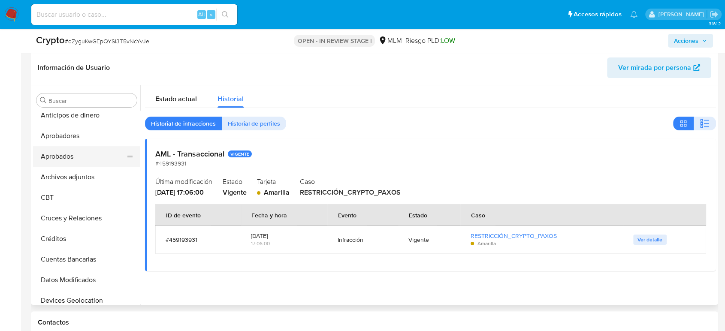
scroll to position [0, 0]
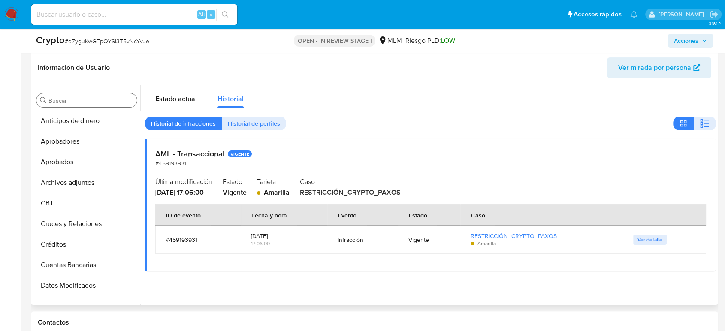
click at [75, 101] on input "Buscar" at bounding box center [91, 101] width 85 height 8
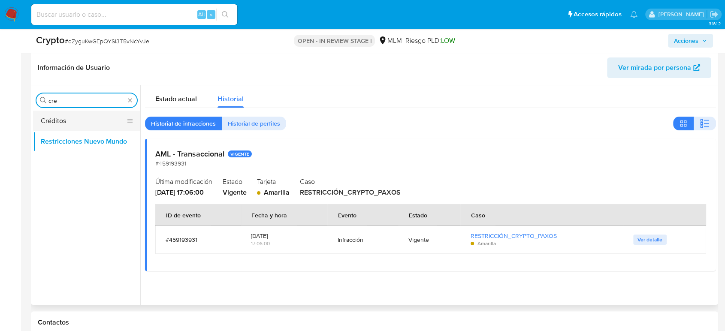
type input "cre"
click at [92, 125] on button "Créditos" at bounding box center [83, 121] width 100 height 21
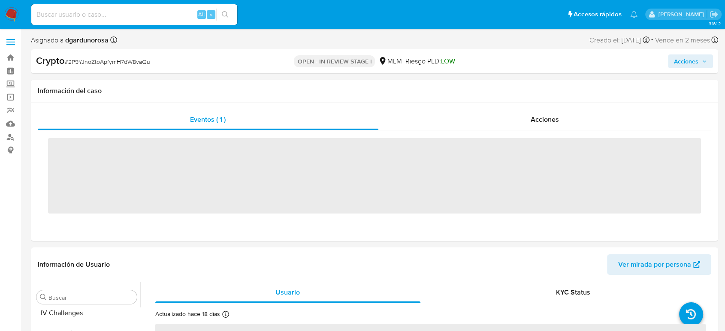
scroll to position [404, 0]
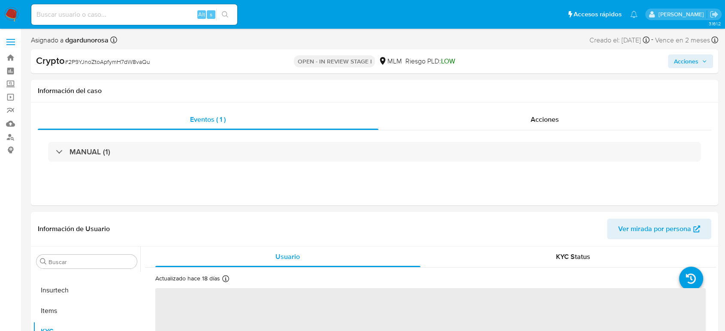
select select "10"
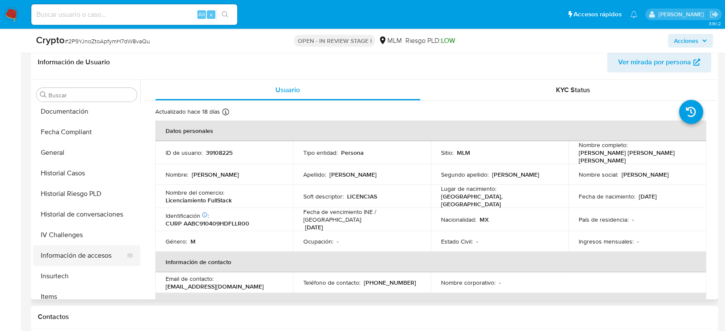
scroll to position [165, 0]
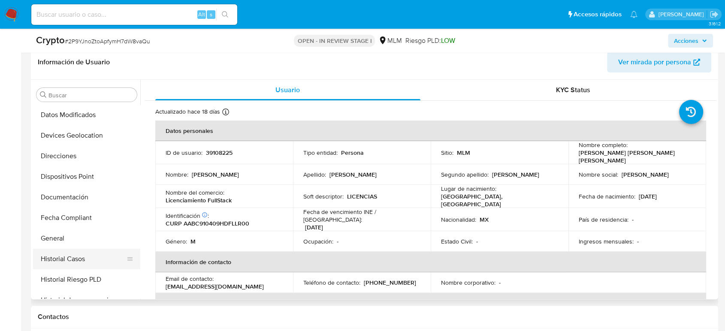
click at [76, 260] on button "Historial Casos" at bounding box center [83, 259] width 100 height 21
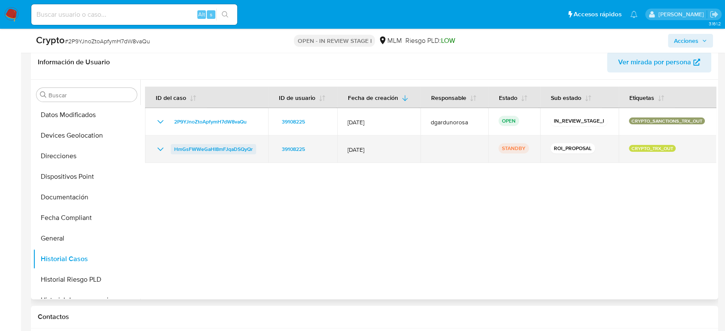
click at [206, 148] on span "HmGsFWWeGaHI8mFJqaDSQyQr" at bounding box center [213, 149] width 79 height 10
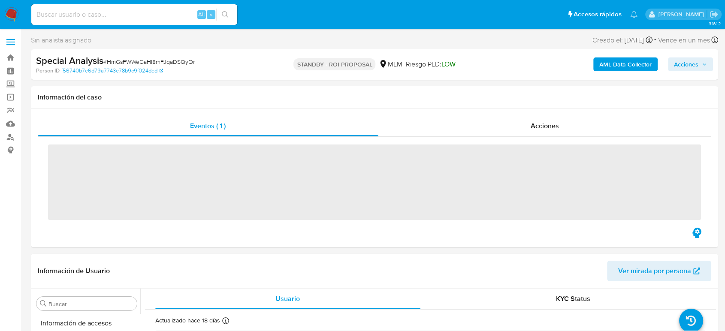
scroll to position [404, 0]
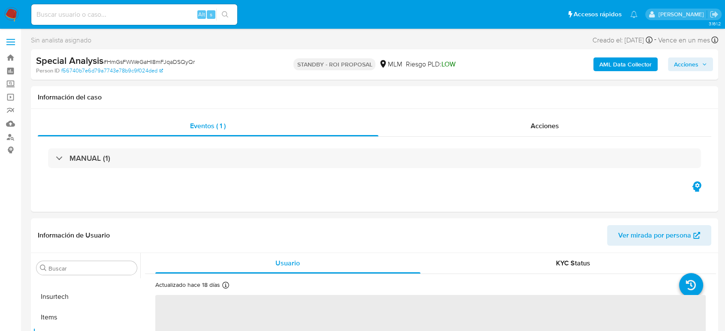
select select "10"
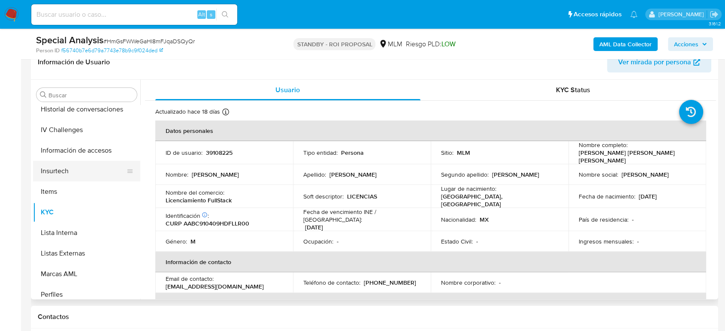
scroll to position [309, 0]
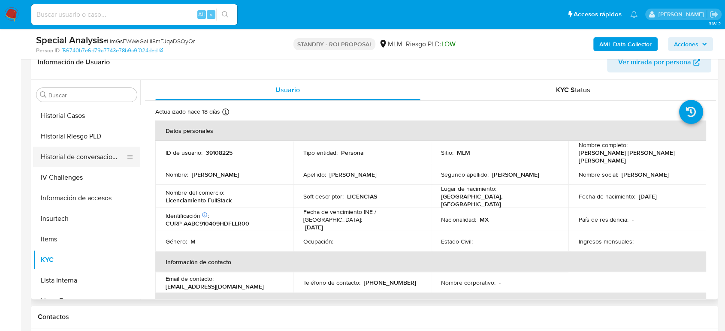
click at [85, 157] on button "Historial de conversaciones" at bounding box center [83, 157] width 100 height 21
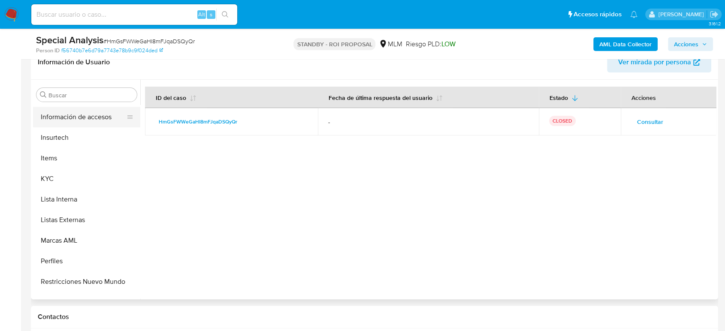
scroll to position [404, 0]
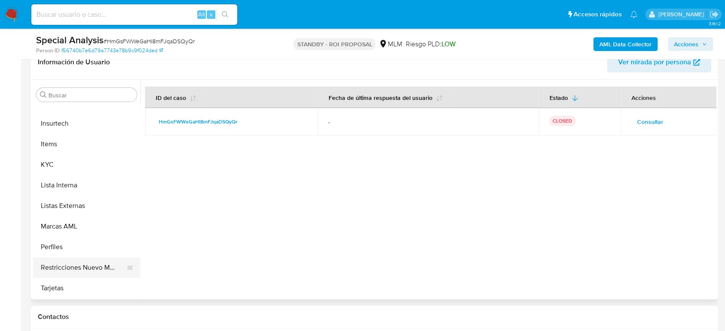
click at [69, 264] on button "Restricciones Nuevo Mundo" at bounding box center [83, 268] width 100 height 21
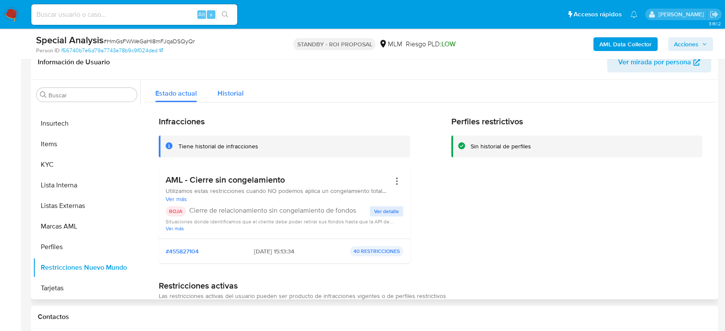
click at [220, 99] on div "Historial" at bounding box center [231, 91] width 26 height 23
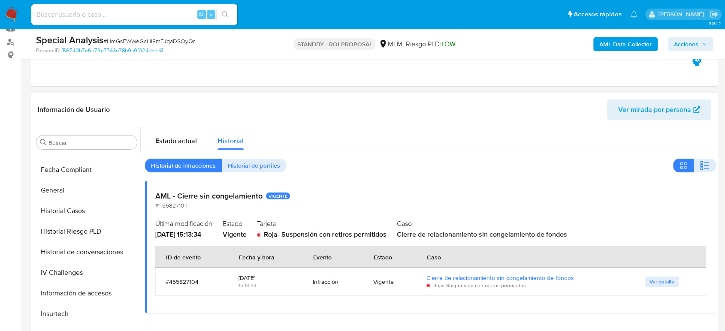
scroll to position [165, 0]
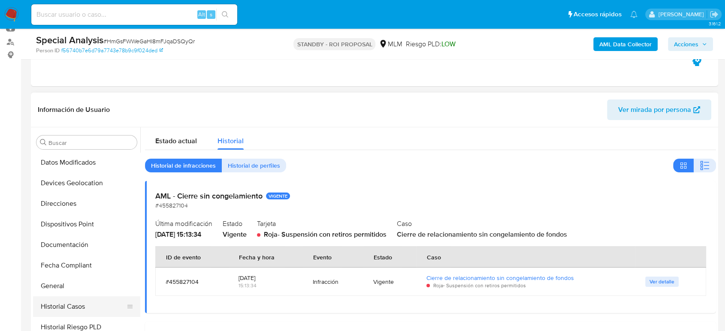
click at [69, 301] on button "Historial Casos" at bounding box center [83, 307] width 100 height 21
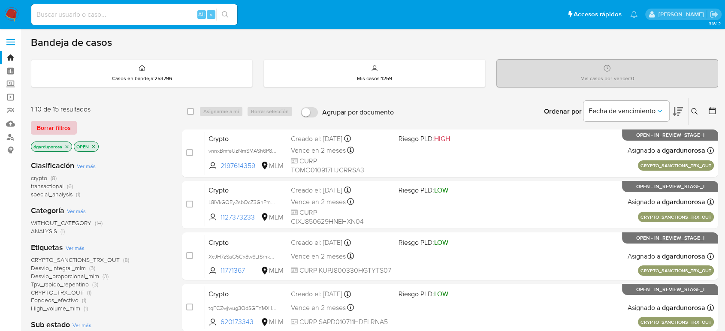
click at [65, 126] on span "Borrar filtros" at bounding box center [54, 128] width 34 height 12
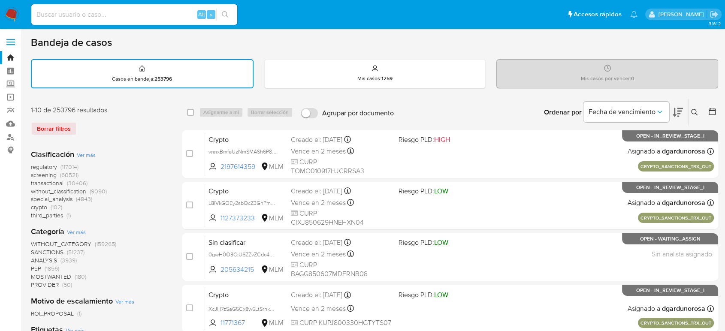
click at [695, 112] on icon at bounding box center [694, 112] width 7 height 7
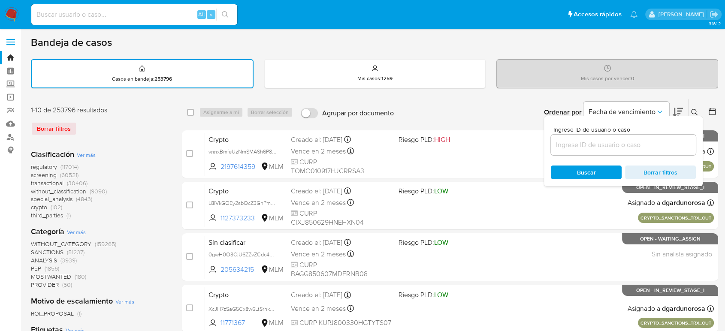
click at [625, 146] on input at bounding box center [623, 144] width 145 height 11
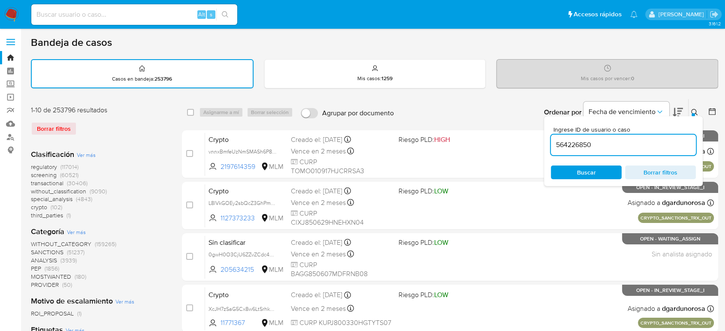
type input "564226850"
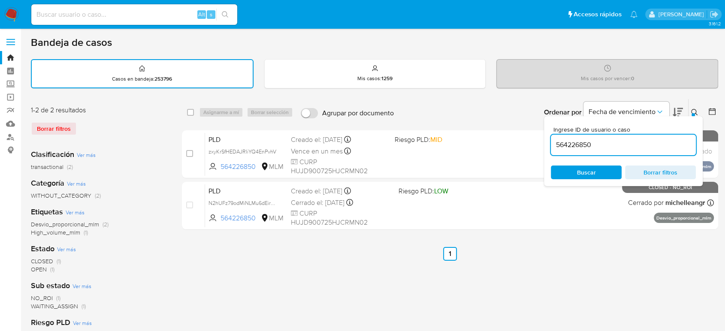
click at [695, 110] on icon at bounding box center [694, 112] width 7 height 7
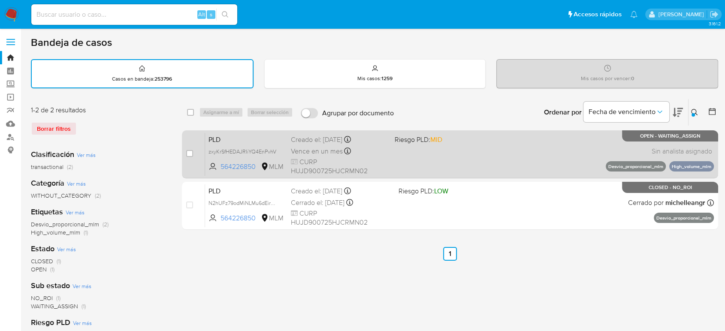
click at [522, 167] on div "PLD zxyKrSfHEDAJRIiYQ4EnPvhV 564226850 MLM Riesgo PLD: MID Creado el: 12/09/202…" at bounding box center [459, 154] width 509 height 43
click at [191, 156] on input "checkbox" at bounding box center [189, 153] width 7 height 7
checkbox input "true"
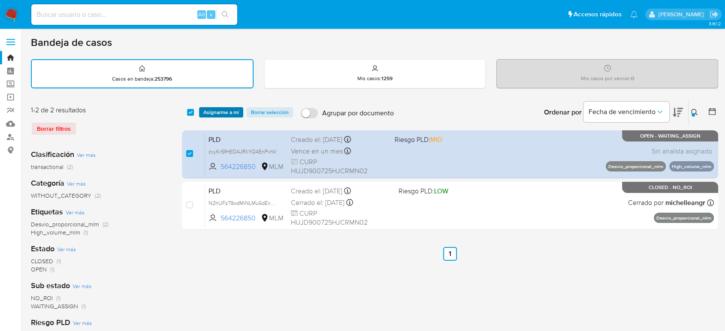
click at [216, 115] on span "Asignarme a mí" at bounding box center [221, 112] width 36 height 9
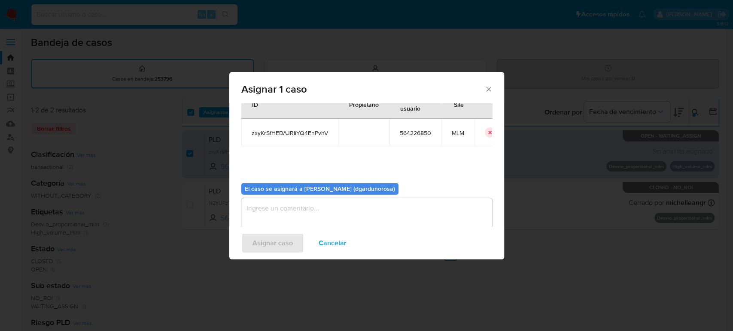
scroll to position [44, 0]
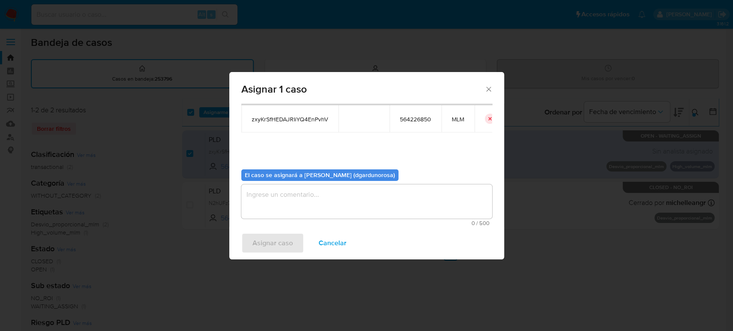
click at [354, 207] on textarea "assign-modal" at bounding box center [366, 202] width 251 height 34
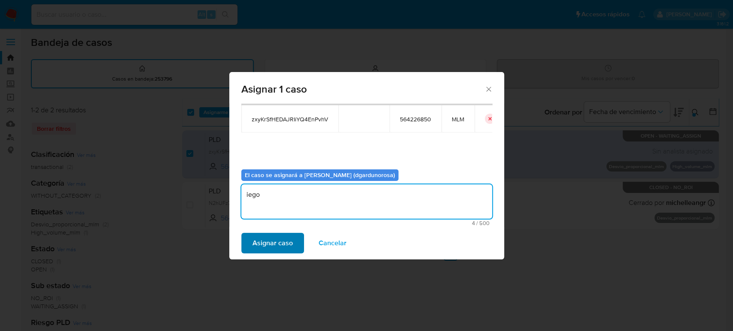
type textarea "iego"
click at [282, 240] on span "Asignar caso" at bounding box center [272, 243] width 40 height 19
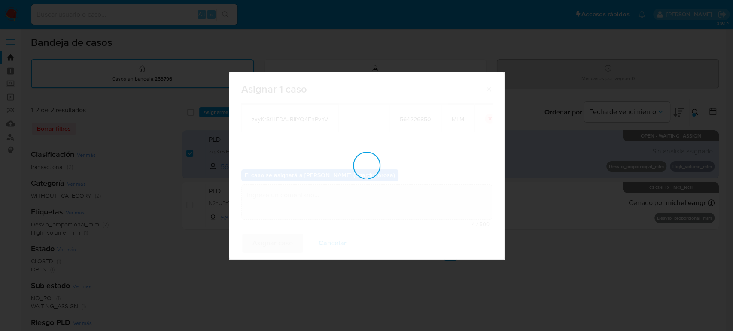
checkbox input "false"
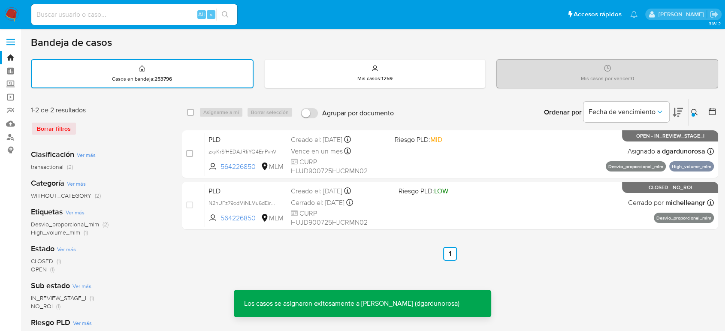
click at [693, 112] on icon at bounding box center [694, 112] width 7 height 7
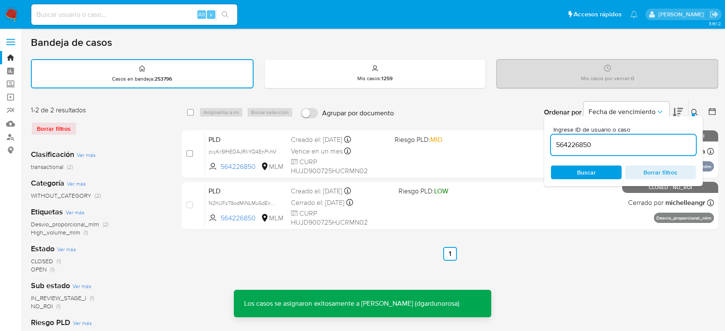
click at [572, 142] on input "564226850" at bounding box center [623, 144] width 145 height 11
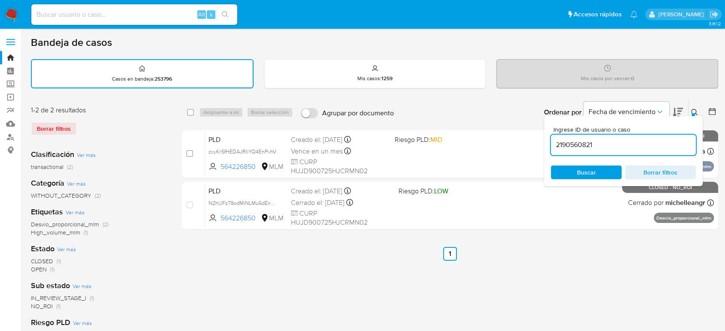
type input "2190560821"
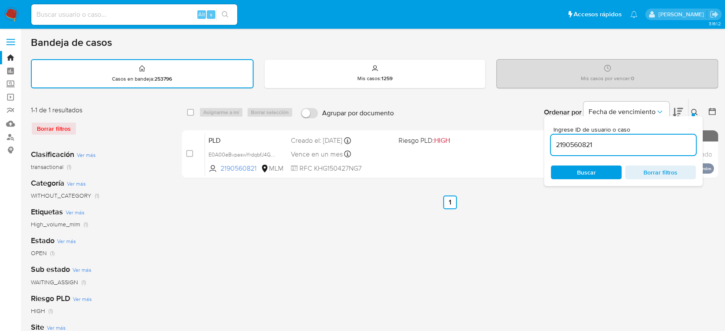
click at [695, 110] on icon at bounding box center [694, 112] width 7 height 7
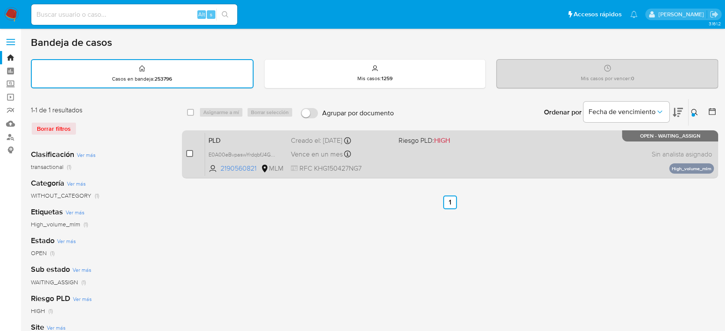
click at [189, 153] on input "checkbox" at bounding box center [189, 153] width 7 height 7
checkbox input "true"
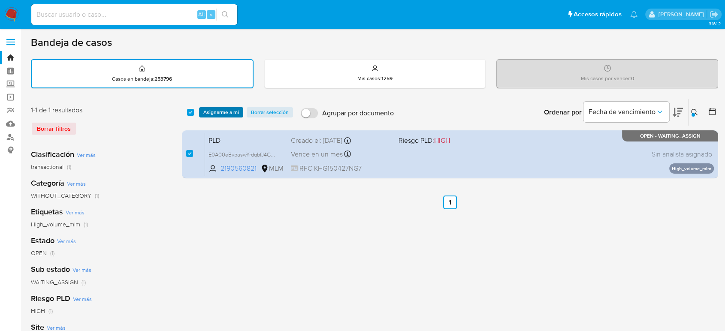
click at [223, 112] on span "Asignarme a mí" at bounding box center [221, 112] width 36 height 9
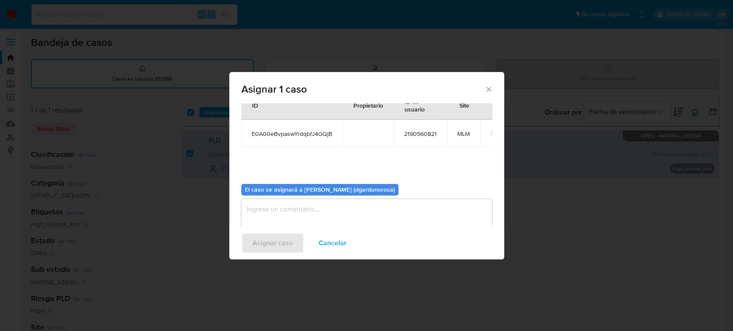
scroll to position [44, 0]
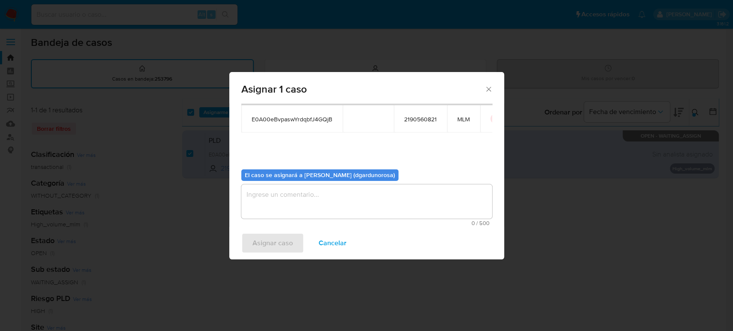
click at [388, 200] on textarea "assign-modal" at bounding box center [366, 202] width 251 height 34
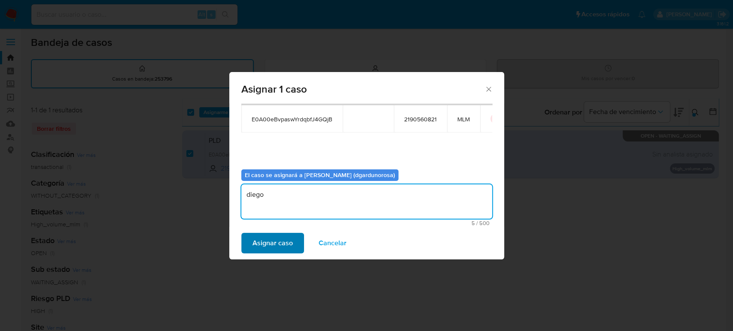
type textarea "diego"
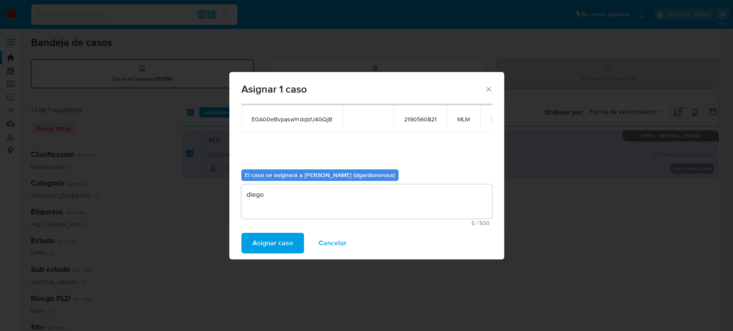
click at [264, 235] on span "Asignar caso" at bounding box center [272, 243] width 40 height 19
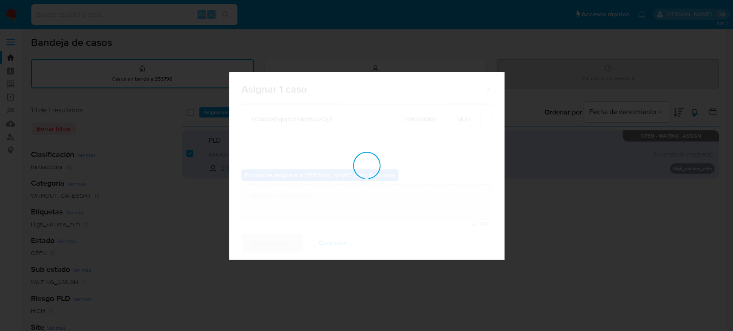
checkbox input "false"
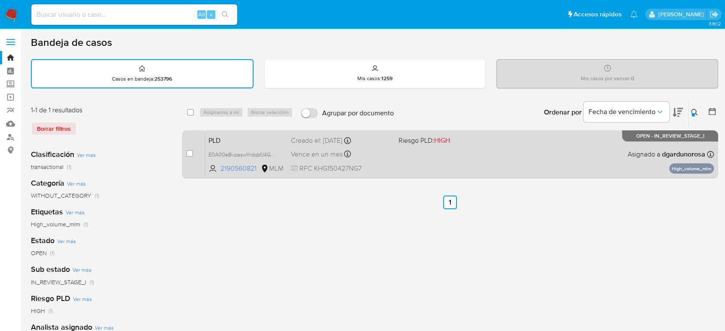
click at [426, 169] on div "PLD E0A00eBvpaswYrdqbfJ4GQjB 2190560821 MLM Riesgo PLD: HIGH Creado el: 12/09/2…" at bounding box center [459, 154] width 509 height 43
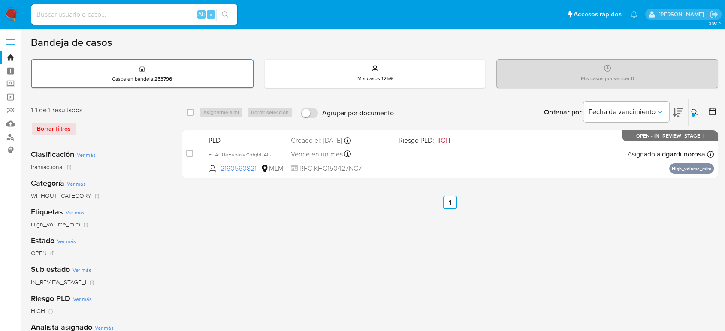
click at [698, 110] on button at bounding box center [696, 112] width 14 height 10
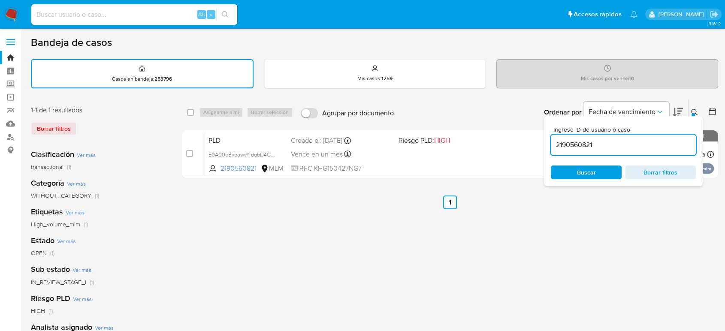
click at [570, 149] on input "2190560821" at bounding box center [623, 144] width 145 height 11
click at [570, 150] on input "2190560821" at bounding box center [623, 144] width 145 height 11
type input "1787288868"
click at [694, 111] on icon at bounding box center [694, 112] width 7 height 7
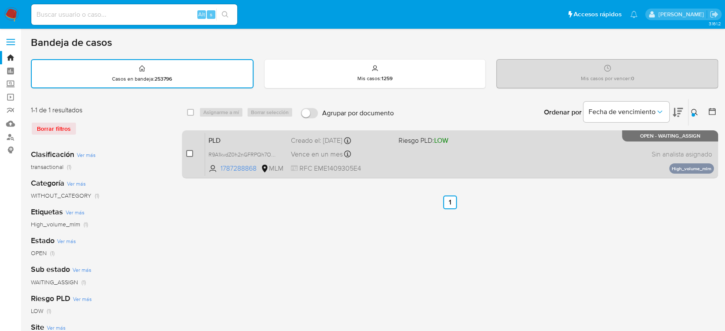
click at [189, 152] on input "checkbox" at bounding box center [189, 153] width 7 height 7
checkbox input "true"
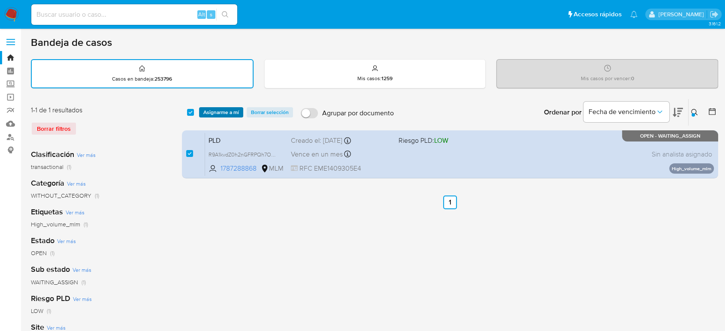
click at [221, 114] on span "Asignarme a mí" at bounding box center [221, 112] width 36 height 9
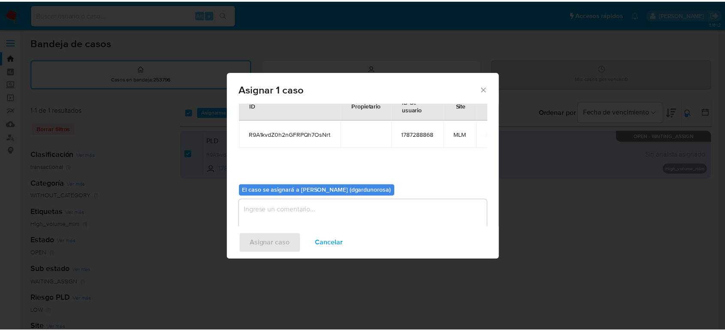
scroll to position [44, 0]
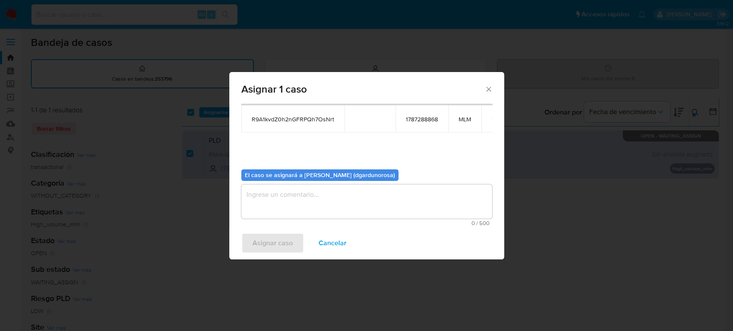
click at [427, 186] on textarea "assign-modal" at bounding box center [366, 202] width 251 height 34
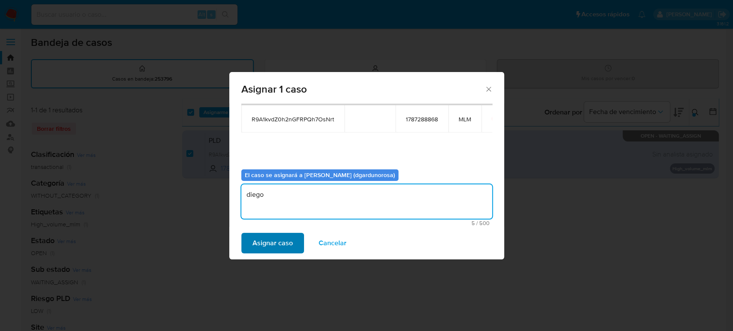
type textarea "diego"
click at [289, 236] on span "Asignar caso" at bounding box center [272, 243] width 40 height 19
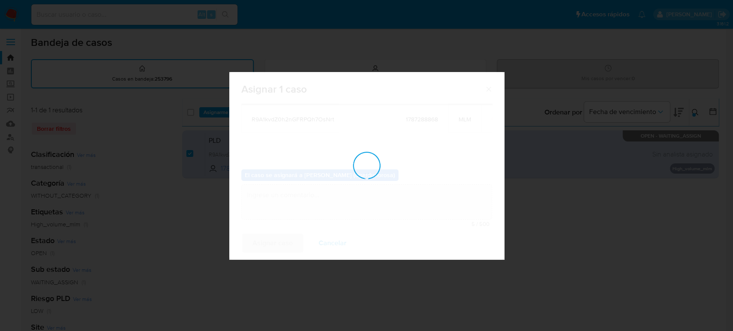
checkbox input "false"
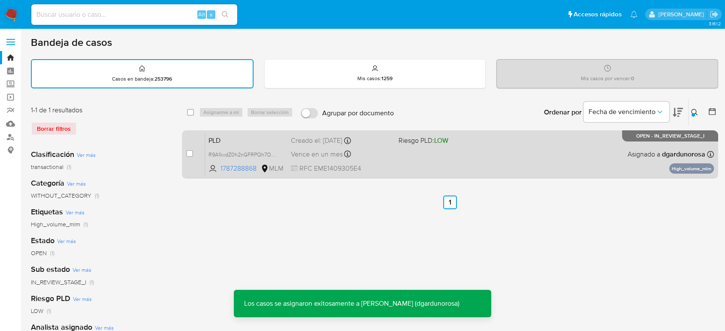
click at [407, 158] on div "PLD R9A1kvdZ0h2nGFRPQh7OsNrt 1787288868 MLM Riesgo PLD: LOW Creado el: 12/09/20…" at bounding box center [459, 154] width 509 height 43
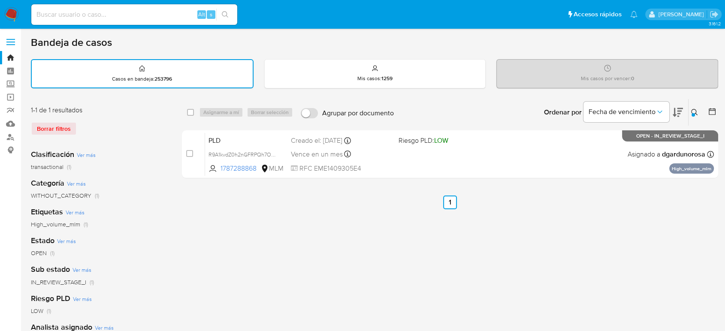
click at [694, 109] on icon at bounding box center [694, 112] width 7 height 7
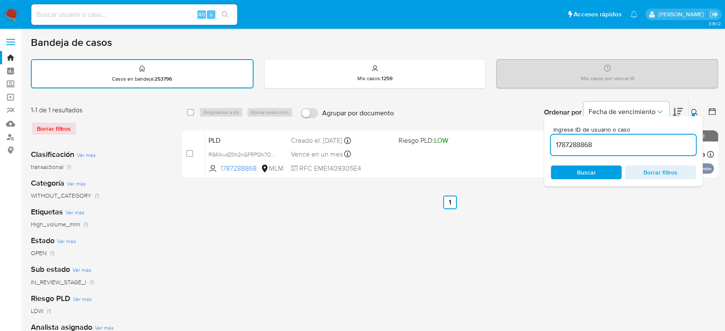
click at [589, 143] on input "1787288868" at bounding box center [623, 144] width 145 height 11
click at [590, 143] on input "1787288868" at bounding box center [623, 144] width 145 height 11
type input "2027603342"
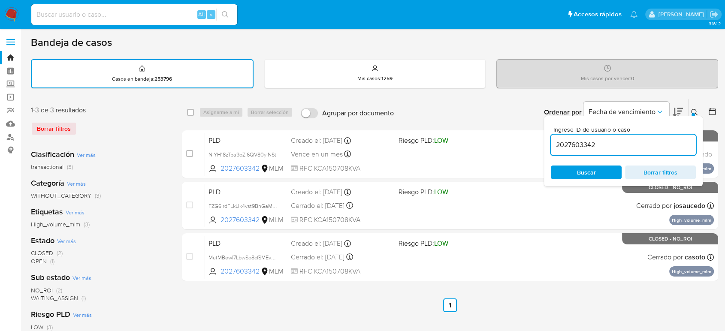
click at [697, 111] on icon at bounding box center [694, 112] width 7 height 7
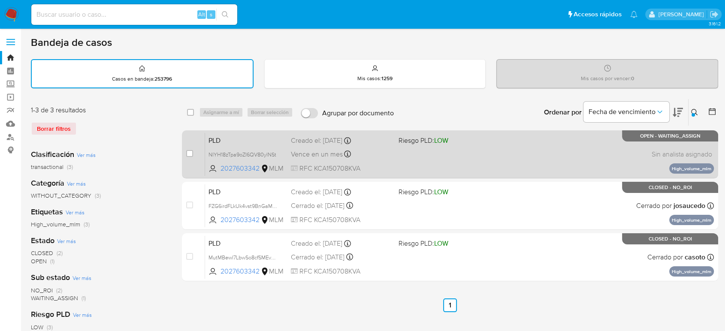
click at [194, 158] on div "case-item-checkbox No es posible asignar el caso" at bounding box center [195, 154] width 19 height 43
click at [188, 152] on input "checkbox" at bounding box center [189, 153] width 7 height 7
checkbox input "true"
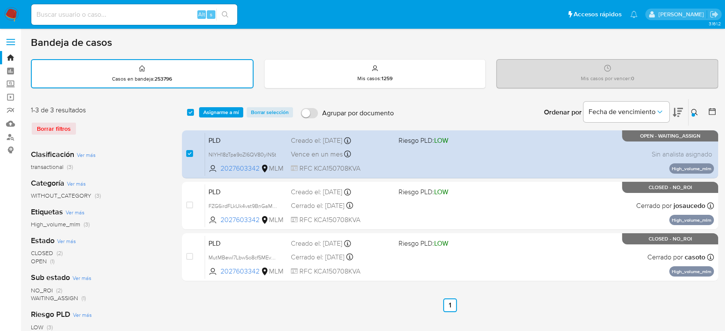
drag, startPoint x: 226, startPoint y: 114, endPoint x: 234, endPoint y: 125, distance: 13.5
click at [228, 117] on div "select-all-cases-checkbox Asignarme a mí Borrar selección Agrupar por documento…" at bounding box center [450, 112] width 537 height 27
click at [225, 112] on span "Asignarme a mí" at bounding box center [221, 112] width 36 height 9
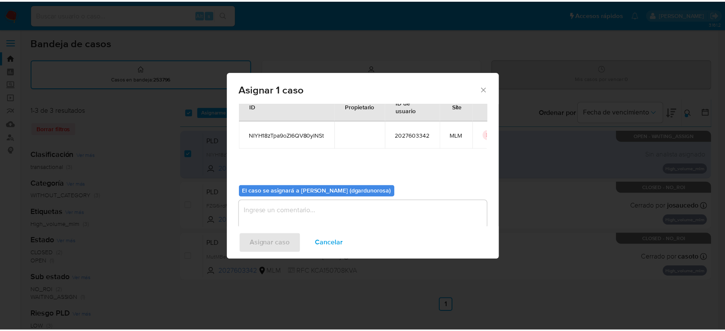
scroll to position [44, 0]
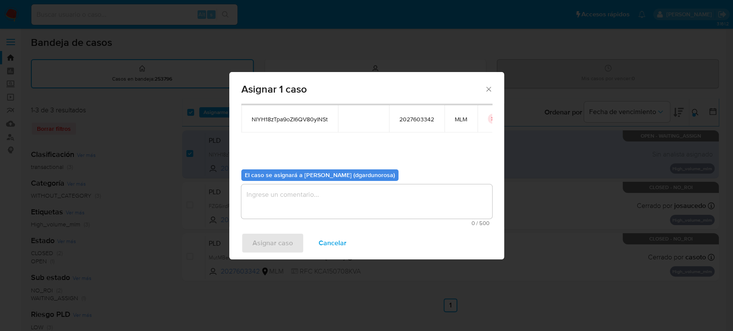
click at [343, 208] on textarea "assign-modal" at bounding box center [366, 202] width 251 height 34
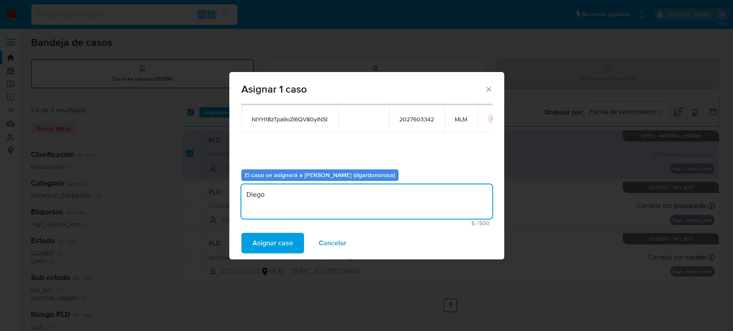
type textarea "Diego"
click at [310, 120] on span "NIYH18zTpa9oZI6QV80ylNSt" at bounding box center [290, 119] width 76 height 8
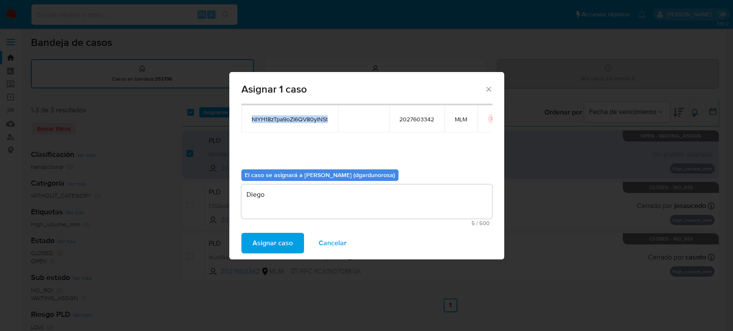
click at [309, 120] on span "NIYH18zTpa9oZI6QV80ylNSt" at bounding box center [290, 119] width 76 height 8
copy span "NIYH18zTpa9oZI6QV80ylNSt"
click at [279, 243] on span "Asignar caso" at bounding box center [272, 243] width 40 height 19
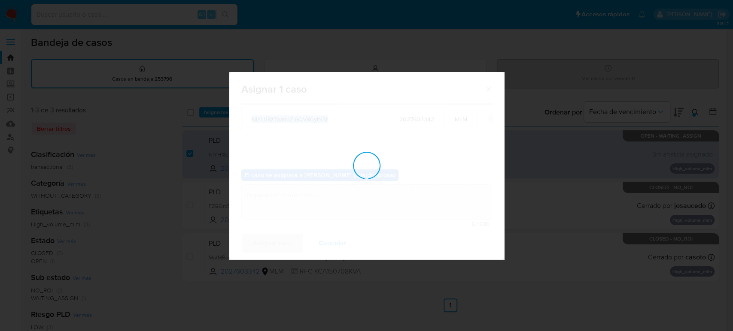
checkbox input "false"
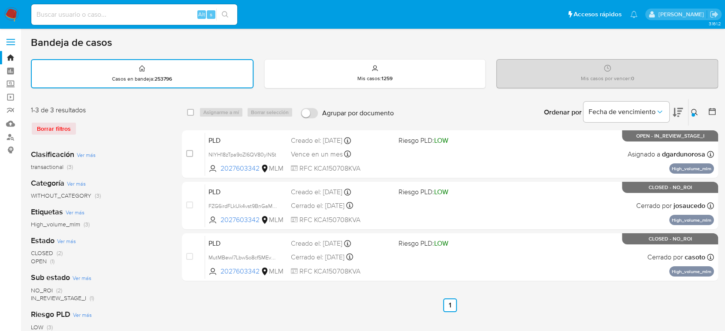
click at [694, 112] on icon at bounding box center [694, 112] width 7 height 7
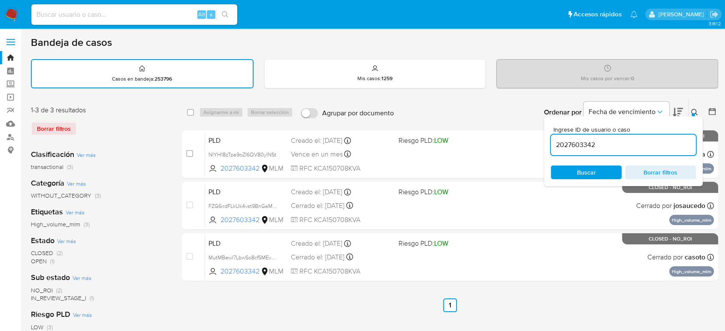
click at [581, 146] on input "2027603342" at bounding box center [623, 144] width 145 height 11
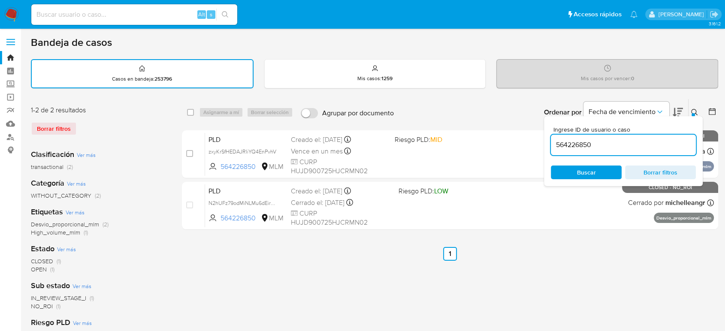
click at [690, 116] on div "Ingrese ID de usuario o caso 564226850 Buscar Borrar filtros" at bounding box center [623, 151] width 159 height 70
click at [691, 112] on button at bounding box center [696, 112] width 14 height 10
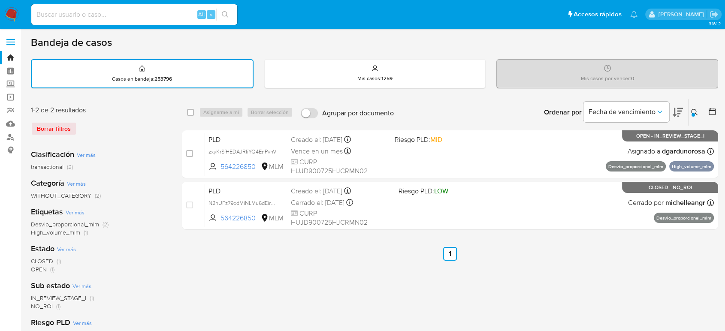
click at [694, 113] on div at bounding box center [693, 114] width 3 height 3
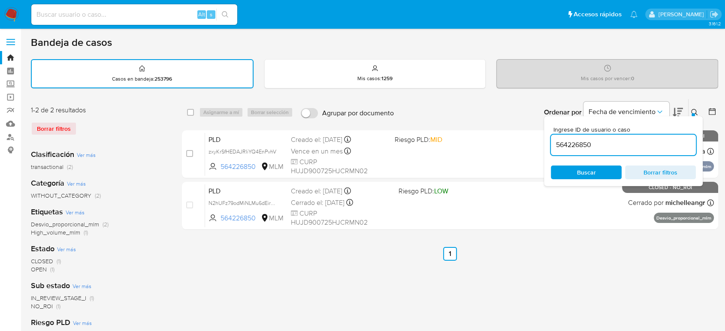
click at [588, 146] on input "564226850" at bounding box center [623, 144] width 145 height 11
type input "419264817"
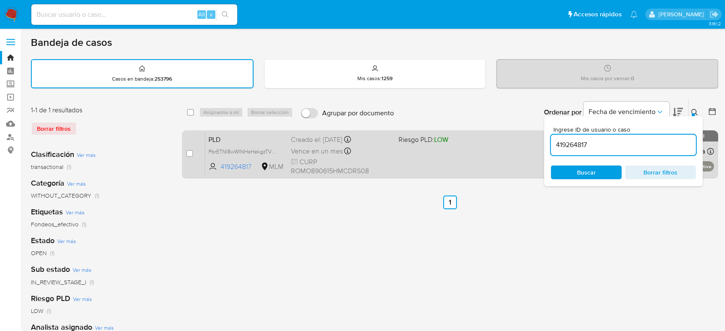
click at [502, 161] on div "PLD PbrETNl8wWlNHsHekgzTVK9Y 419264817 MLM Riesgo PLD: LOW Creado el: 12/09/202…" at bounding box center [459, 154] width 509 height 43
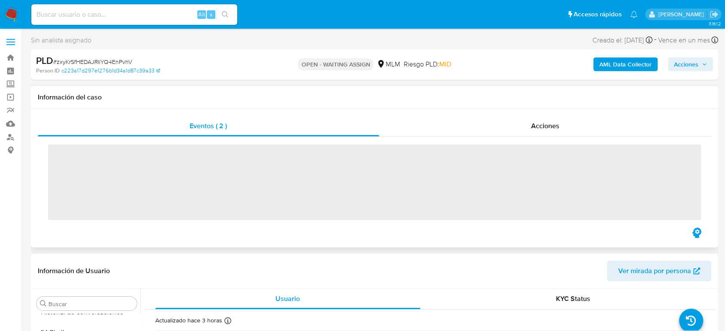
scroll to position [404, 0]
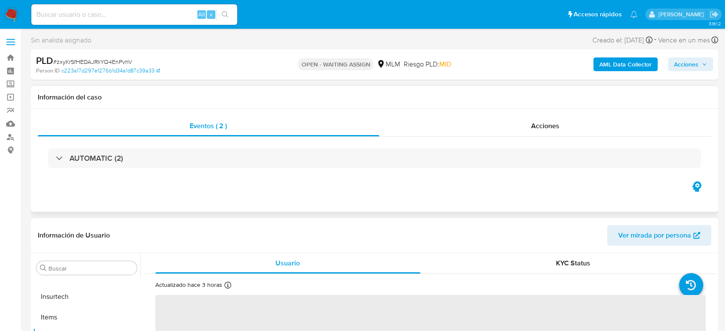
select select "10"
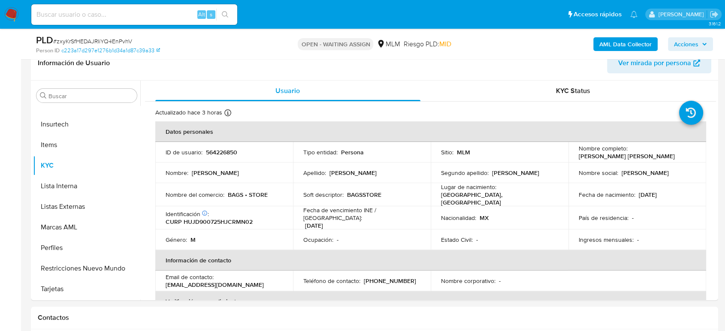
scroll to position [143, 0]
click at [323, 148] on p "Tipo entidad :" at bounding box center [320, 152] width 34 height 8
click at [120, 42] on span "# zxyKrSfHEDAJRIiYQ4EnPvhV" at bounding box center [92, 41] width 79 height 9
copy span "zxyKrSfHEDAJRIiYQ4EnPvhV"
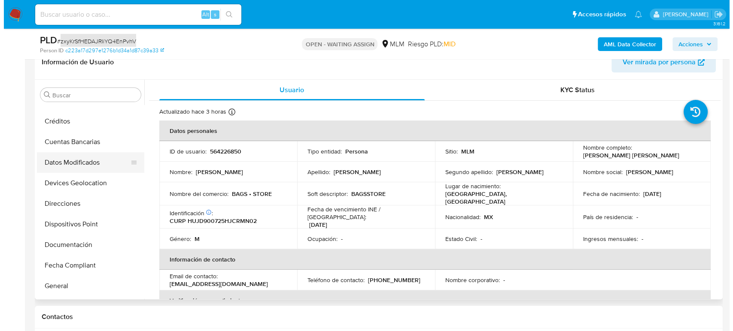
scroll to position [22, 0]
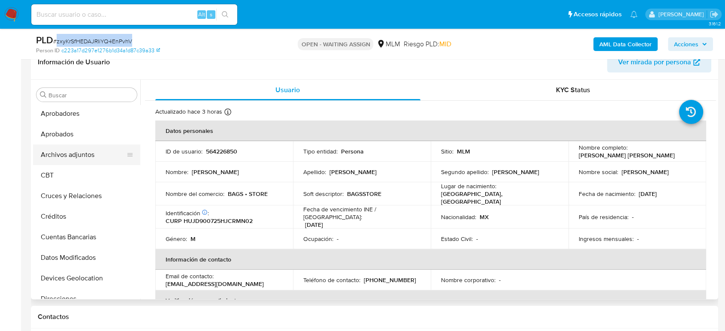
click at [72, 156] on button "Archivos adjuntos" at bounding box center [83, 155] width 100 height 21
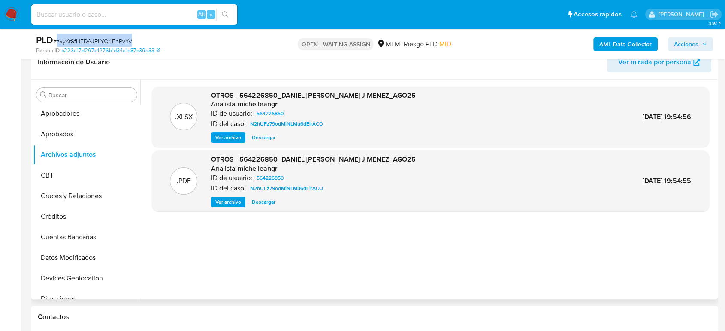
click at [230, 199] on span "Ver archivo" at bounding box center [228, 202] width 26 height 9
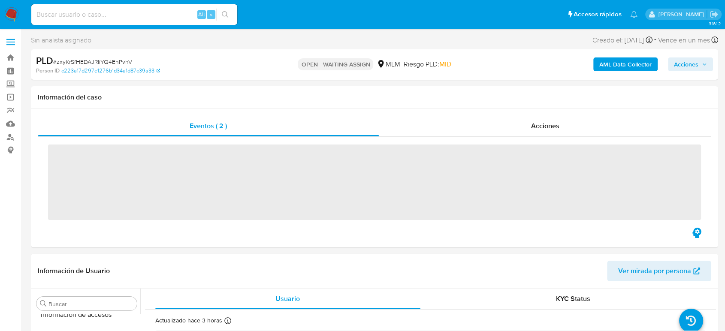
scroll to position [404, 0]
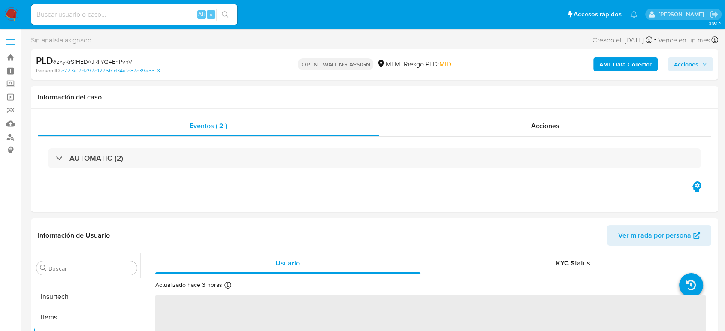
select select "10"
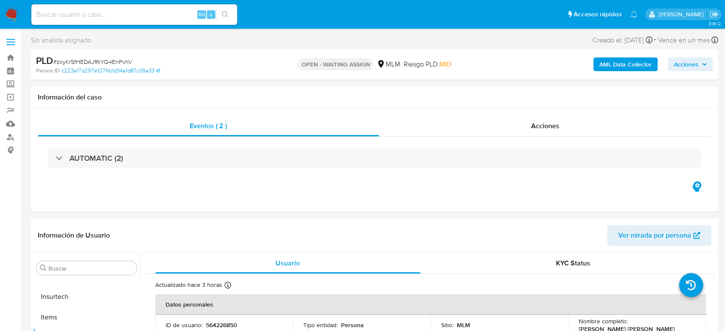
click at [137, 14] on input at bounding box center [134, 14] width 206 height 11
paste input "39108225"
type input "39108225"
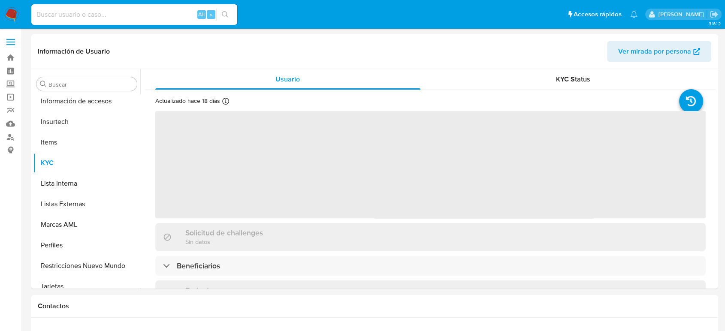
scroll to position [404, 0]
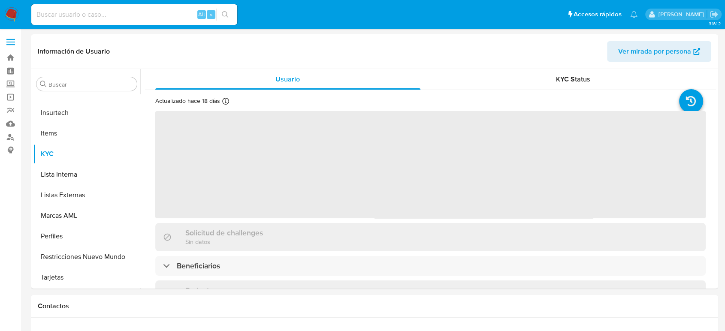
select select "10"
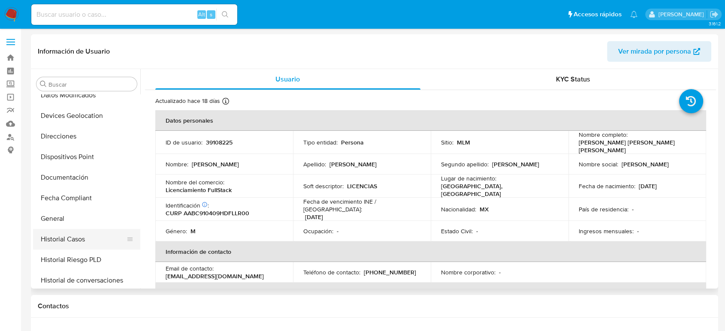
scroll to position [118, 0]
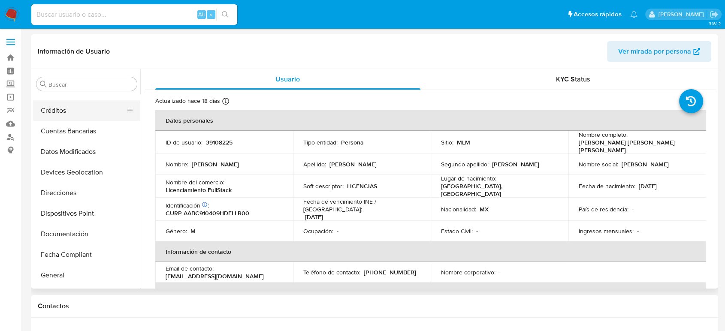
click at [44, 118] on button "Créditos" at bounding box center [83, 110] width 100 height 21
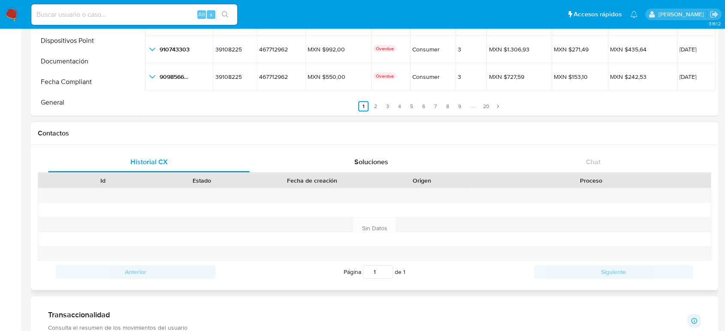
scroll to position [48, 0]
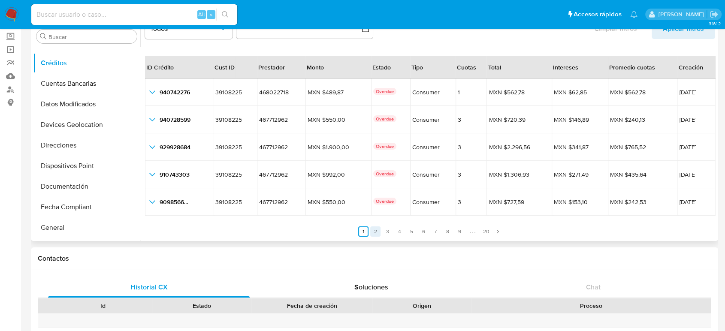
click at [374, 230] on link "2" at bounding box center [375, 232] width 10 height 10
click at [388, 233] on link "3" at bounding box center [393, 232] width 10 height 10
click at [405, 233] on link "4" at bounding box center [405, 232] width 10 height 10
click at [413, 233] on link "5" at bounding box center [417, 232] width 10 height 10
click at [424, 232] on link "6" at bounding box center [429, 232] width 10 height 10
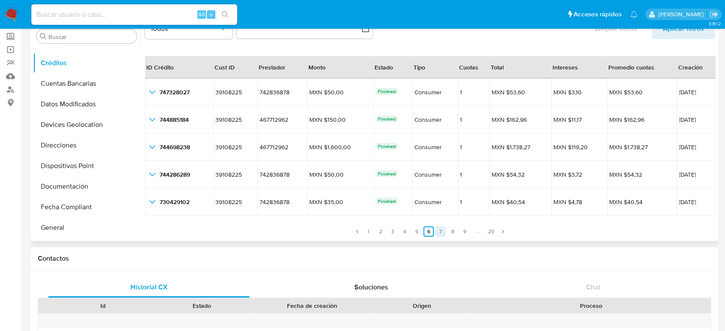
click at [436, 229] on link "7" at bounding box center [441, 232] width 10 height 10
click at [453, 232] on link "8" at bounding box center [453, 232] width 10 height 10
click at [463, 233] on link "9" at bounding box center [465, 232] width 10 height 10
click at [439, 236] on link "10" at bounding box center [442, 232] width 10 height 10
click at [443, 233] on link "11" at bounding box center [443, 232] width 10 height 10
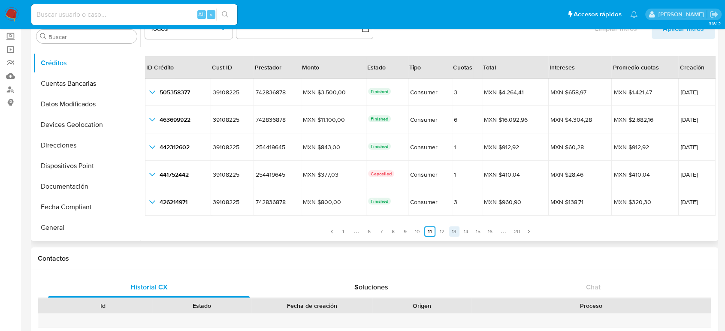
click at [450, 232] on link "13" at bounding box center [454, 232] width 10 height 10
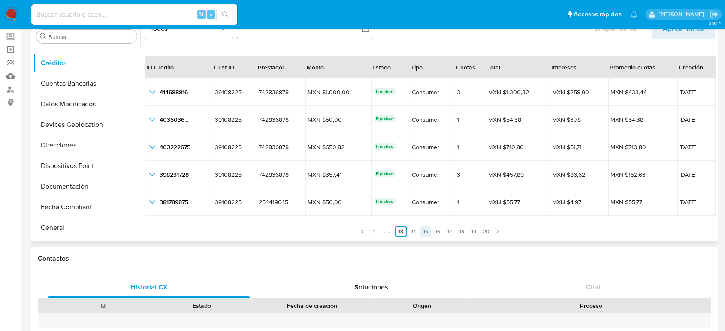
drag, startPoint x: 409, startPoint y: 233, endPoint x: 419, endPoint y: 233, distance: 9.9
click at [410, 233] on link "14" at bounding box center [414, 232] width 10 height 10
click at [421, 232] on link "15" at bounding box center [426, 232] width 10 height 10
click at [433, 236] on link "16" at bounding box center [438, 232] width 10 height 10
click at [446, 233] on link "17" at bounding box center [450, 232] width 10 height 10
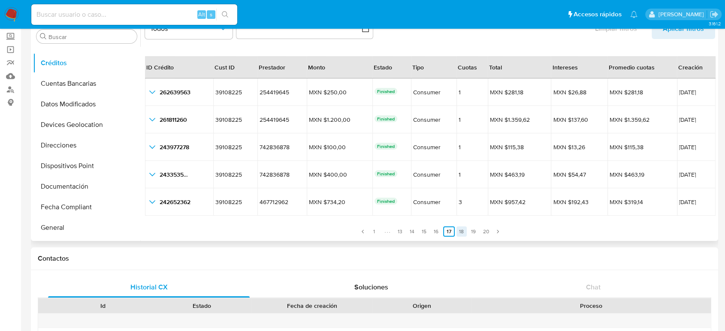
click at [461, 233] on link "18" at bounding box center [462, 232] width 10 height 10
click at [474, 235] on link "19" at bounding box center [474, 232] width 10 height 10
click at [482, 233] on link "20" at bounding box center [486, 232] width 11 height 10
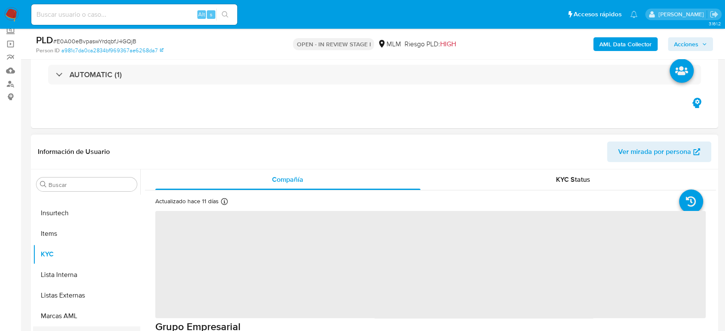
scroll to position [95, 0]
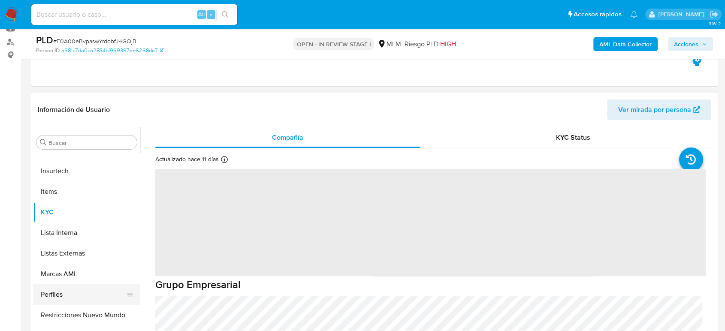
select select "10"
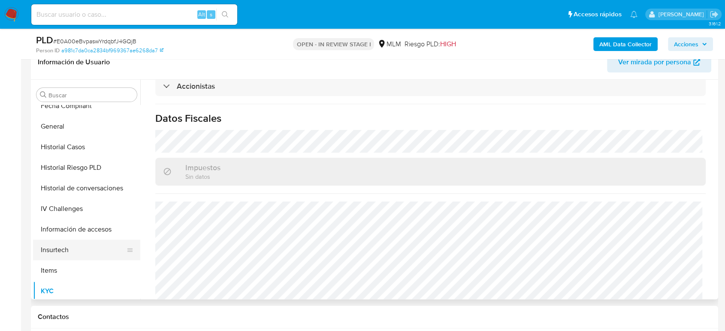
scroll to position [261, 0]
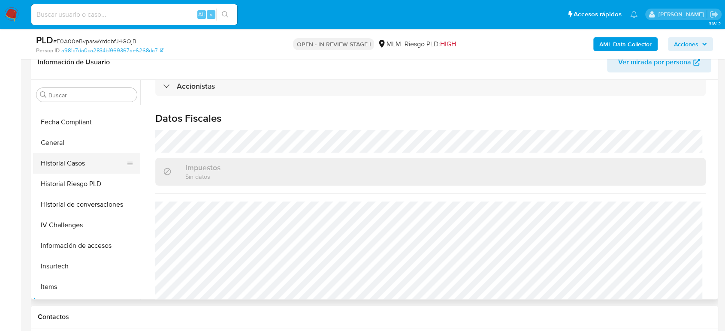
click at [85, 162] on button "Historial Casos" at bounding box center [83, 163] width 100 height 21
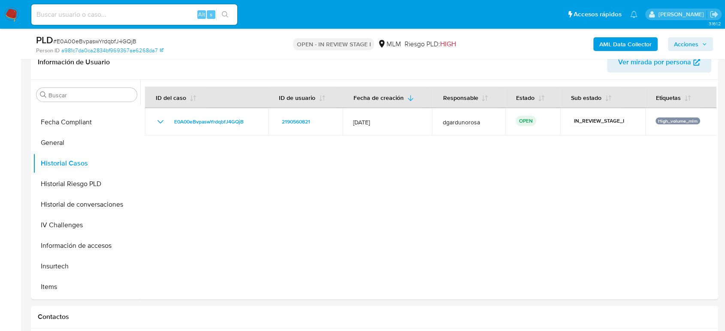
click at [116, 42] on span "# E0A00eBvpaswYrdqbfJ4GQjB" at bounding box center [94, 41] width 83 height 9
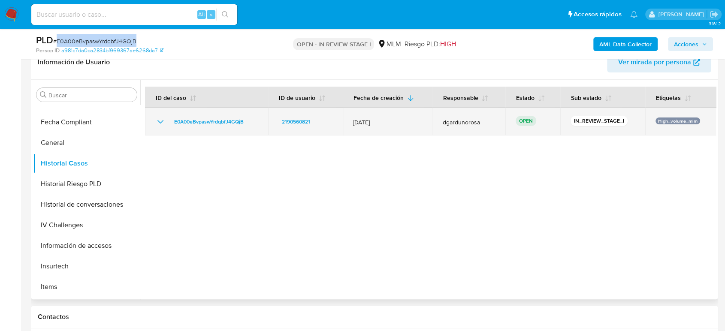
copy span "E0A00eBvpaswYrdqbfJ4GQjB"
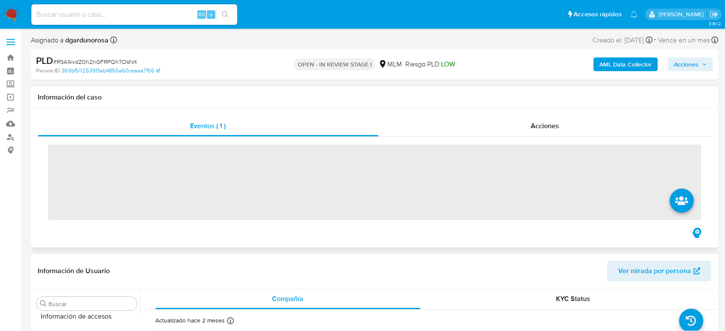
scroll to position [404, 0]
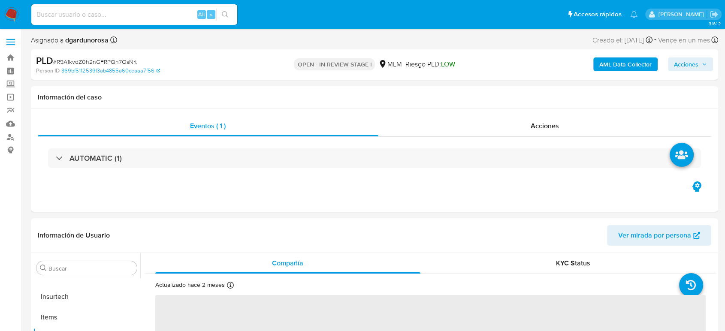
click at [124, 59] on span "# R9A1kvdZ0h2nGFRPQh7OsNrt" at bounding box center [95, 62] width 84 height 9
select select "10"
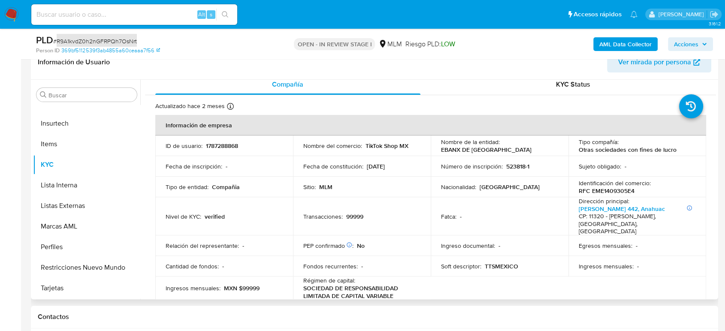
scroll to position [0, 0]
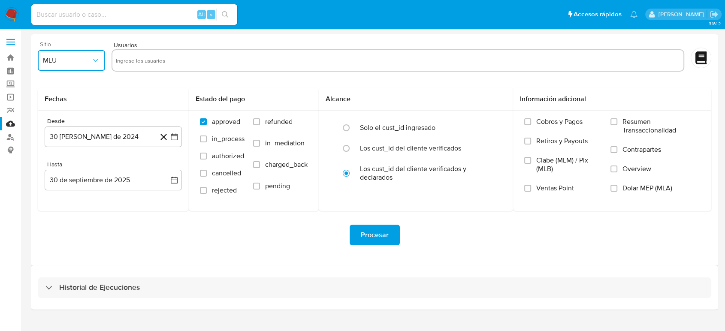
click at [85, 58] on button "MLU" at bounding box center [71, 60] width 67 height 21
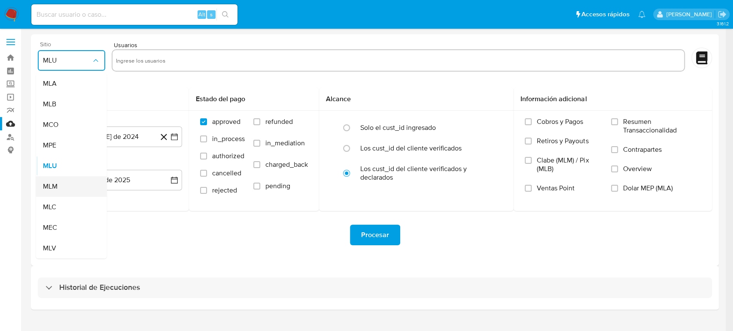
click at [60, 187] on div "MLM" at bounding box center [69, 186] width 52 height 21
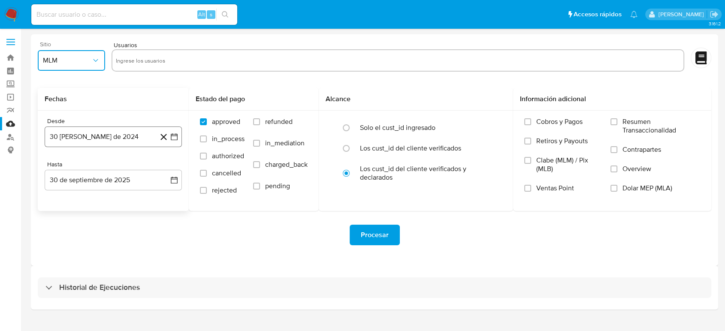
click at [178, 137] on icon "button" at bounding box center [174, 137] width 9 height 9
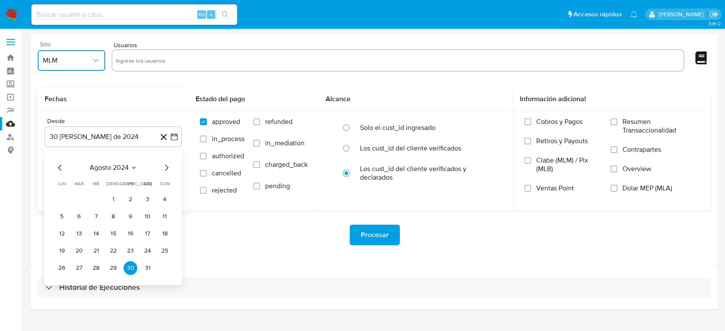
click at [133, 167] on icon "Seleccionar mes y año" at bounding box center [134, 168] width 4 height 2
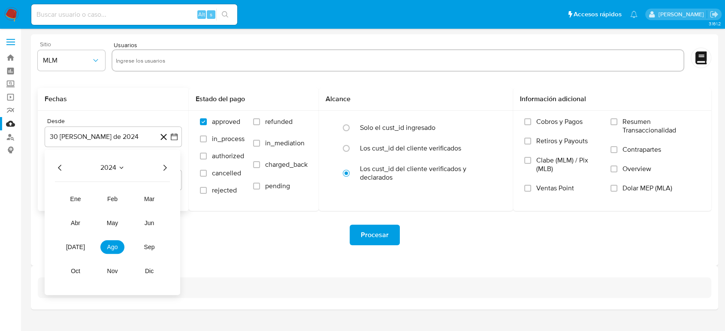
click at [161, 164] on icon "Año siguiente" at bounding box center [165, 168] width 10 height 10
click at [149, 197] on span "mar" at bounding box center [149, 199] width 10 height 7
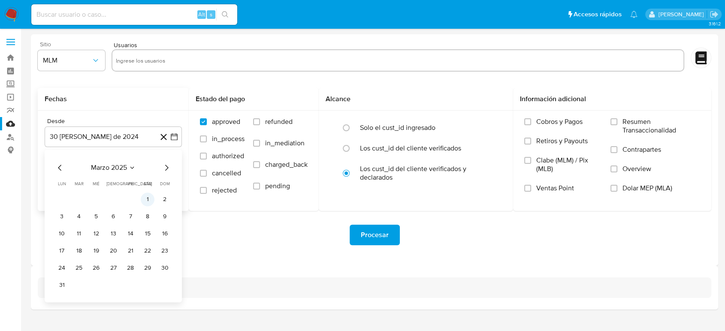
click at [150, 201] on button "1" at bounding box center [148, 200] width 14 height 14
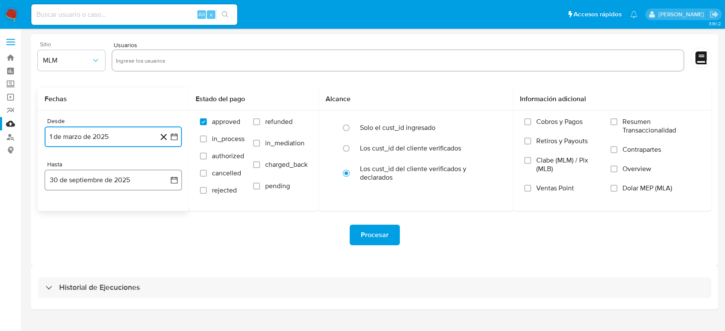
click at [172, 182] on icon "button" at bounding box center [174, 180] width 9 height 9
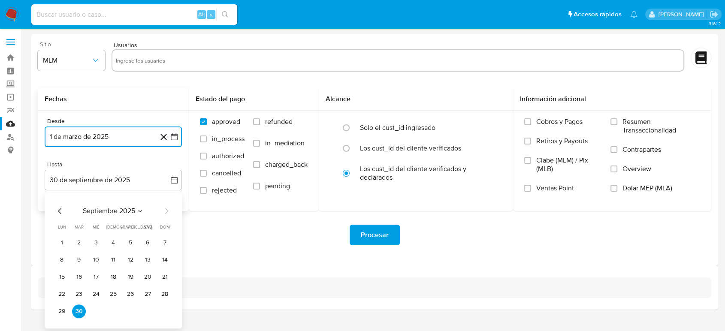
click at [57, 214] on icon "Mes anterior" at bounding box center [60, 211] width 10 height 10
click at [163, 312] on button "31" at bounding box center [165, 312] width 14 height 14
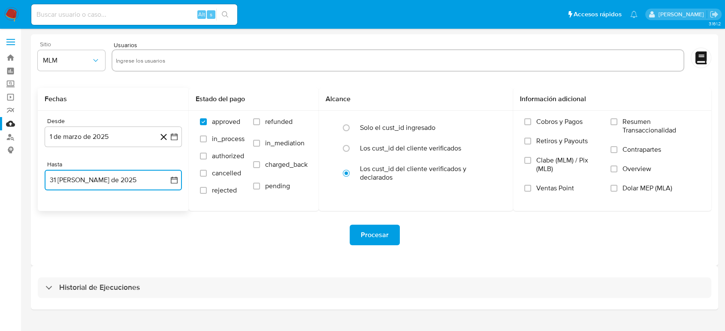
click at [228, 63] on input "text" at bounding box center [398, 61] width 564 height 14
type input "564226850"
click at [370, 55] on input "text" at bounding box center [425, 61] width 510 height 14
paste input "2190560821"
type input "2190560821"
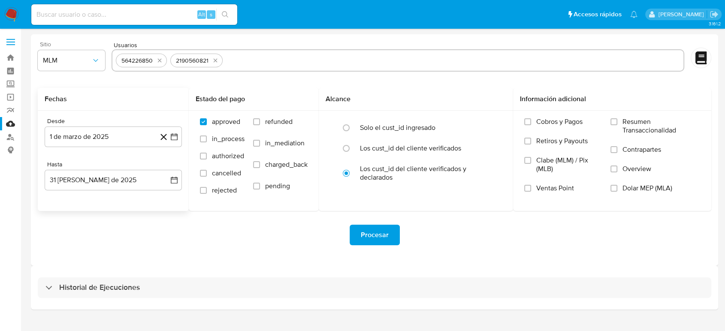
click at [285, 62] on input "text" at bounding box center [453, 61] width 454 height 14
paste input "1787288868"
type input "1787288868"
click at [316, 54] on input "text" at bounding box center [481, 61] width 399 height 14
paste input "2027603342"
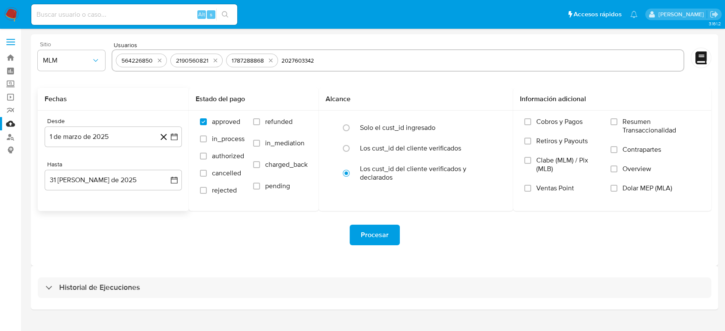
type input "2027603342"
click at [273, 259] on div "Procesar" at bounding box center [375, 235] width 674 height 48
click at [385, 236] on span "Procesar" at bounding box center [375, 235] width 28 height 19
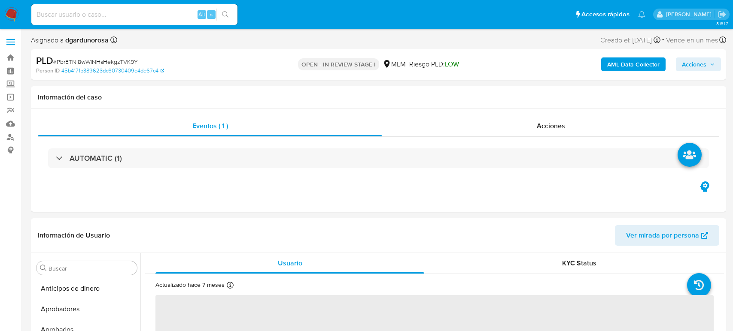
select select "10"
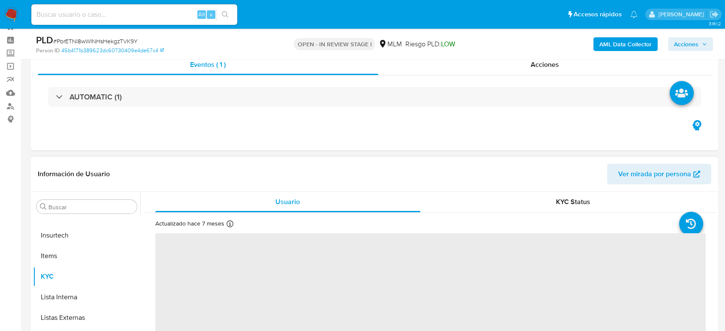
scroll to position [48, 0]
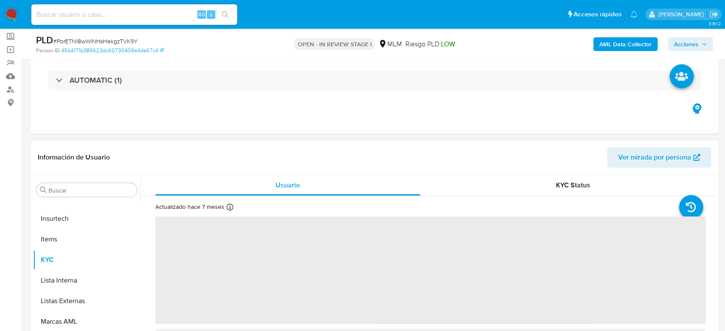
select select "10"
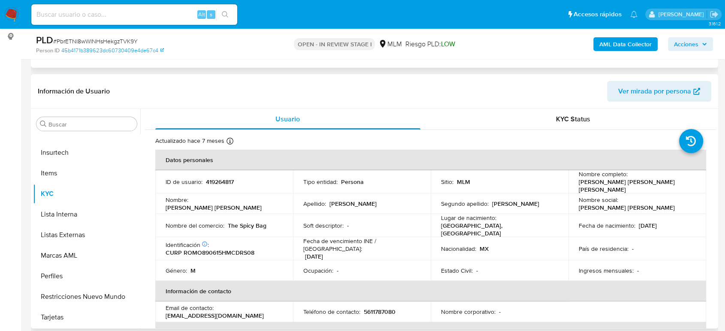
scroll to position [143, 0]
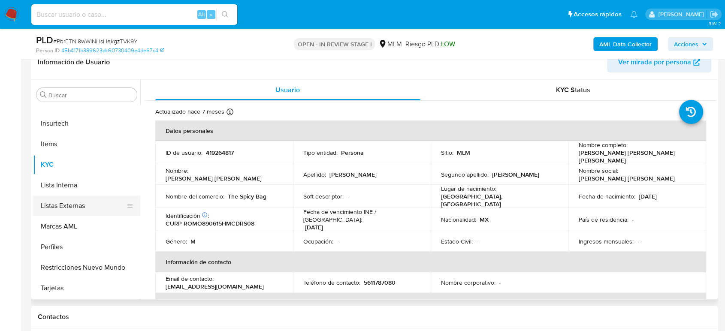
click at [51, 205] on button "Listas Externas" at bounding box center [83, 206] width 100 height 21
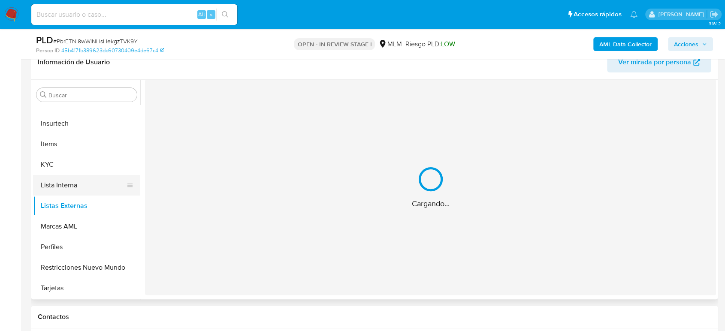
click at [49, 161] on button "KYC" at bounding box center [86, 165] width 107 height 21
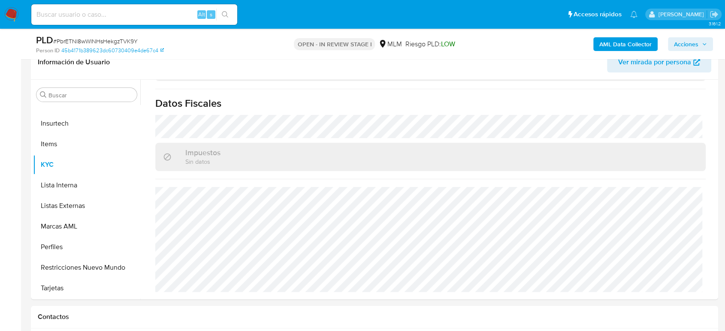
scroll to position [531, 0]
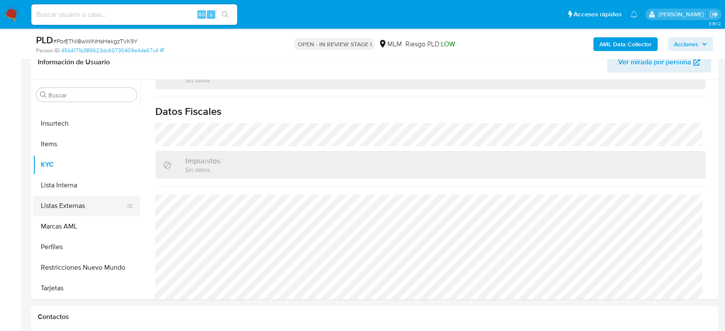
click at [80, 205] on button "Listas Externas" at bounding box center [83, 206] width 100 height 21
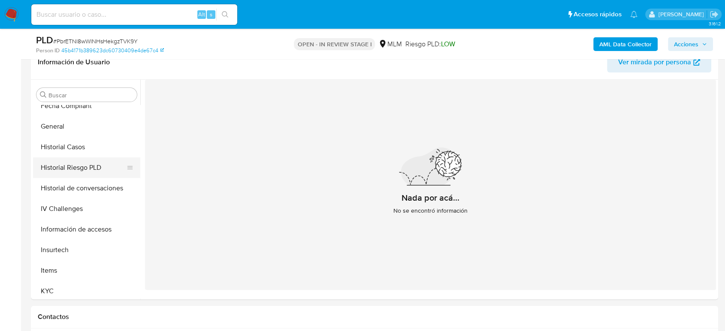
scroll to position [261, 0]
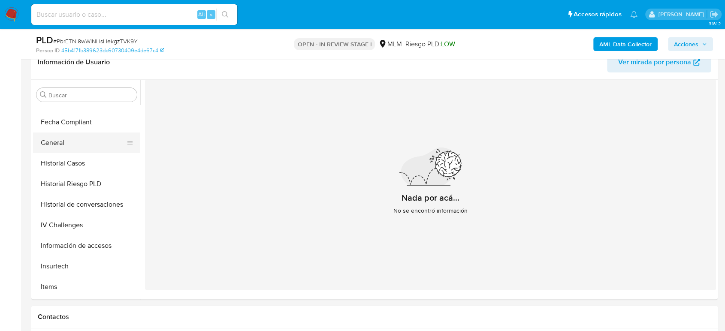
click at [65, 150] on button "General" at bounding box center [83, 143] width 100 height 21
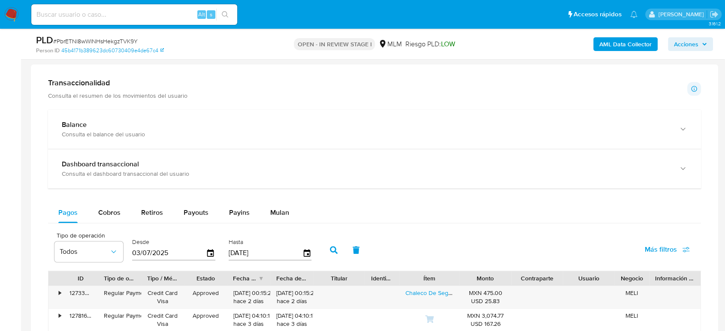
scroll to position [620, 0]
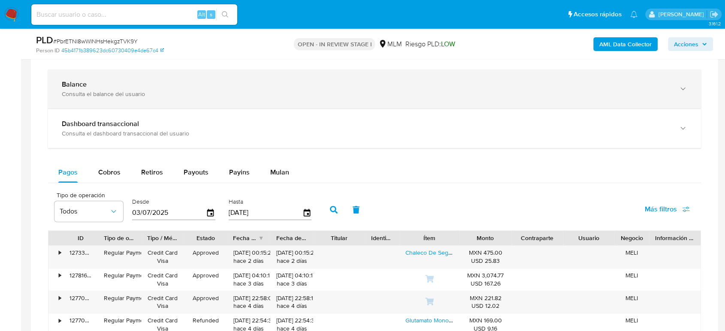
click at [131, 91] on div "Consulta el balance del usuario" at bounding box center [366, 94] width 609 height 8
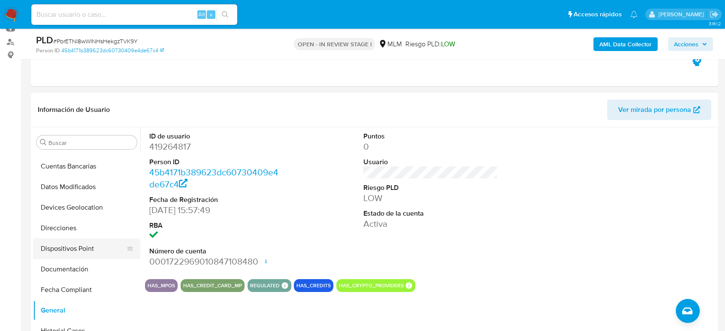
scroll to position [118, 0]
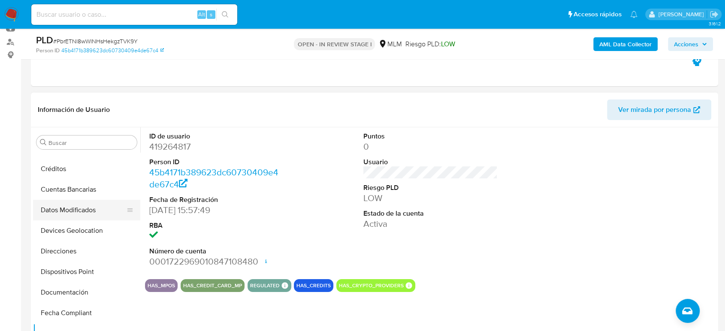
click at [89, 219] on ul "Anticipos de dinero Aprobadores Aprobados Archivos adjuntos CBT Cruces y Relaci…" at bounding box center [86, 250] width 107 height 194
click at [81, 229] on button "Devices Geolocation" at bounding box center [83, 231] width 100 height 21
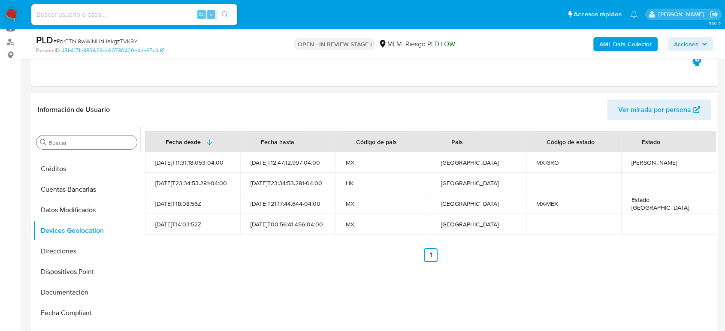
click at [92, 140] on input "Buscar" at bounding box center [91, 143] width 85 height 8
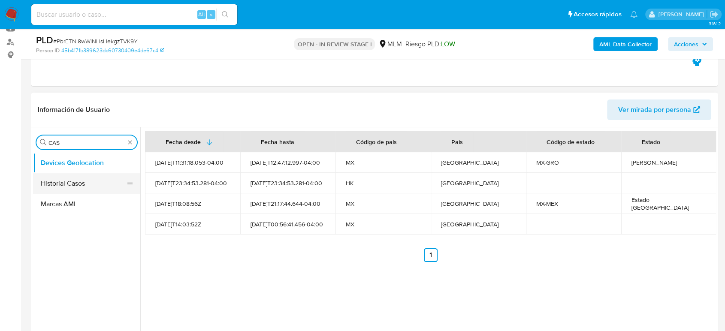
type input "CAS"
click at [83, 180] on button "Historial Casos" at bounding box center [83, 183] width 100 height 21
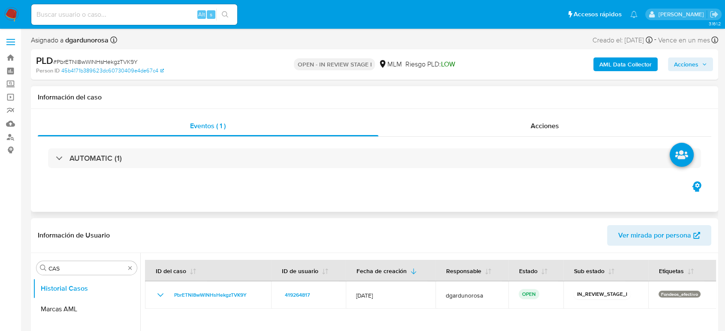
click at [127, 173] on div "AUTOMATIC (1)" at bounding box center [375, 158] width 674 height 43
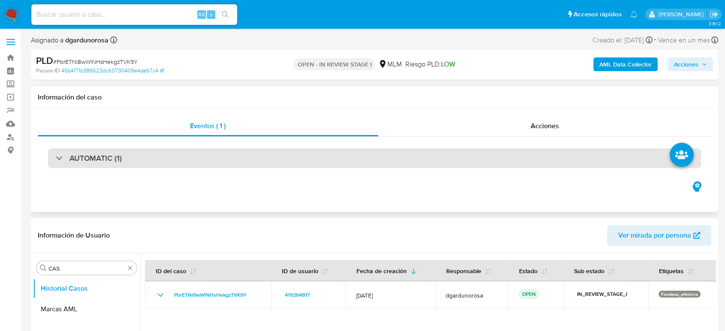
click at [181, 158] on div "AUTOMATIC (1)" at bounding box center [374, 159] width 653 height 20
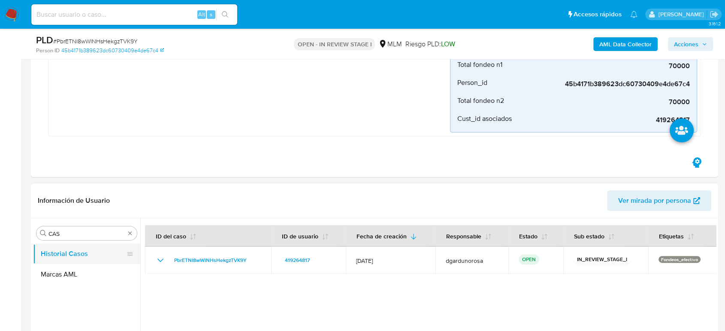
scroll to position [238, 0]
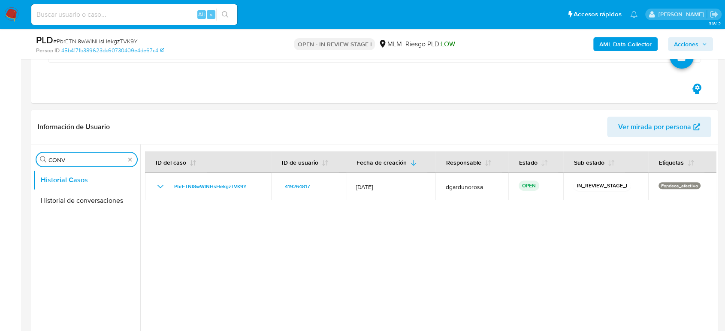
type input "CONV"
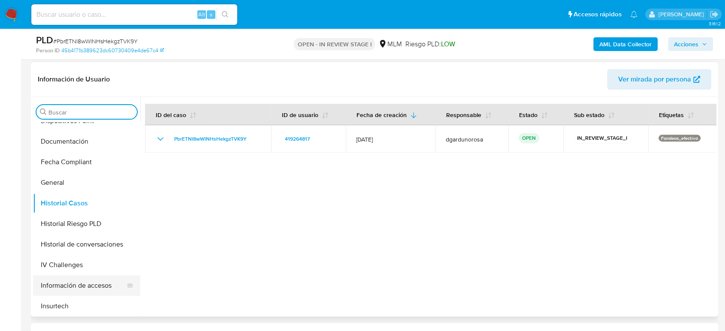
scroll to position [333, 0]
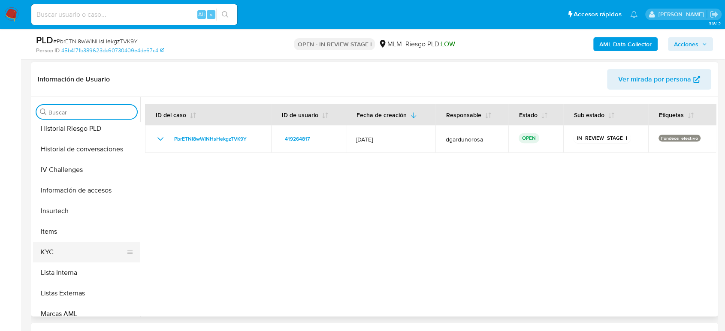
click at [58, 253] on button "KYC" at bounding box center [83, 252] width 100 height 21
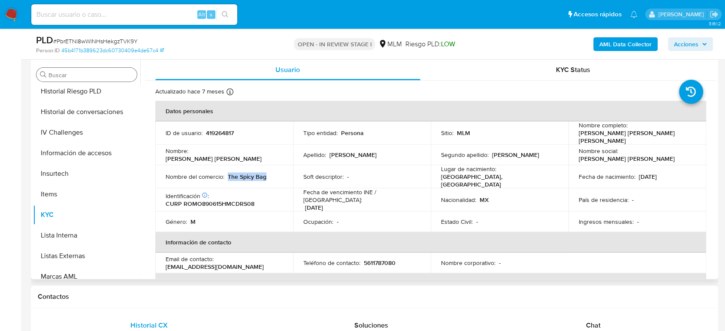
drag, startPoint x: 274, startPoint y: 171, endPoint x: 227, endPoint y: 174, distance: 46.4
click at [227, 174] on div "Nombre del comercio : The Spicy Bag" at bounding box center [224, 177] width 117 height 8
copy p "The Spicy Bag"
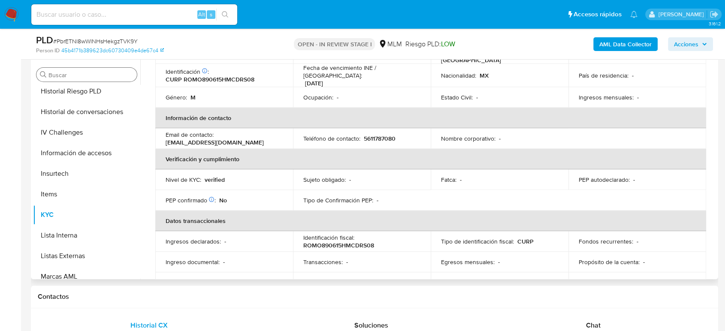
scroll to position [102, 0]
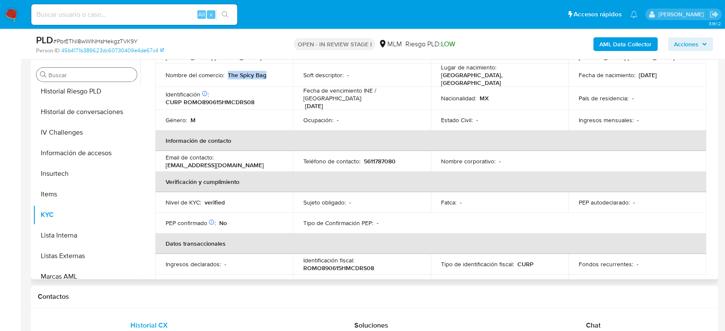
click at [388, 151] on td "Teléfono de contacto : 5611787080" at bounding box center [362, 161] width 138 height 21
copy p "5611787080"
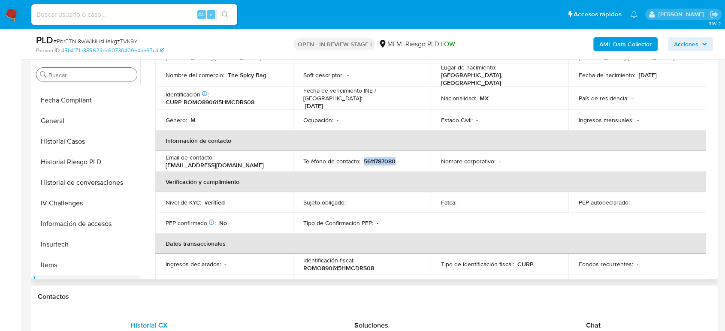
scroll to position [238, 0]
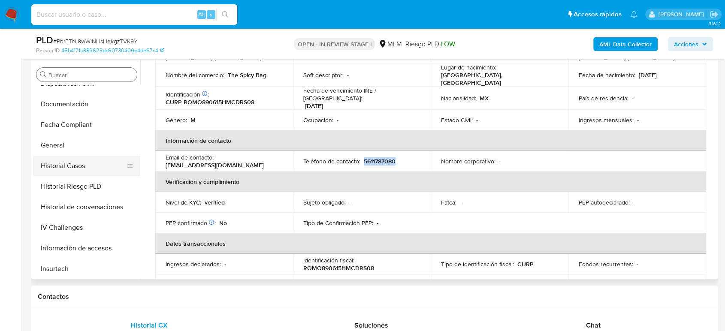
click at [93, 165] on button "Historial Casos" at bounding box center [83, 166] width 100 height 21
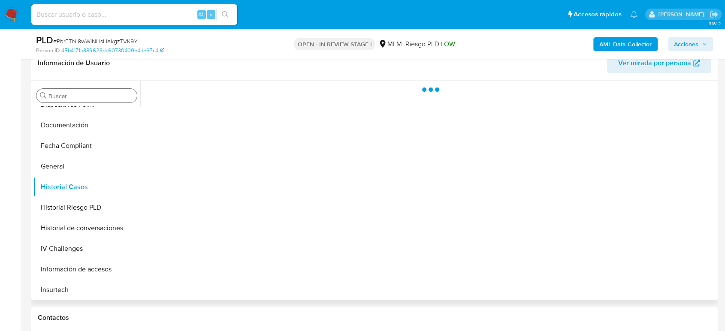
scroll to position [286, 0]
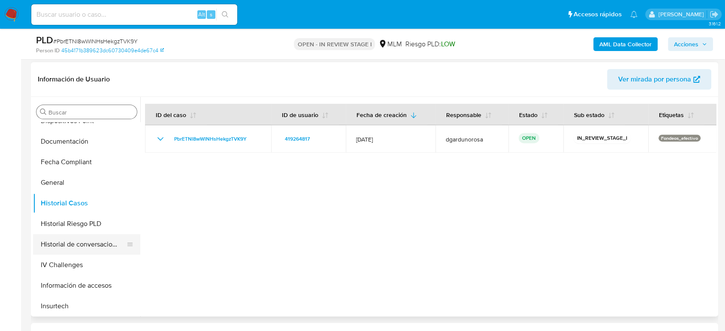
click at [93, 238] on button "Historial de conversaciones" at bounding box center [83, 244] width 100 height 21
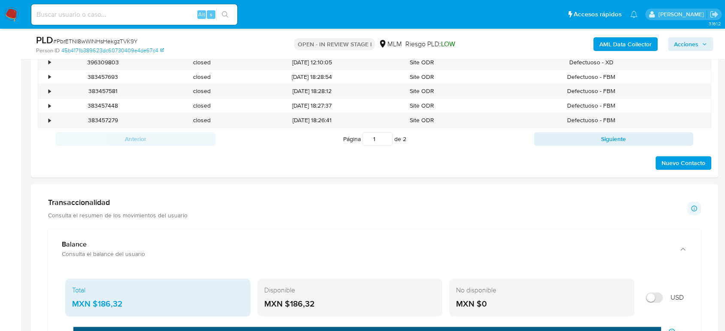
scroll to position [810, 0]
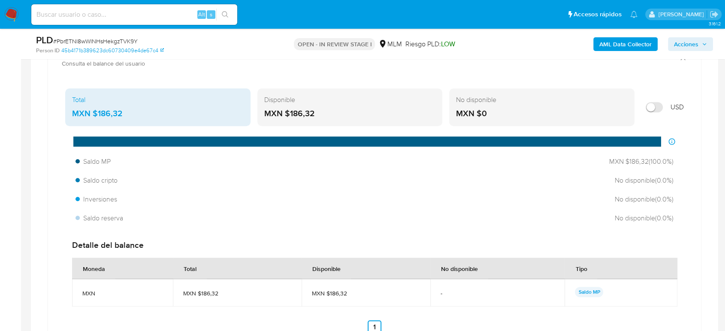
drag, startPoint x: 126, startPoint y: 110, endPoint x: 96, endPoint y: 115, distance: 31.0
click at [93, 112] on div "MXN $186,32" at bounding box center [158, 113] width 172 height 11
click at [302, 211] on div "Saldo reserva No disponible ( 0.0 %)" at bounding box center [374, 218] width 605 height 16
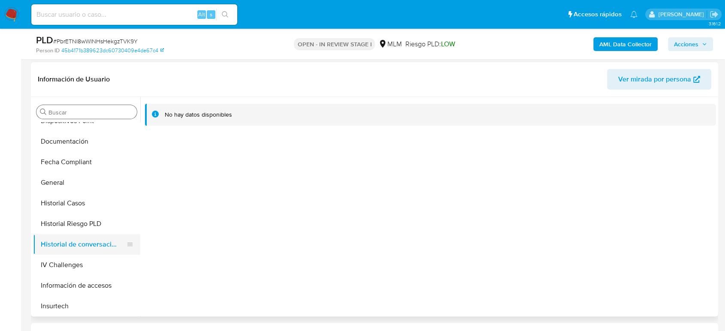
scroll to position [333, 0]
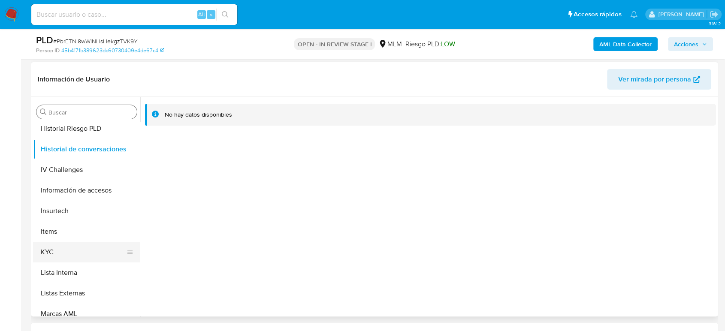
click at [67, 242] on button "KYC" at bounding box center [83, 252] width 100 height 21
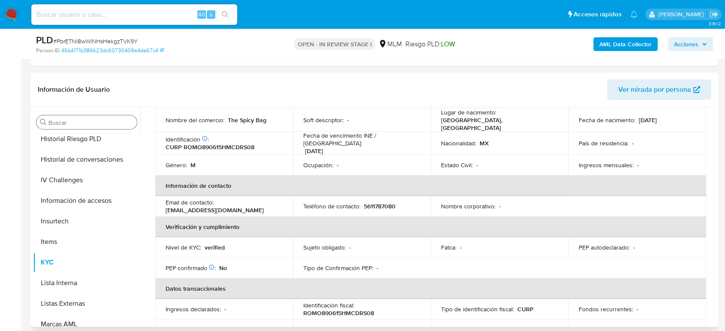
scroll to position [0, 0]
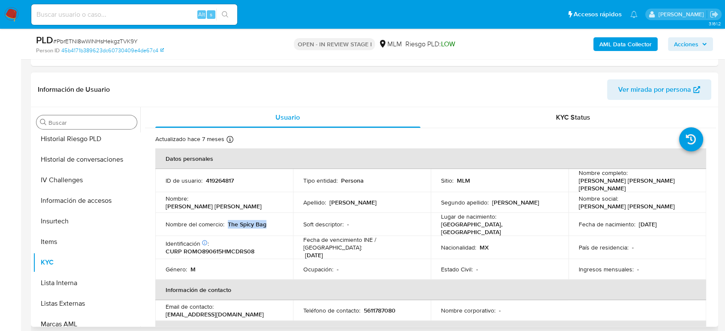
drag, startPoint x: 235, startPoint y: 223, endPoint x: 228, endPoint y: 222, distance: 7.0
click at [228, 222] on td "Nombre del comercio : The Spicy Bag" at bounding box center [224, 224] width 138 height 23
copy p "The Spicy Bag"
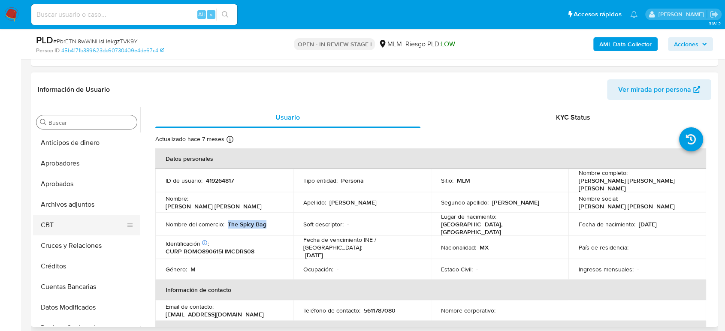
click at [83, 207] on button "Archivos adjuntos" at bounding box center [86, 204] width 107 height 21
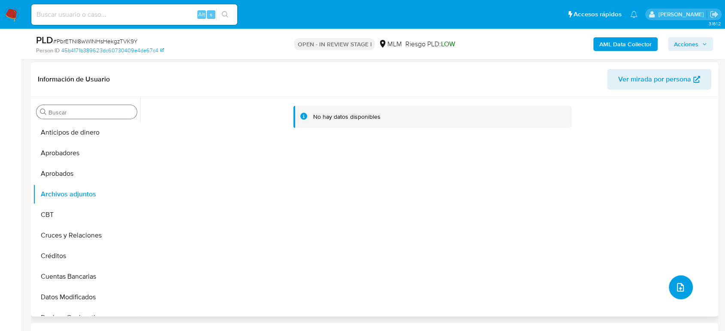
click at [680, 286] on icon "upload-file" at bounding box center [680, 287] width 7 height 9
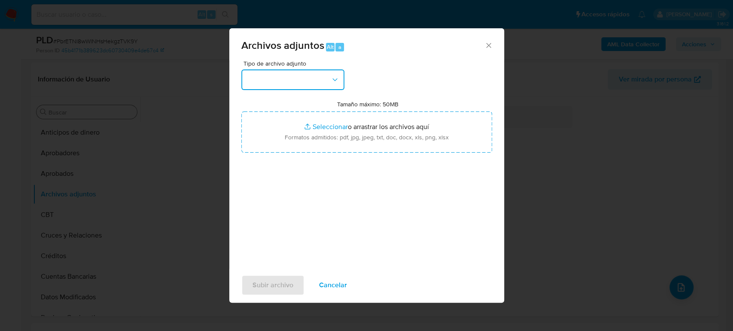
click at [269, 85] on button "button" at bounding box center [292, 80] width 103 height 21
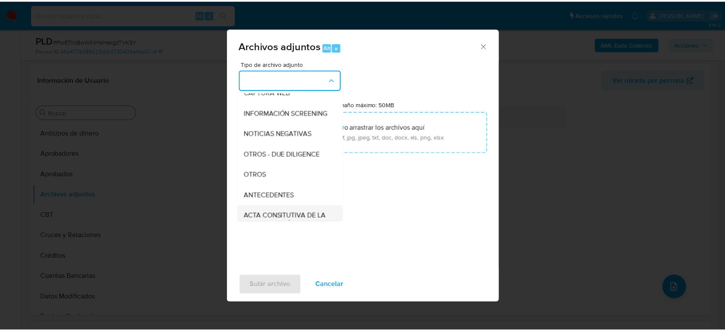
scroll to position [143, 0]
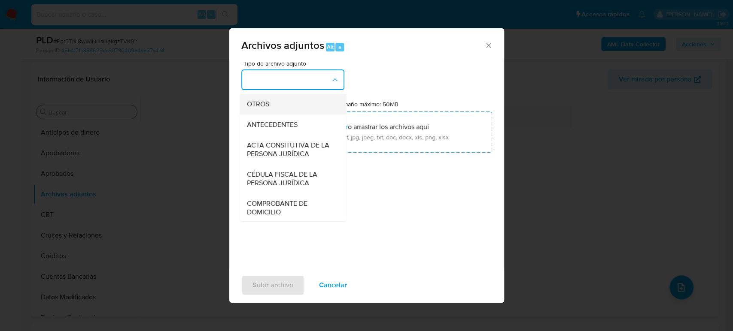
click at [270, 115] on div "OTROS" at bounding box center [290, 104] width 88 height 21
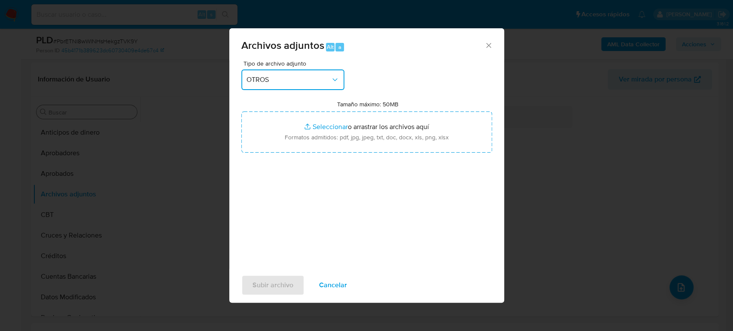
click at [550, 142] on div "Archivos adjuntos Alt a Tipo de archivo adjunto OTROS Tamaño máximo: 50MB Selec…" at bounding box center [366, 165] width 733 height 331
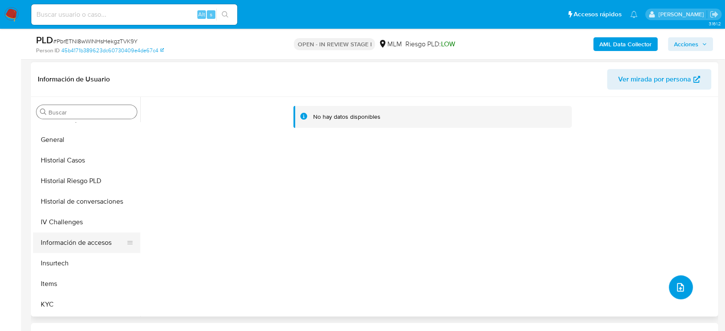
scroll to position [286, 0]
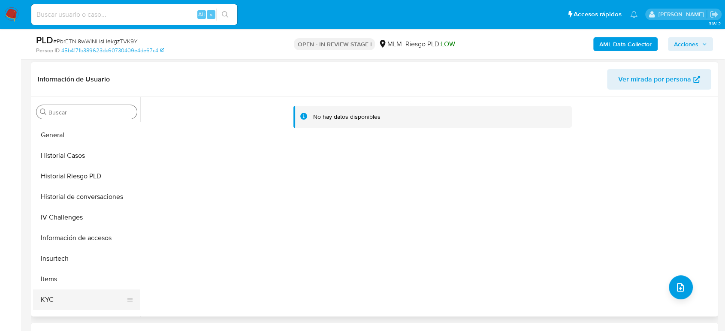
click at [55, 295] on button "KYC" at bounding box center [83, 300] width 100 height 21
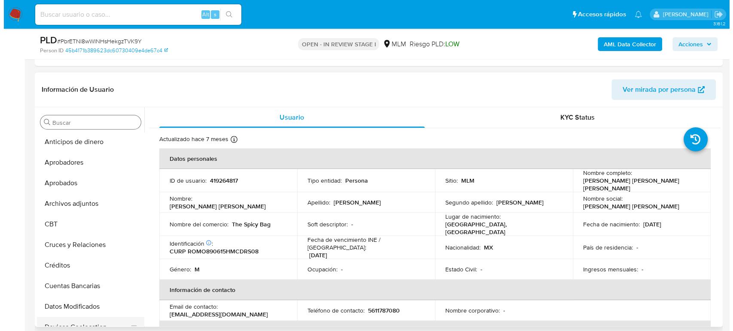
scroll to position [0, 0]
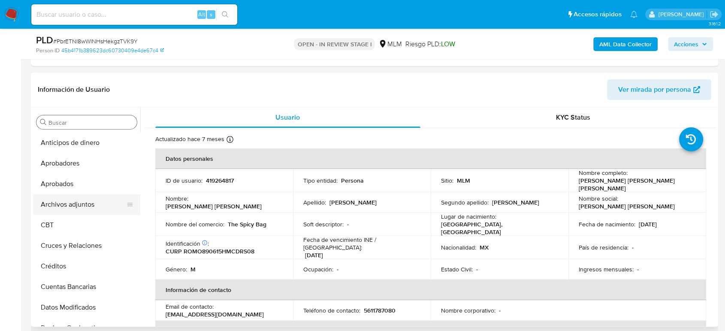
click at [78, 212] on button "Archivos adjuntos" at bounding box center [83, 204] width 100 height 21
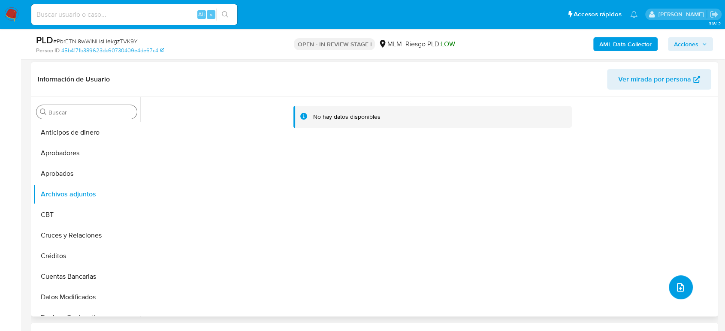
click at [673, 278] on button "upload-file" at bounding box center [681, 288] width 24 height 24
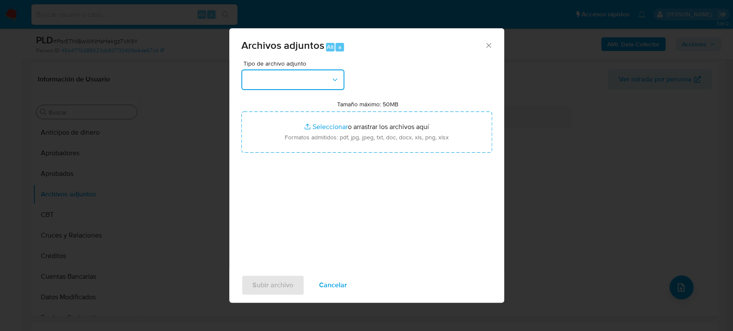
click at [310, 87] on button "button" at bounding box center [292, 80] width 103 height 21
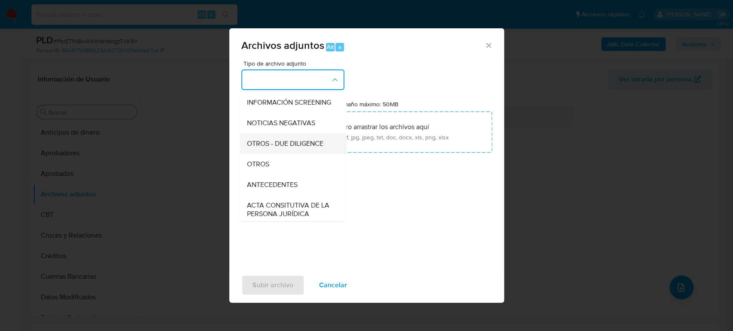
scroll to position [95, 0]
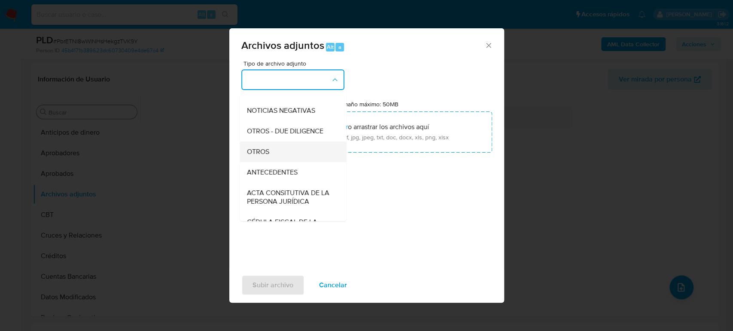
click at [258, 153] on div "OTROS" at bounding box center [290, 152] width 88 height 21
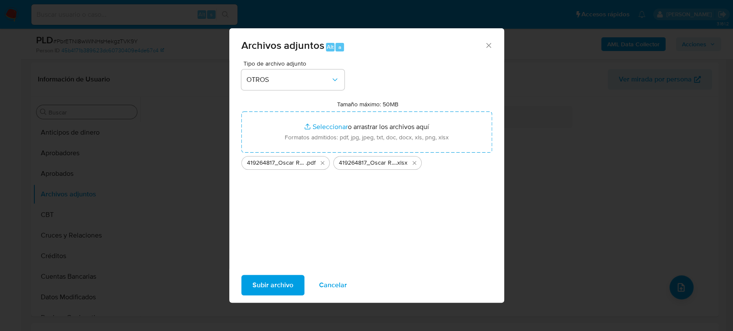
click at [289, 285] on span "Subir archivo" at bounding box center [272, 285] width 41 height 19
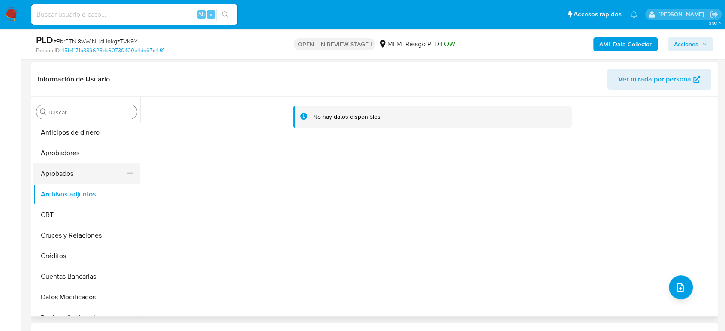
click at [88, 164] on button "Aprobados" at bounding box center [83, 174] width 100 height 21
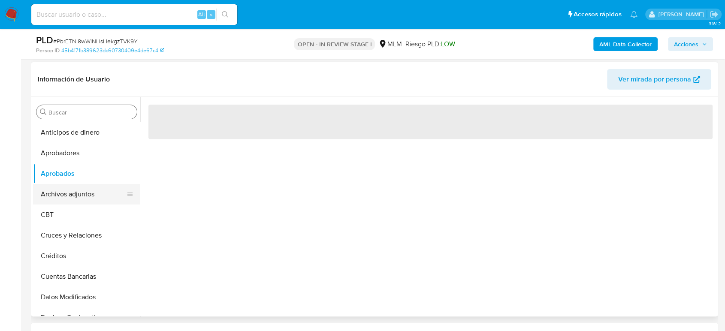
click at [74, 189] on button "Archivos adjuntos" at bounding box center [83, 194] width 100 height 21
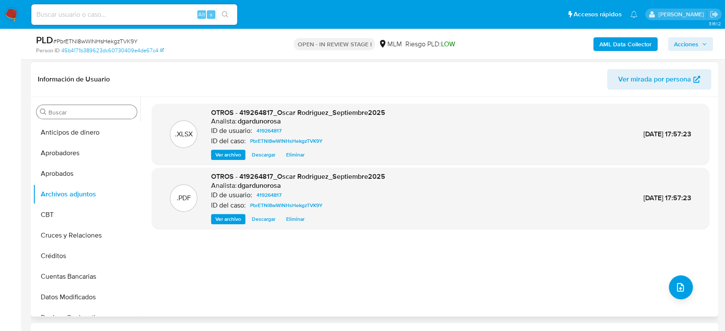
click at [302, 222] on span "Eliminar" at bounding box center [295, 219] width 18 height 9
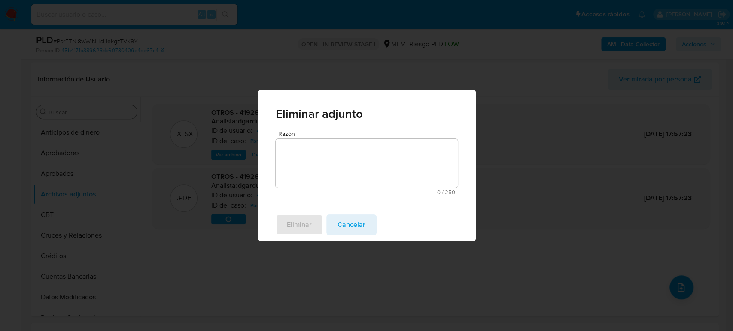
click at [335, 173] on textarea "Razón" at bounding box center [367, 163] width 182 height 49
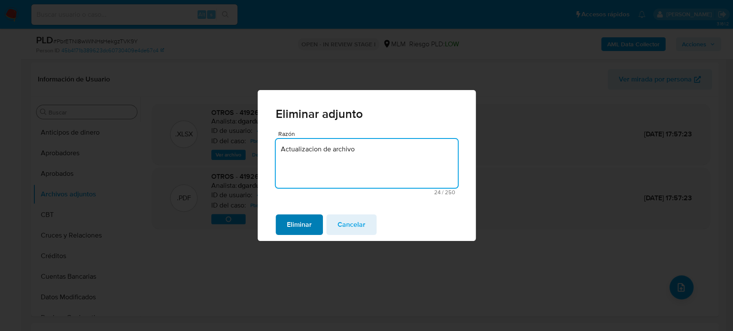
type textarea "Actualizacion de archivo"
click at [312, 222] on button "Eliminar" at bounding box center [299, 225] width 47 height 21
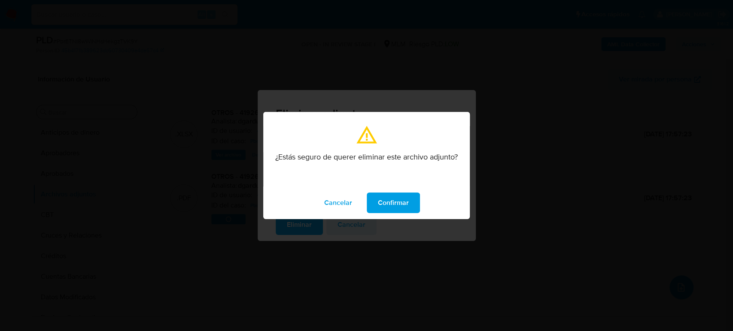
click at [371, 206] on button "Confirmar" at bounding box center [393, 203] width 53 height 21
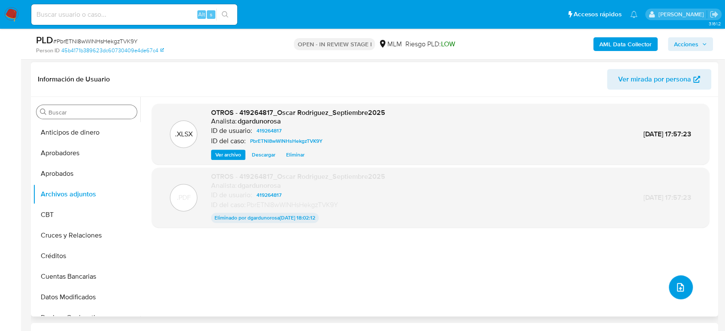
click at [677, 279] on button "upload-file" at bounding box center [681, 288] width 24 height 24
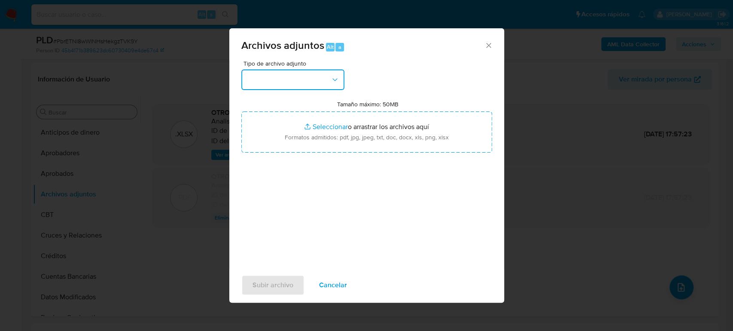
click at [308, 84] on button "button" at bounding box center [292, 80] width 103 height 21
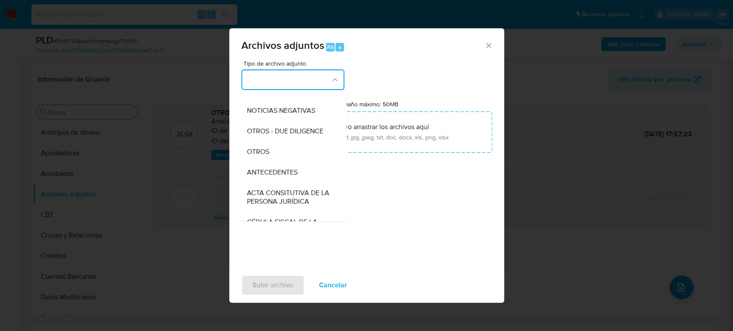
click at [277, 161] on div "OTROS" at bounding box center [290, 152] width 88 height 21
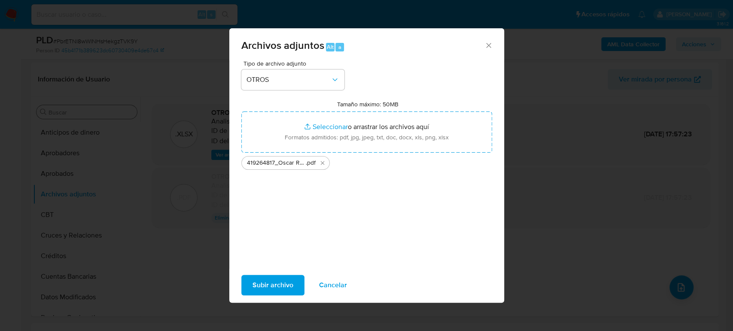
click at [297, 284] on button "Subir archivo" at bounding box center [272, 285] width 63 height 21
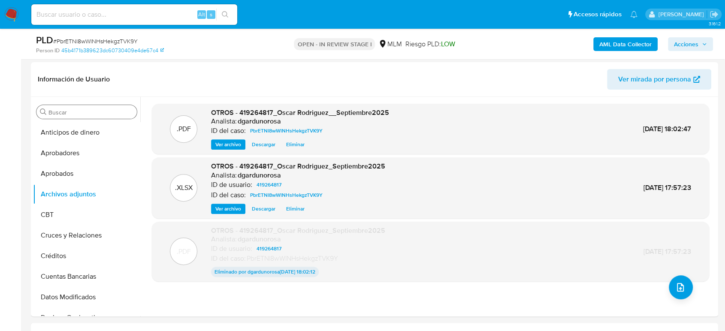
drag, startPoint x: 688, startPoint y: 48, endPoint x: 678, endPoint y: 52, distance: 11.3
click at [689, 48] on span "Acciones" at bounding box center [686, 44] width 24 height 14
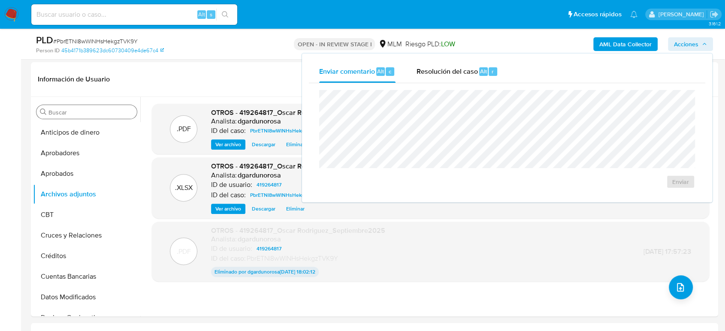
click at [460, 75] on span "Resolución del caso" at bounding box center [446, 71] width 61 height 10
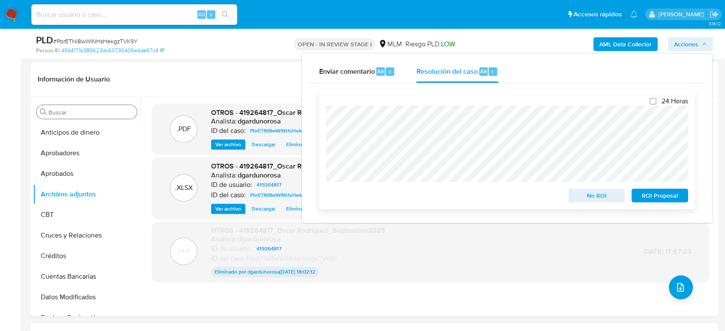
click at [594, 194] on span "No ROI" at bounding box center [597, 196] width 45 height 12
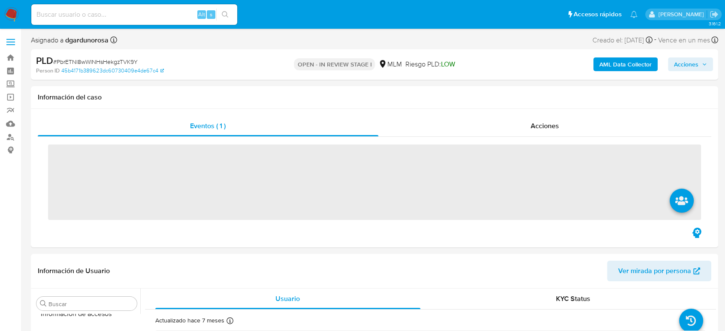
scroll to position [404, 0]
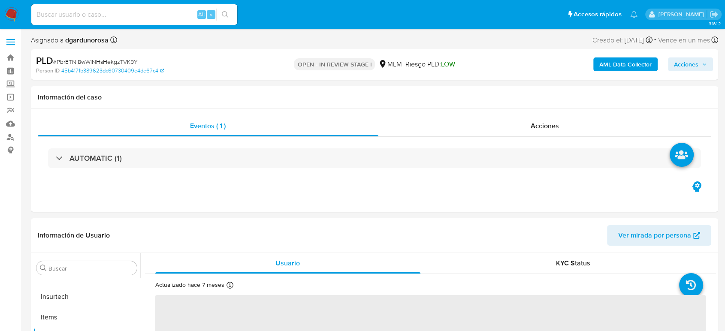
select select "10"
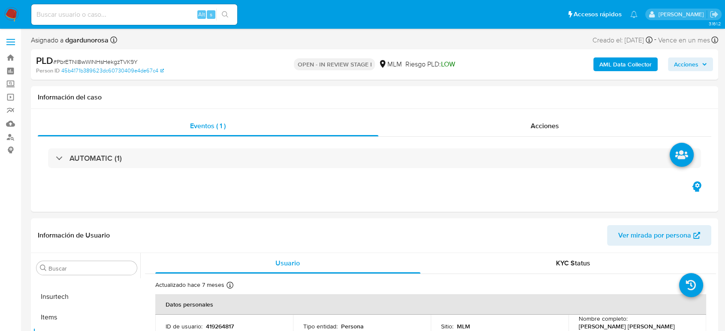
click at [143, 12] on input at bounding box center [134, 14] width 206 height 11
paste input "263215552"
type input "263215552"
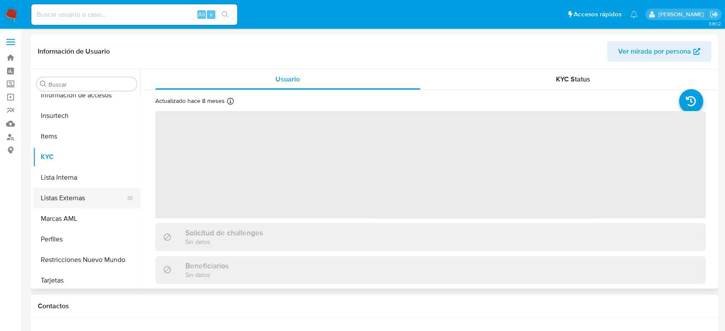
scroll to position [404, 0]
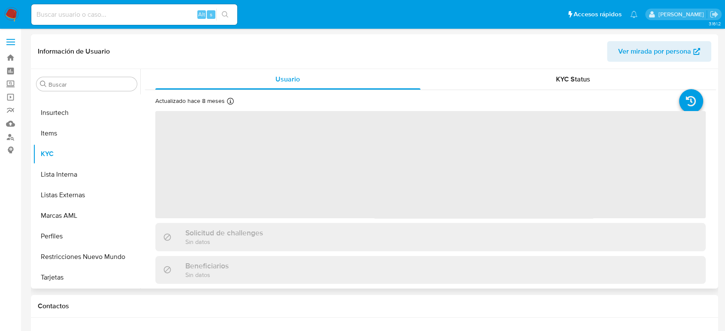
select select "10"
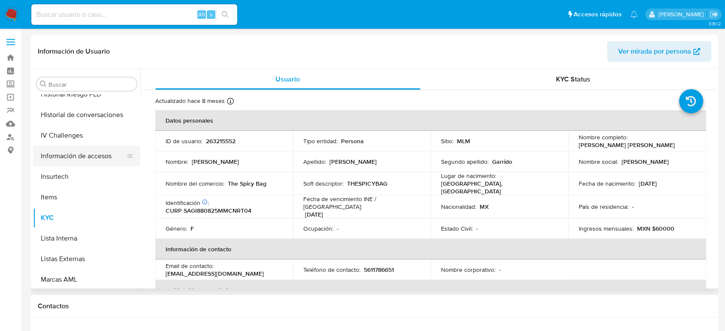
scroll to position [261, 0]
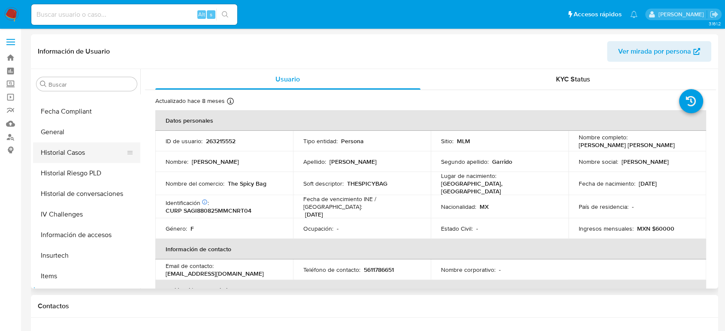
click at [73, 157] on button "Historial Casos" at bounding box center [83, 152] width 100 height 21
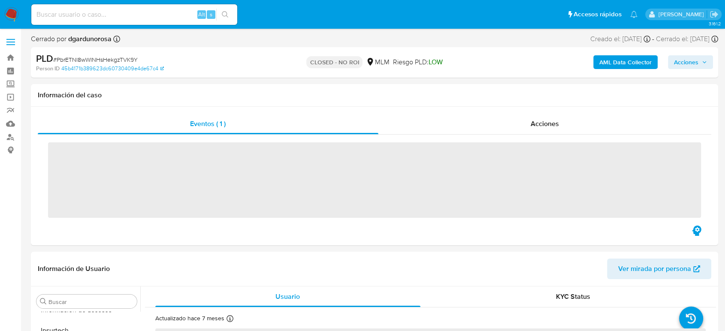
scroll to position [404, 0]
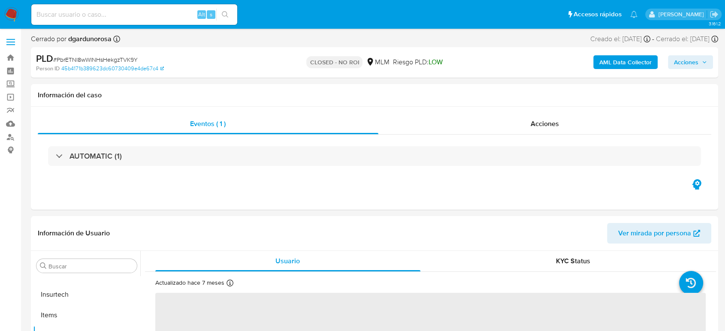
select select "10"
